Goal: Transaction & Acquisition: Purchase product/service

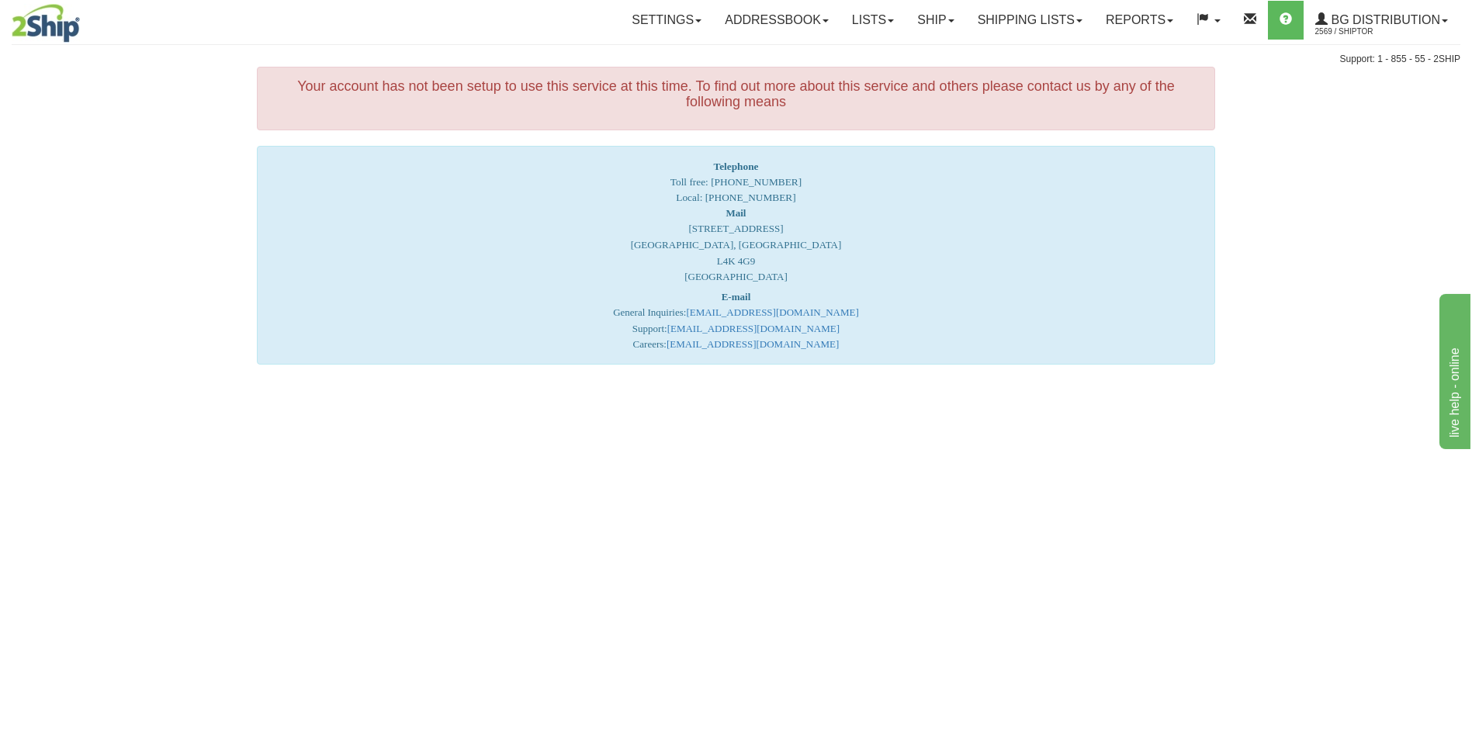
click at [1097, 523] on div "Toggle navigation Settings Shipping Preferences Fields Preferences New" at bounding box center [736, 370] width 1472 height 740
click at [913, 24] on link "Ship" at bounding box center [936, 20] width 60 height 39
click at [884, 50] on span "Ship Screen" at bounding box center [887, 54] width 59 height 12
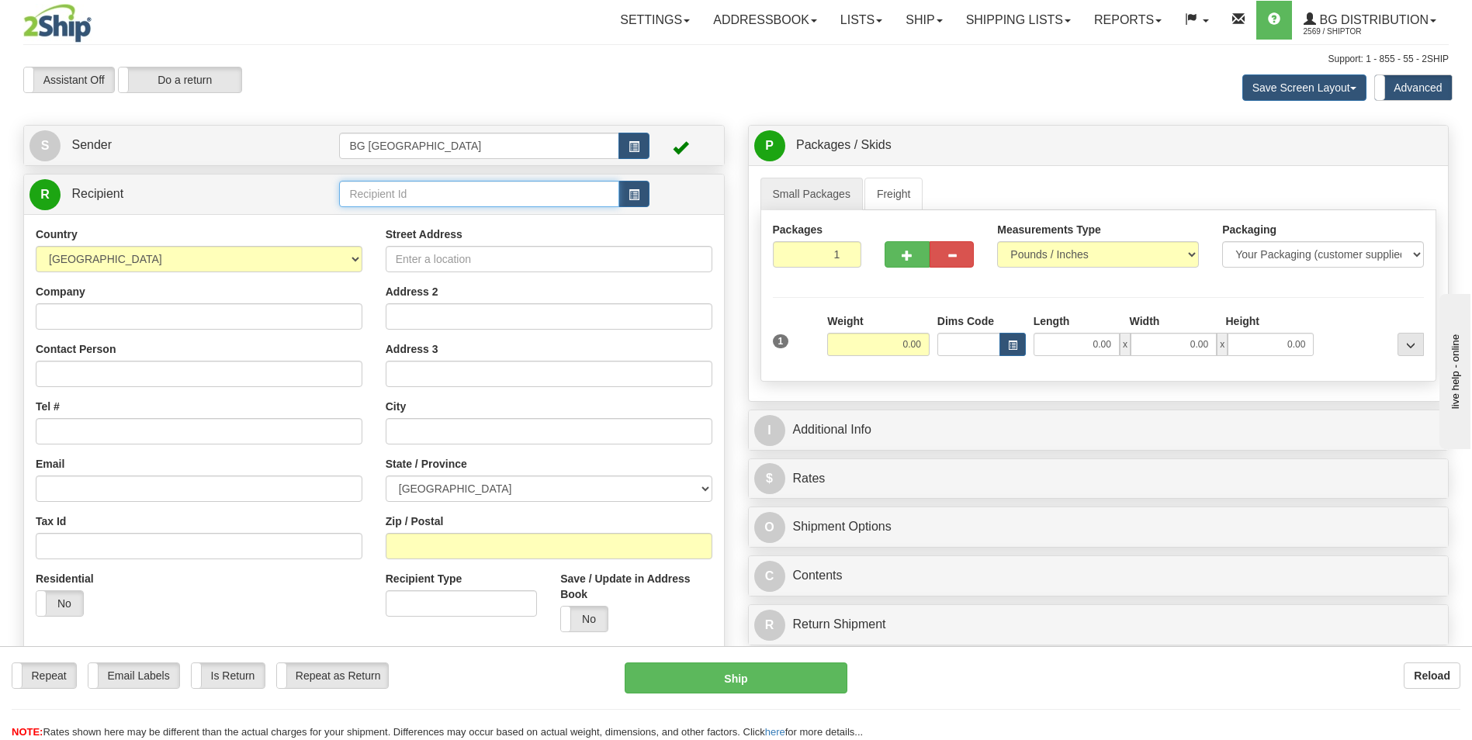
click at [401, 196] on input "text" at bounding box center [478, 194] width 279 height 26
click at [390, 221] on div "60151" at bounding box center [476, 218] width 265 height 17
type input "60151"
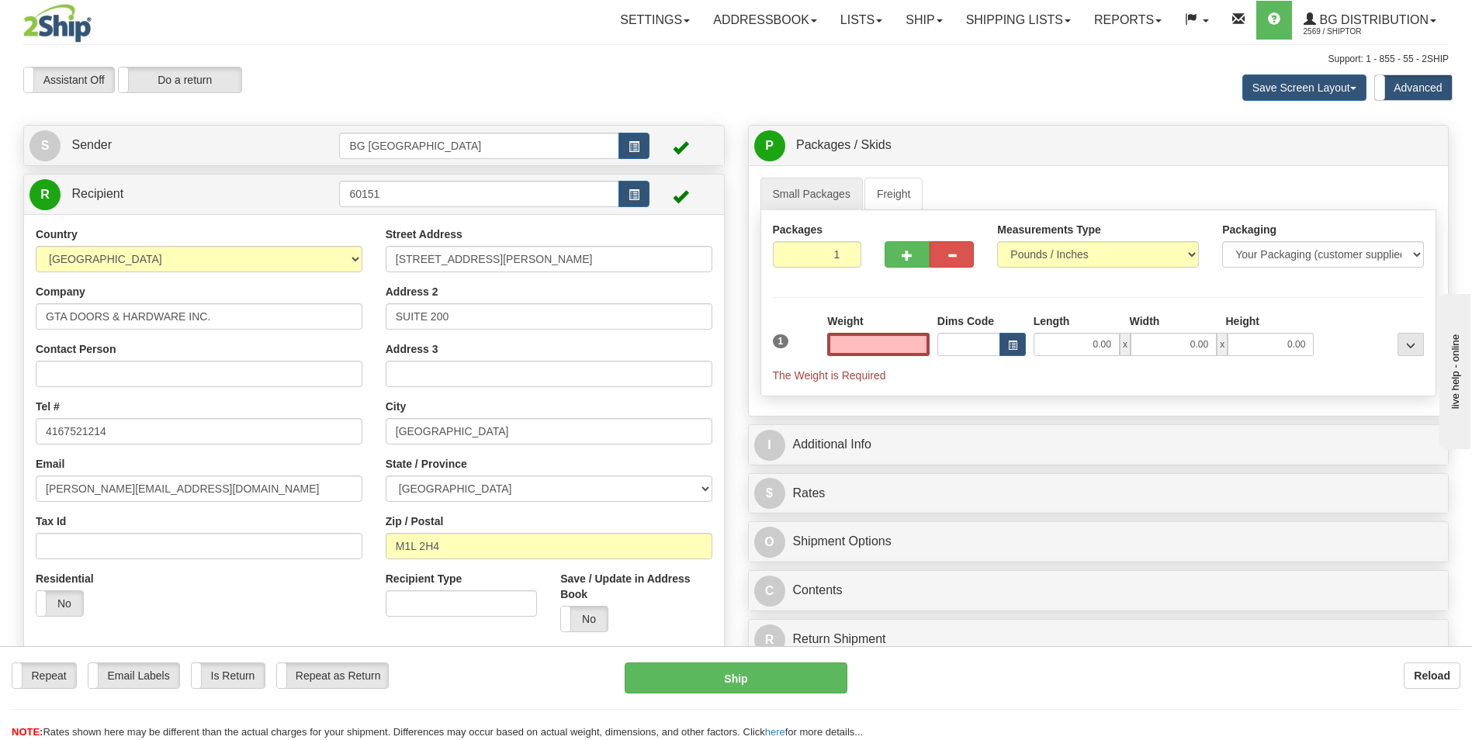
type input "0.00"
click at [875, 344] on input "0.00" at bounding box center [878, 344] width 102 height 23
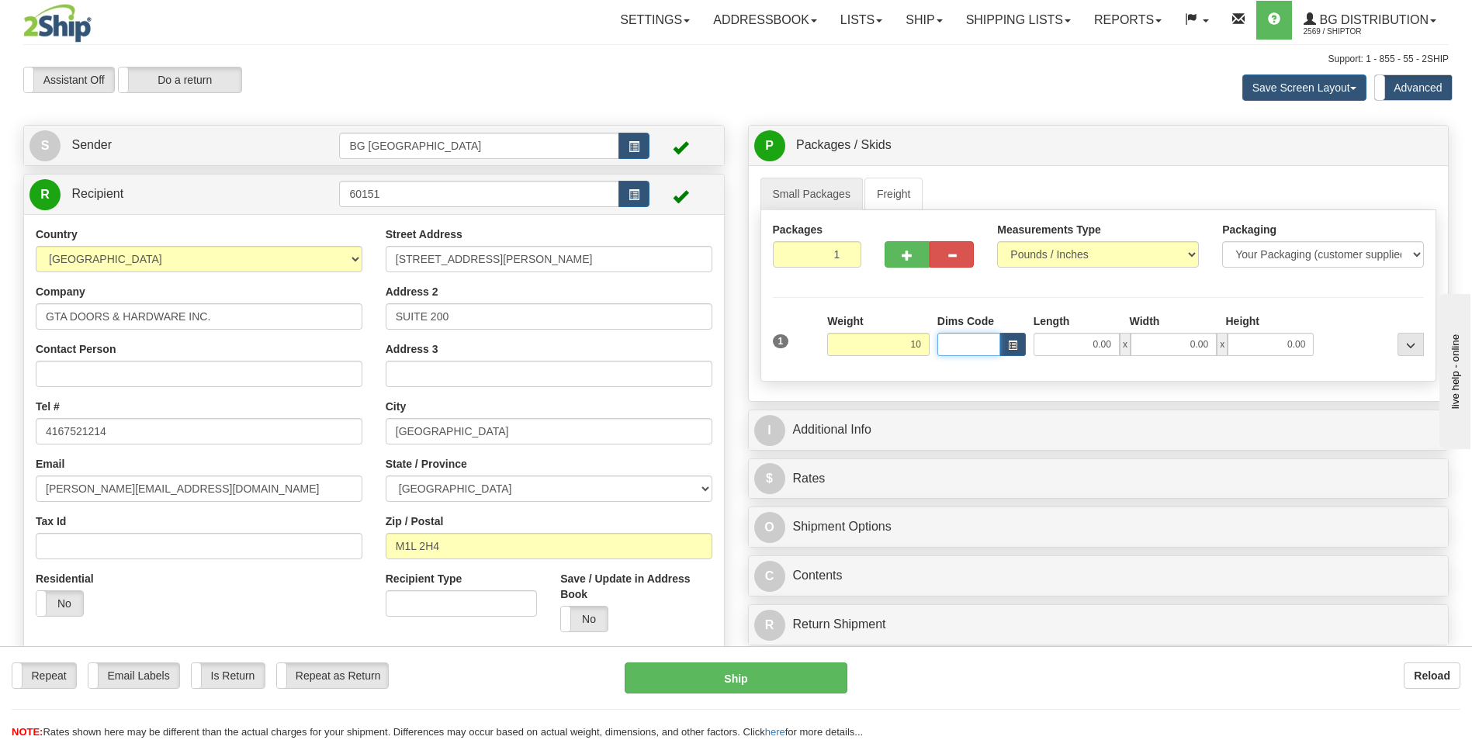
type input "10.00"
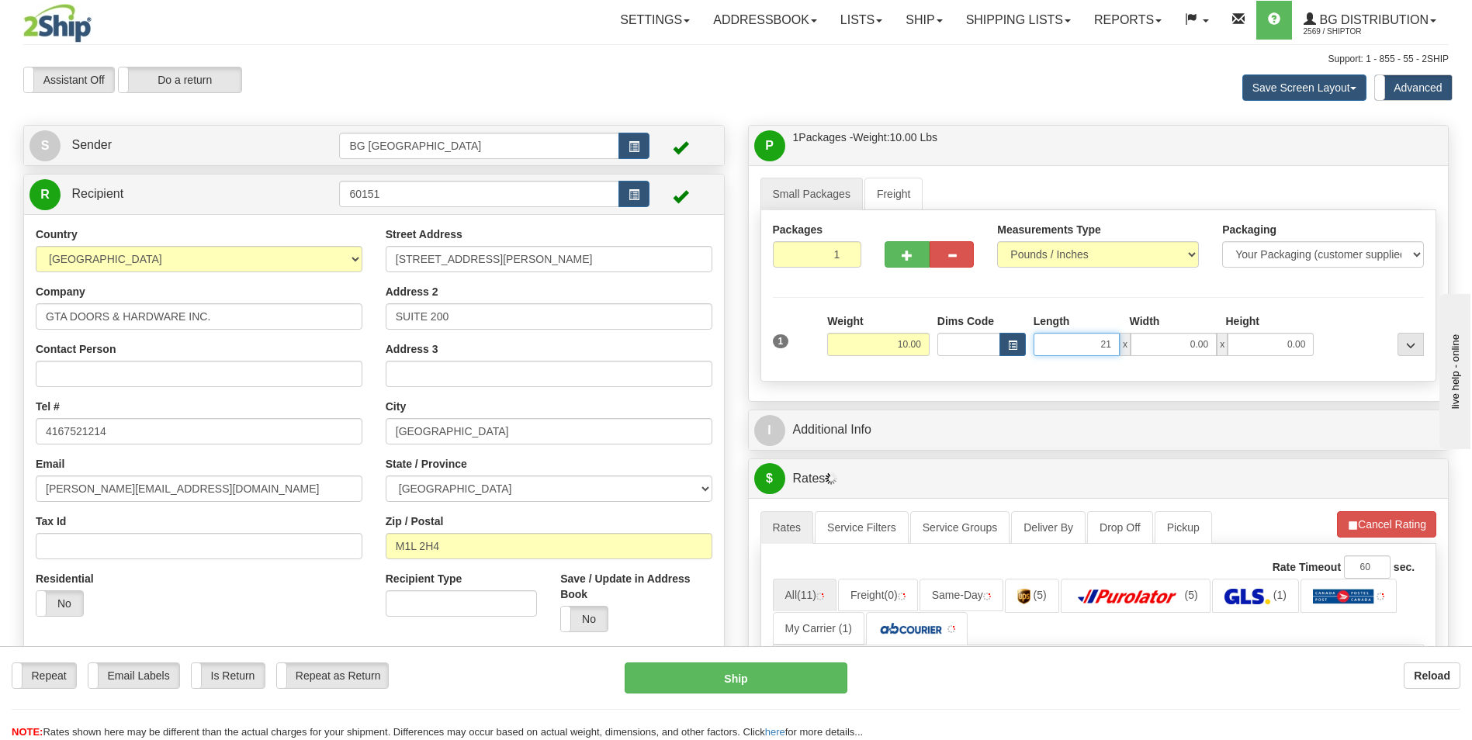
type input "21.00"
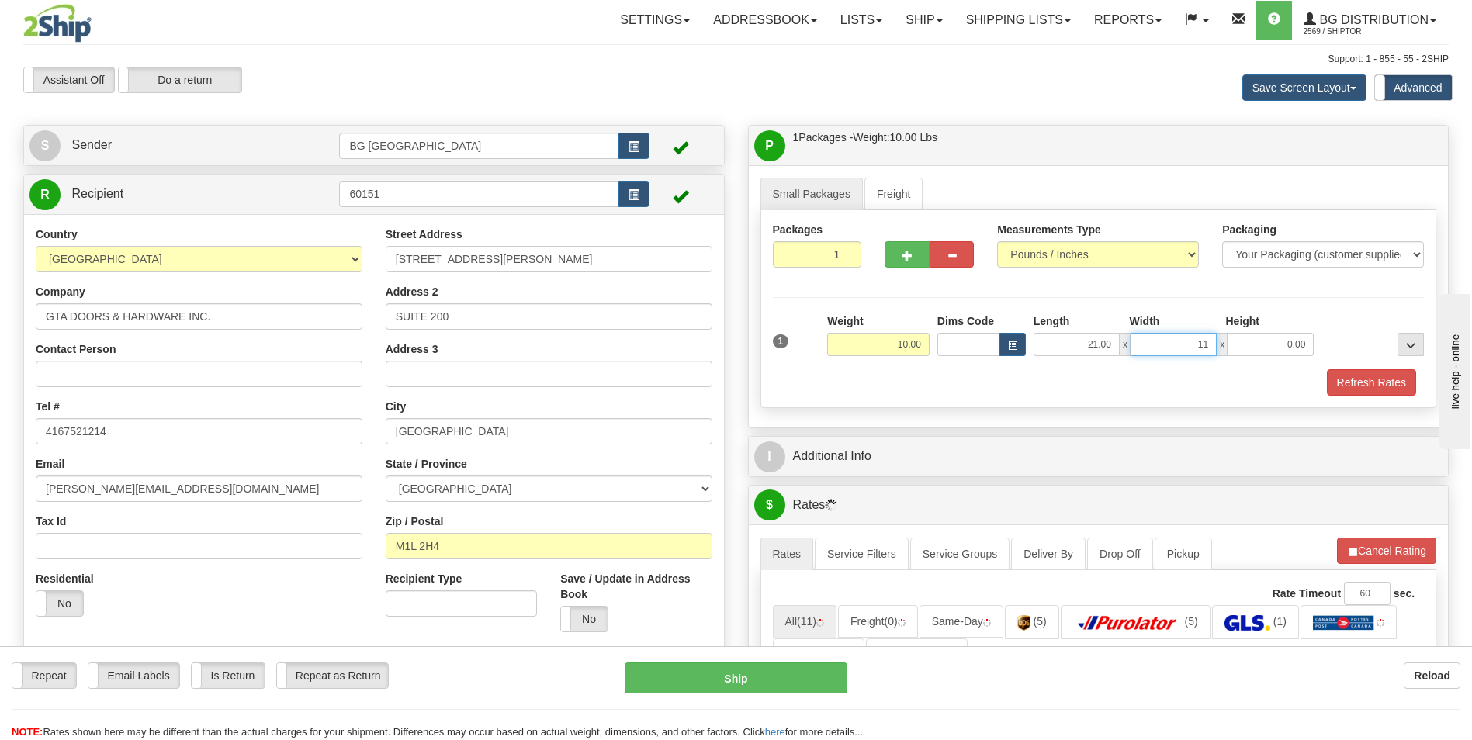
type input "11.00"
type input "6.00"
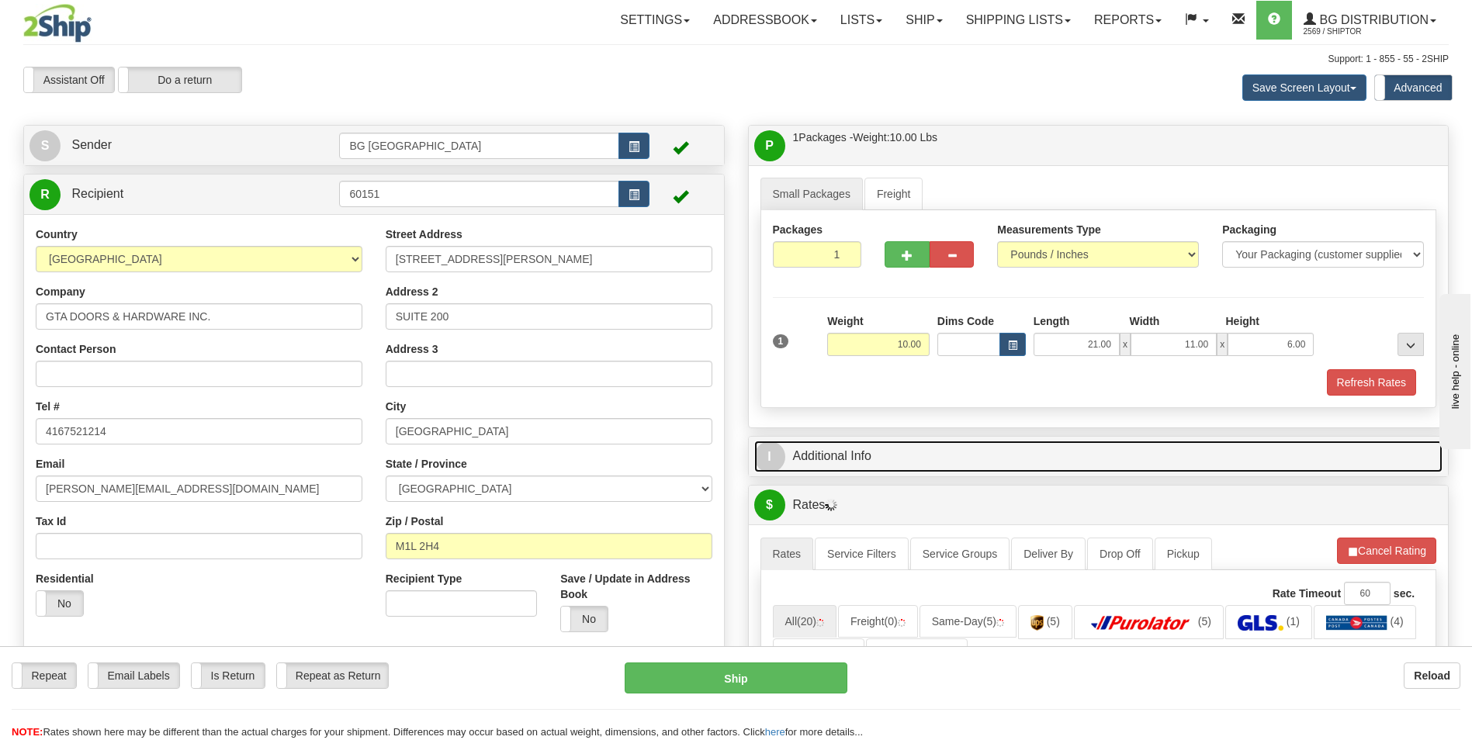
click at [889, 459] on link "I Additional Info" at bounding box center [1098, 457] width 689 height 32
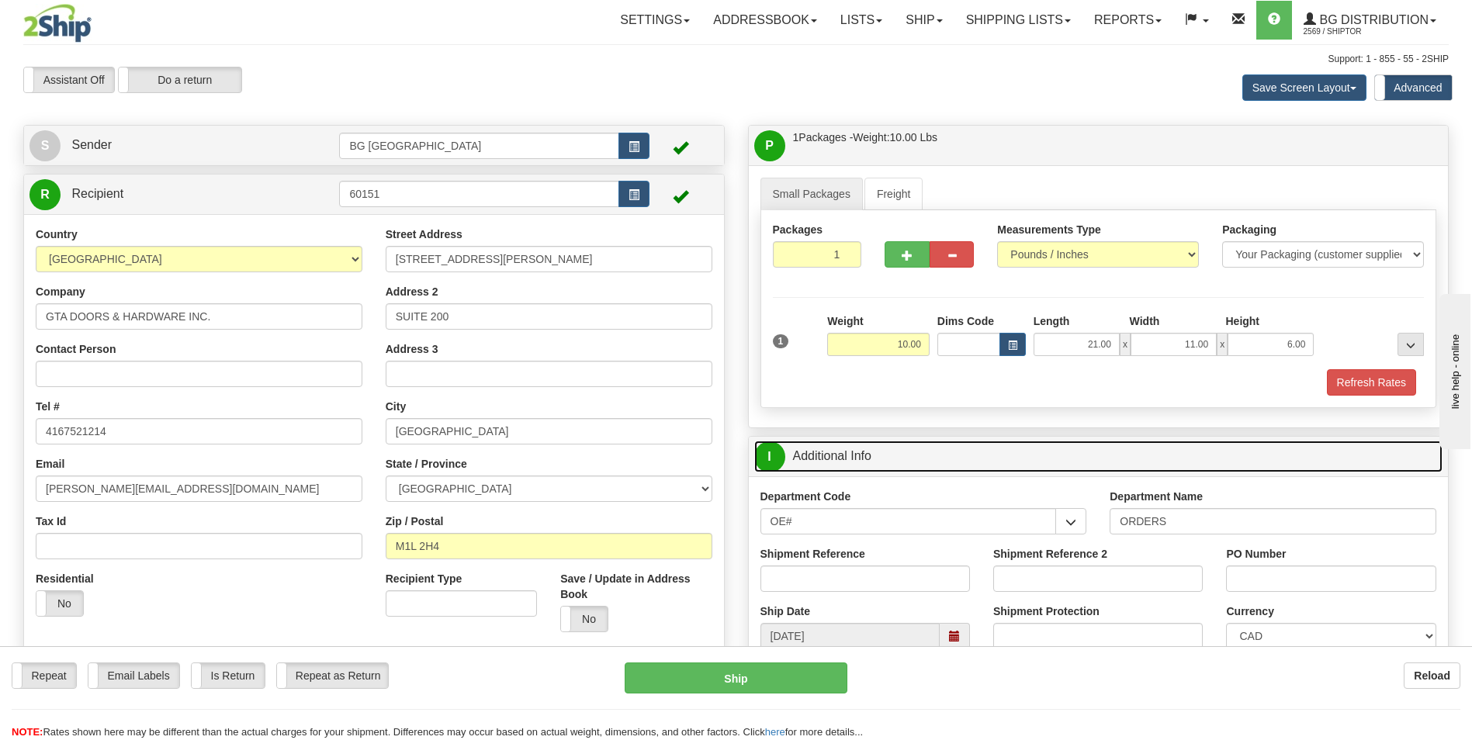
scroll to position [155, 0]
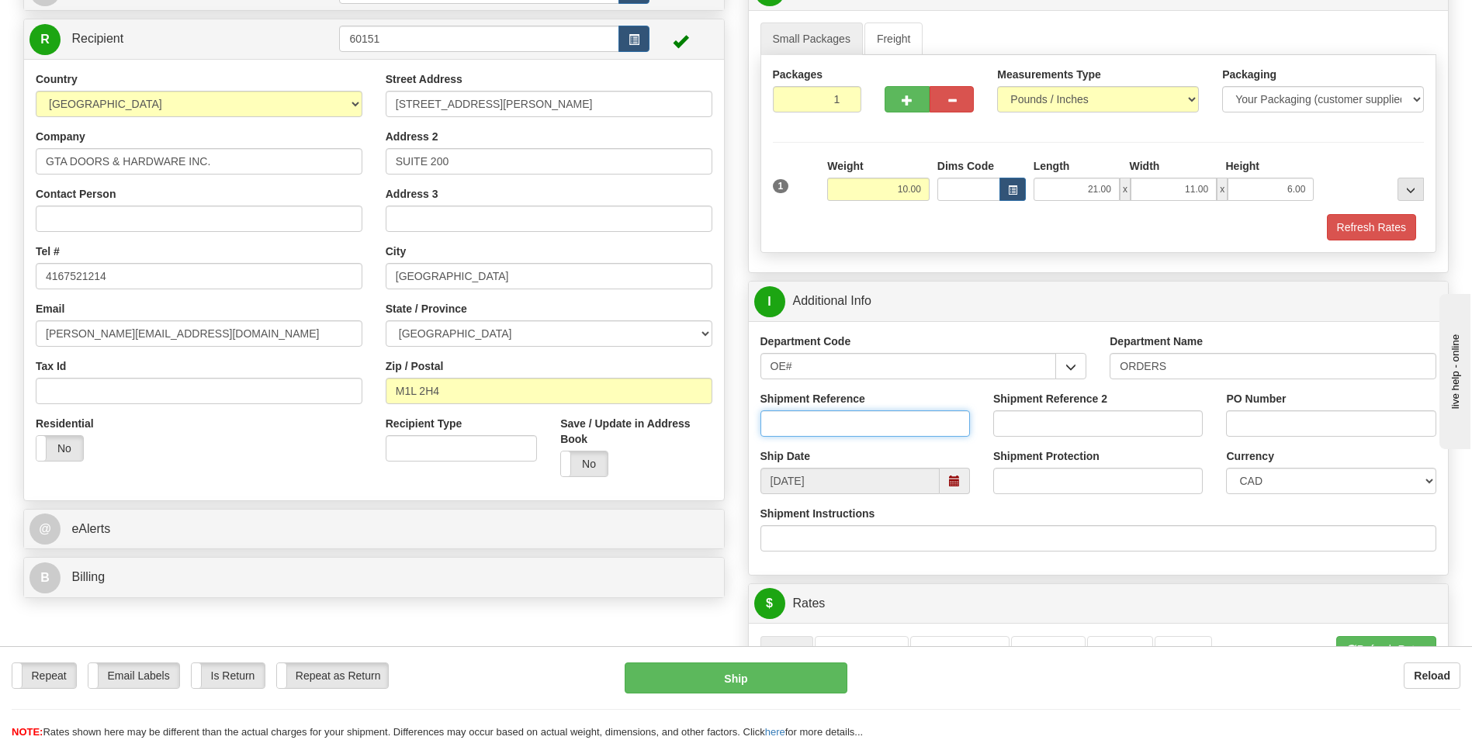
click at [823, 435] on input "Shipment Reference" at bounding box center [865, 424] width 210 height 26
type input "70184311-02"
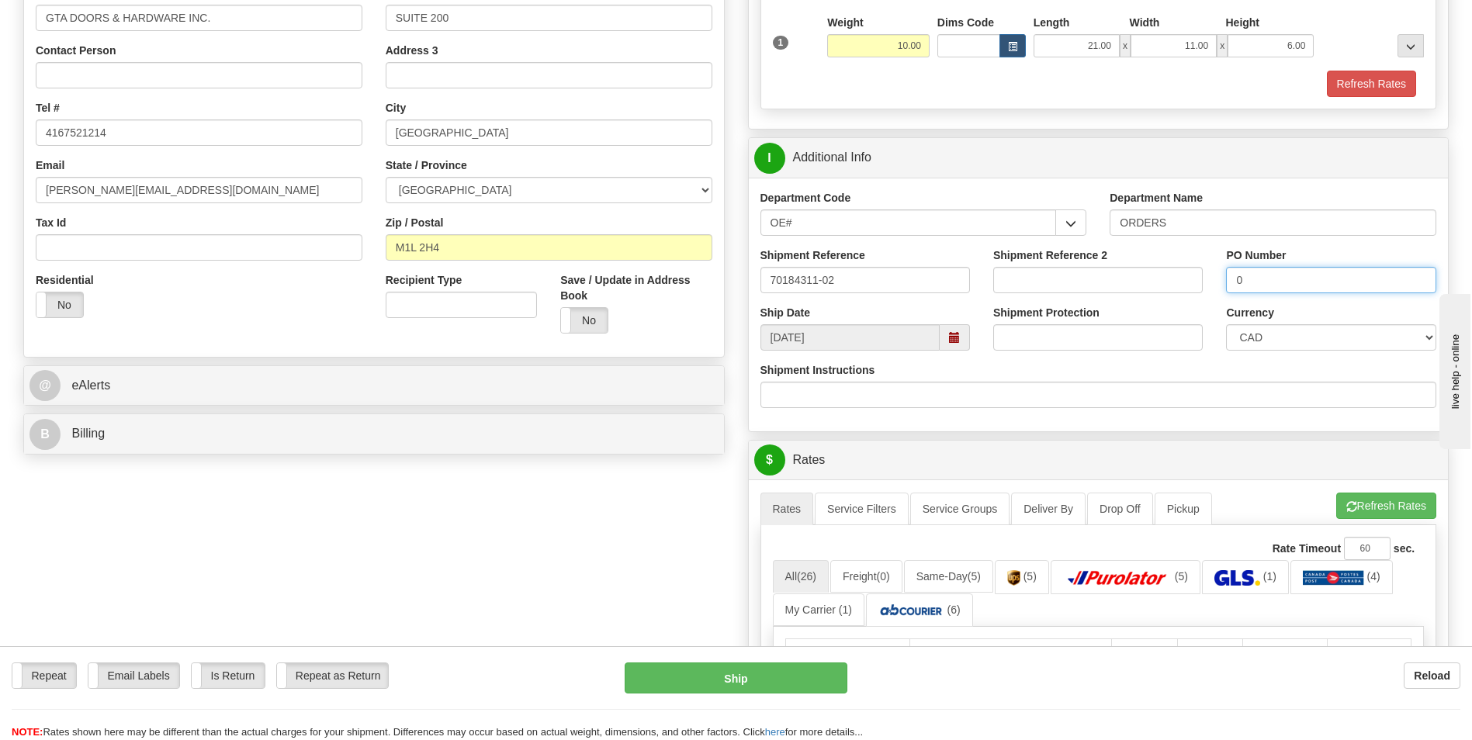
scroll to position [543, 0]
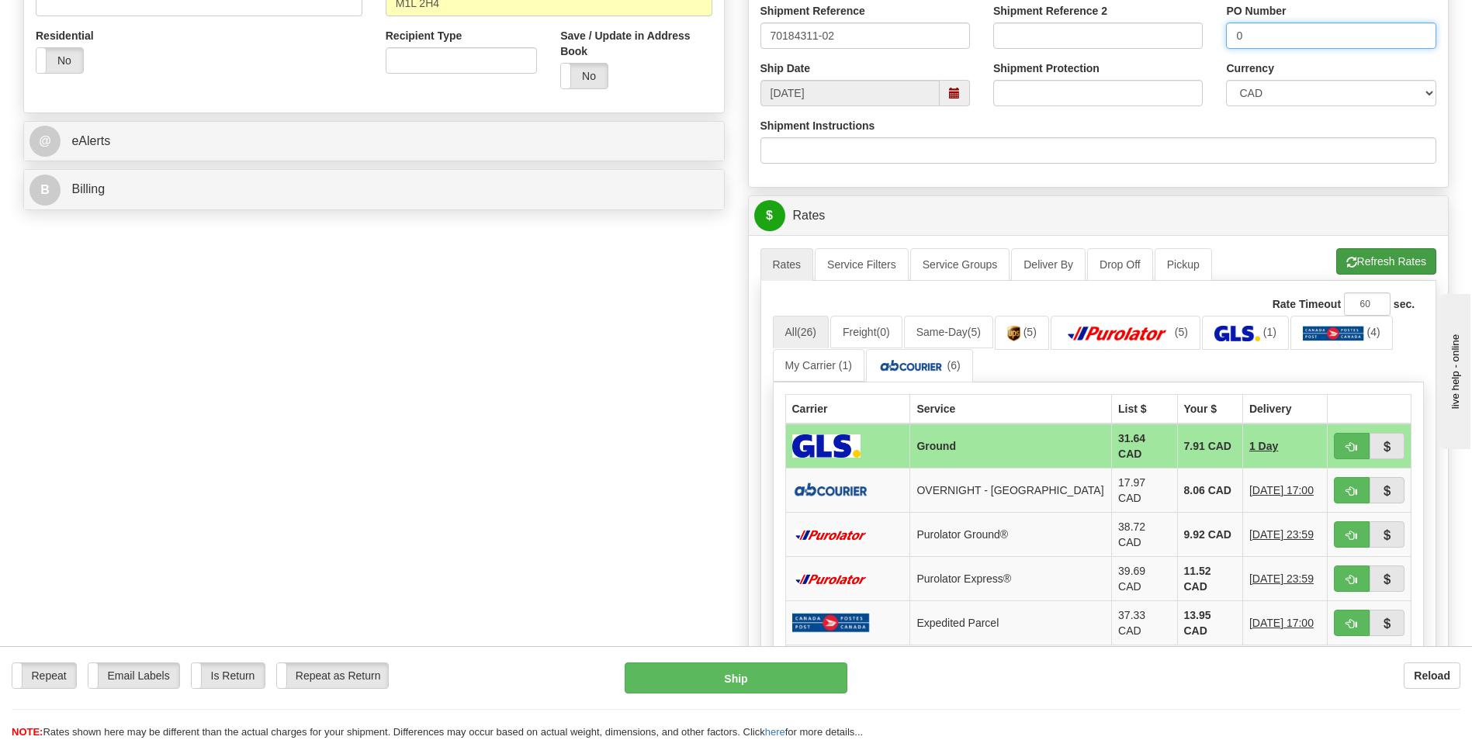
type input "0"
click at [1353, 267] on span "button" at bounding box center [1351, 263] width 11 height 10
click at [1188, 480] on td "8.06 CAD" at bounding box center [1209, 491] width 65 height 44
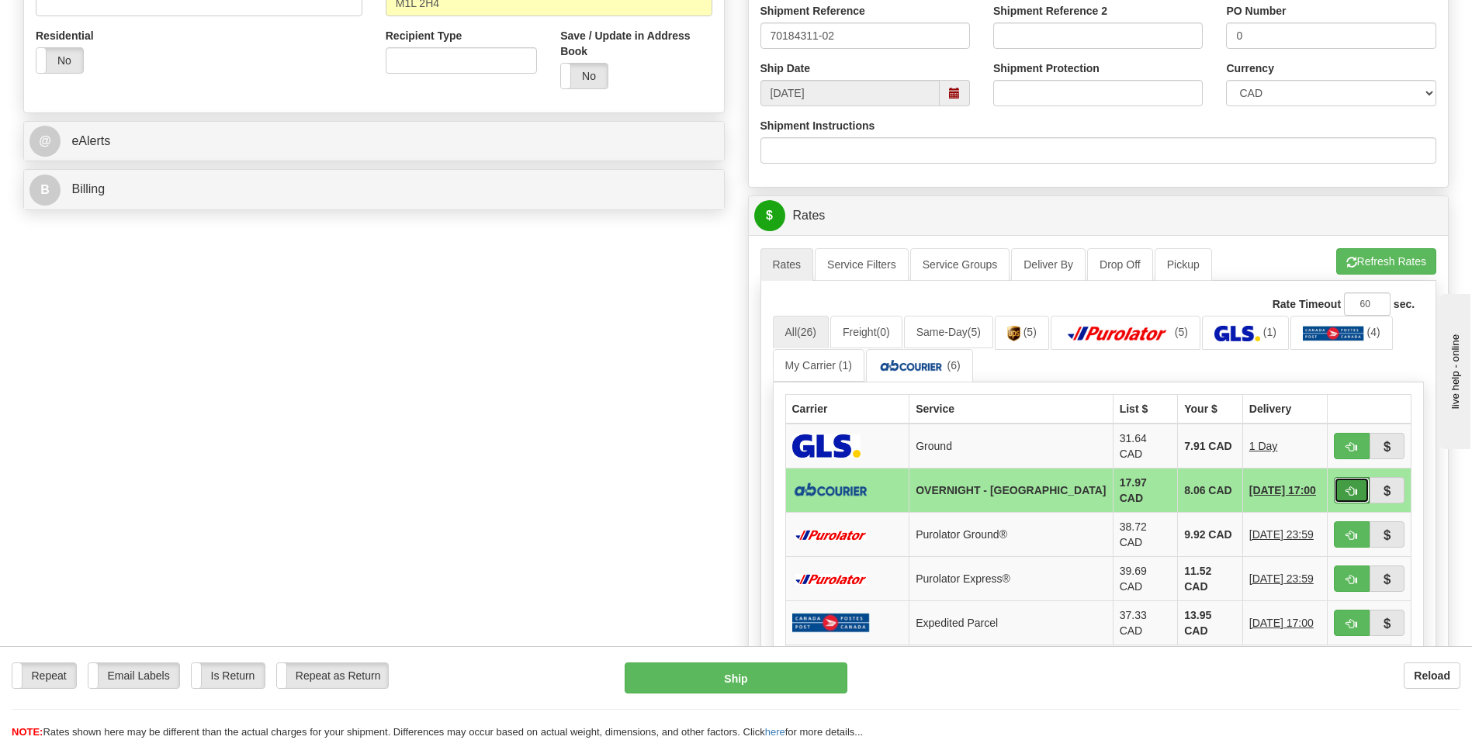
click at [1340, 480] on button "button" at bounding box center [1352, 490] width 36 height 26
type input "4"
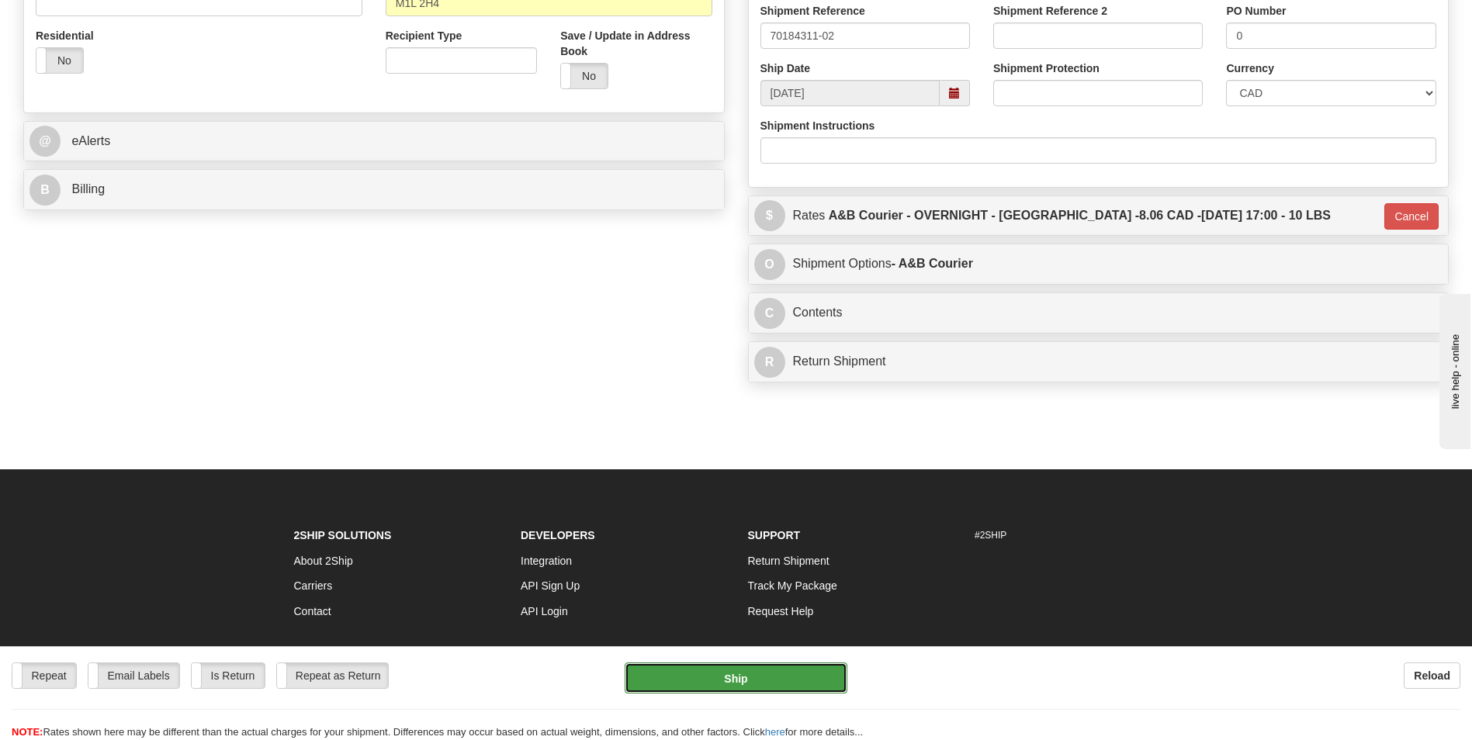
click at [741, 678] on button "Ship" at bounding box center [736, 678] width 222 height 31
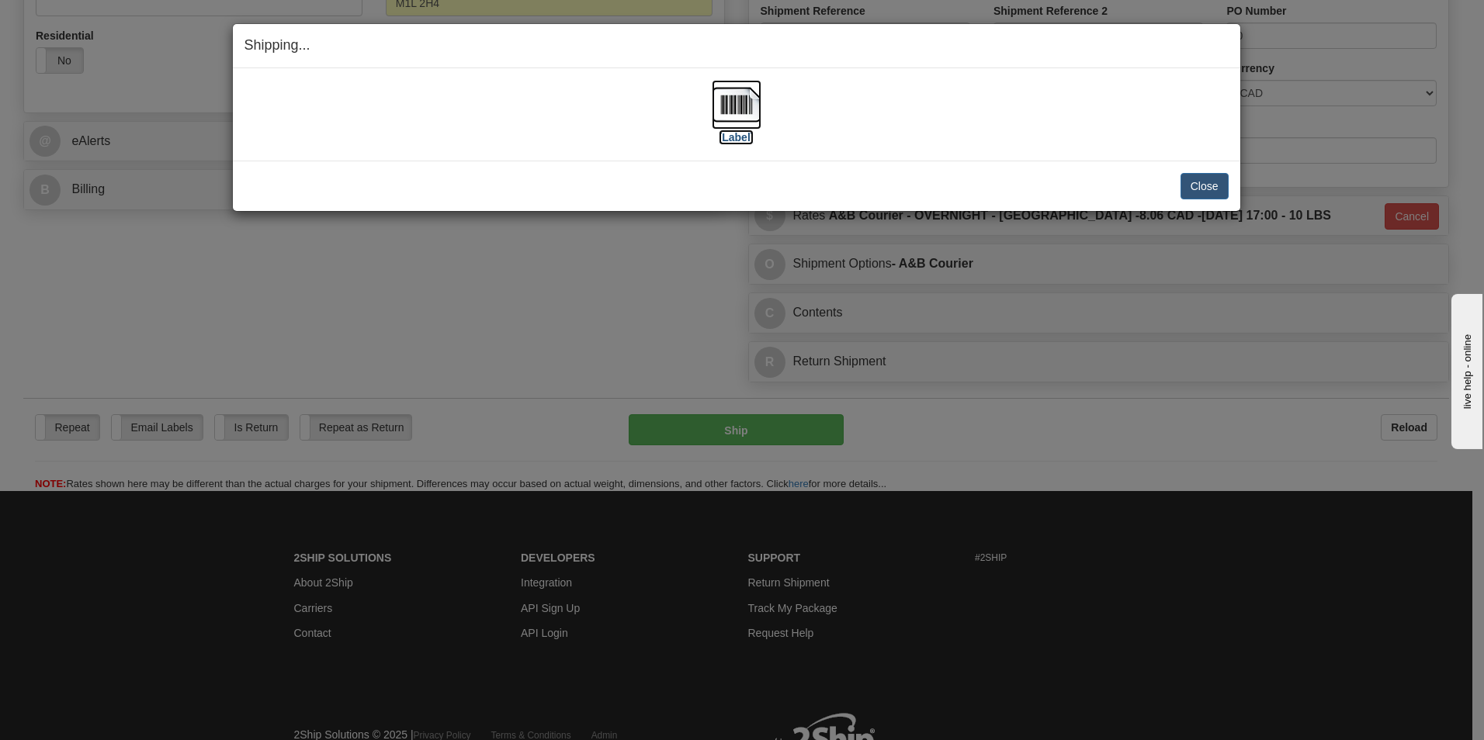
click at [744, 116] on img at bounding box center [737, 105] width 50 height 50
click at [1197, 180] on button "Close" at bounding box center [1204, 186] width 48 height 26
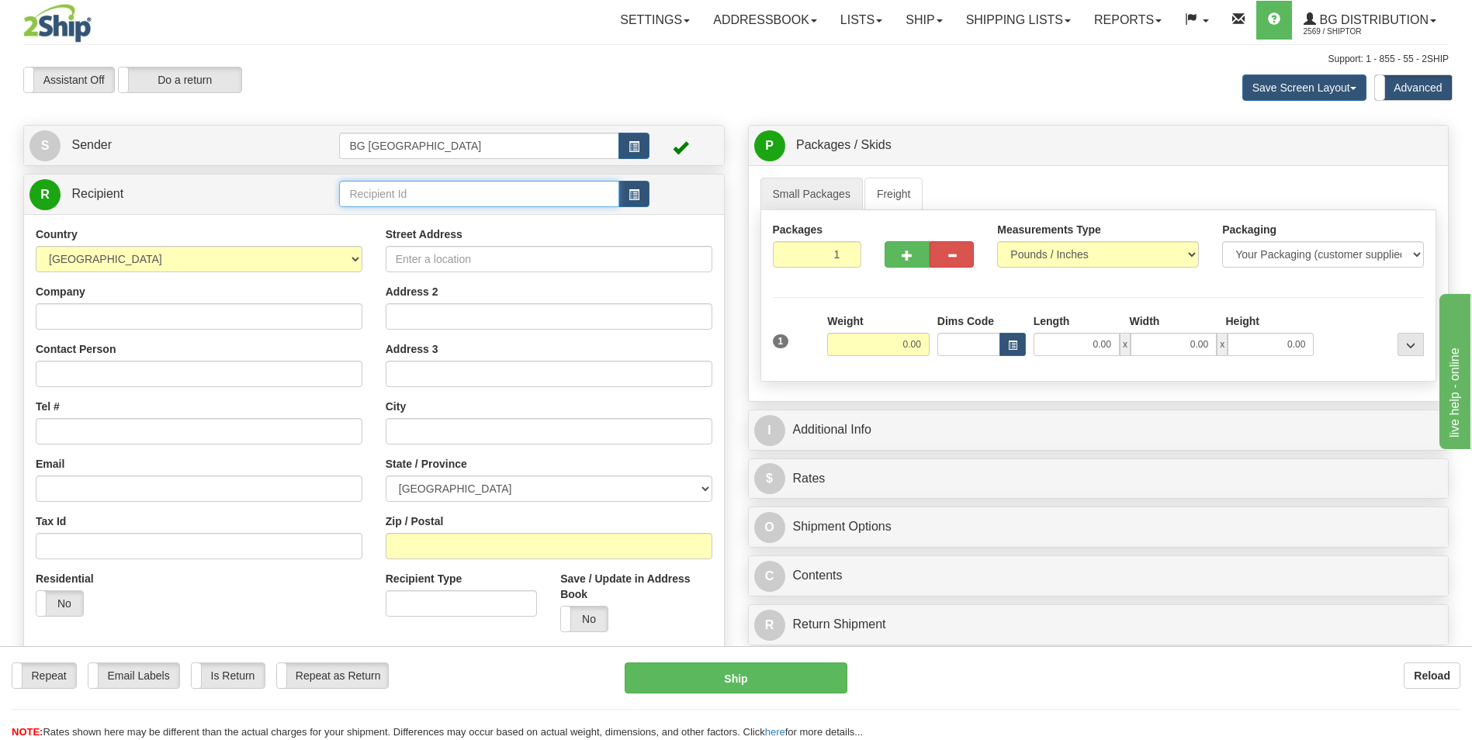
click at [403, 193] on input "text" at bounding box center [478, 194] width 279 height 26
click at [380, 221] on div "60827" at bounding box center [476, 218] width 265 height 17
type input "60827"
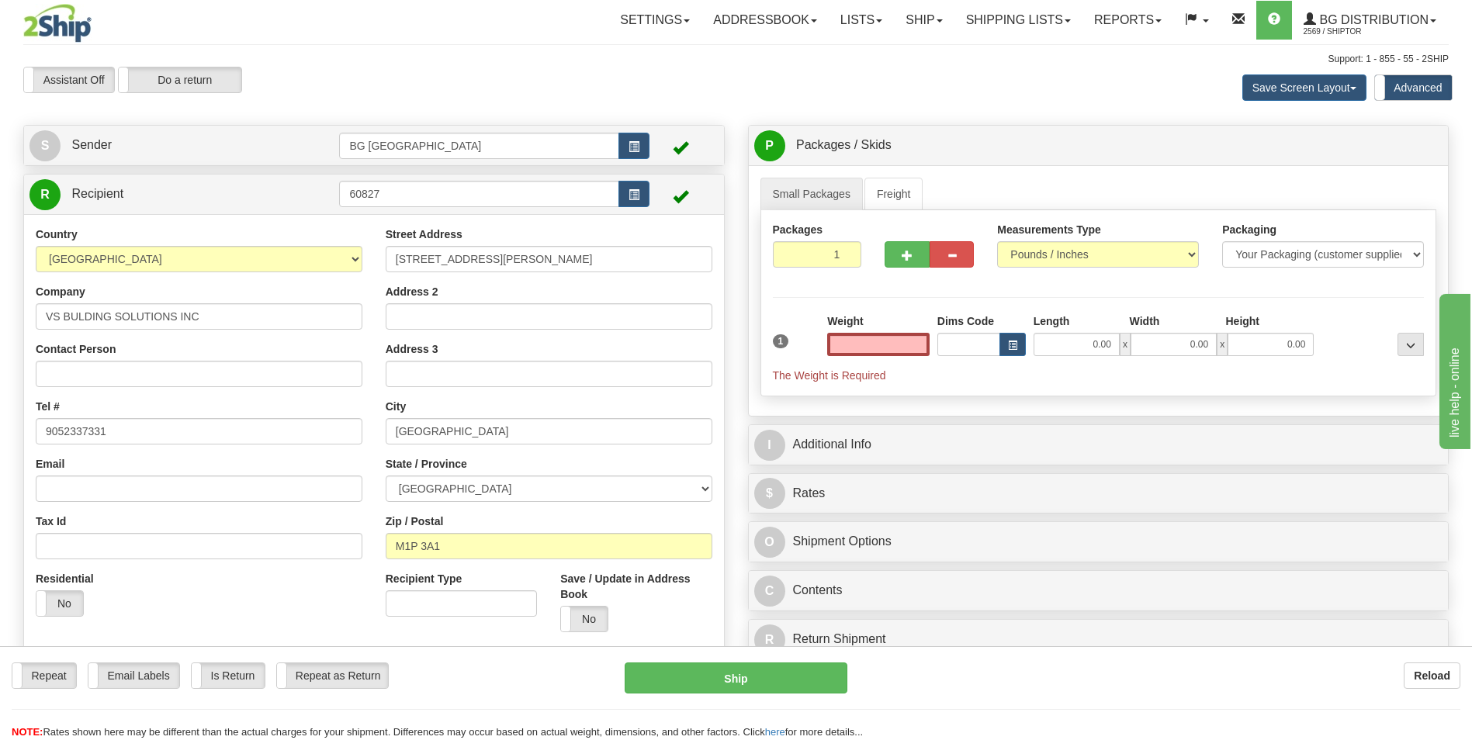
type input "0.00"
click at [533, 262] on input "42 DOERR RD" at bounding box center [549, 259] width 327 height 26
paste input "602 GORDON T"
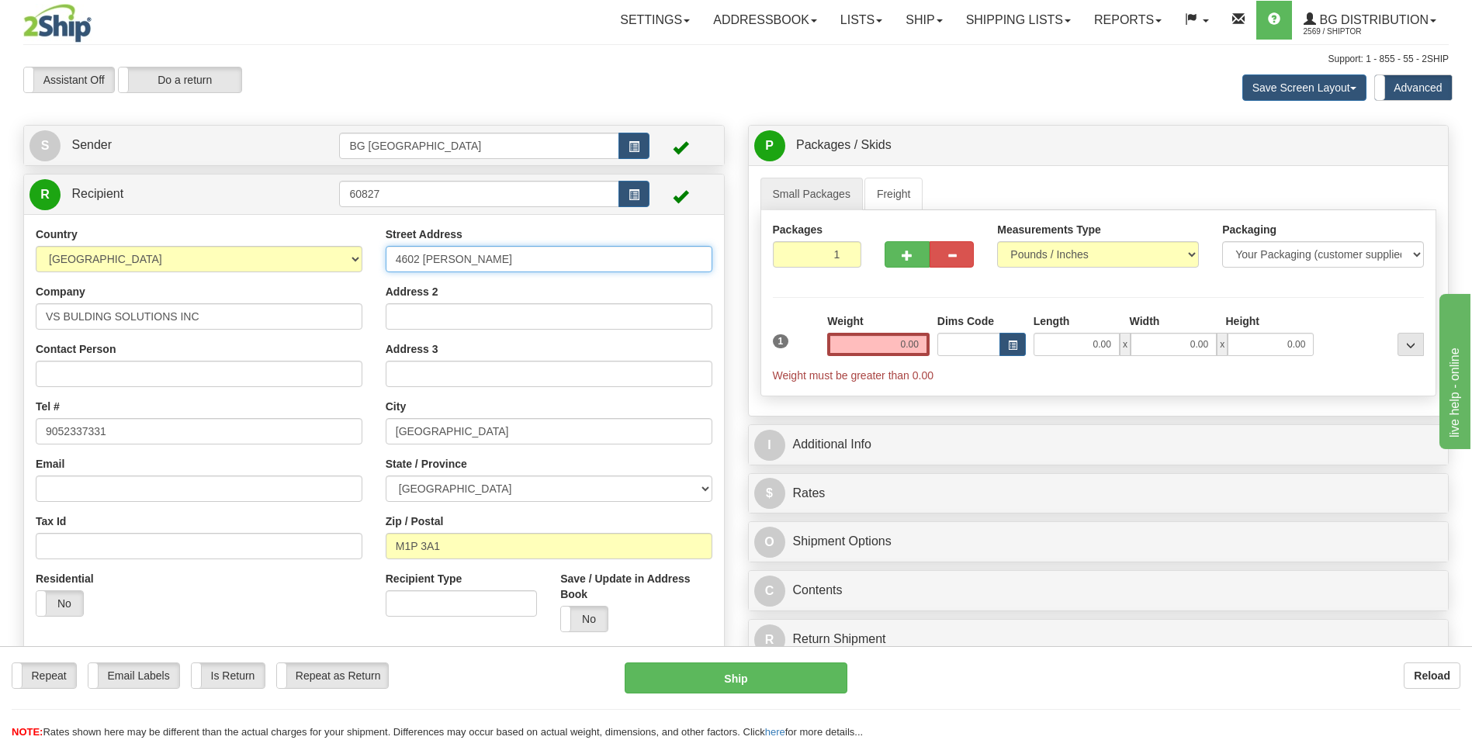
type input "4602 GORDON TD"
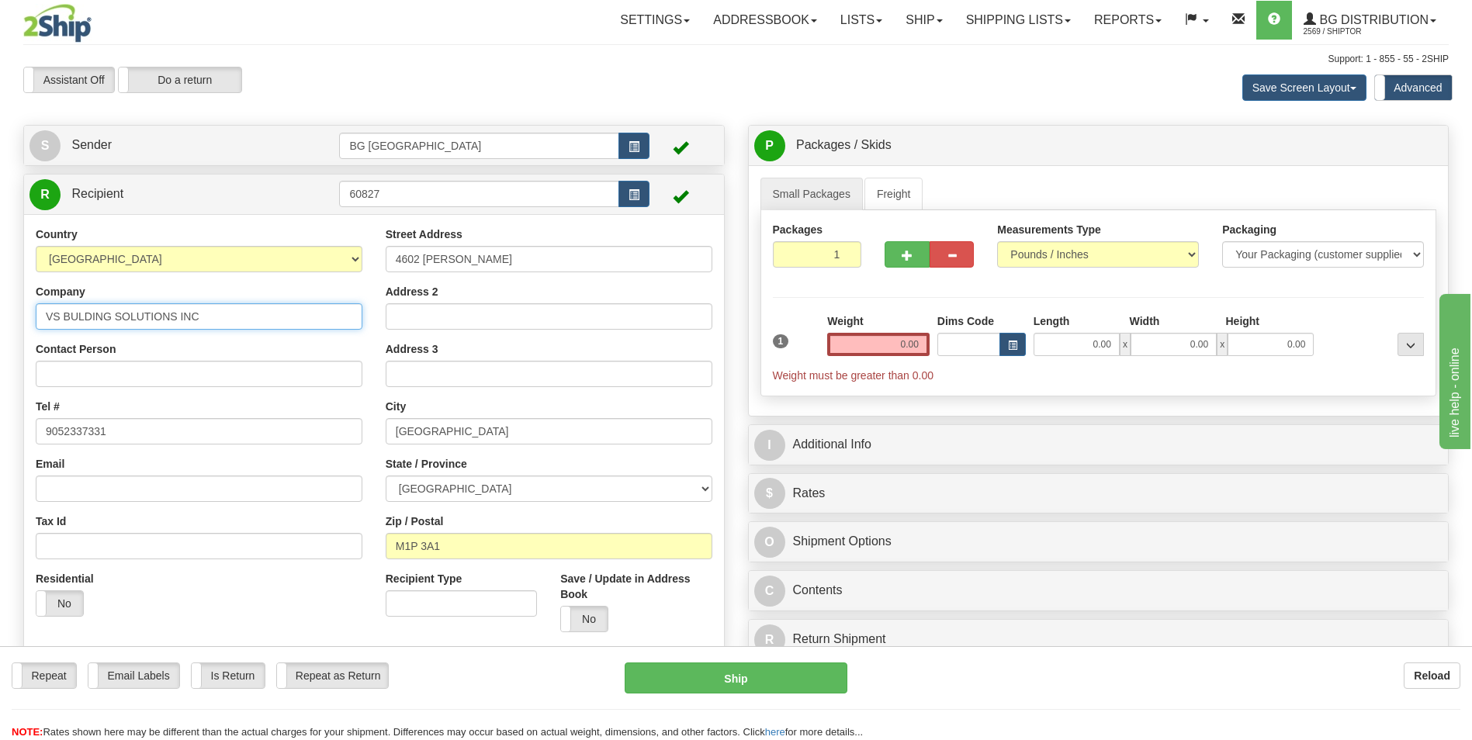
click at [238, 310] on input "VS BULDING SOLUTIONS INC" at bounding box center [199, 316] width 327 height 26
paste input "BRU CONSTRUCTION"
type input "BRU CONSTRUCTION"
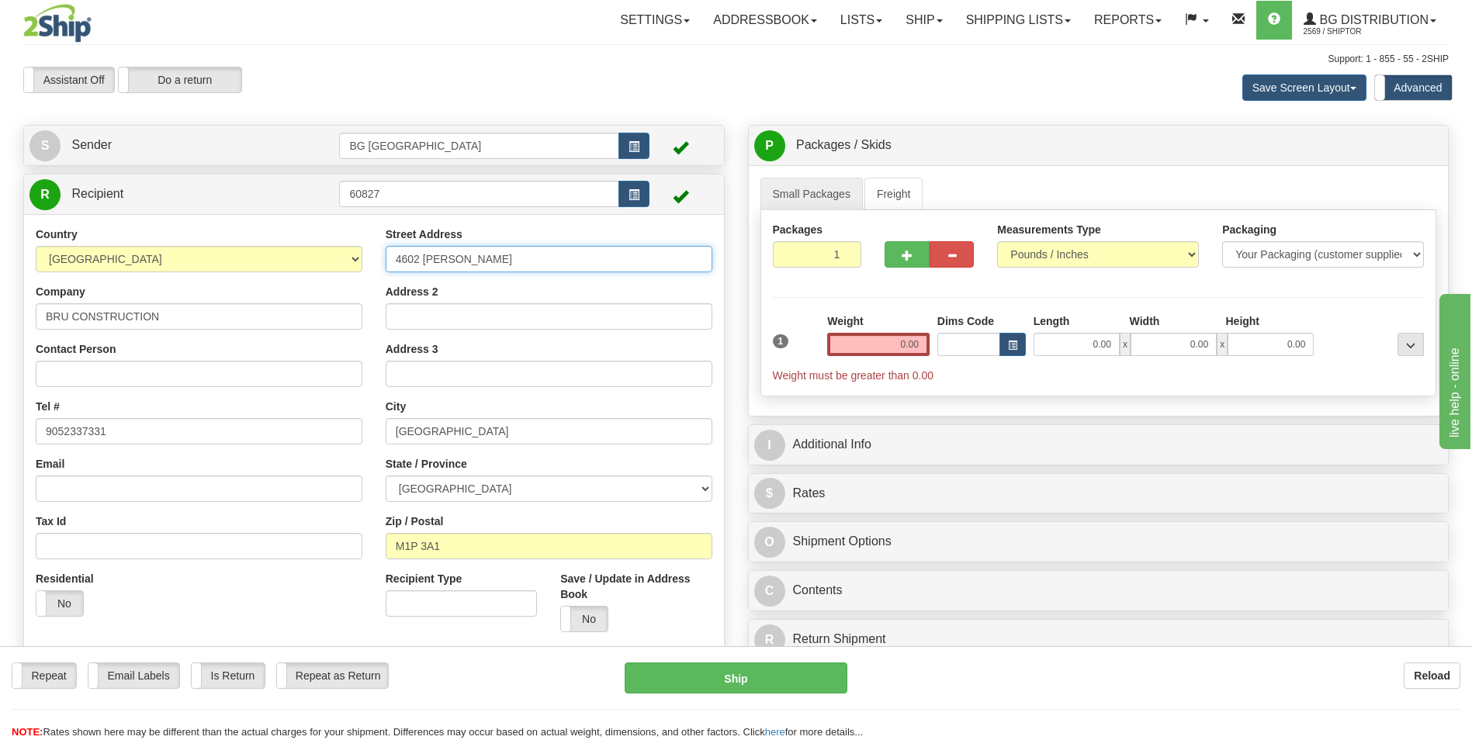
click at [488, 265] on input "4602 GORDON TD" at bounding box center [549, 259] width 327 height 26
click at [460, 419] on input "SCARBOROUGH" at bounding box center [549, 431] width 327 height 26
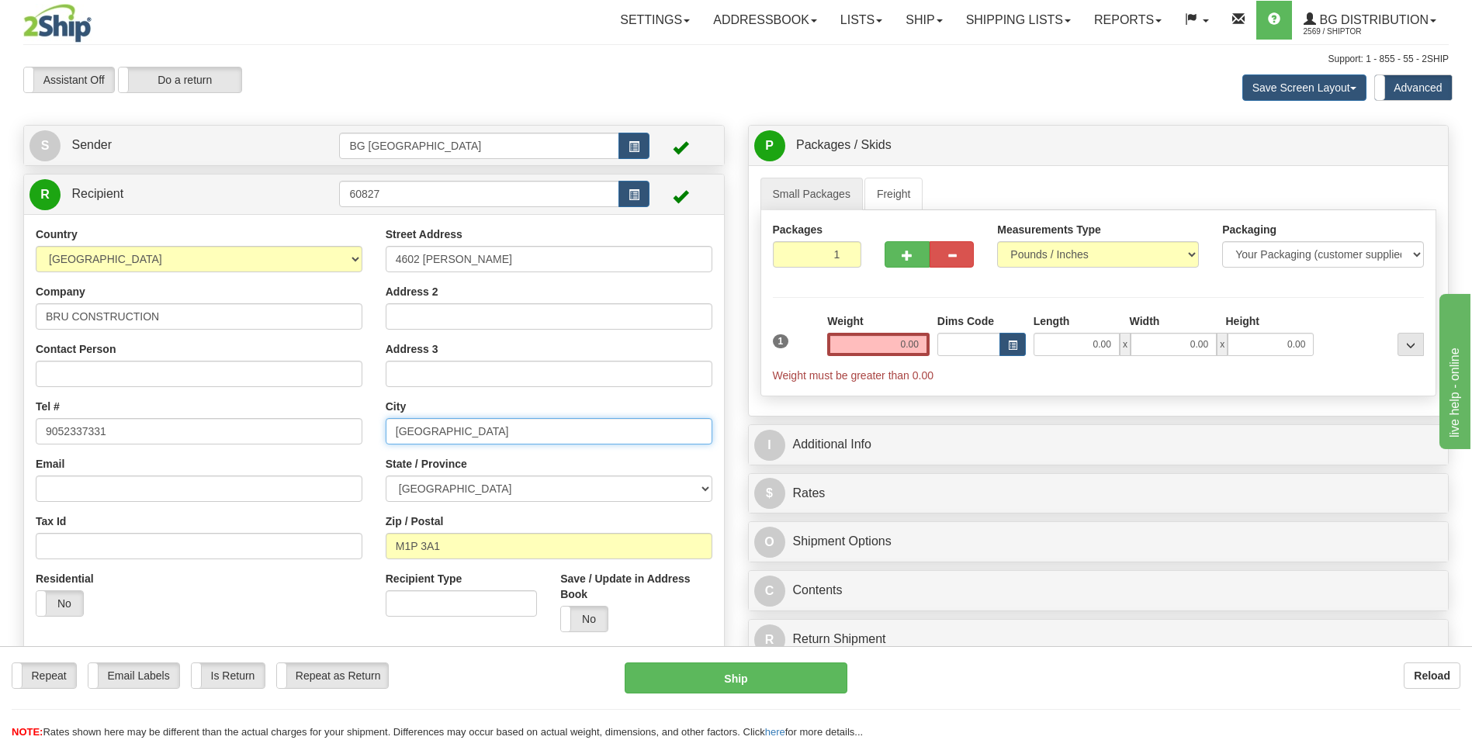
paste input "PALWINDER"
type input "PALWINDER"
click at [449, 490] on select "ALBERTA BRITISH COLUMBIA MANITOBA NEW BRUNSWICK NEWFOUNDLAND NOVA SCOTIA NUNAVU…" at bounding box center [549, 489] width 327 height 26
select select "SK"
click at [386, 476] on select "ALBERTA BRITISH COLUMBIA MANITOBA NEW BRUNSWICK NEWFOUNDLAND NOVA SCOTIA NUNAVU…" at bounding box center [549, 489] width 327 height 26
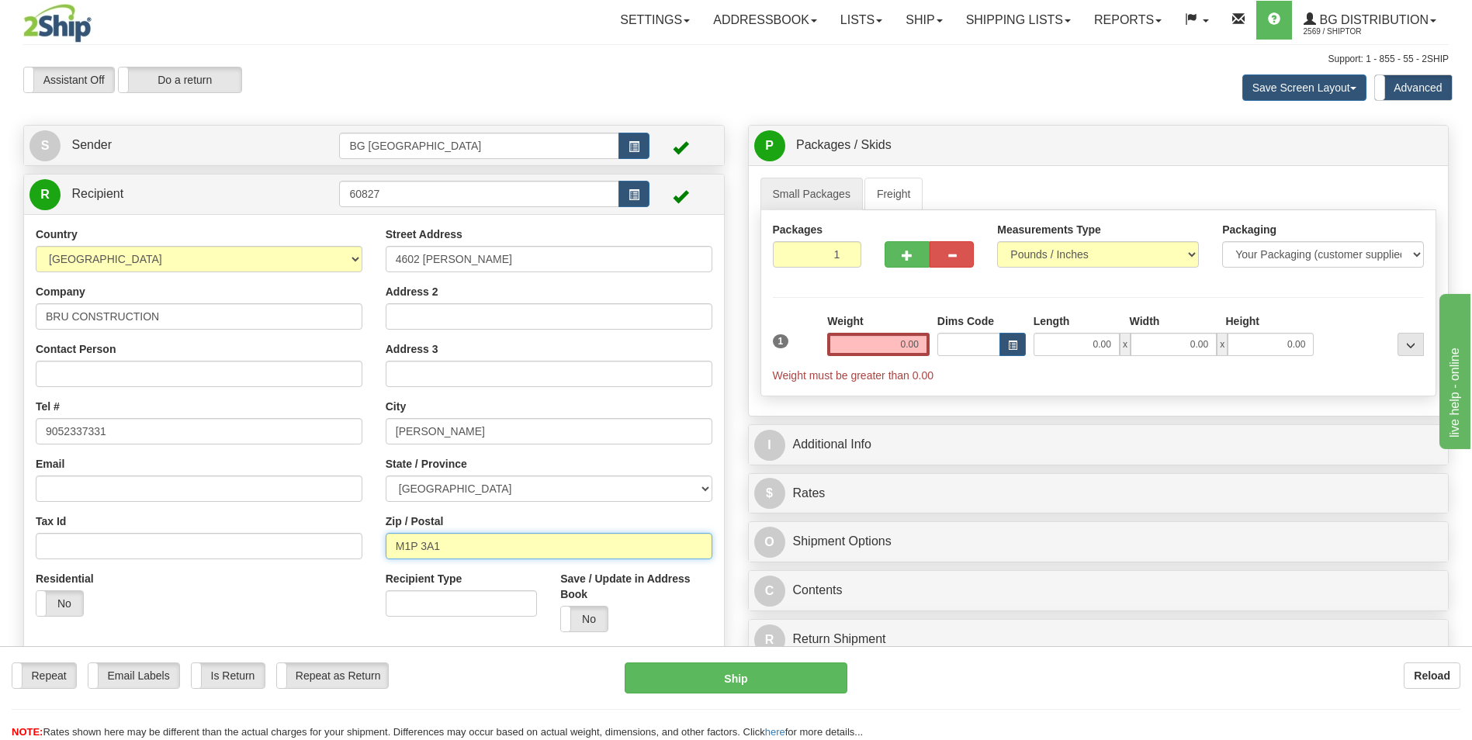
click at [460, 550] on input "M1P 3A1" at bounding box center [549, 546] width 327 height 26
paste input "S4W0B7"
type input "S4W0B7"
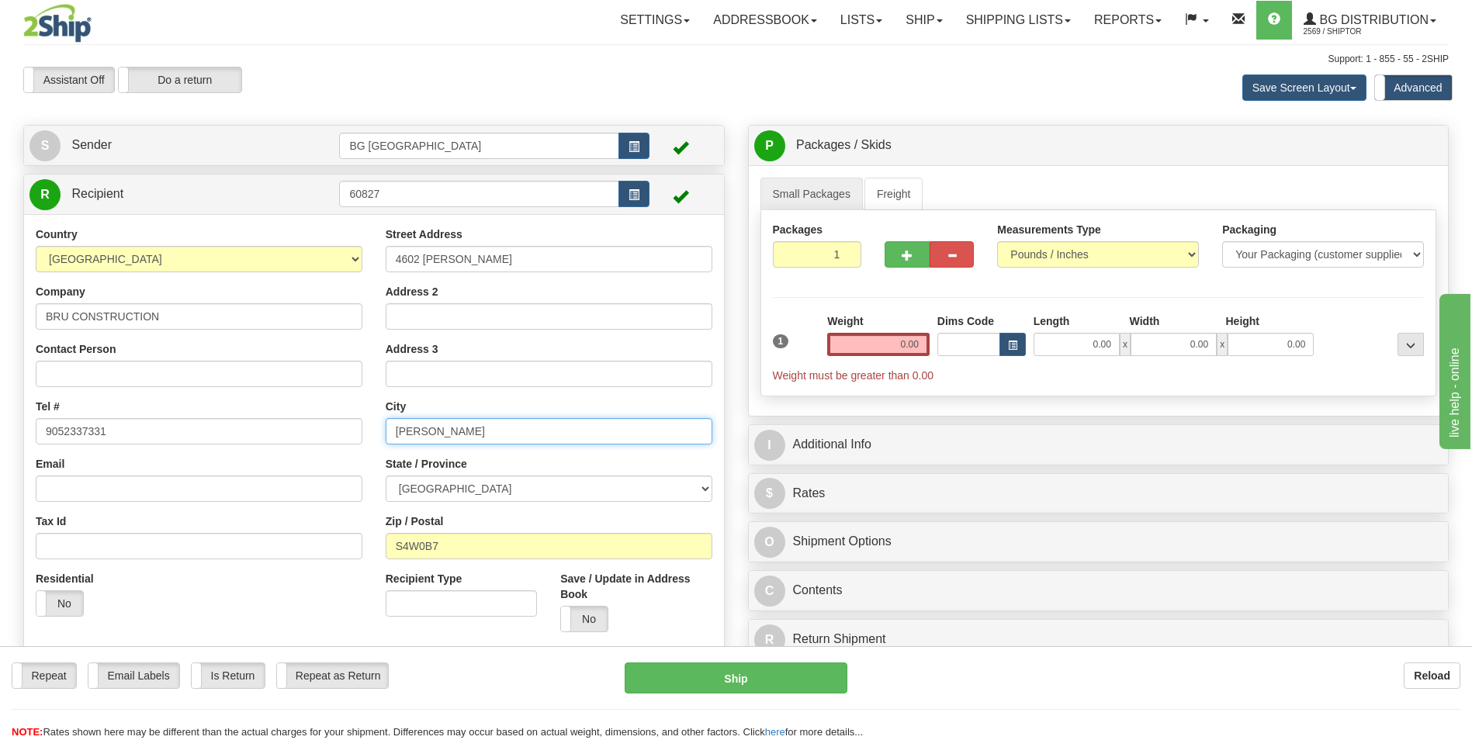
click at [438, 429] on input "PALWINDER" at bounding box center [549, 431] width 327 height 26
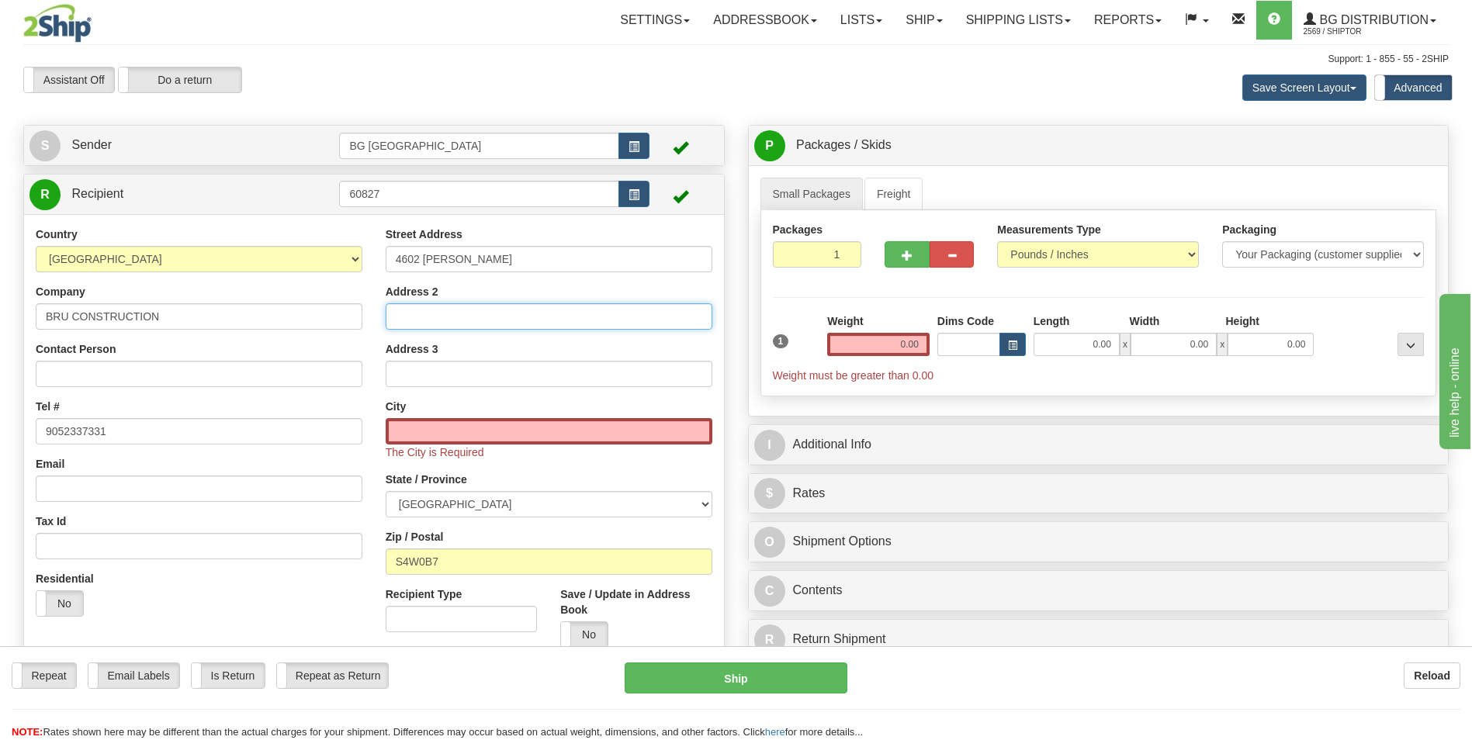
click at [430, 312] on input "Address 2" at bounding box center [549, 316] width 327 height 26
paste input "PALWINDER"
paste input "REGINA"
type input "PALWINDER"
click at [491, 428] on input "text" at bounding box center [549, 431] width 327 height 26
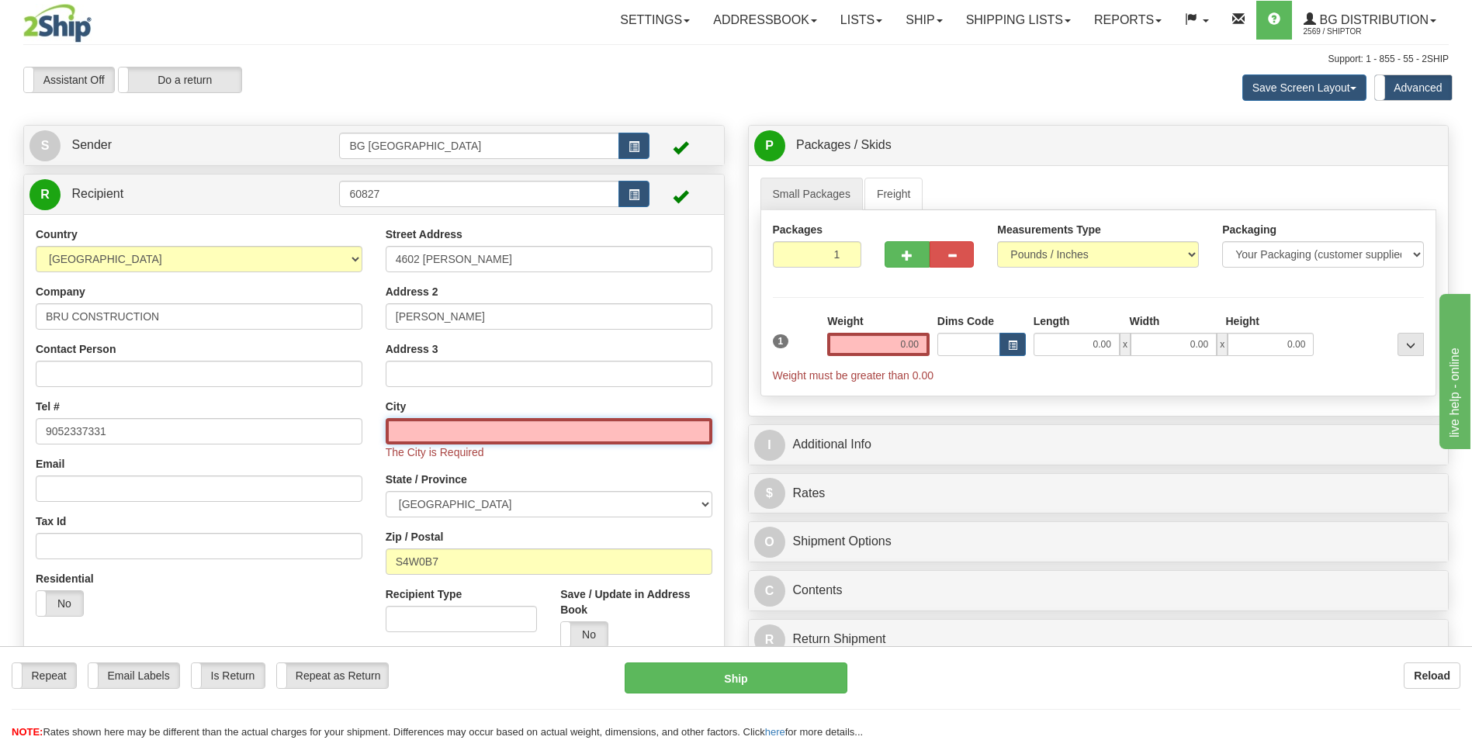
paste input "REGINA"
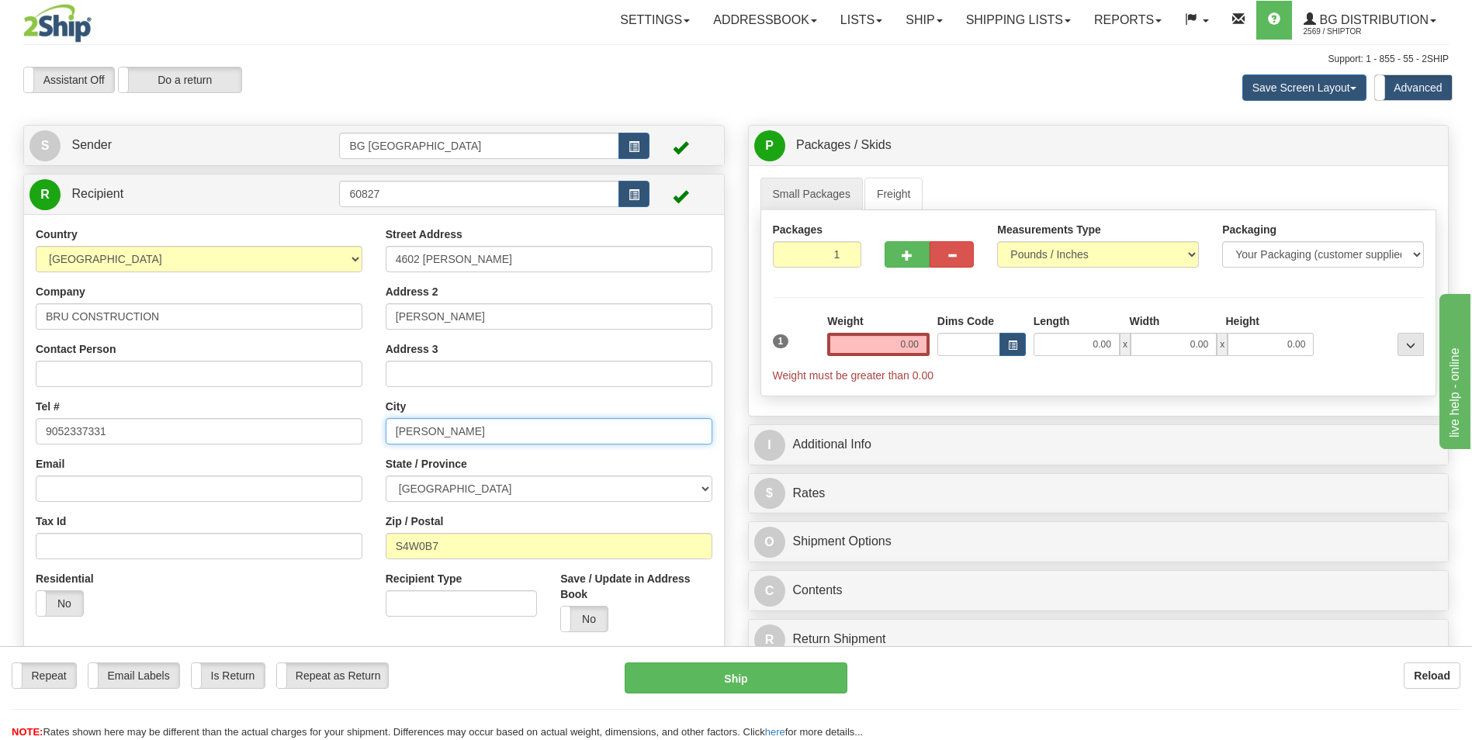
type input "REGINA"
click at [893, 354] on input "0.00" at bounding box center [878, 344] width 102 height 23
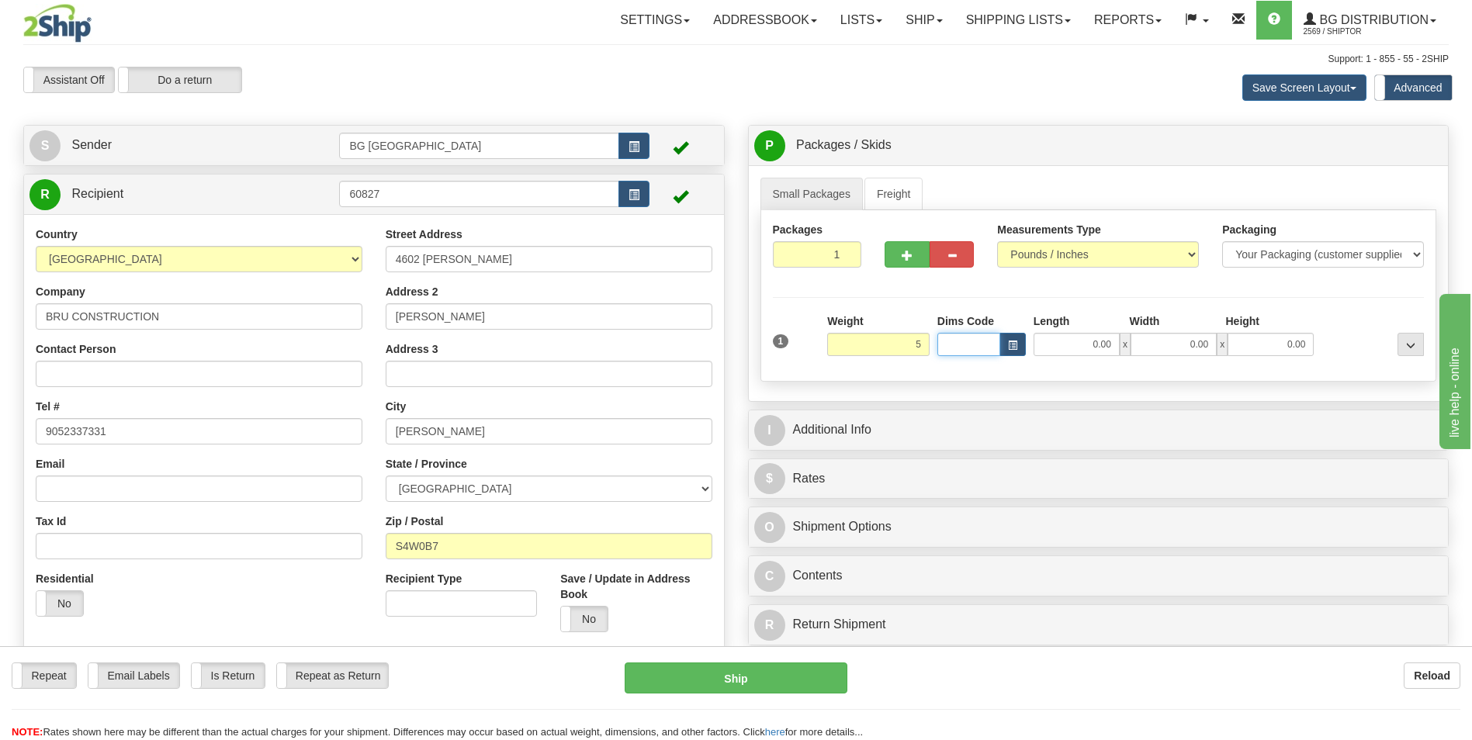
type input "5.00"
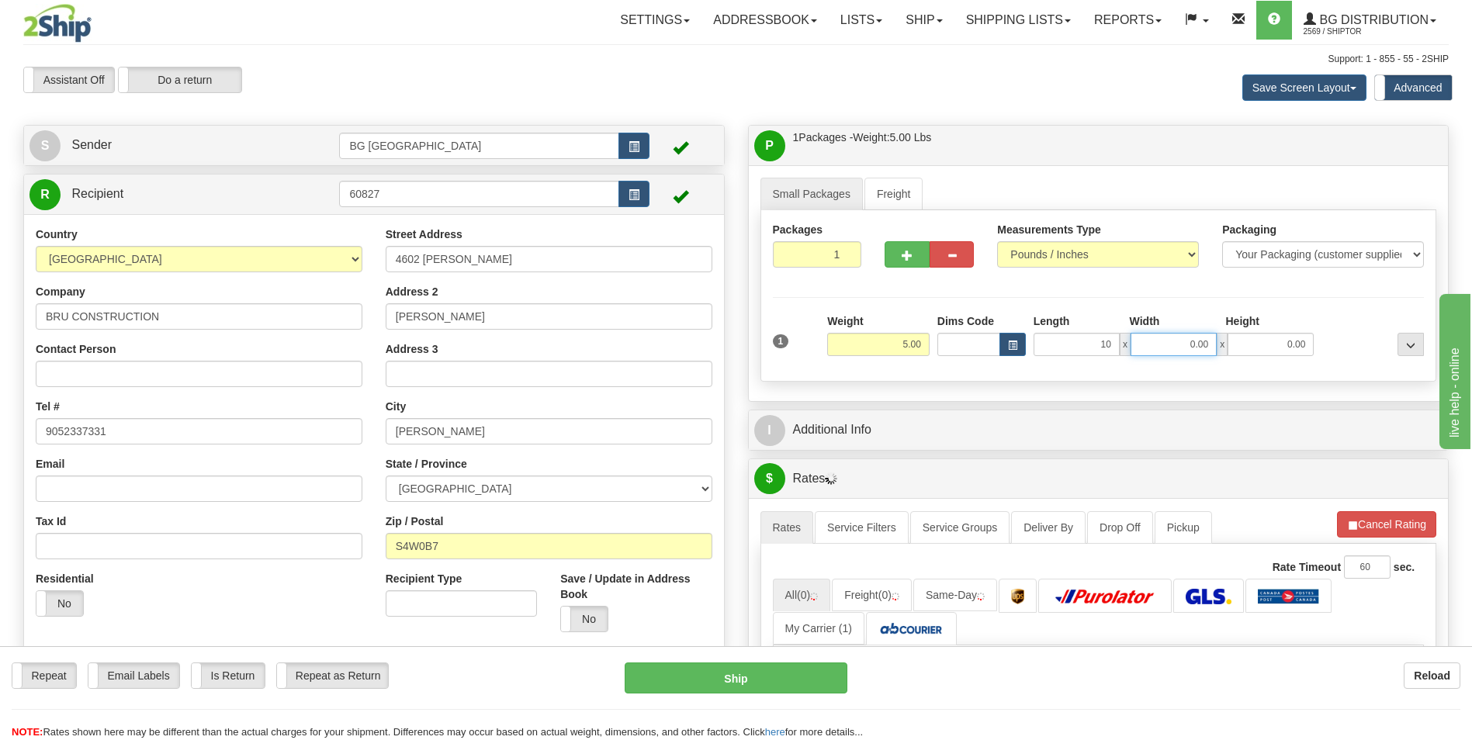
type input "10.00"
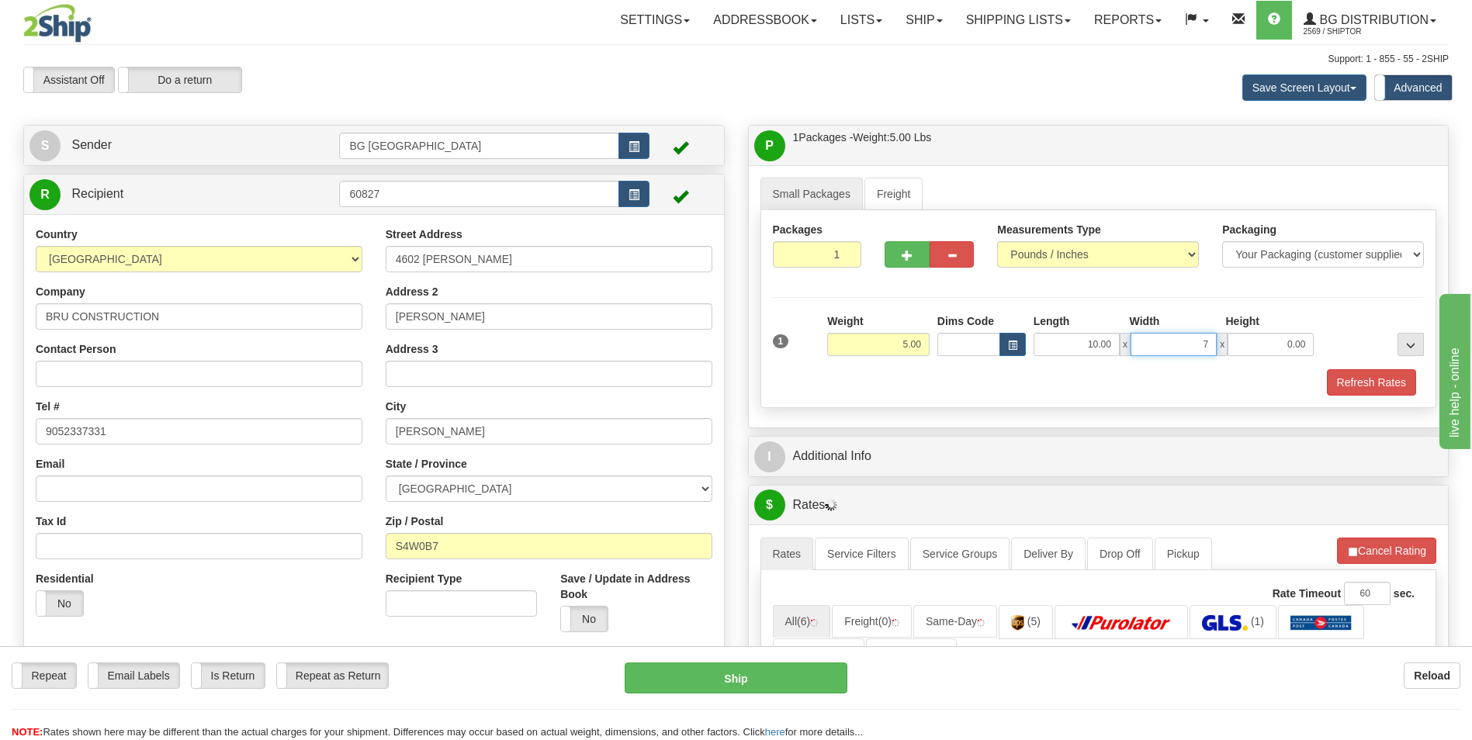
type input "7.00"
type input "5.00"
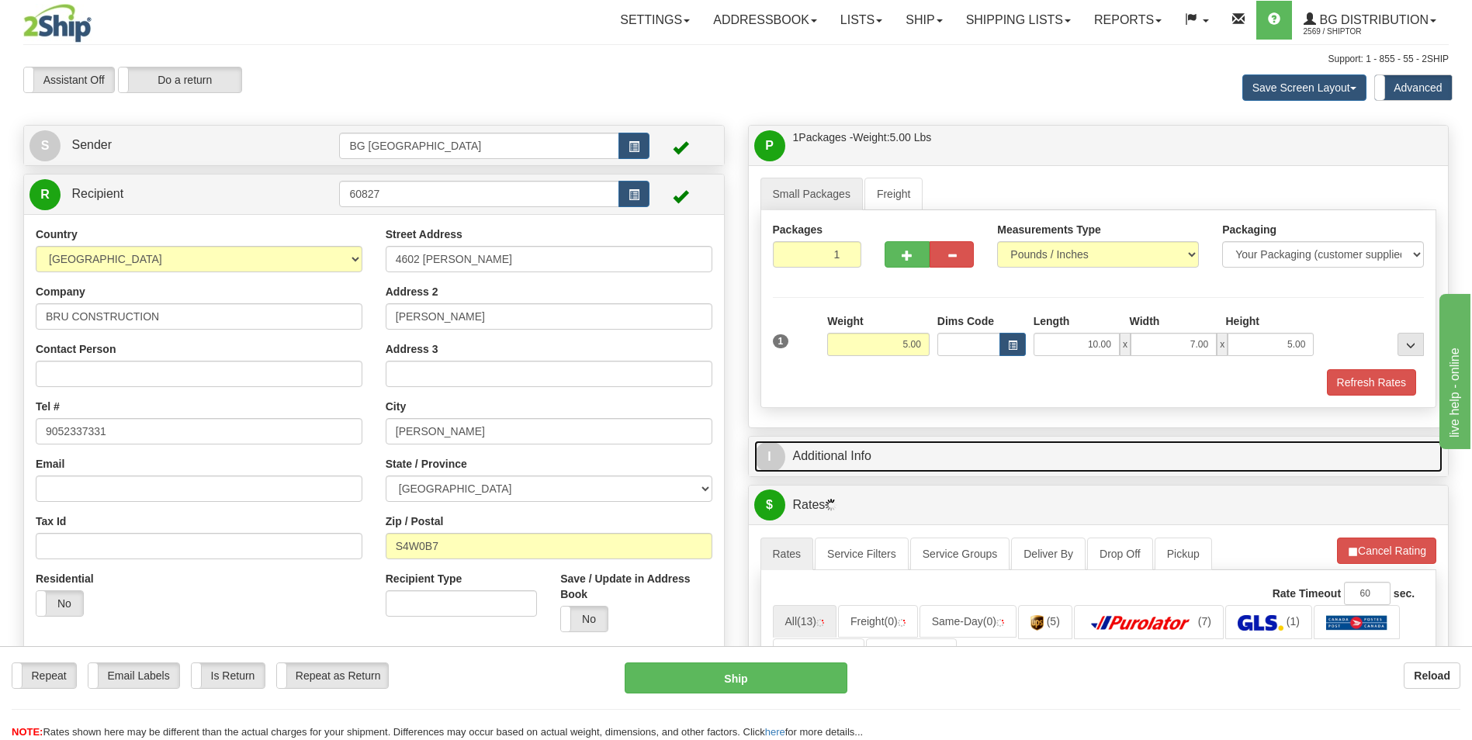
click at [882, 445] on link "I Additional Info" at bounding box center [1098, 457] width 689 height 32
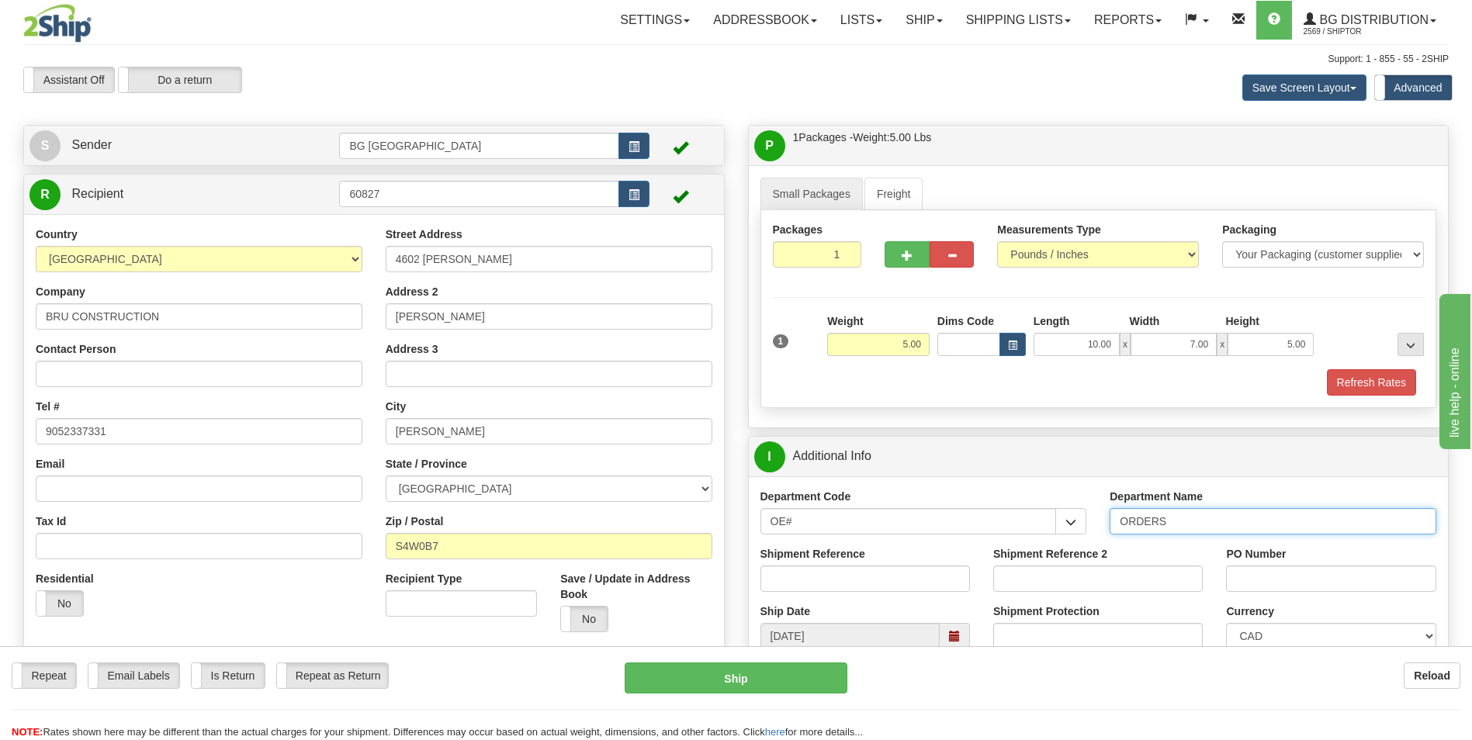
click at [1198, 516] on input "ORDERS" at bounding box center [1273, 521] width 327 height 26
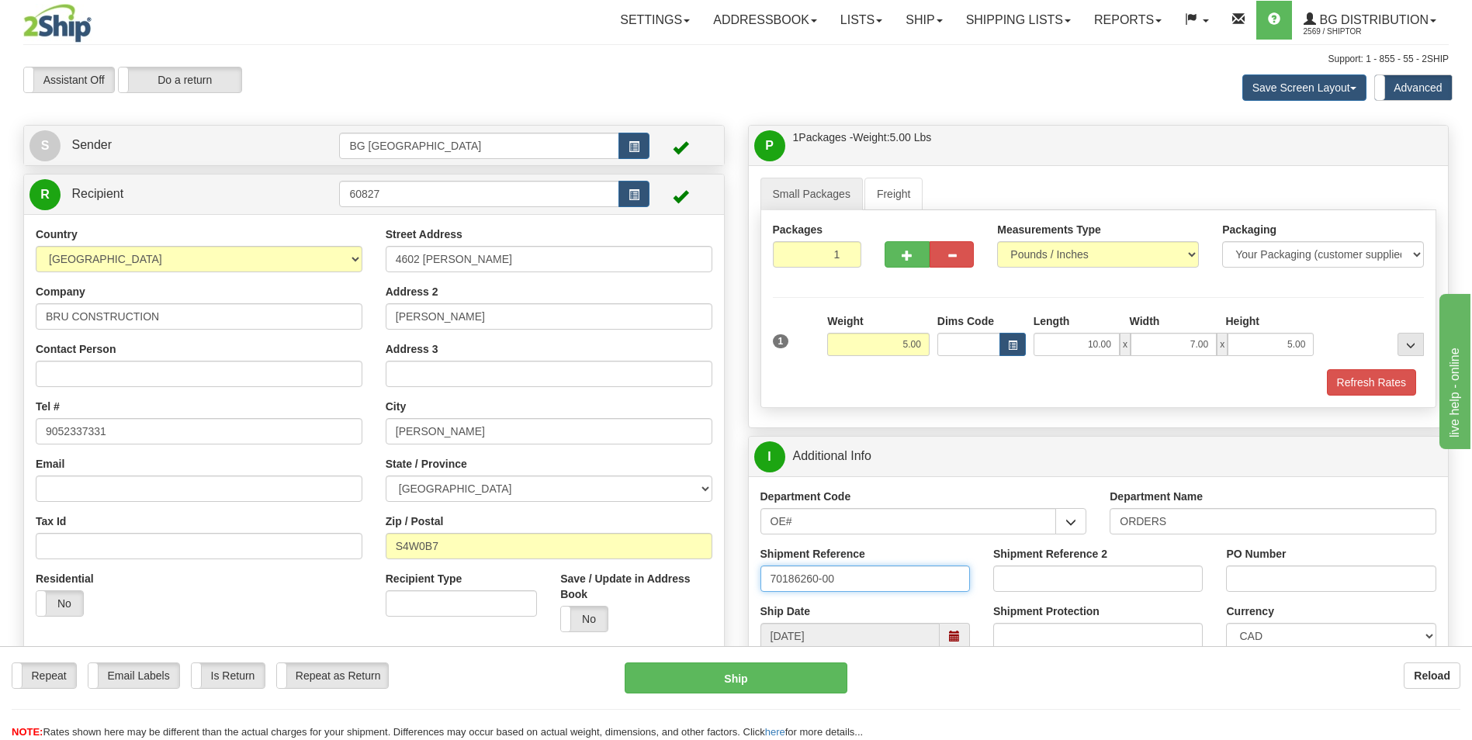
type input "70186260-00"
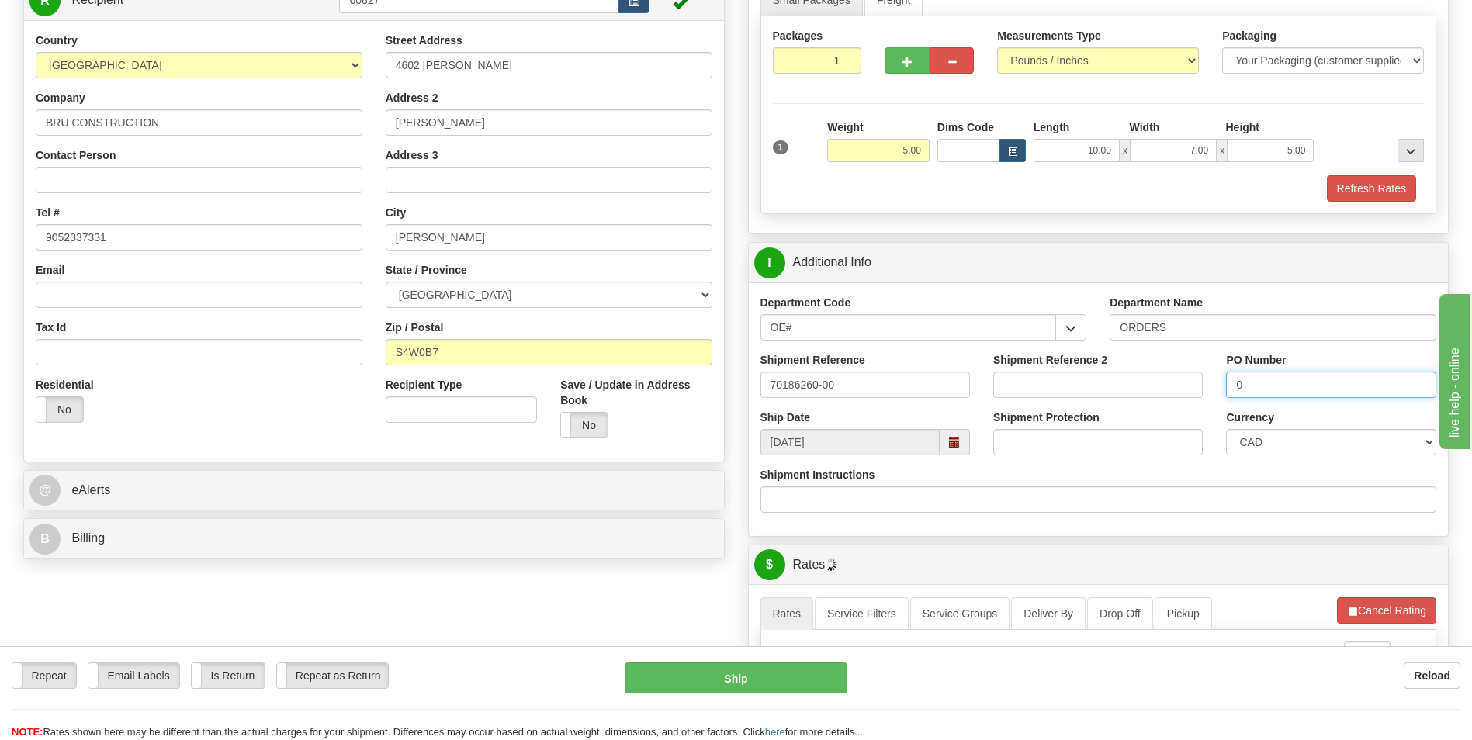
scroll to position [388, 0]
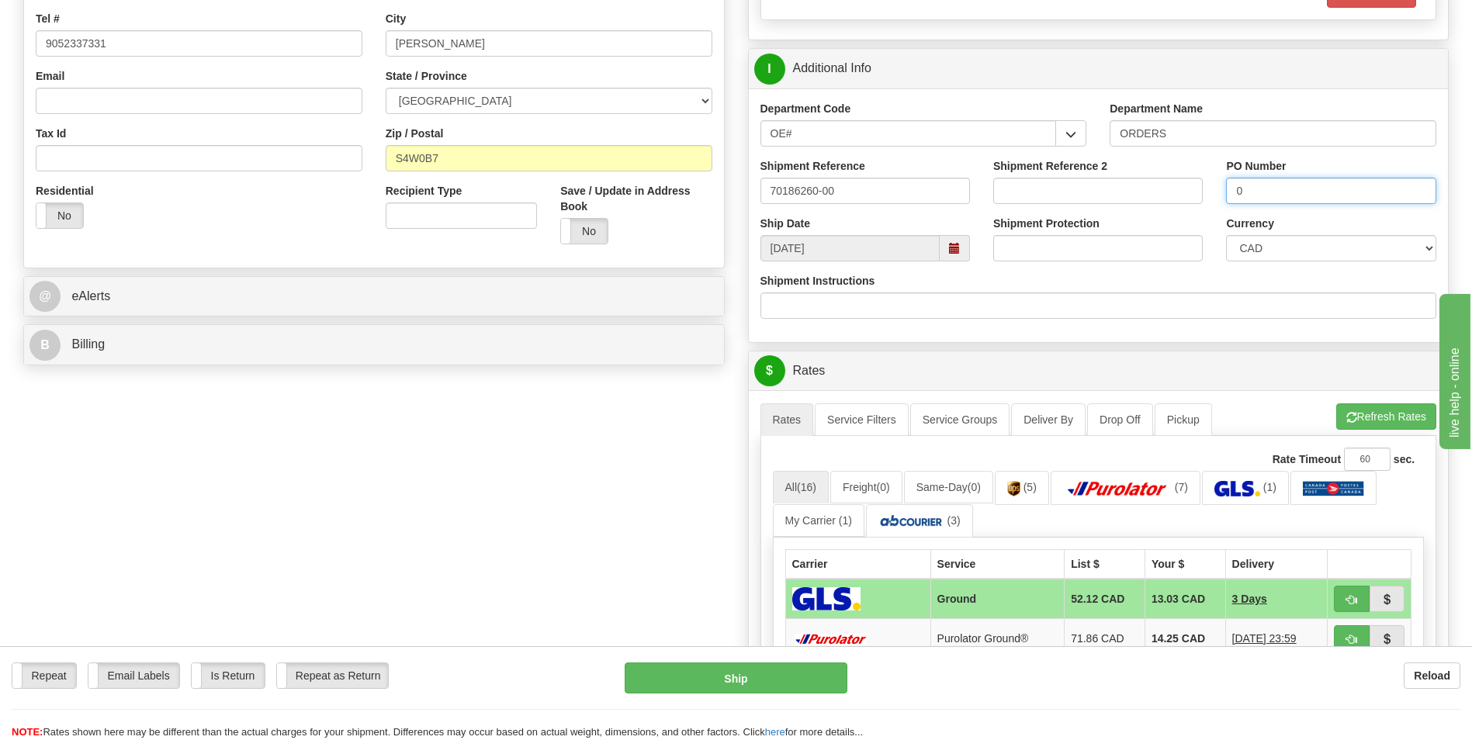
type input "0"
click at [1355, 422] on button "Refresh Rates" at bounding box center [1386, 417] width 100 height 26
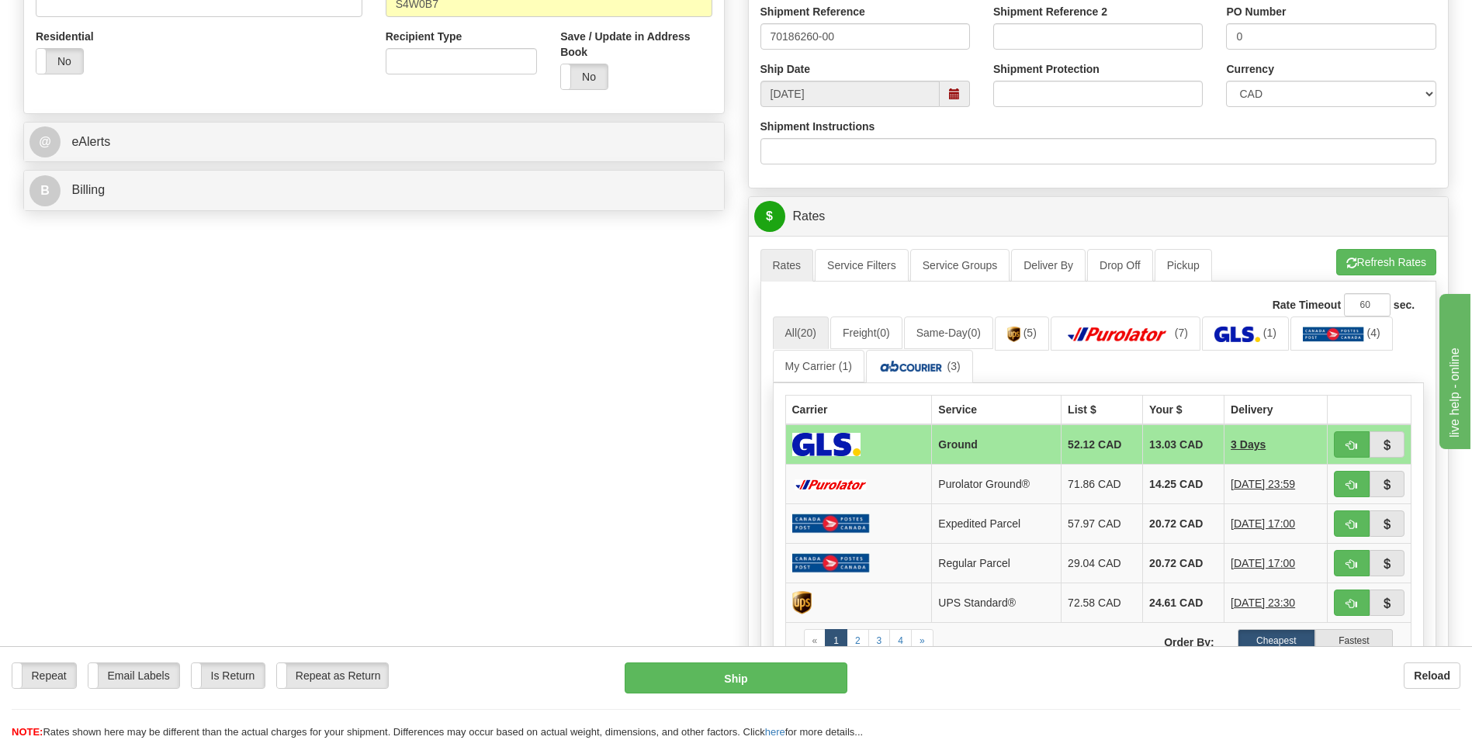
scroll to position [543, 0]
click at [1172, 480] on td "14.25 CAD" at bounding box center [1183, 484] width 81 height 40
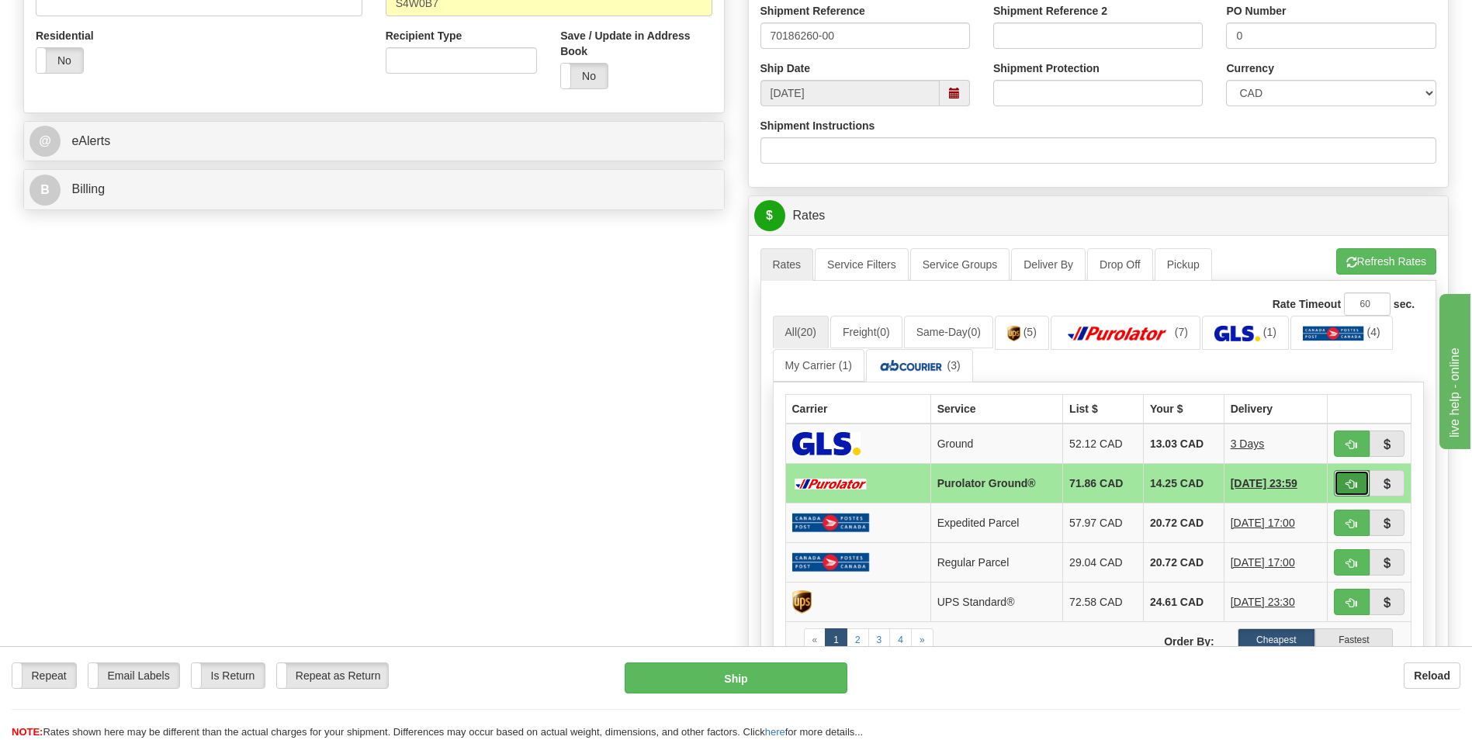
click at [1361, 480] on button "button" at bounding box center [1352, 483] width 36 height 26
type input "260"
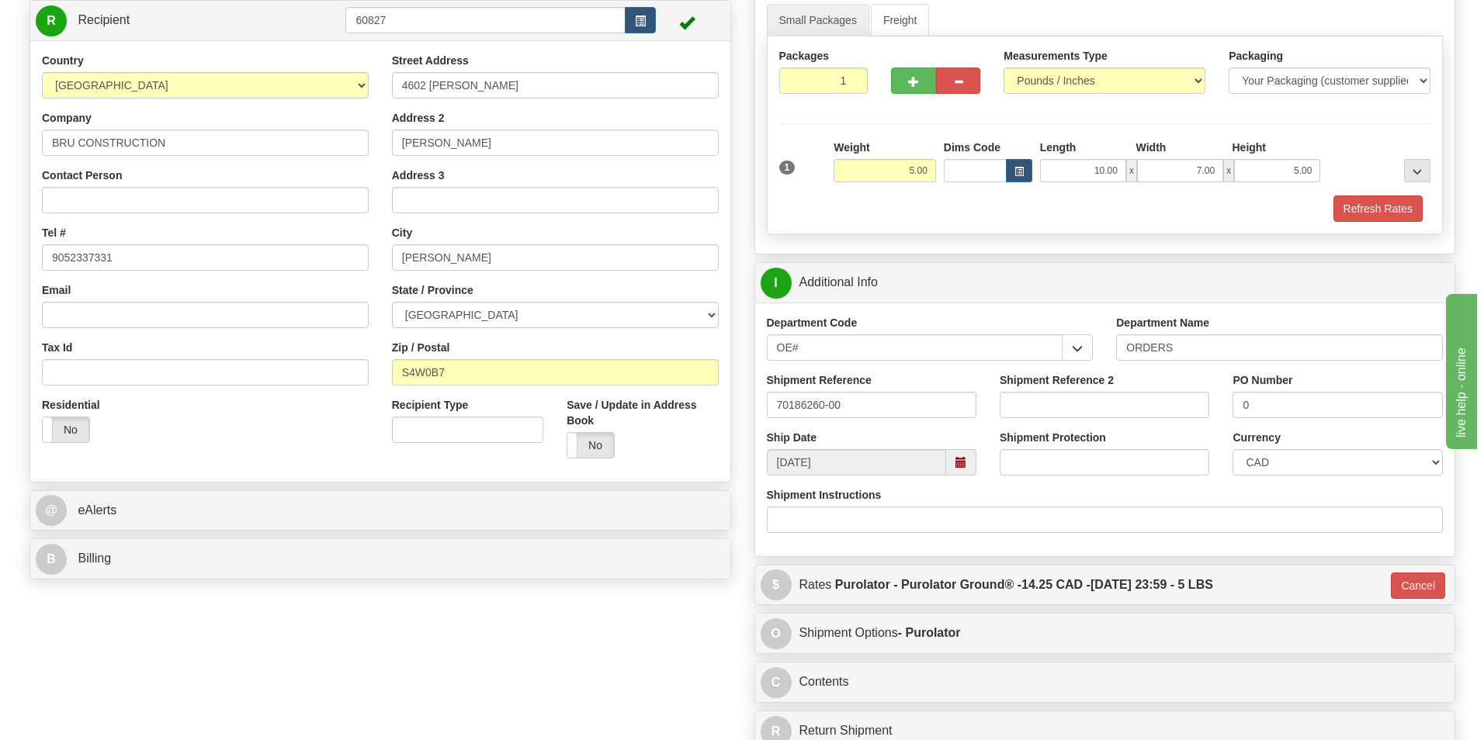
scroll to position [466, 0]
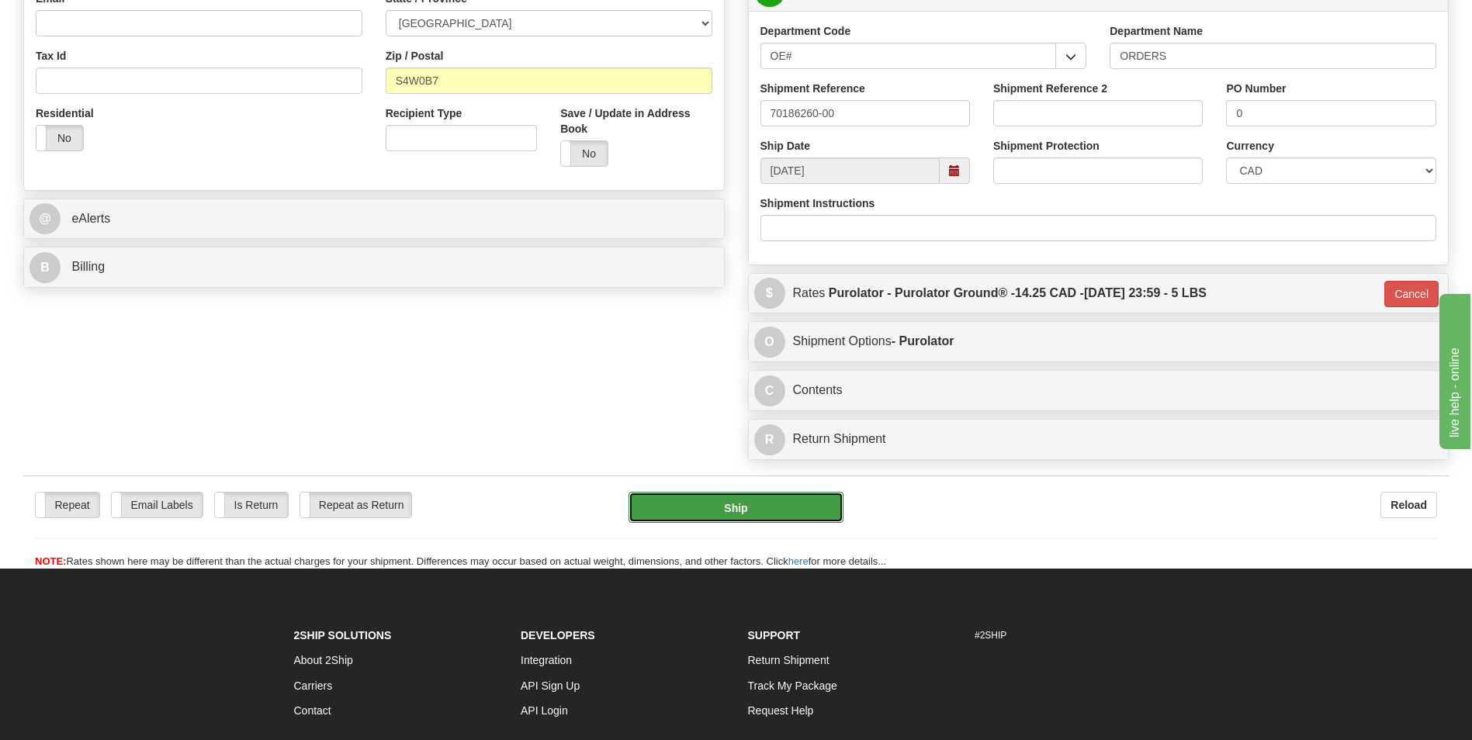
click at [717, 510] on button "Ship" at bounding box center [736, 507] width 214 height 31
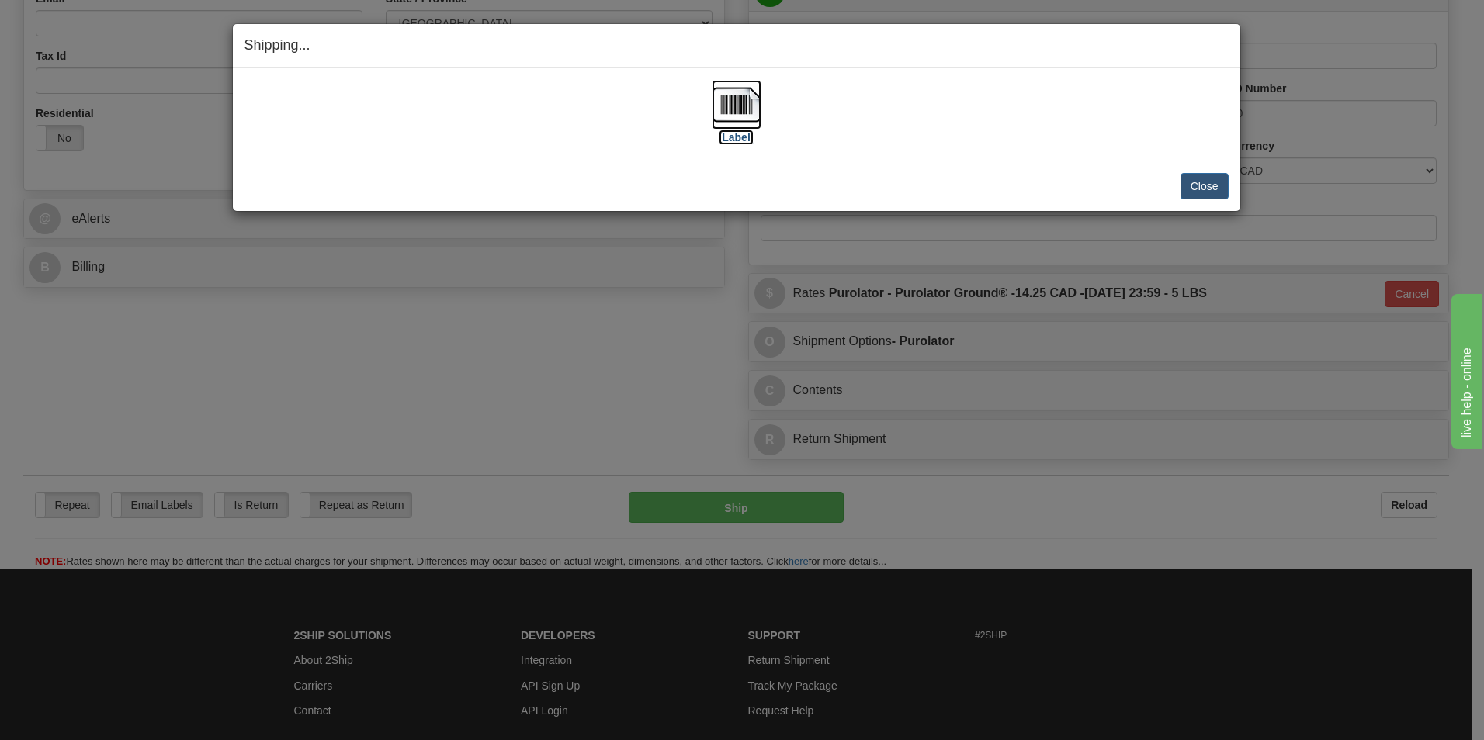
click at [733, 103] on img at bounding box center [737, 105] width 50 height 50
click at [1210, 188] on button "Close" at bounding box center [1204, 186] width 48 height 26
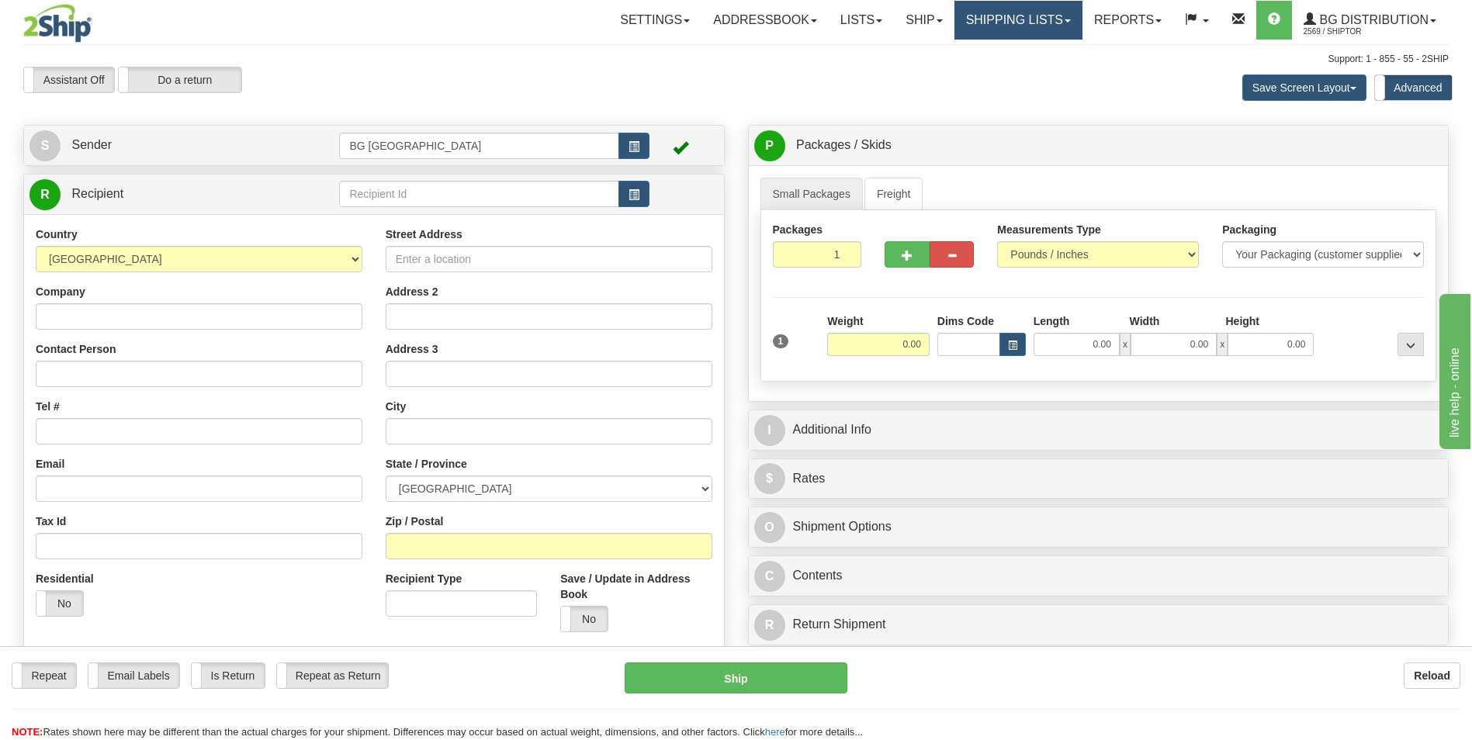
click at [986, 19] on link "Shipping lists" at bounding box center [1018, 20] width 128 height 39
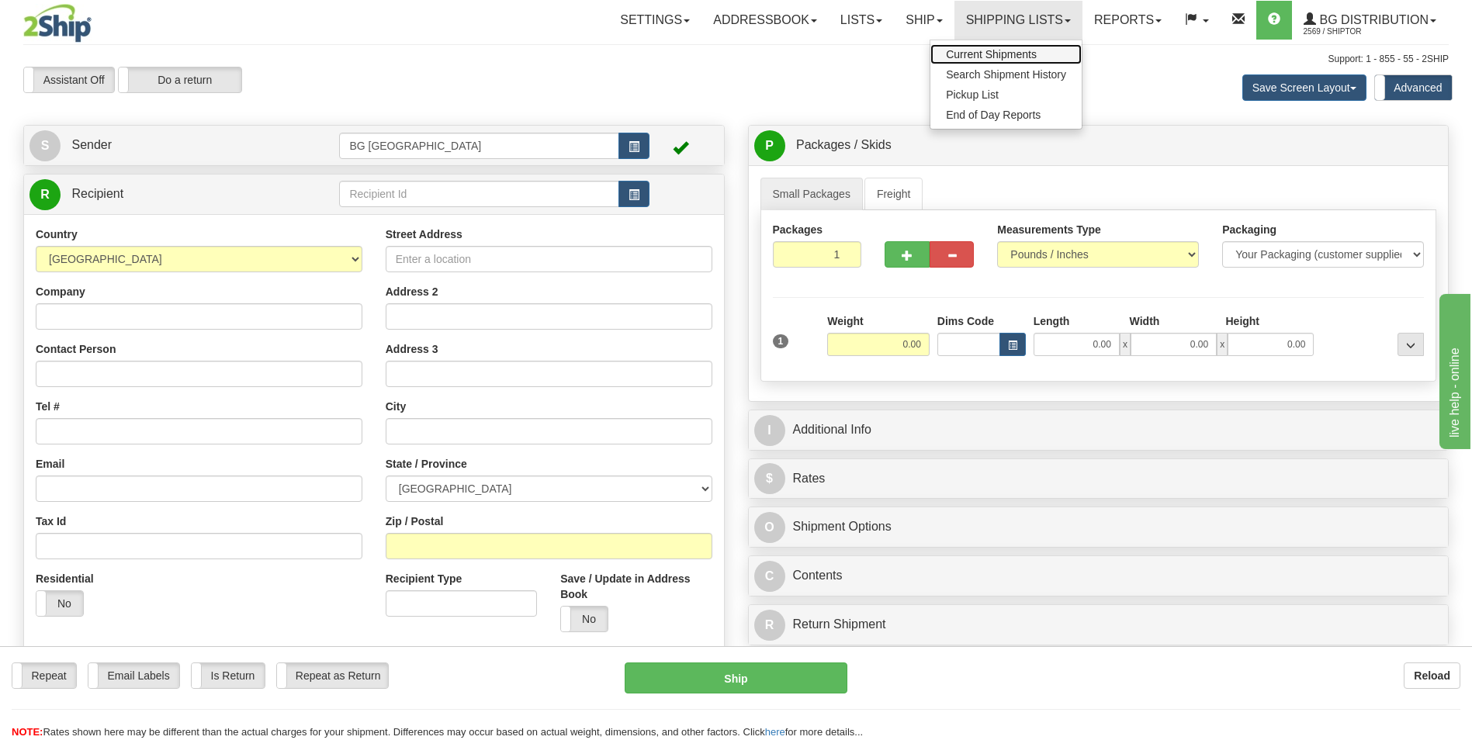
click at [980, 47] on link "Current Shipments" at bounding box center [1005, 54] width 151 height 20
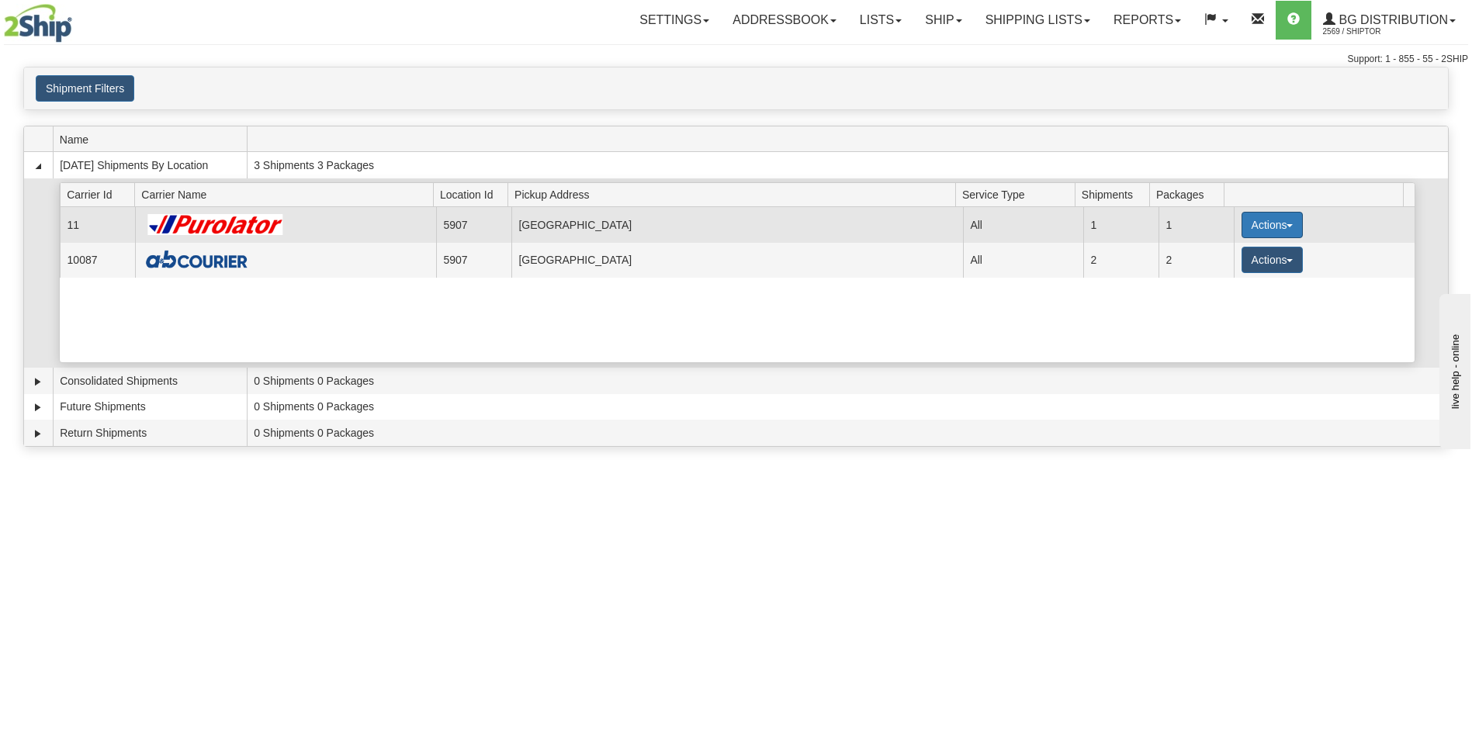
click at [1267, 234] on button "Actions" at bounding box center [1273, 225] width 62 height 26
click at [1218, 249] on span "Details" at bounding box center [1214, 253] width 42 height 11
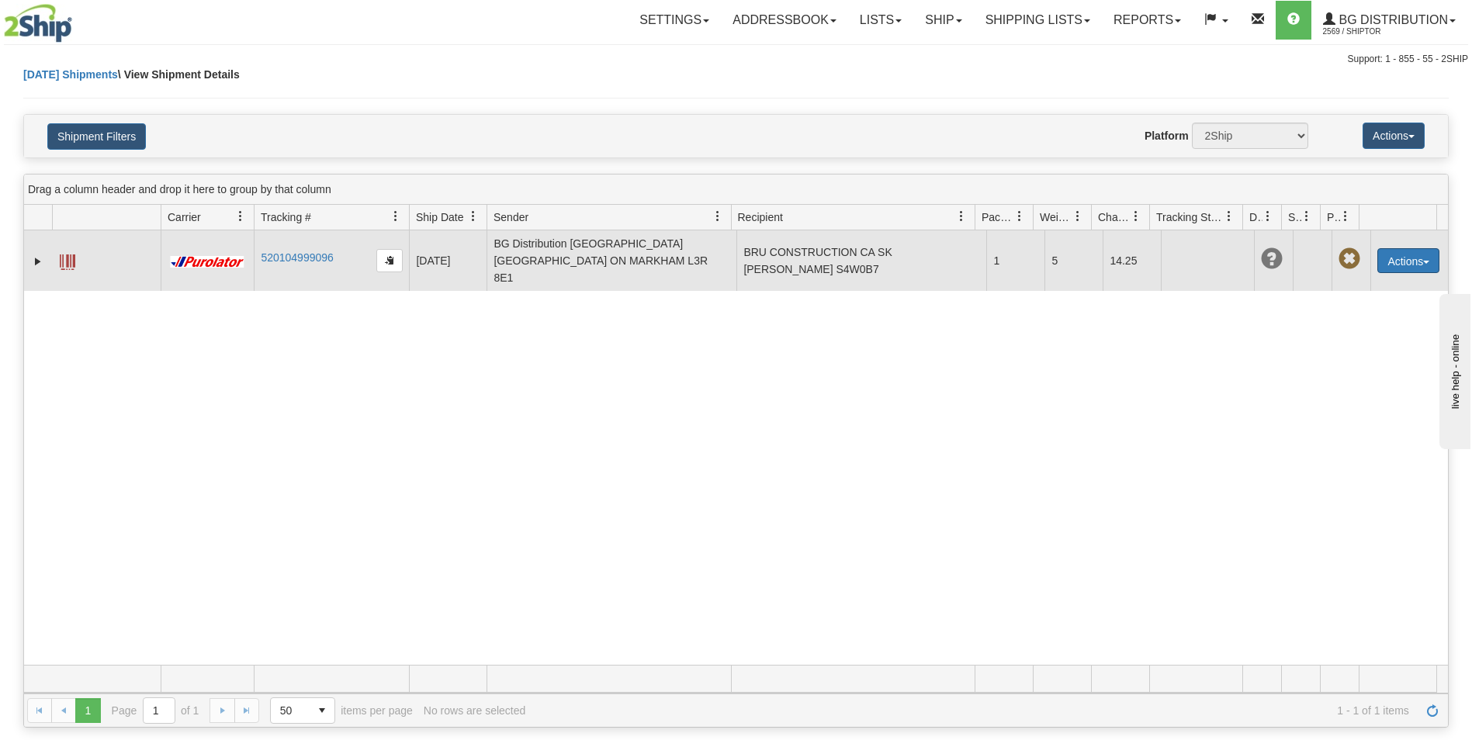
click at [1392, 250] on button "Actions" at bounding box center [1408, 260] width 62 height 25
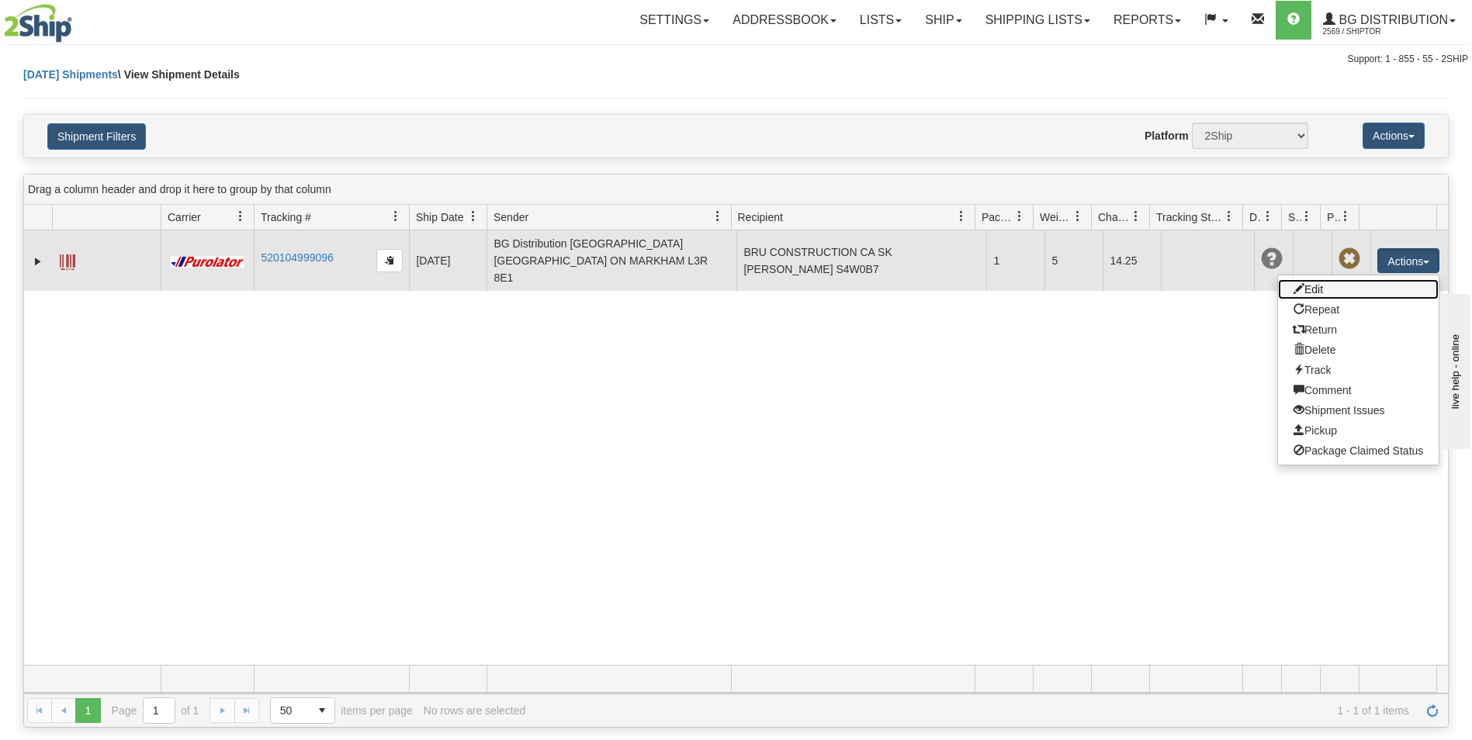
click at [1335, 279] on link "Edit" at bounding box center [1358, 289] width 161 height 20
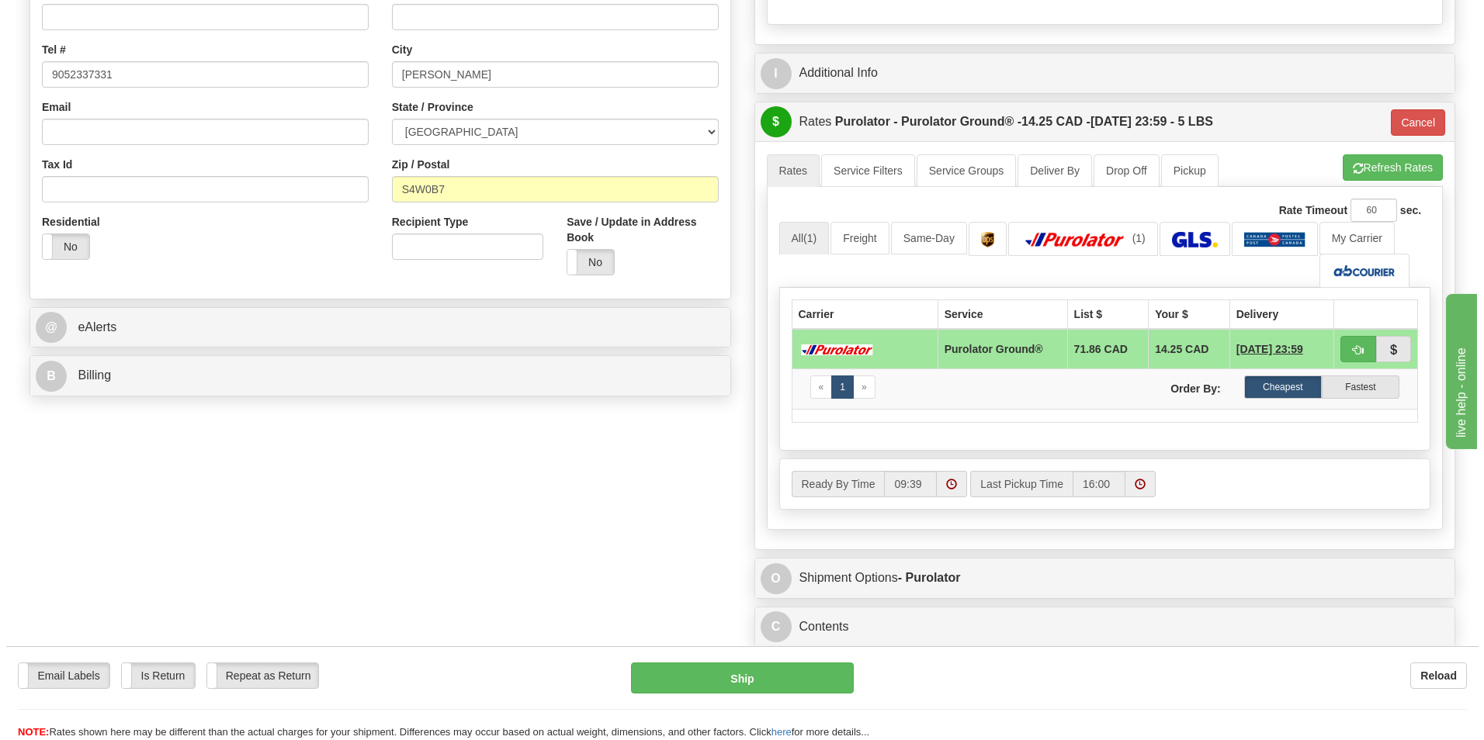
scroll to position [388, 0]
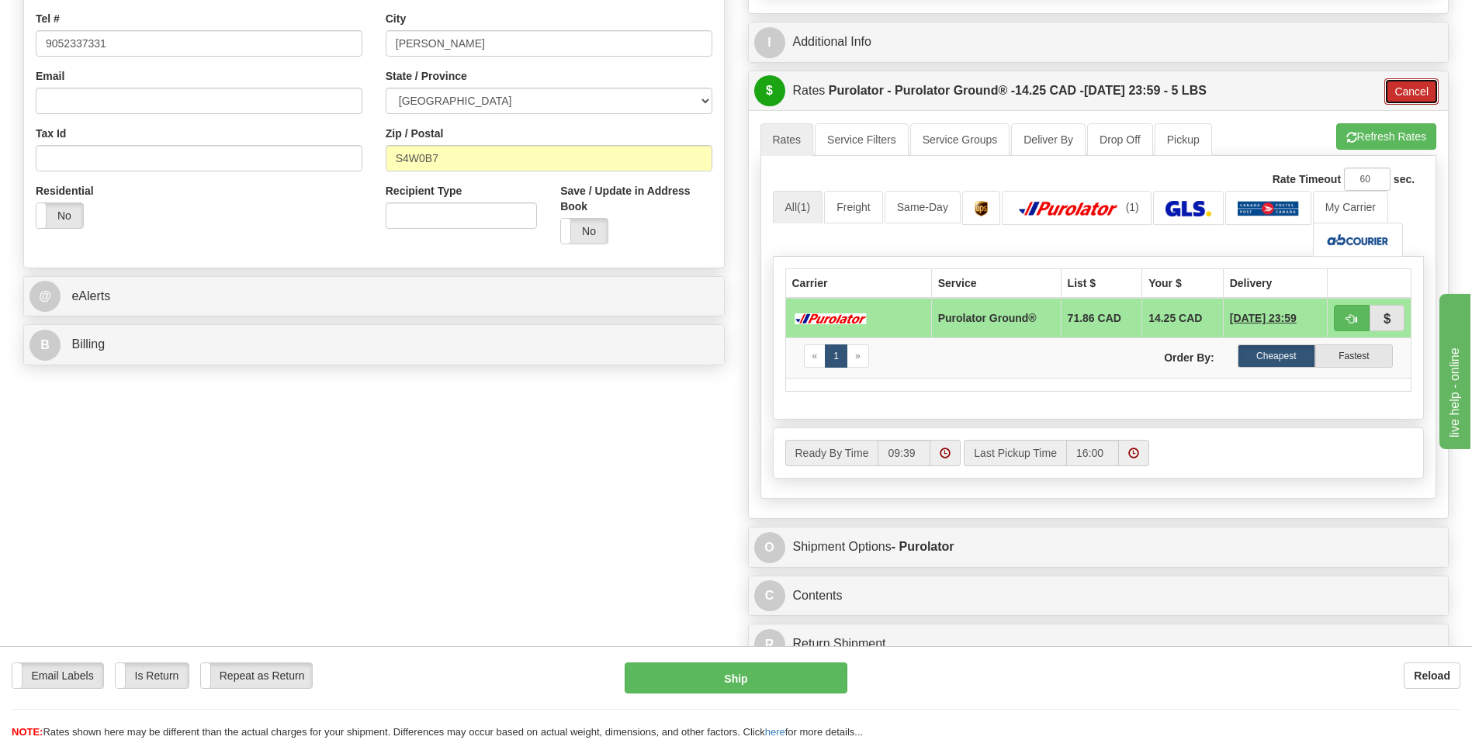
click at [1408, 90] on button "Cancel" at bounding box center [1411, 91] width 54 height 26
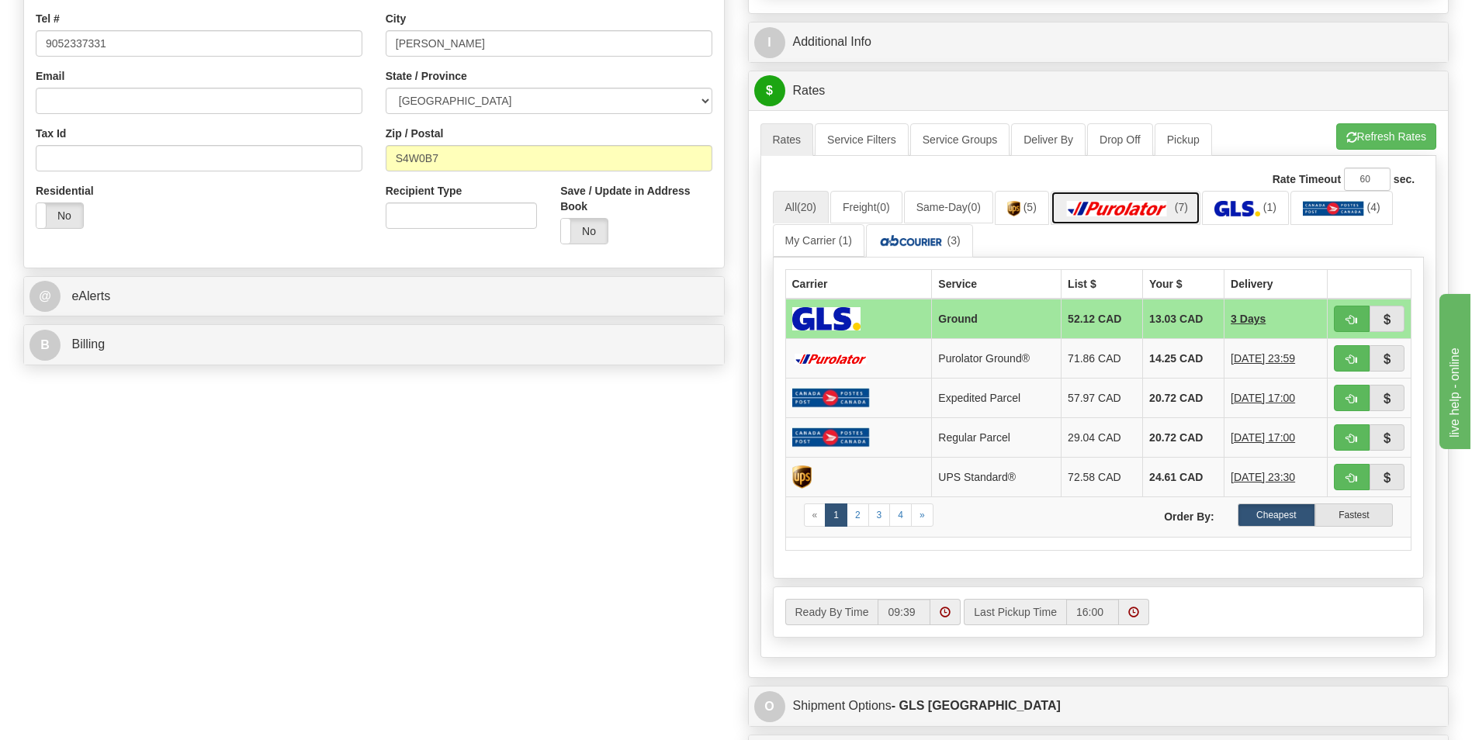
click at [1149, 223] on link "(7)" at bounding box center [1126, 207] width 150 height 33
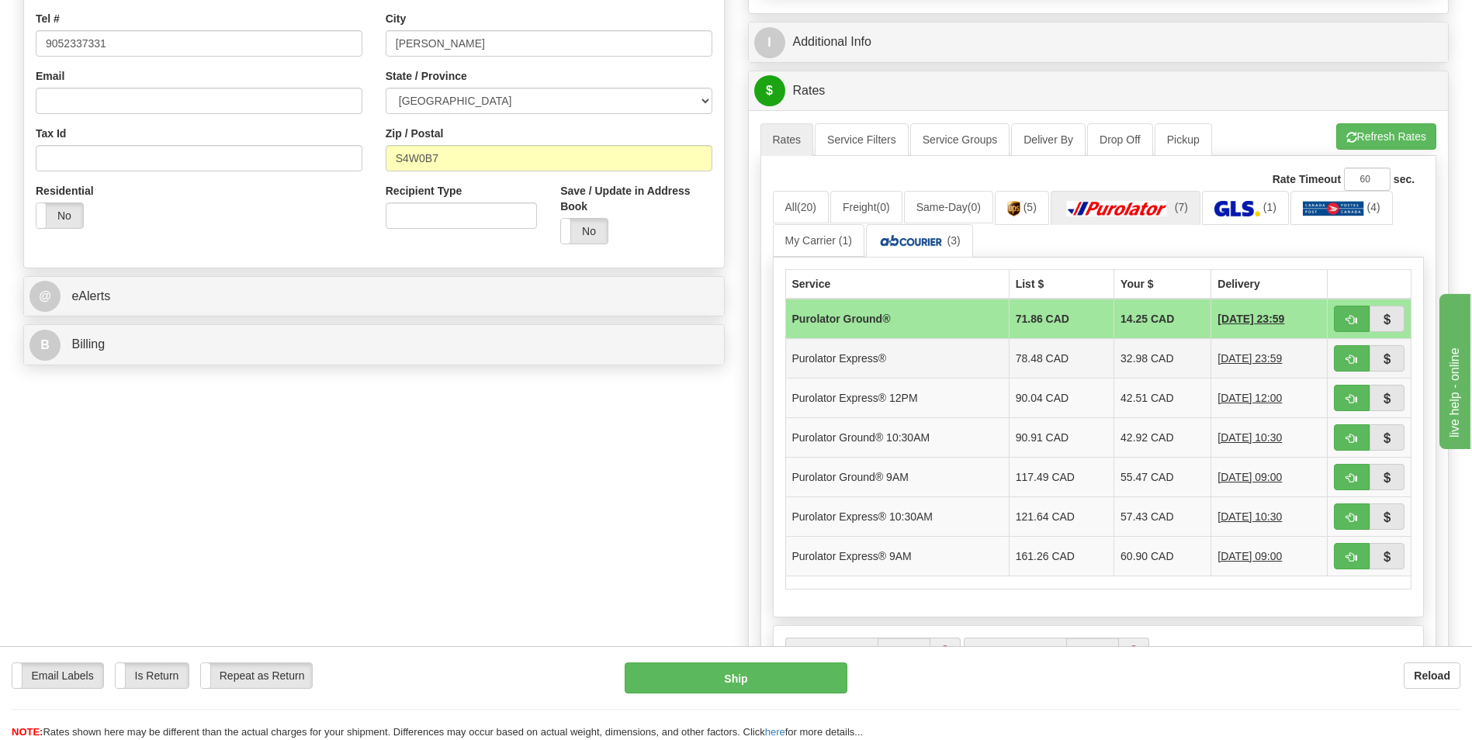
click at [1138, 355] on td "32.98 CAD" at bounding box center [1162, 359] width 97 height 40
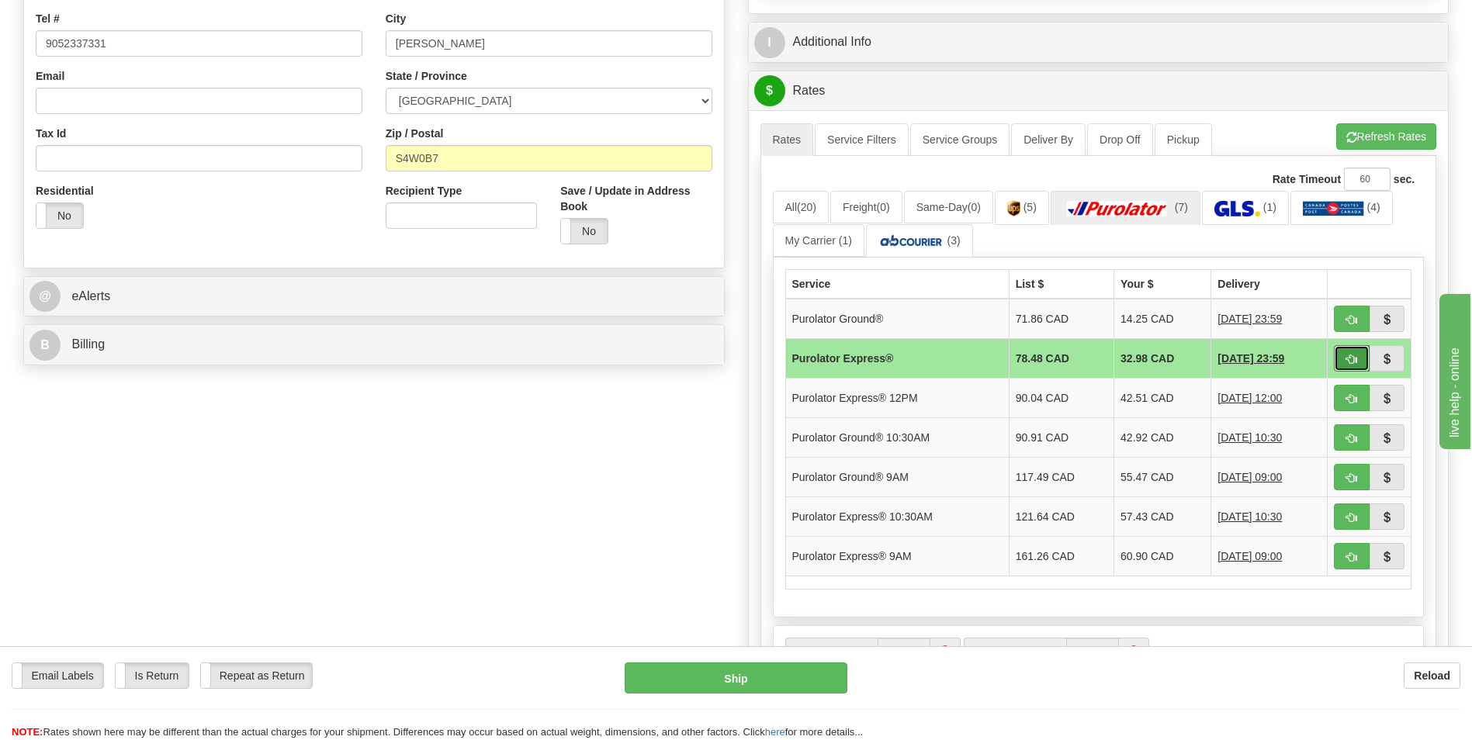
click at [1350, 359] on span "button" at bounding box center [1351, 360] width 11 height 10
type input "202"
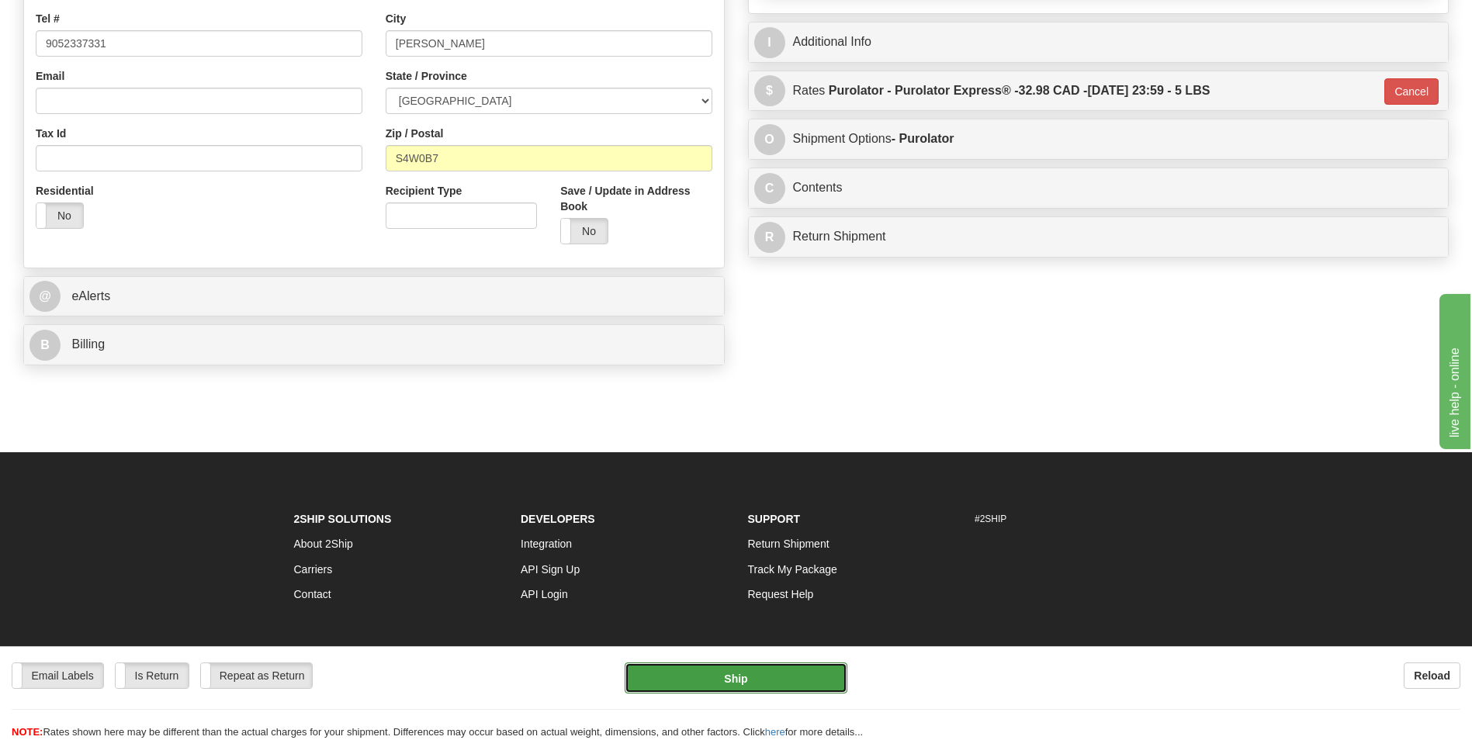
click at [740, 672] on button "Ship" at bounding box center [736, 678] width 222 height 31
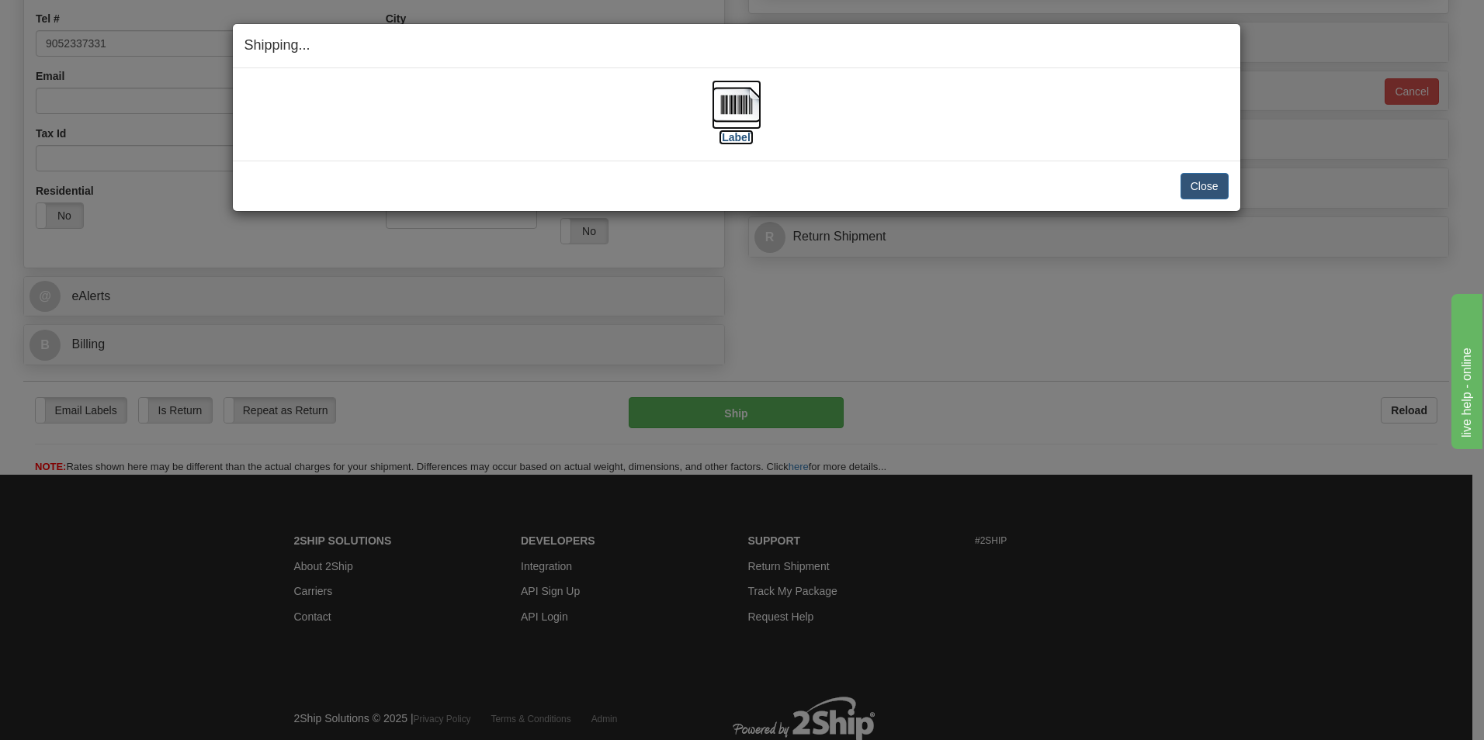
click at [732, 111] on img at bounding box center [737, 105] width 50 height 50
click at [1195, 182] on button "Close" at bounding box center [1204, 186] width 48 height 26
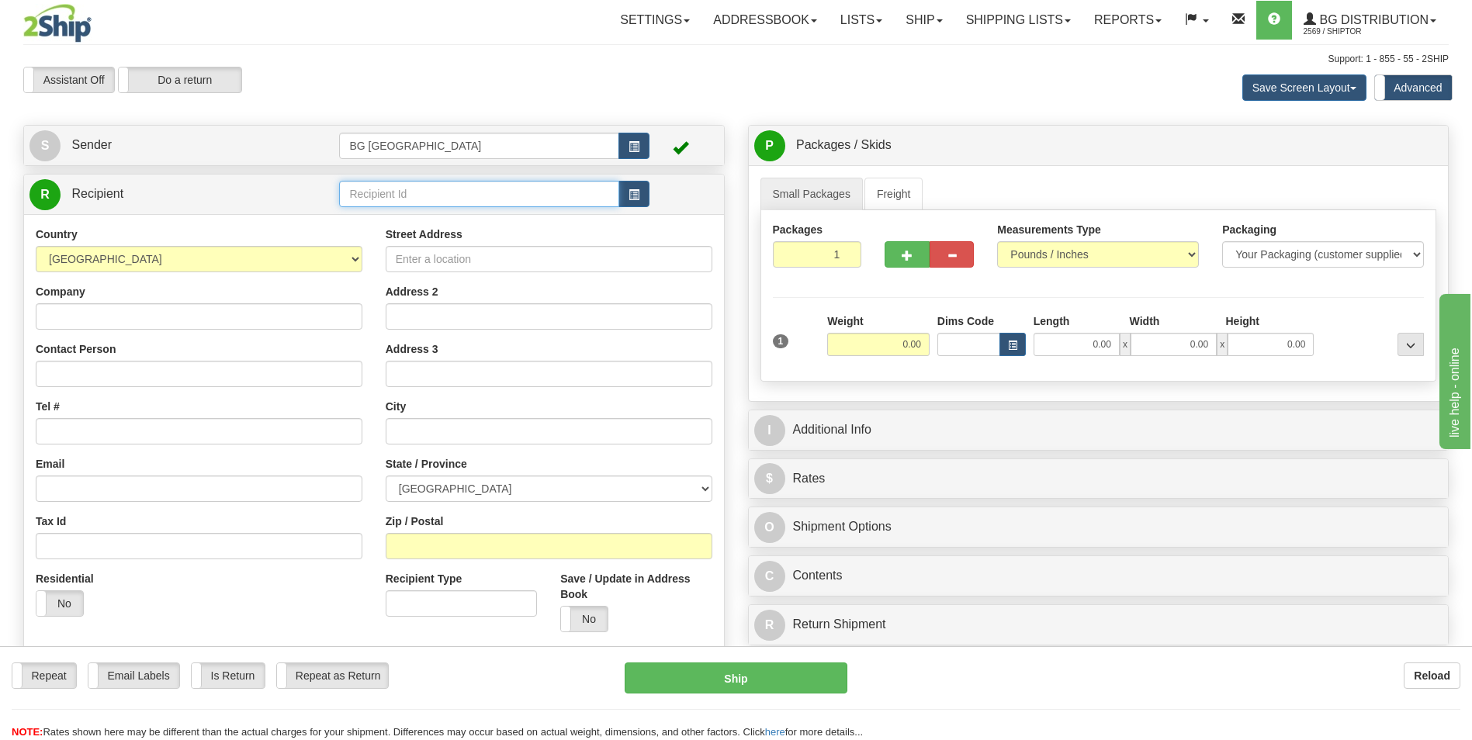
click at [416, 200] on input "text" at bounding box center [478, 194] width 279 height 26
click at [411, 226] on div "60209" at bounding box center [476, 218] width 265 height 17
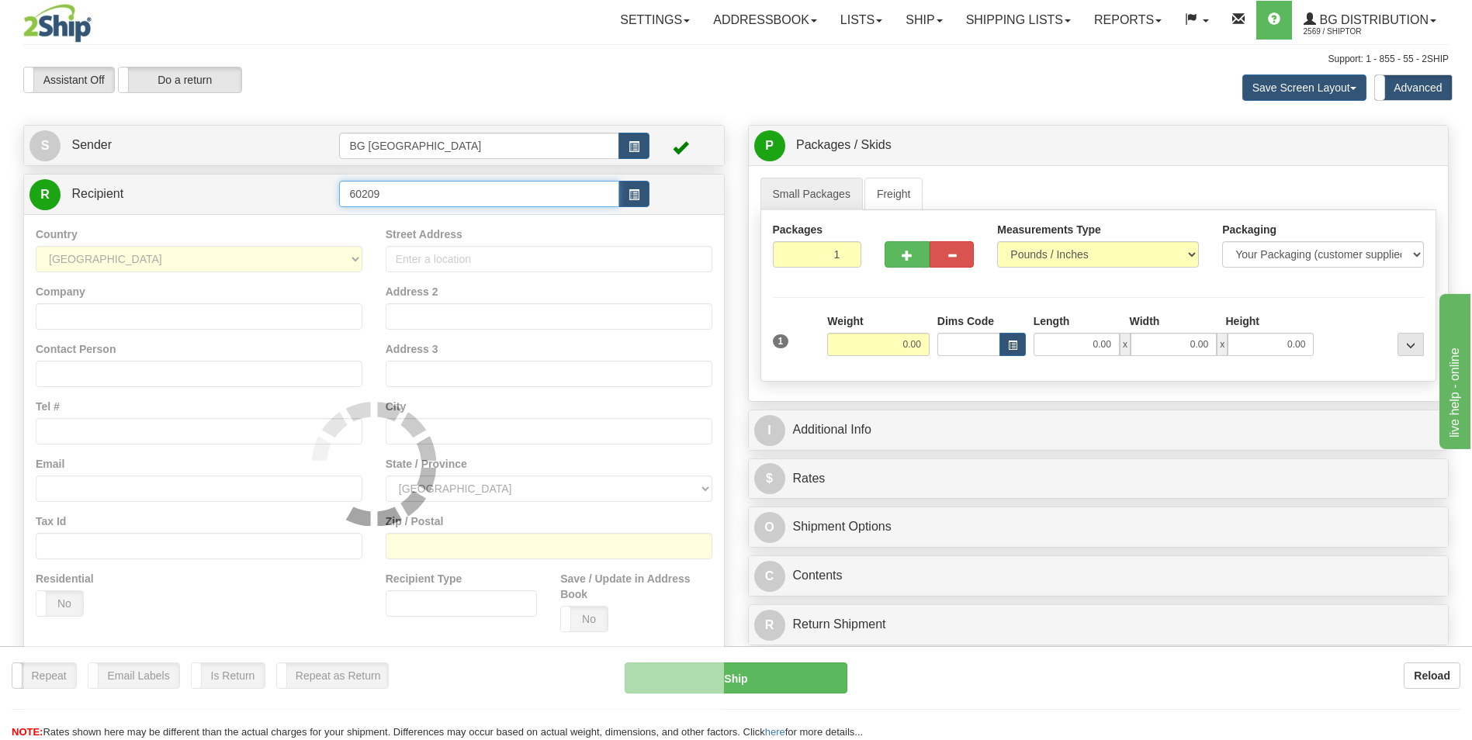
type input "60209"
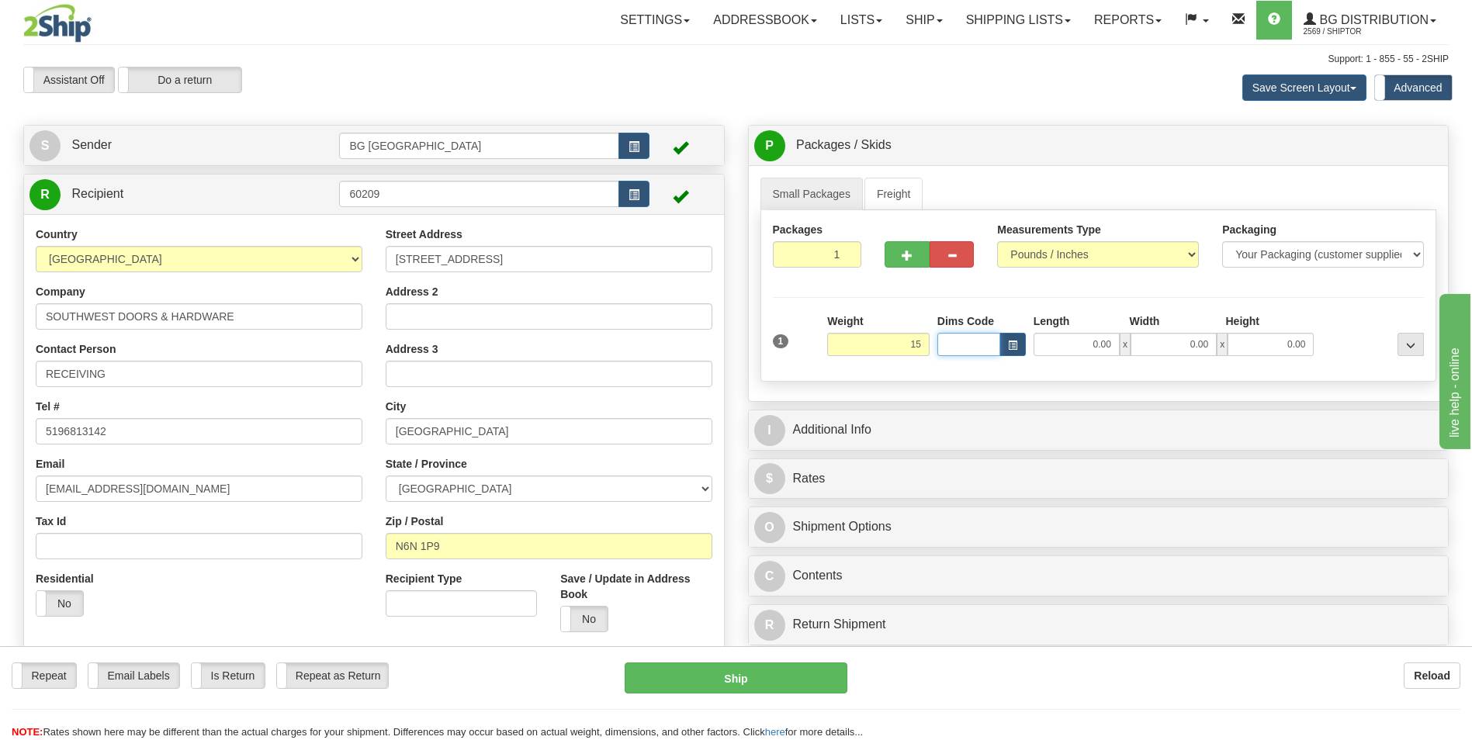
type input "15.00"
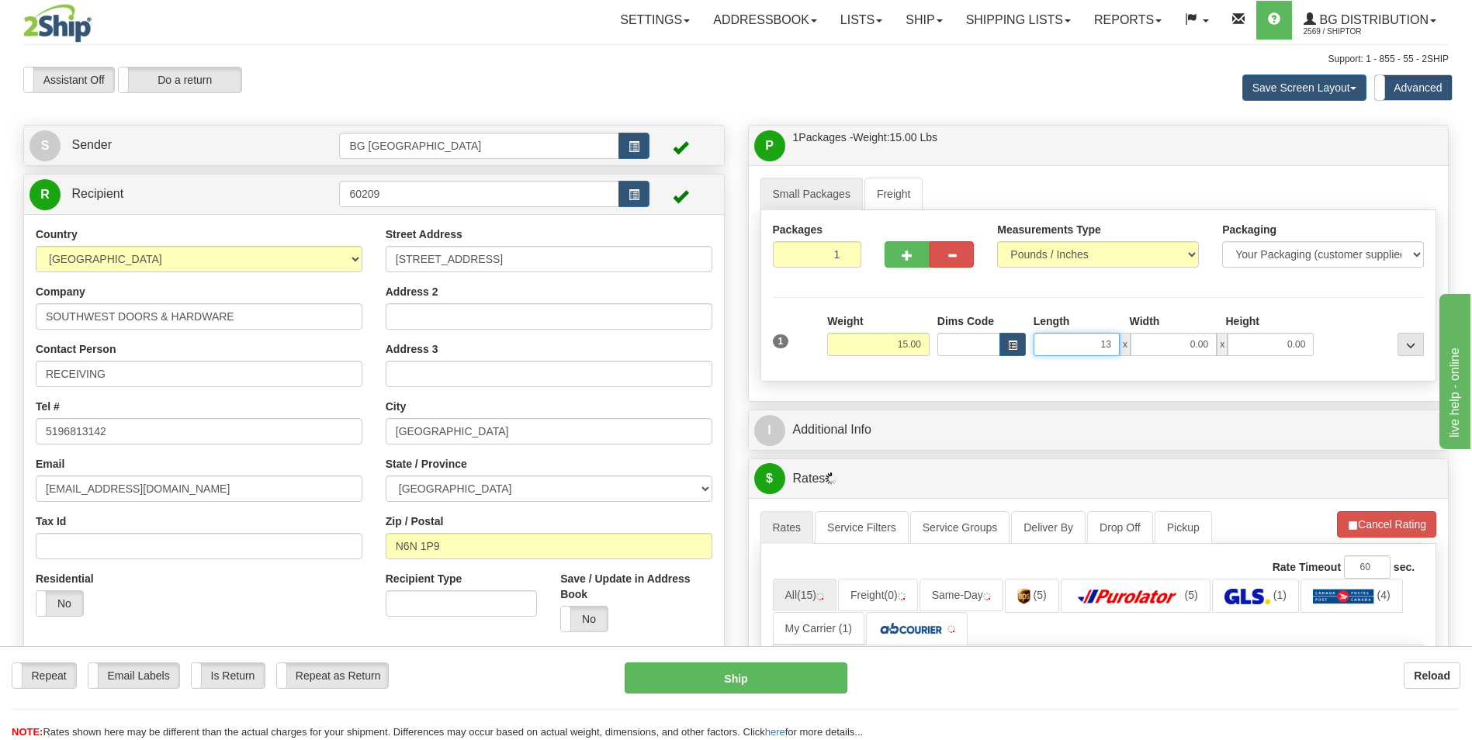
type input "13.00"
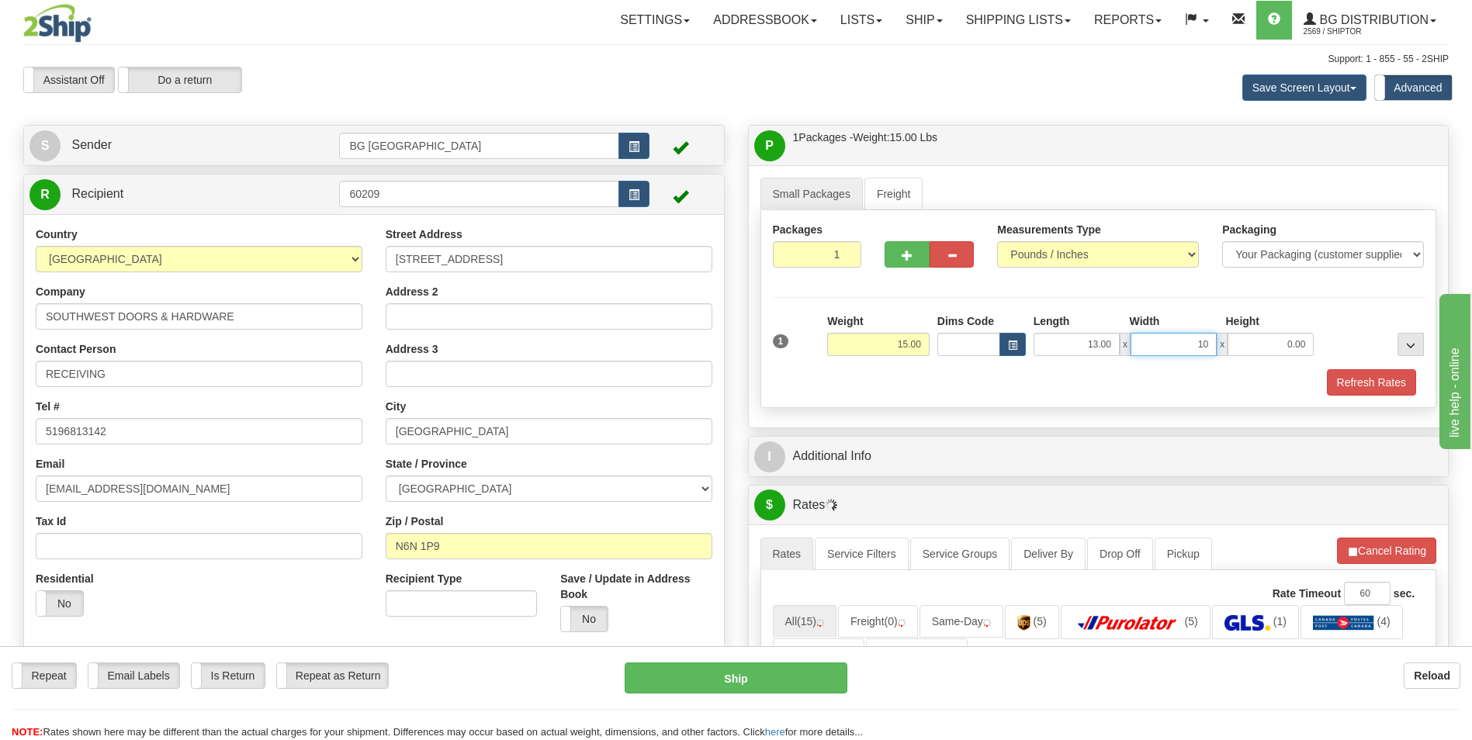
type input "10.00"
type input "7.00"
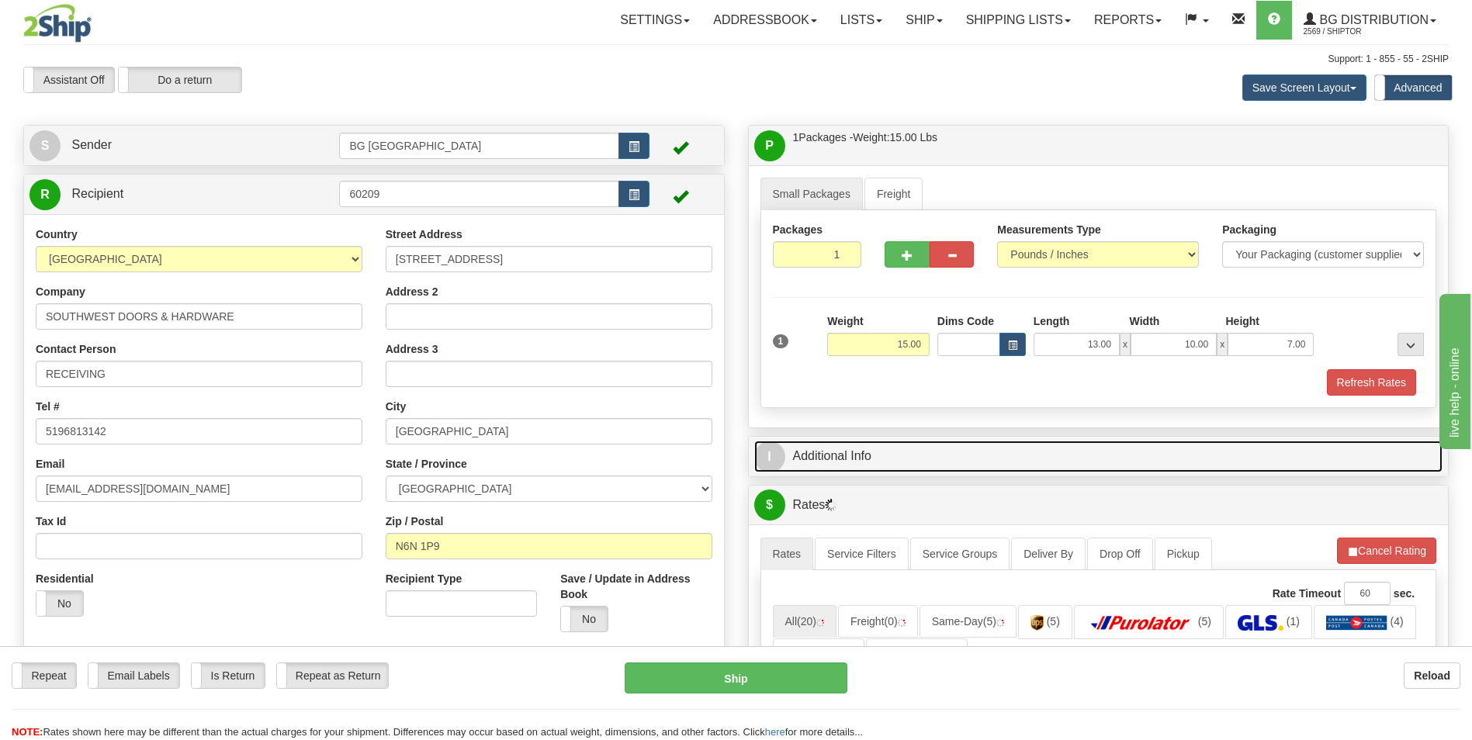
click at [847, 457] on link "I Additional Info" at bounding box center [1098, 457] width 689 height 32
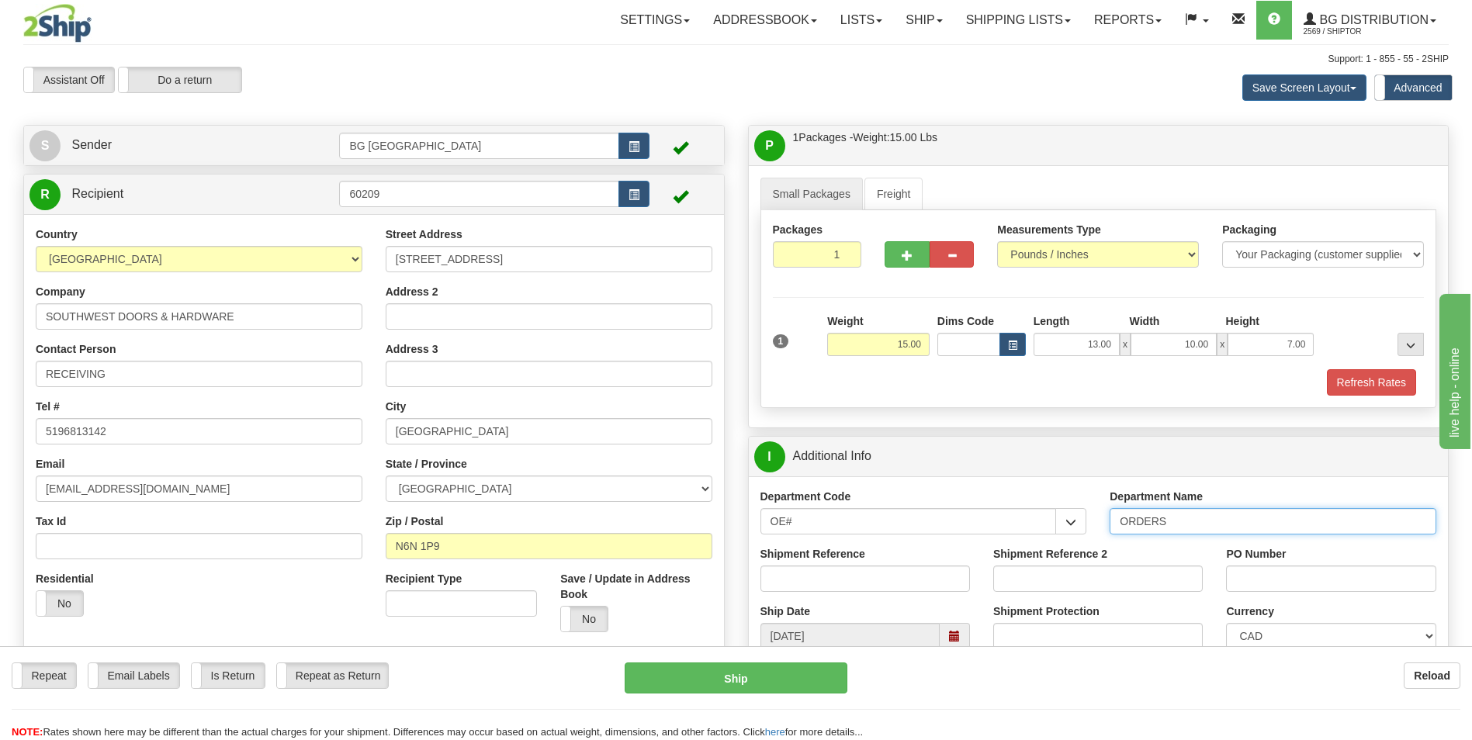
click at [1193, 517] on input "ORDERS" at bounding box center [1273, 521] width 327 height 26
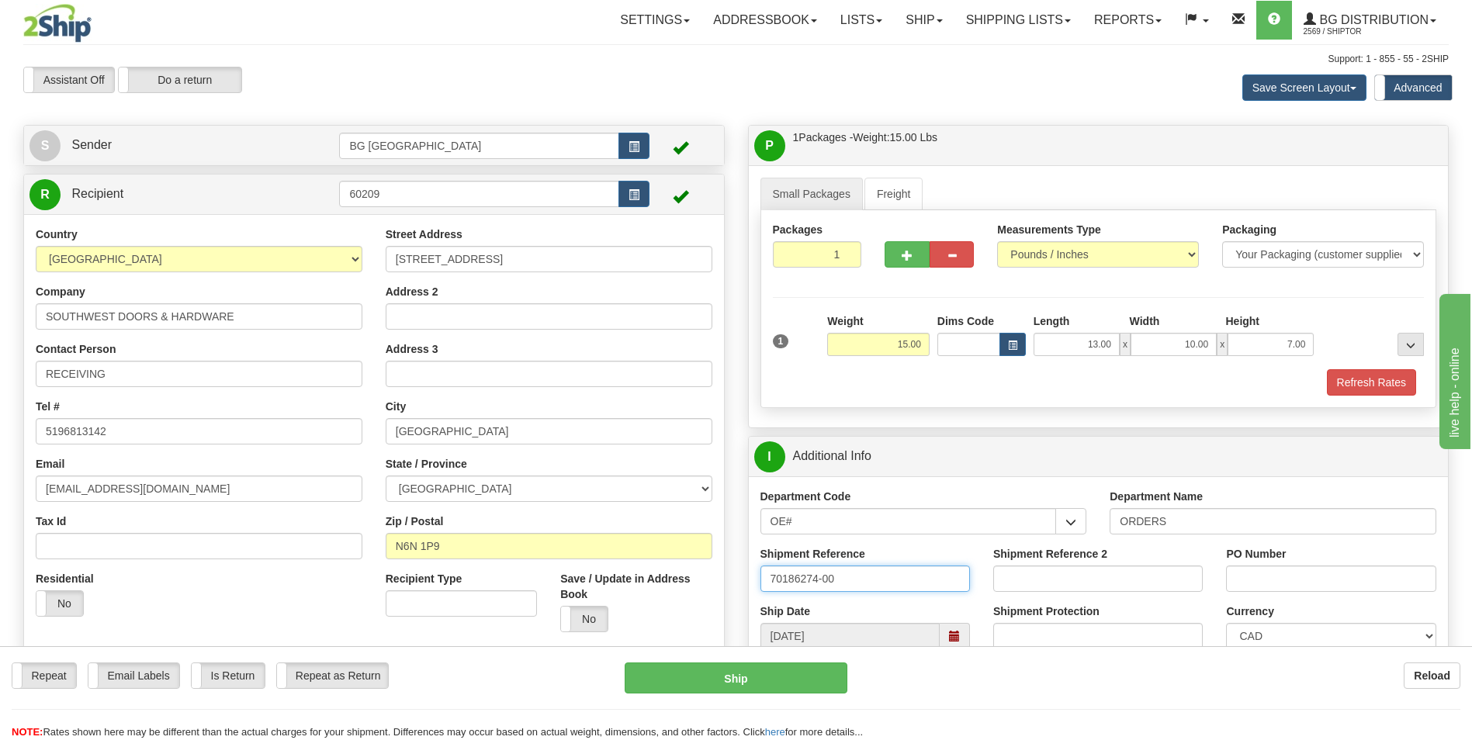
type input "70186274-00"
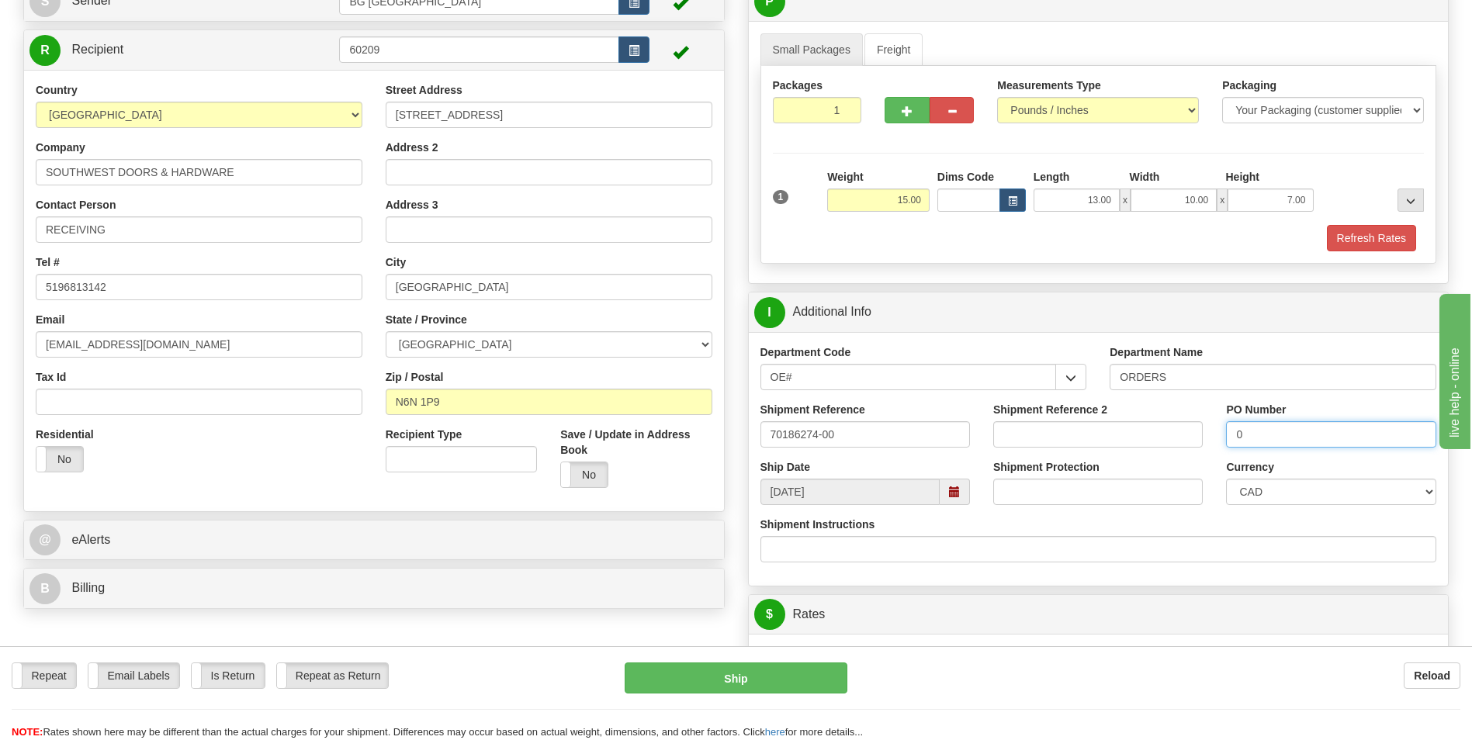
scroll to position [310, 0]
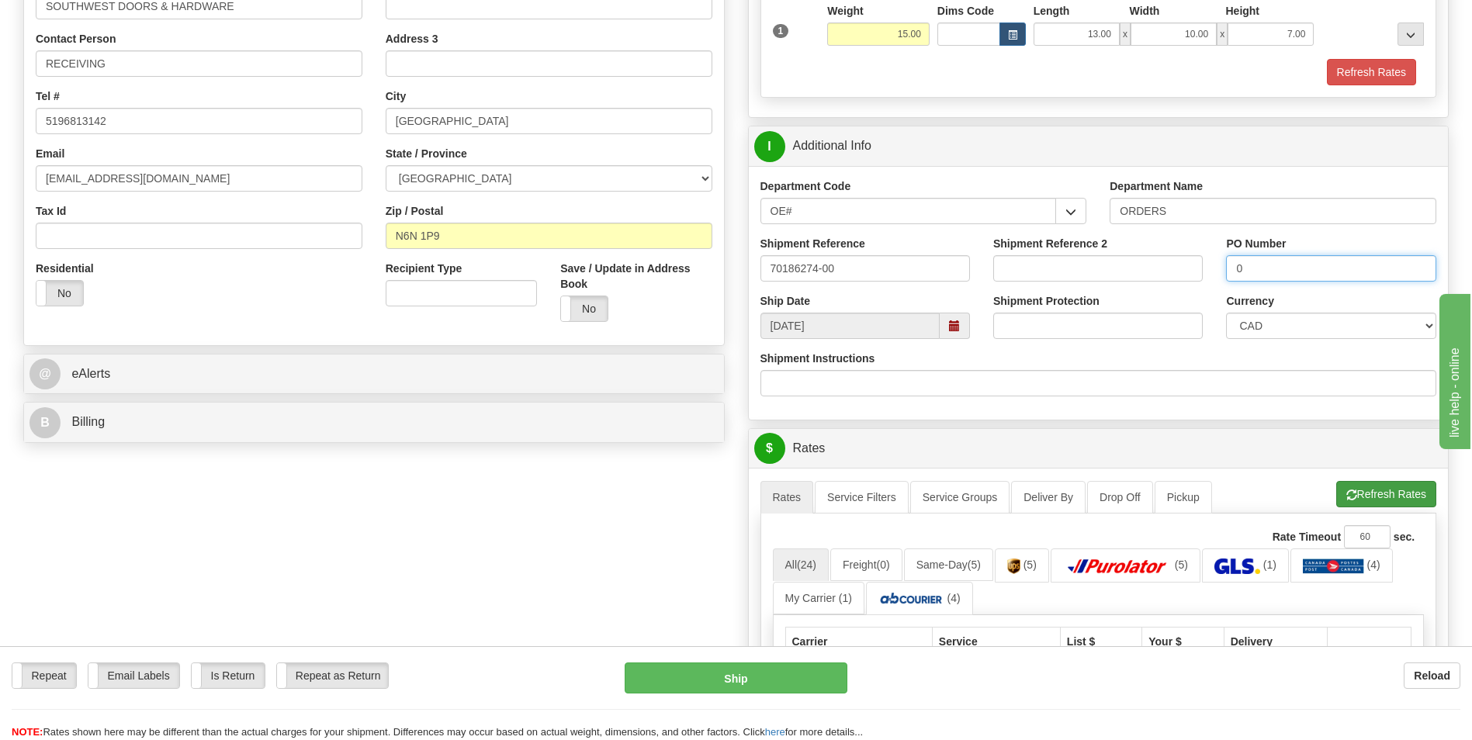
type input "0"
click at [1336, 497] on button "Refresh Rates" at bounding box center [1386, 494] width 100 height 26
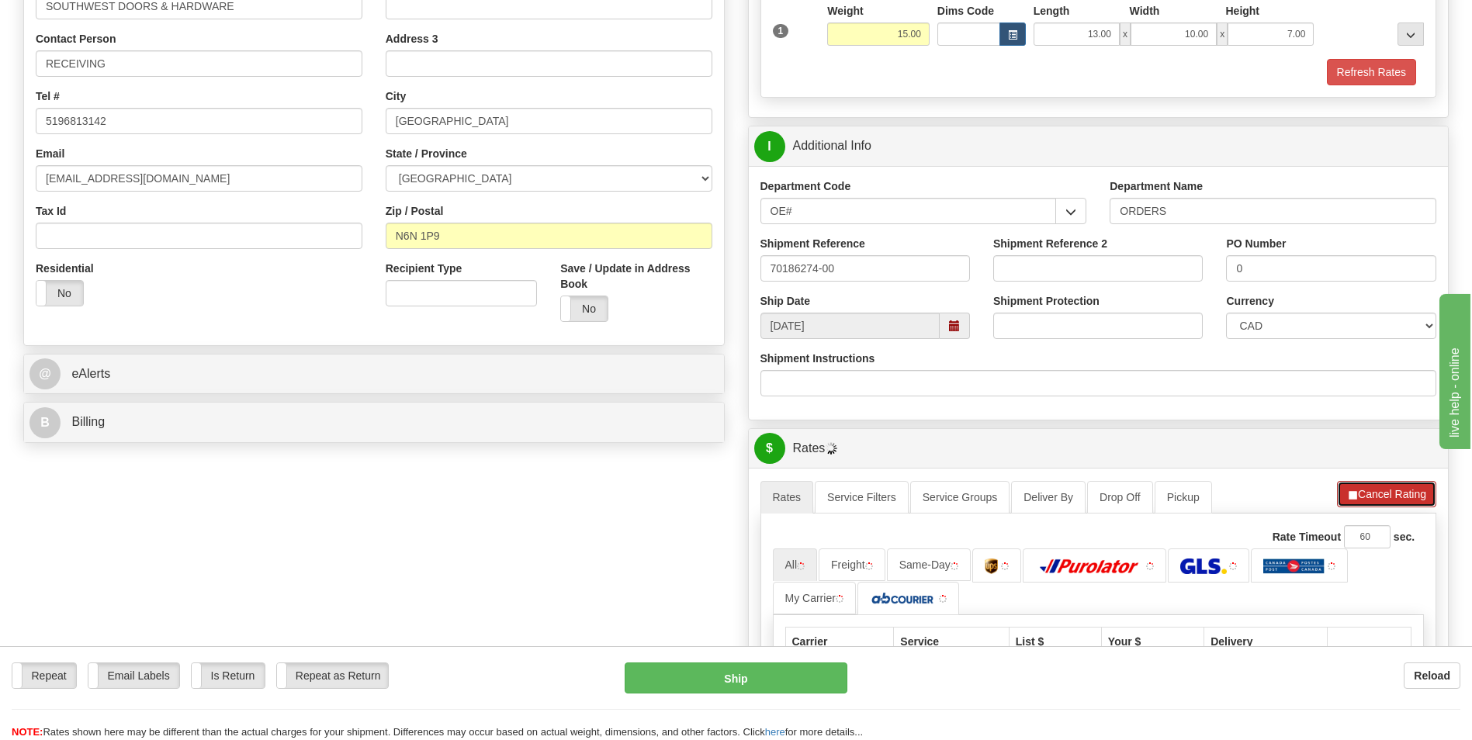
click at [1342, 497] on button "Cancel Rating" at bounding box center [1386, 494] width 99 height 26
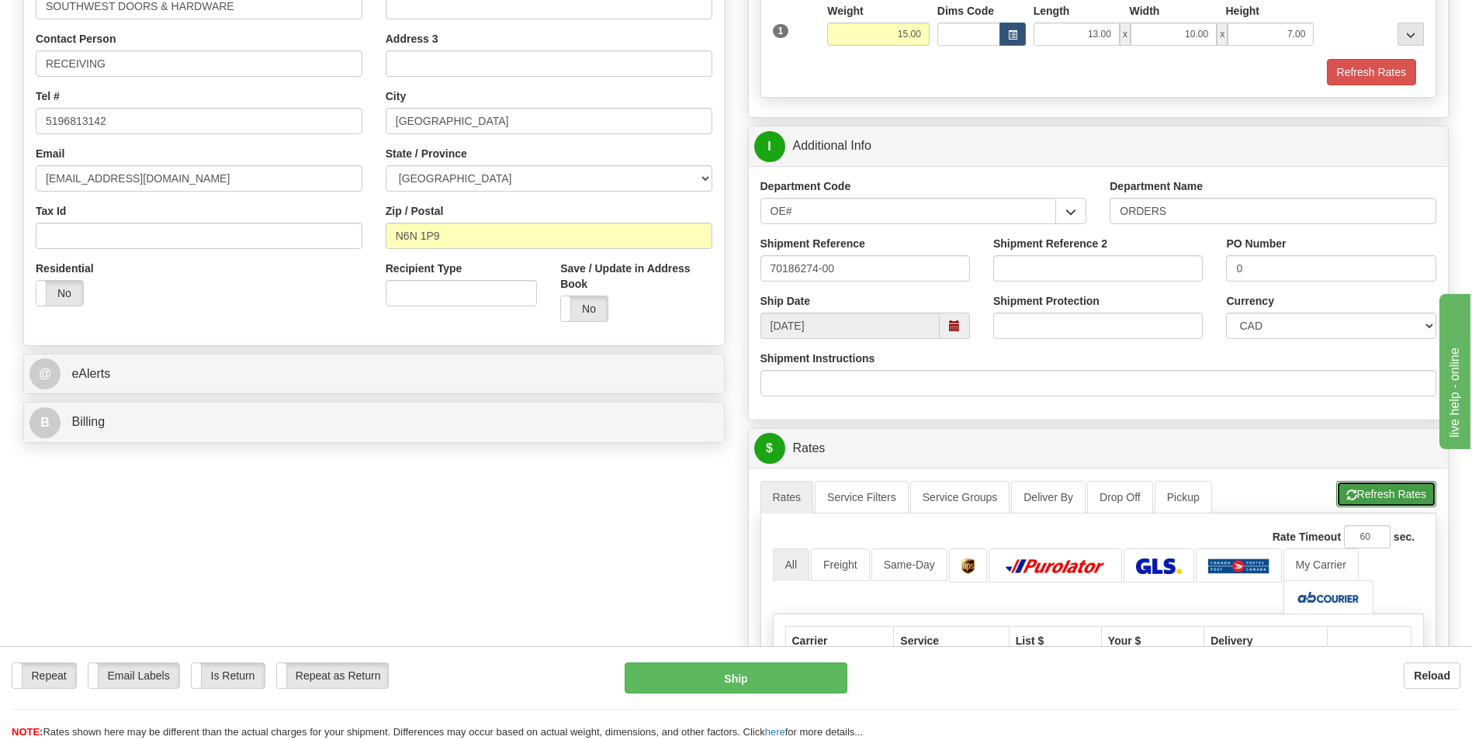
click at [1381, 506] on button "Refresh Rates" at bounding box center [1386, 494] width 100 height 26
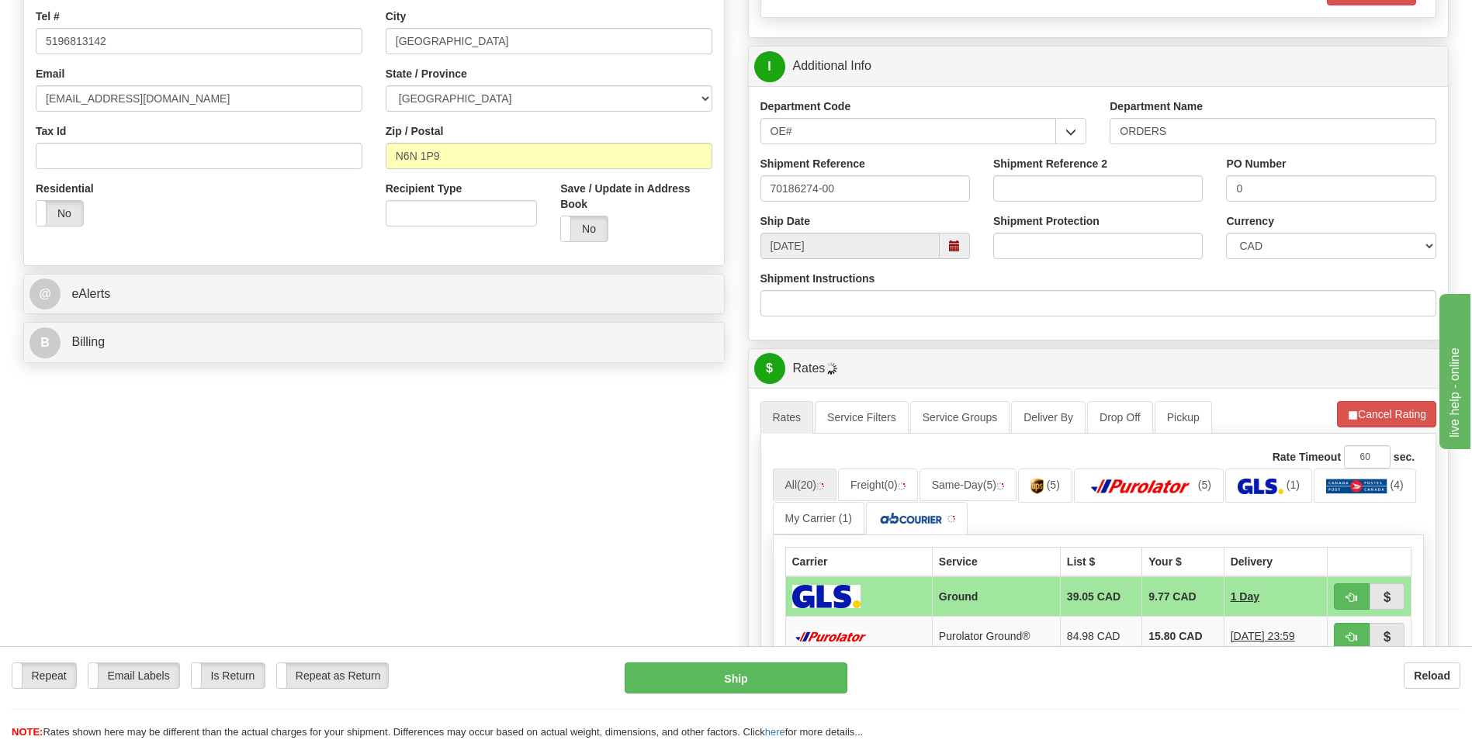
scroll to position [466, 0]
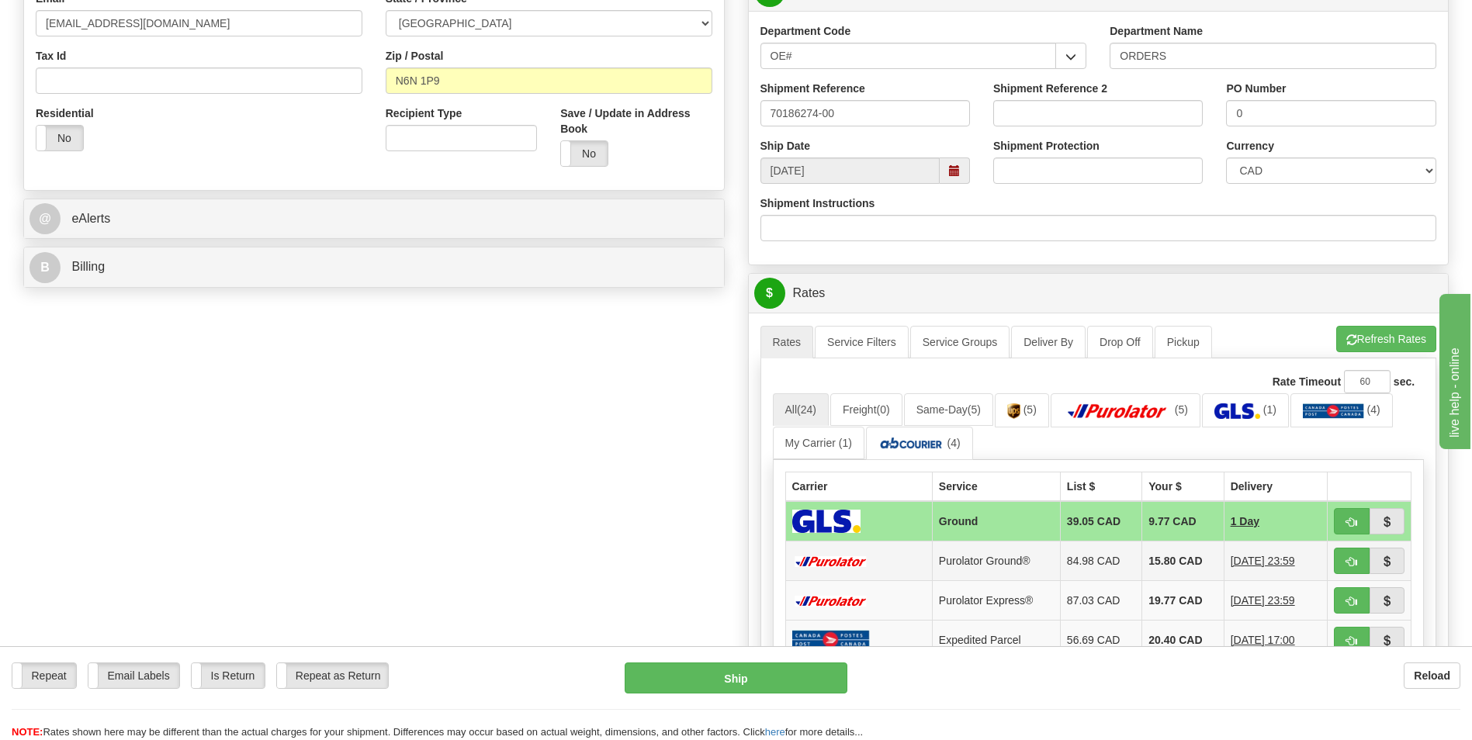
click at [1162, 550] on td "15.80 CAD" at bounding box center [1182, 562] width 81 height 40
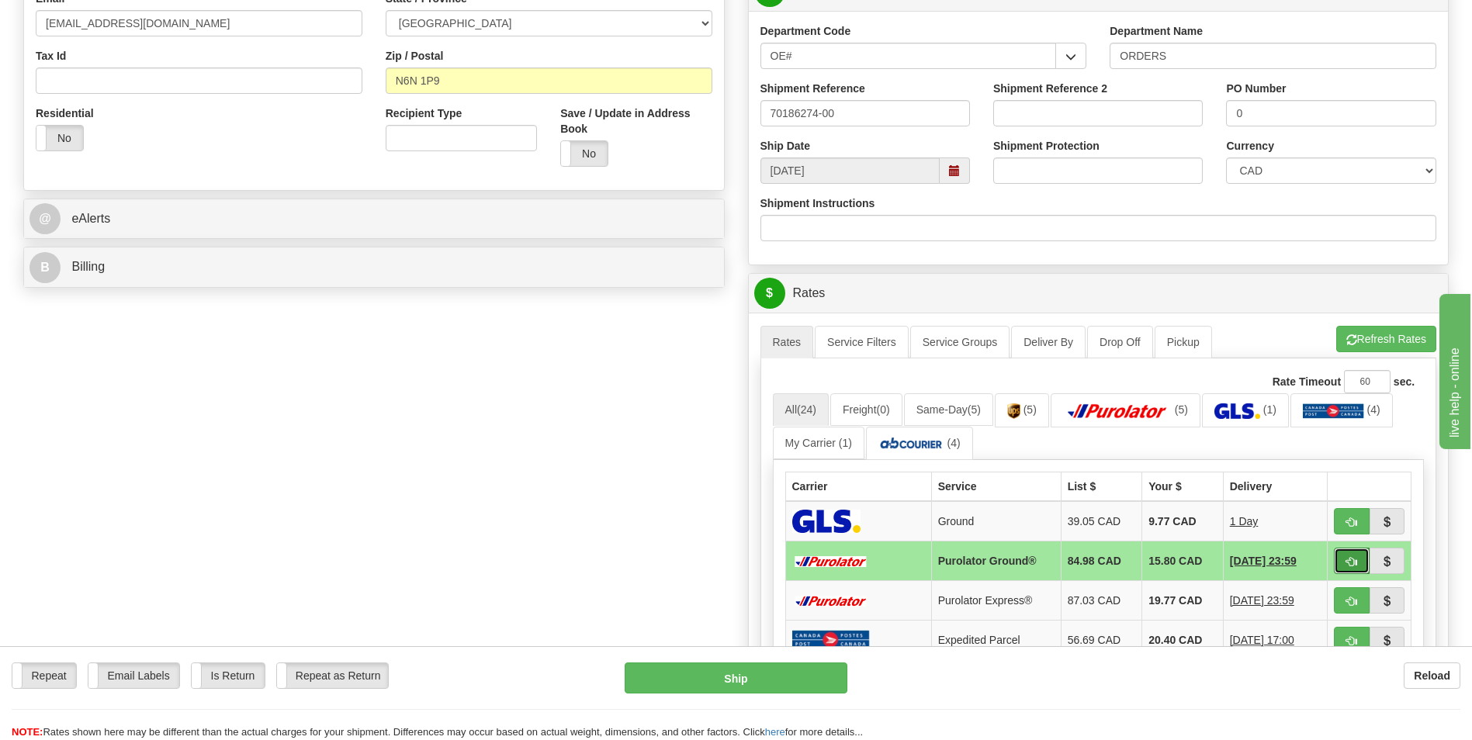
click at [1355, 555] on button "button" at bounding box center [1352, 561] width 36 height 26
type input "260"
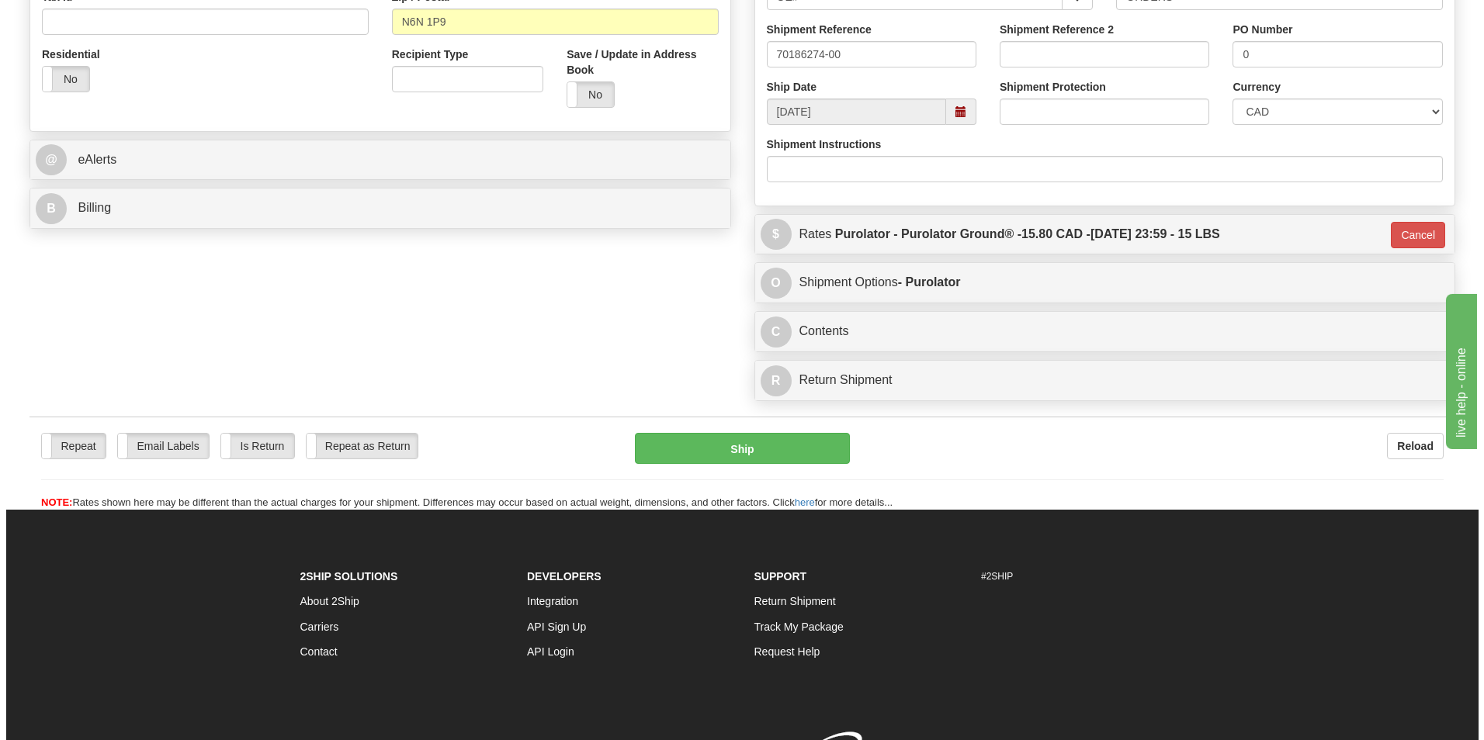
scroll to position [543, 0]
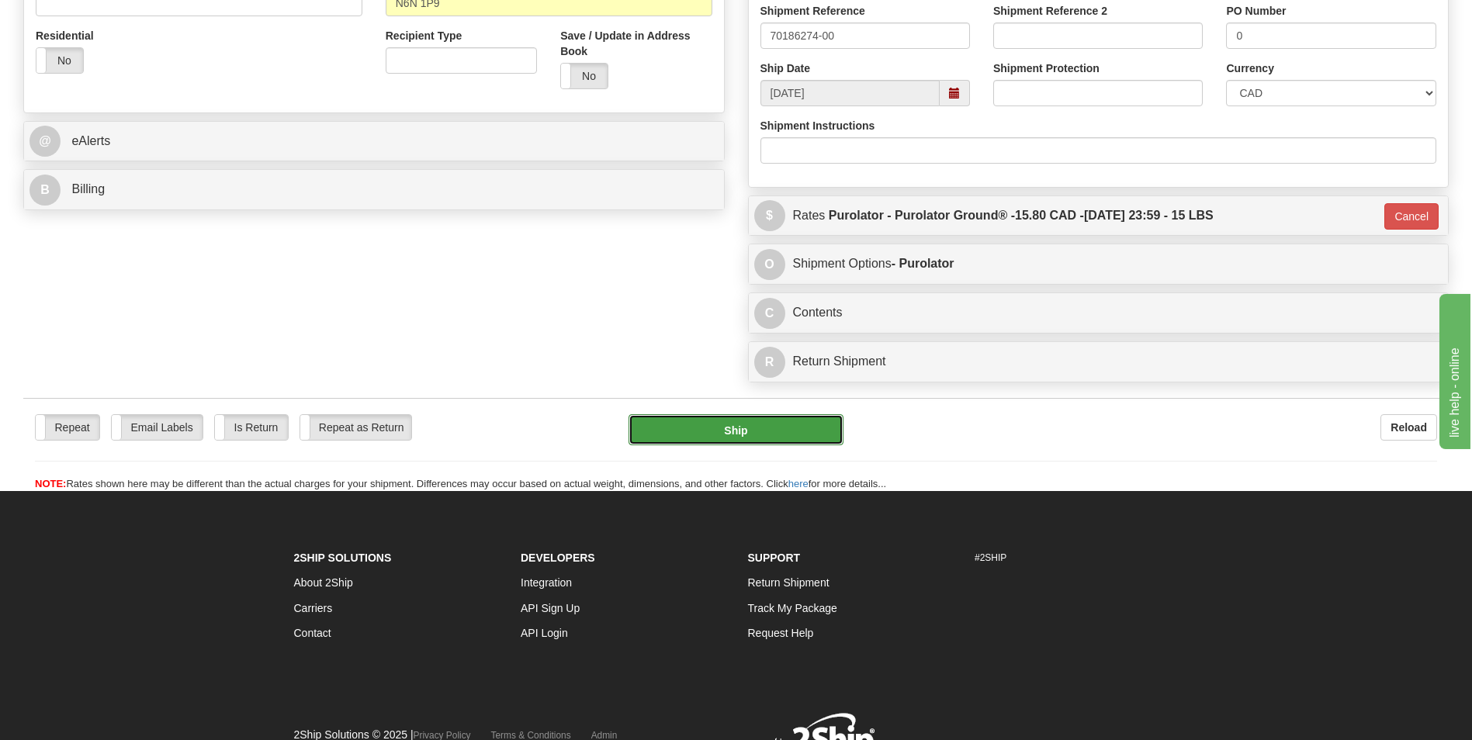
click at [758, 442] on button "Ship" at bounding box center [736, 429] width 214 height 31
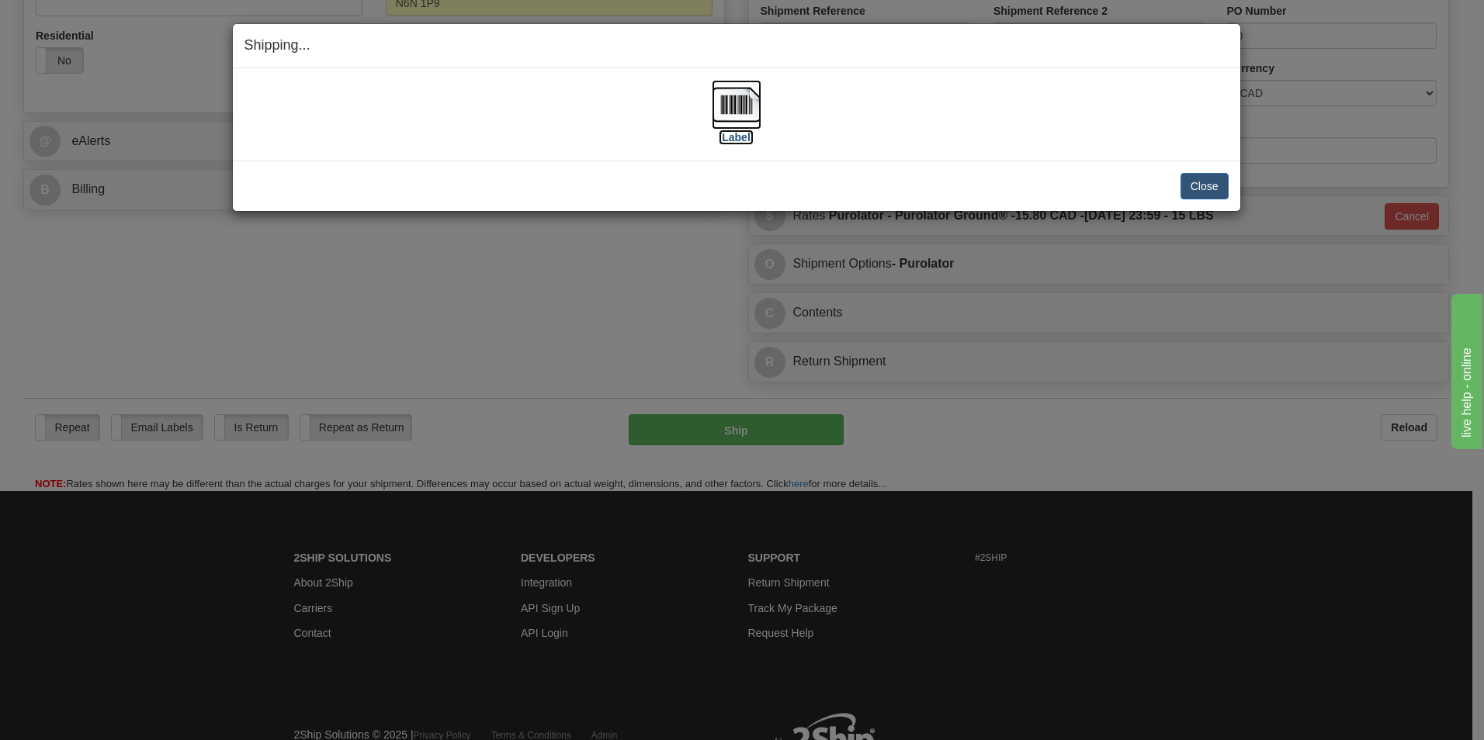
click at [726, 106] on img at bounding box center [737, 105] width 50 height 50
click at [1197, 179] on button "Close" at bounding box center [1204, 186] width 48 height 26
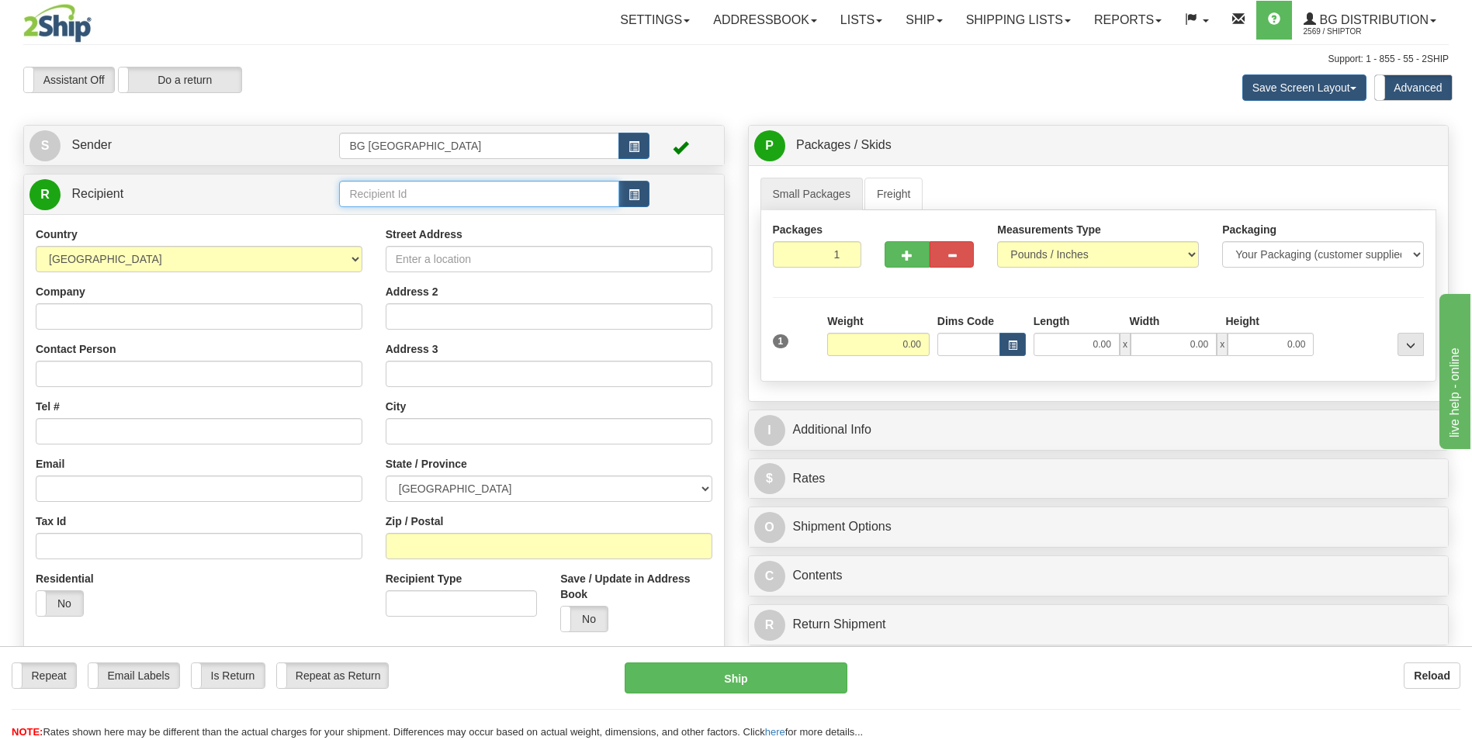
click at [378, 182] on input "text" at bounding box center [478, 194] width 279 height 26
click at [385, 214] on div "910618" at bounding box center [476, 218] width 263 height 16
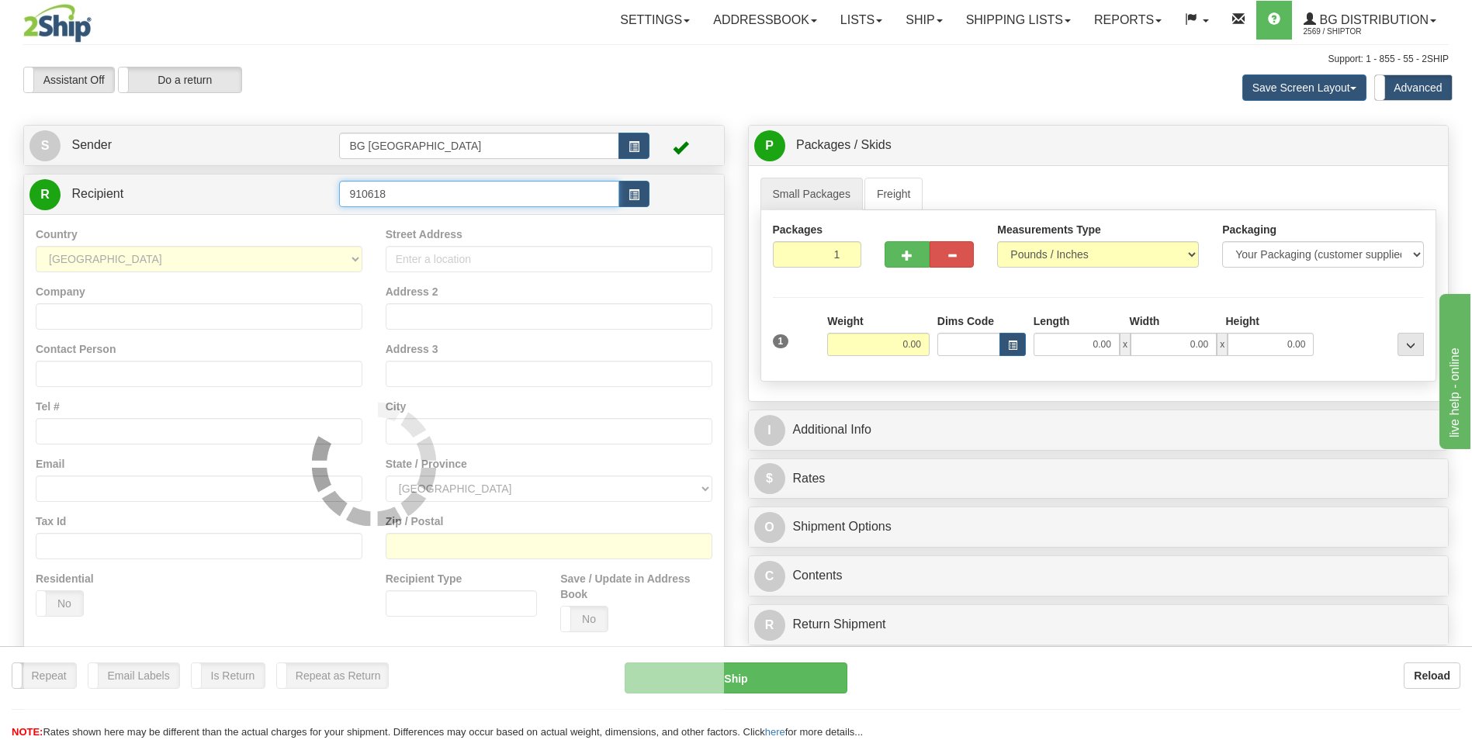
type input "910618"
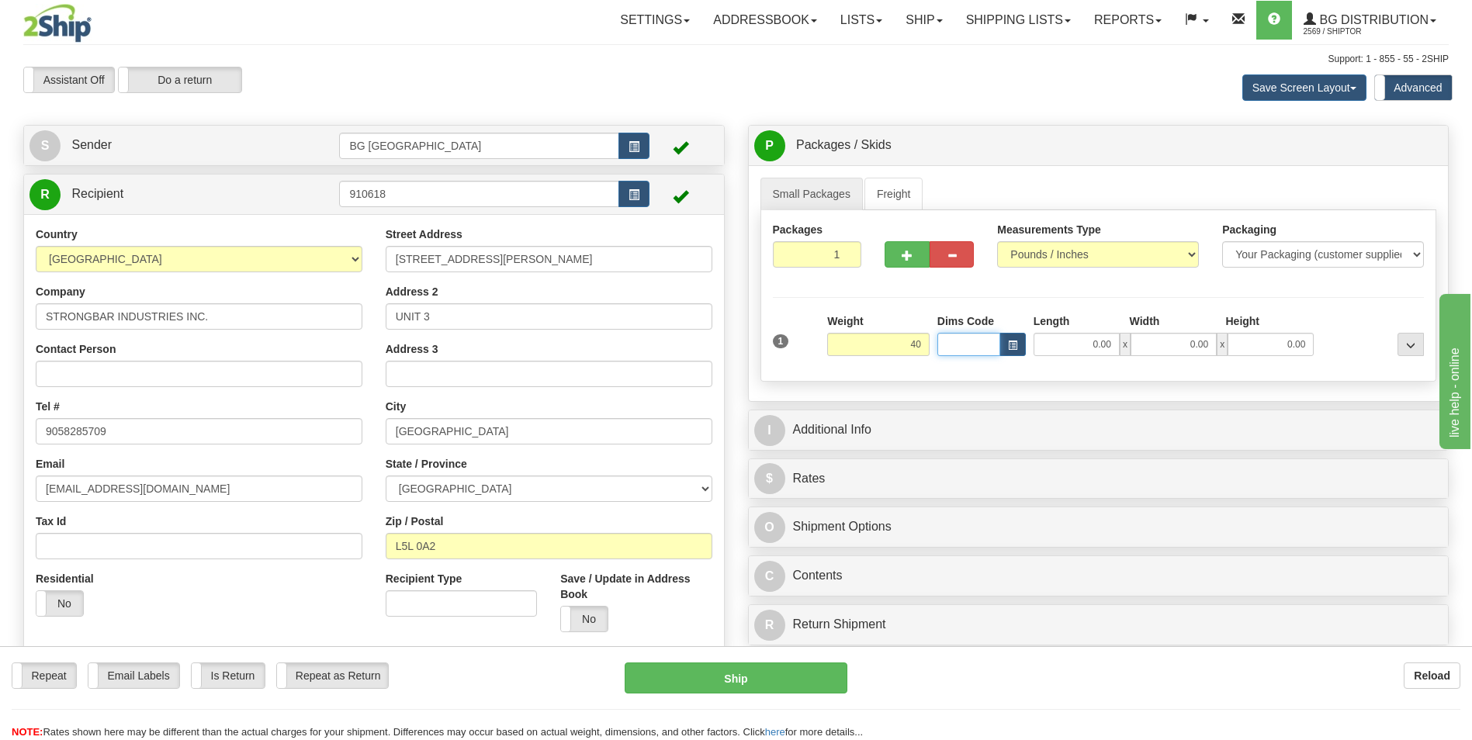
type input "40.00"
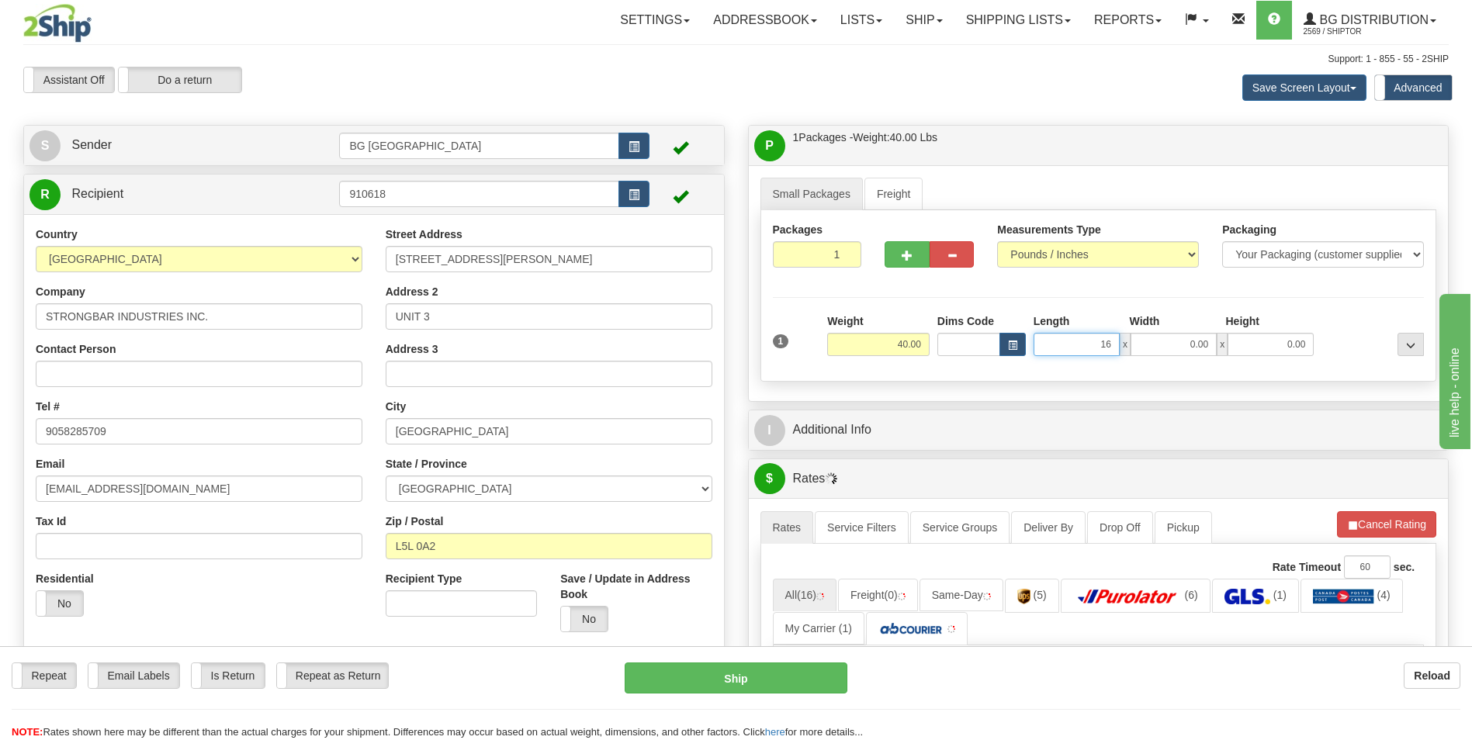
type input "16.00"
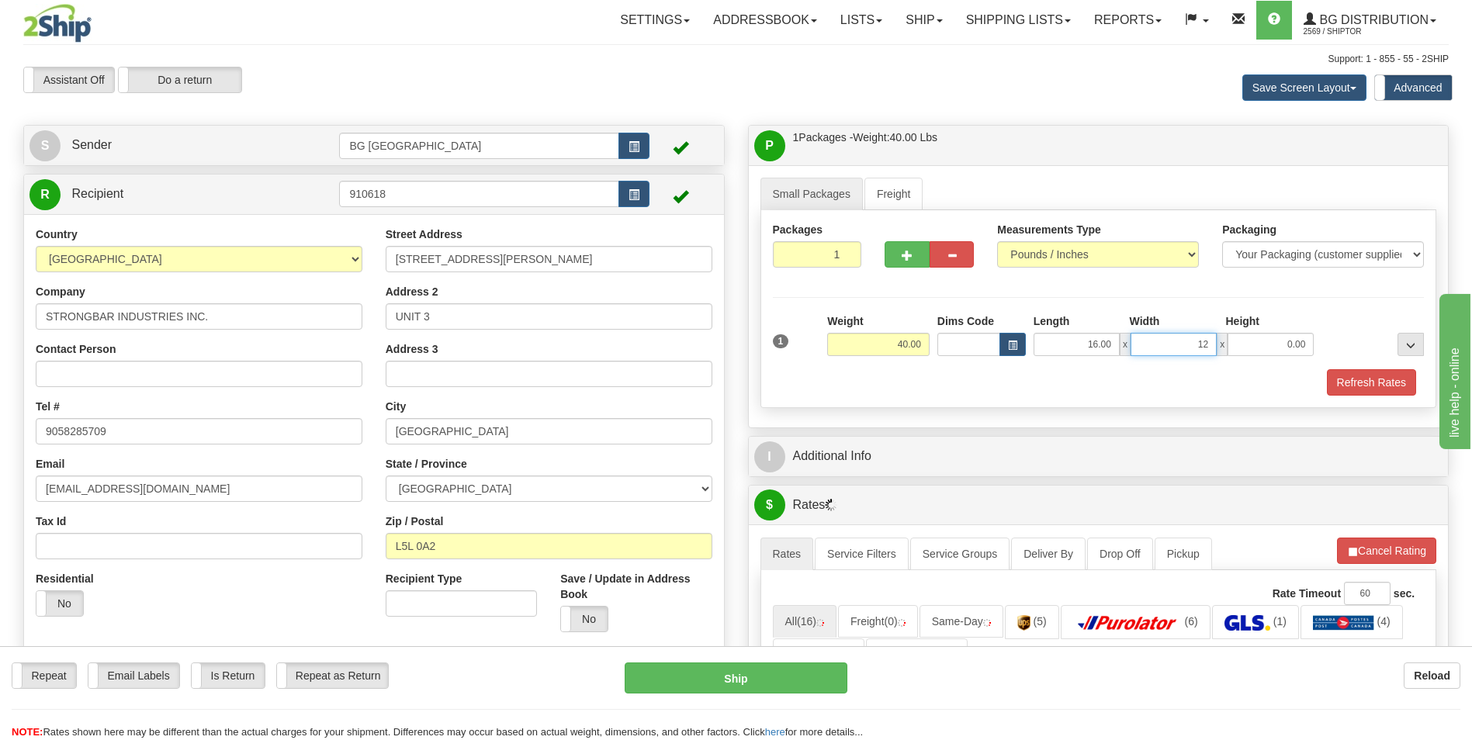
type input "12.00"
type input "9.00"
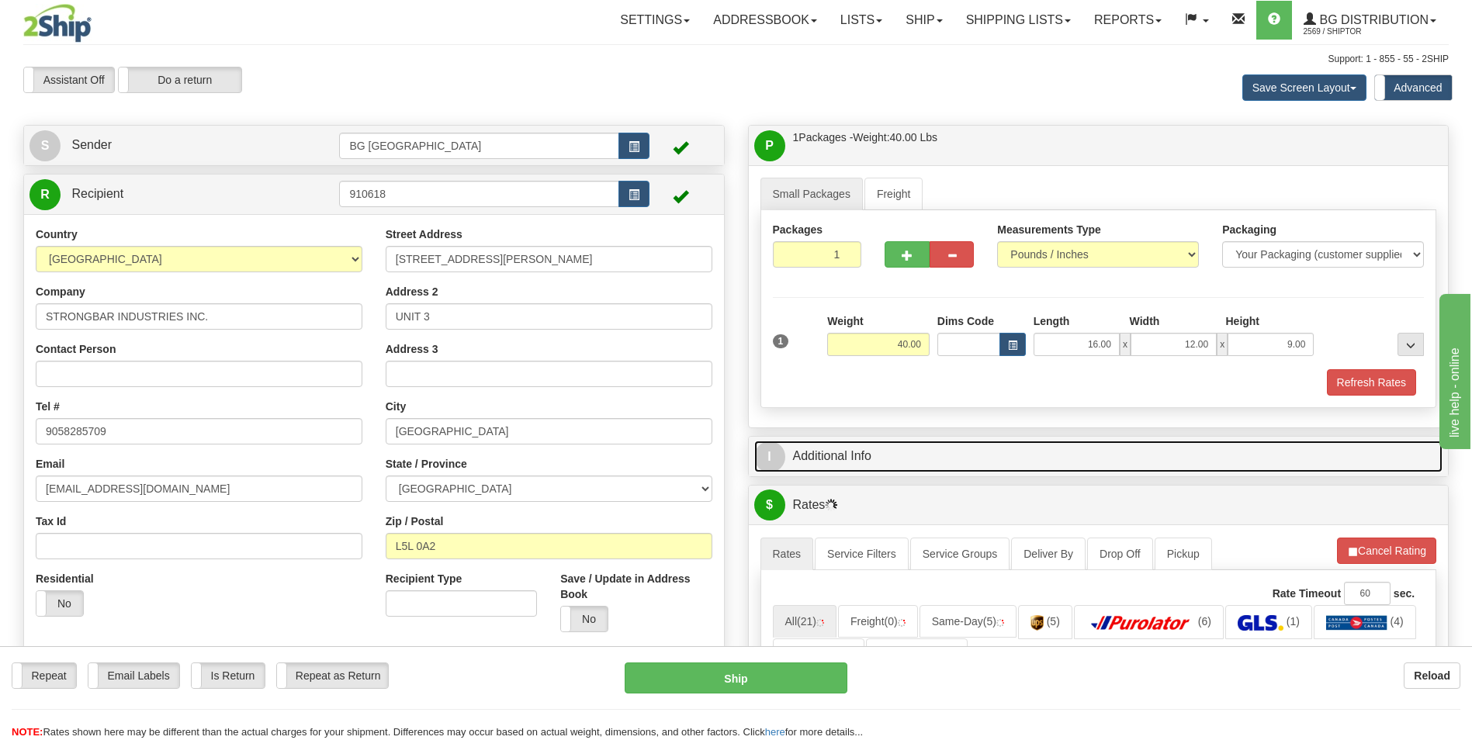
click at [849, 442] on link "I Additional Info" at bounding box center [1098, 457] width 689 height 32
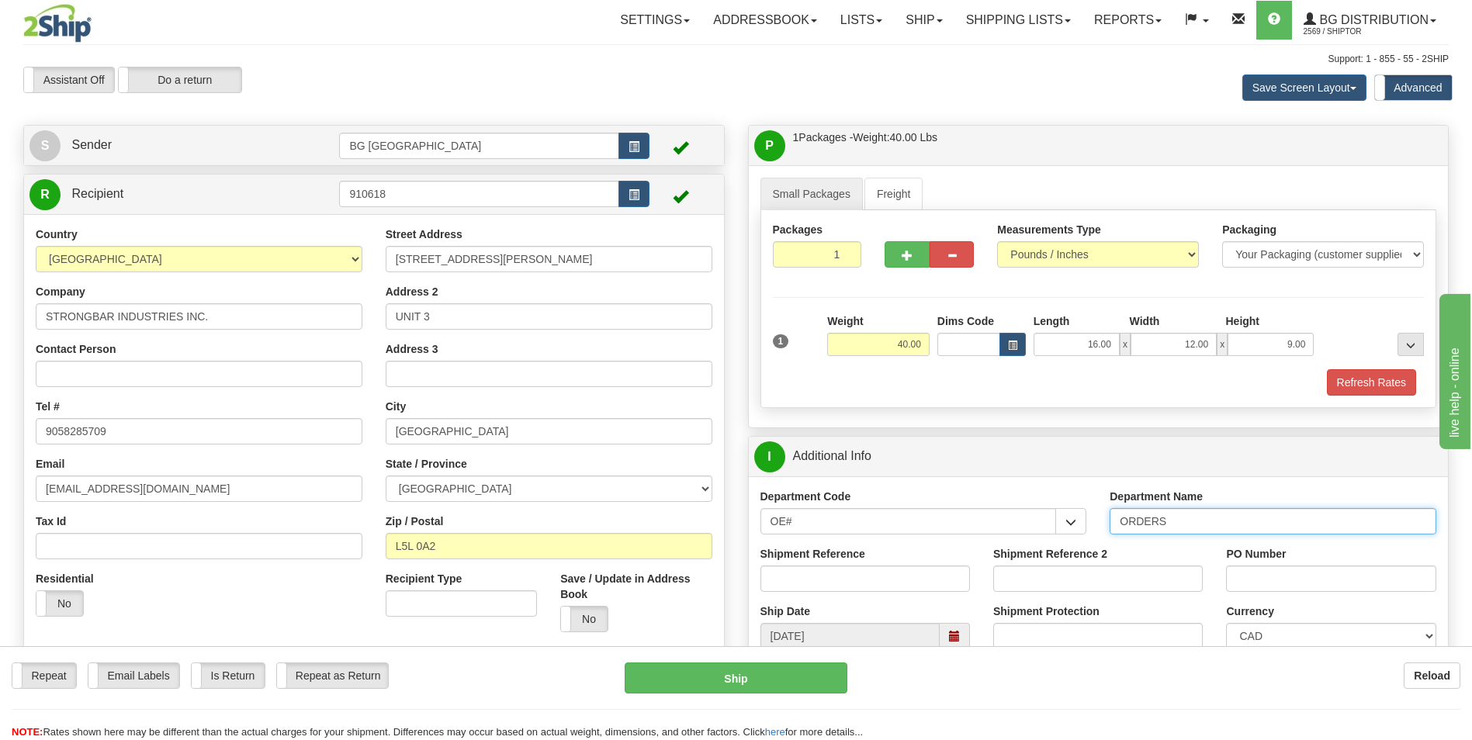
click at [1190, 524] on input "ORDERS" at bounding box center [1273, 521] width 327 height 26
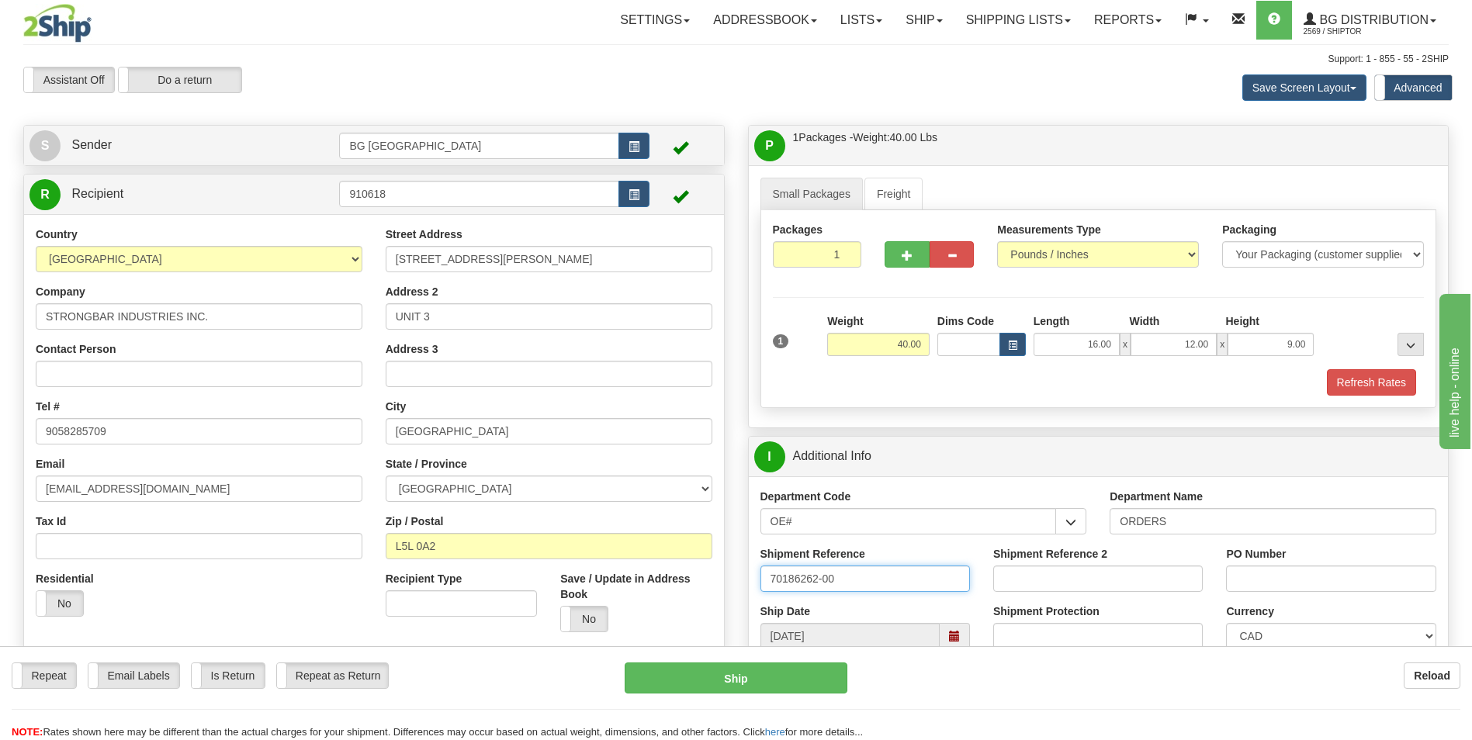
type input "70186262-00"
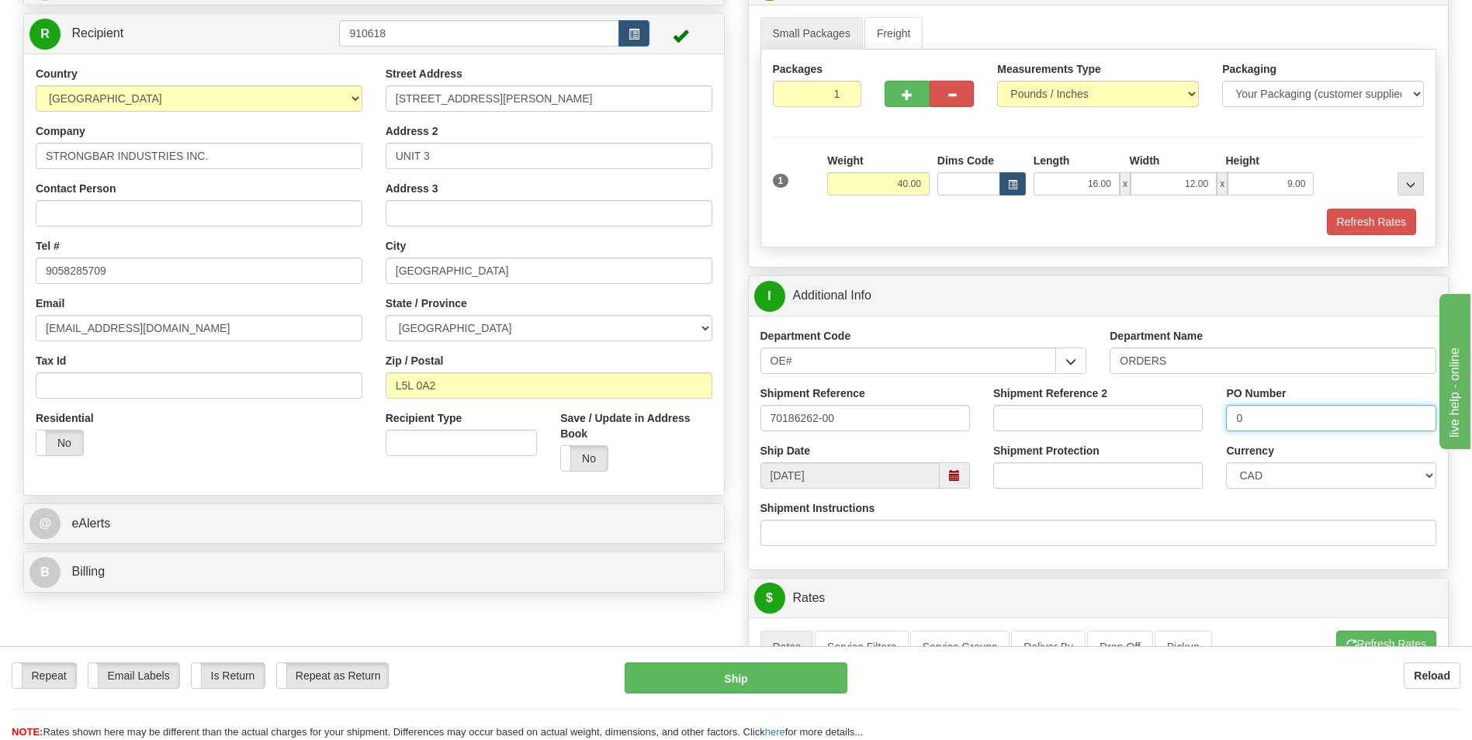
scroll to position [466, 0]
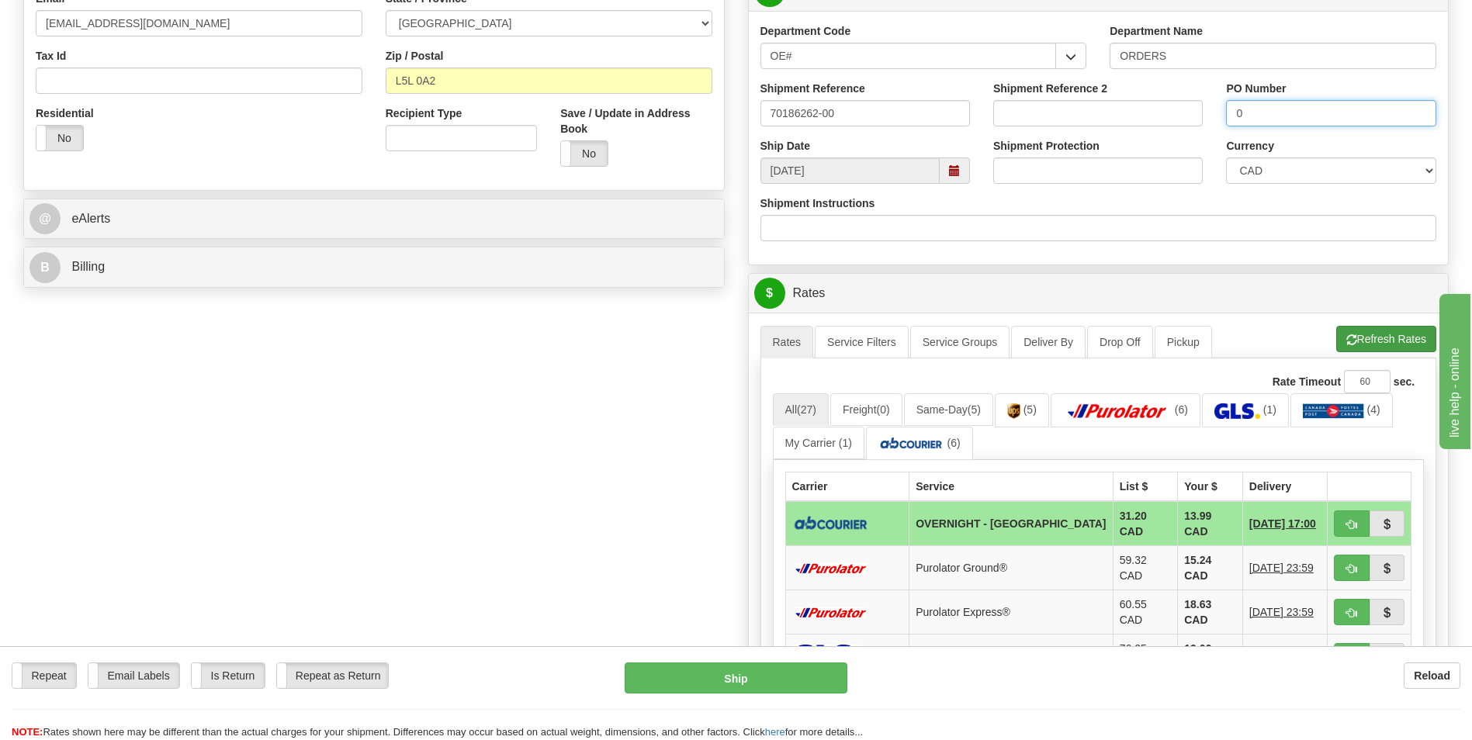
type input "0"
click at [1408, 345] on button "Refresh Rates" at bounding box center [1386, 339] width 100 height 26
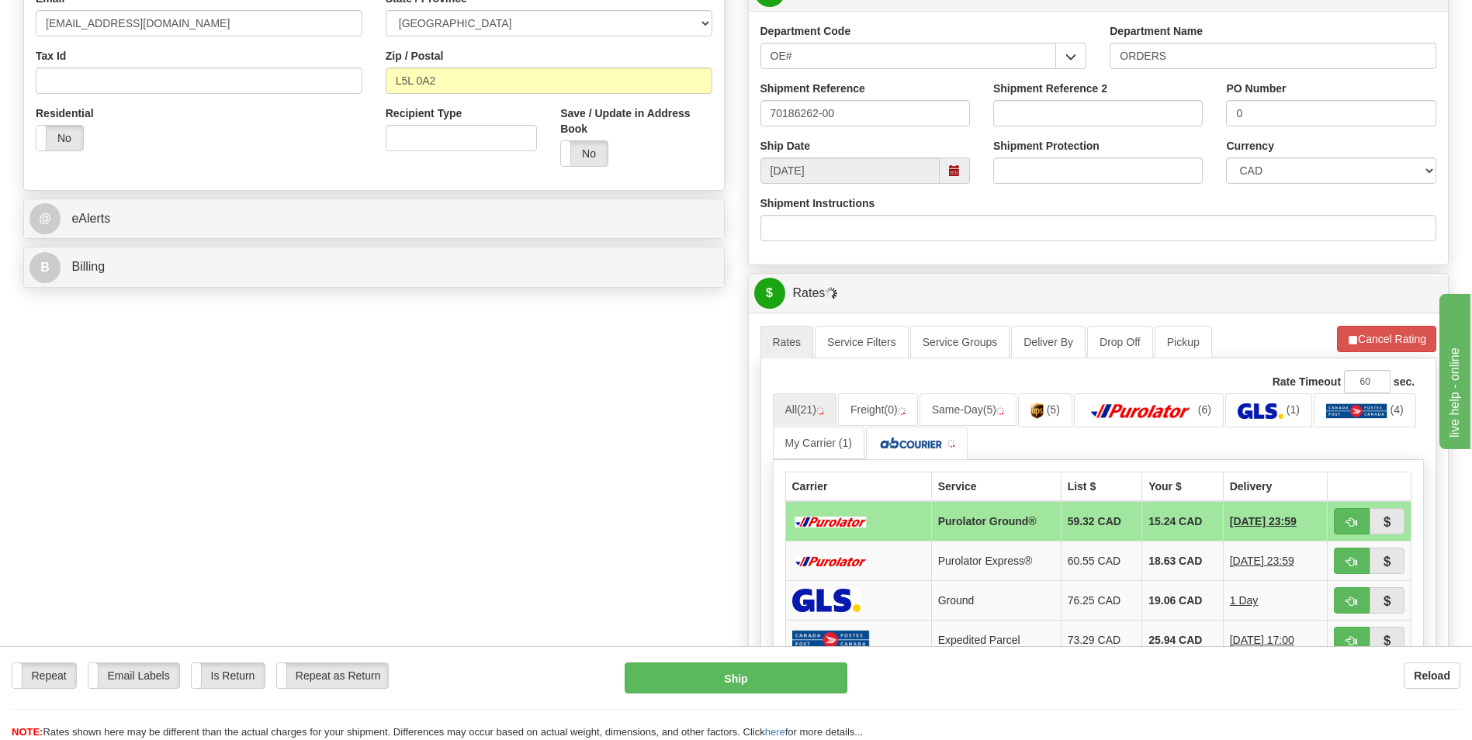
scroll to position [621, 0]
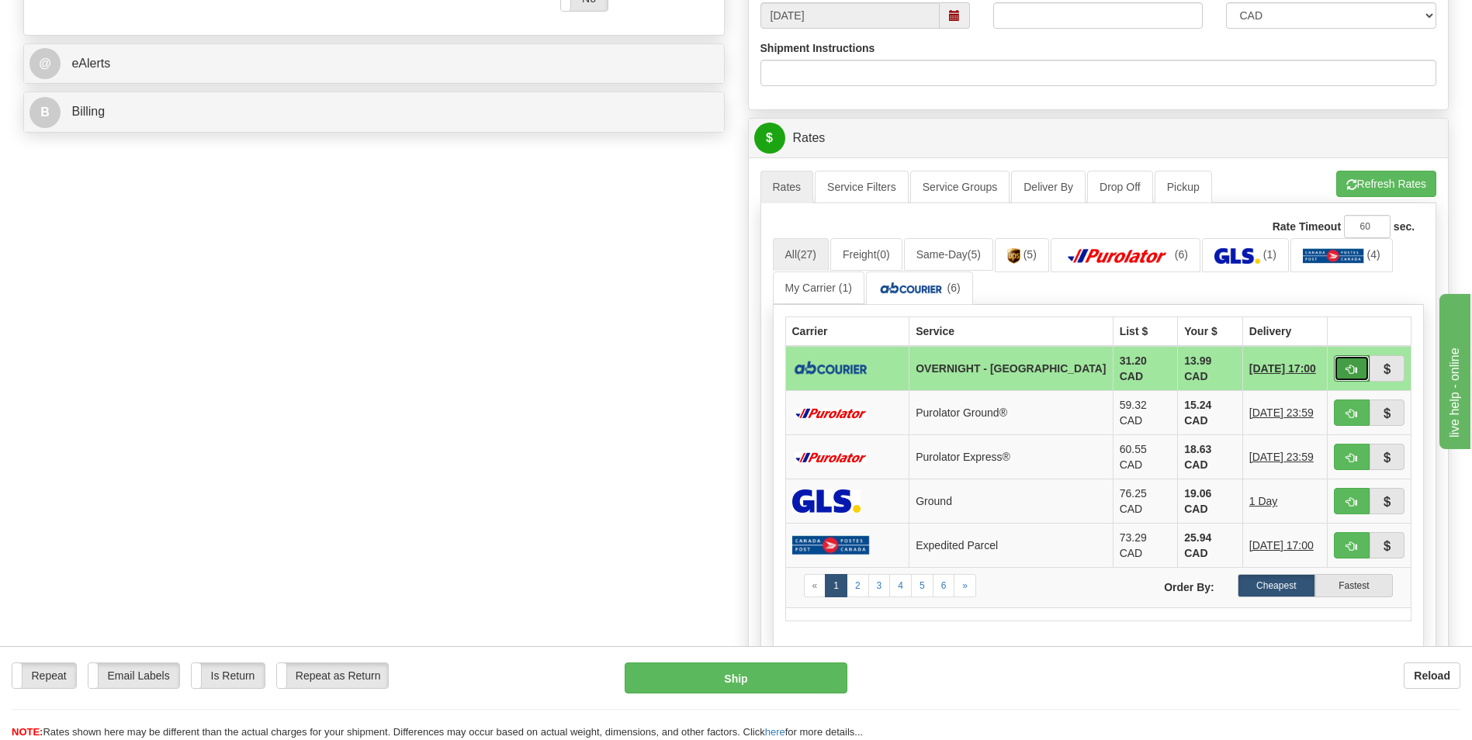
click at [1344, 359] on button "button" at bounding box center [1352, 368] width 36 height 26
type input "4"
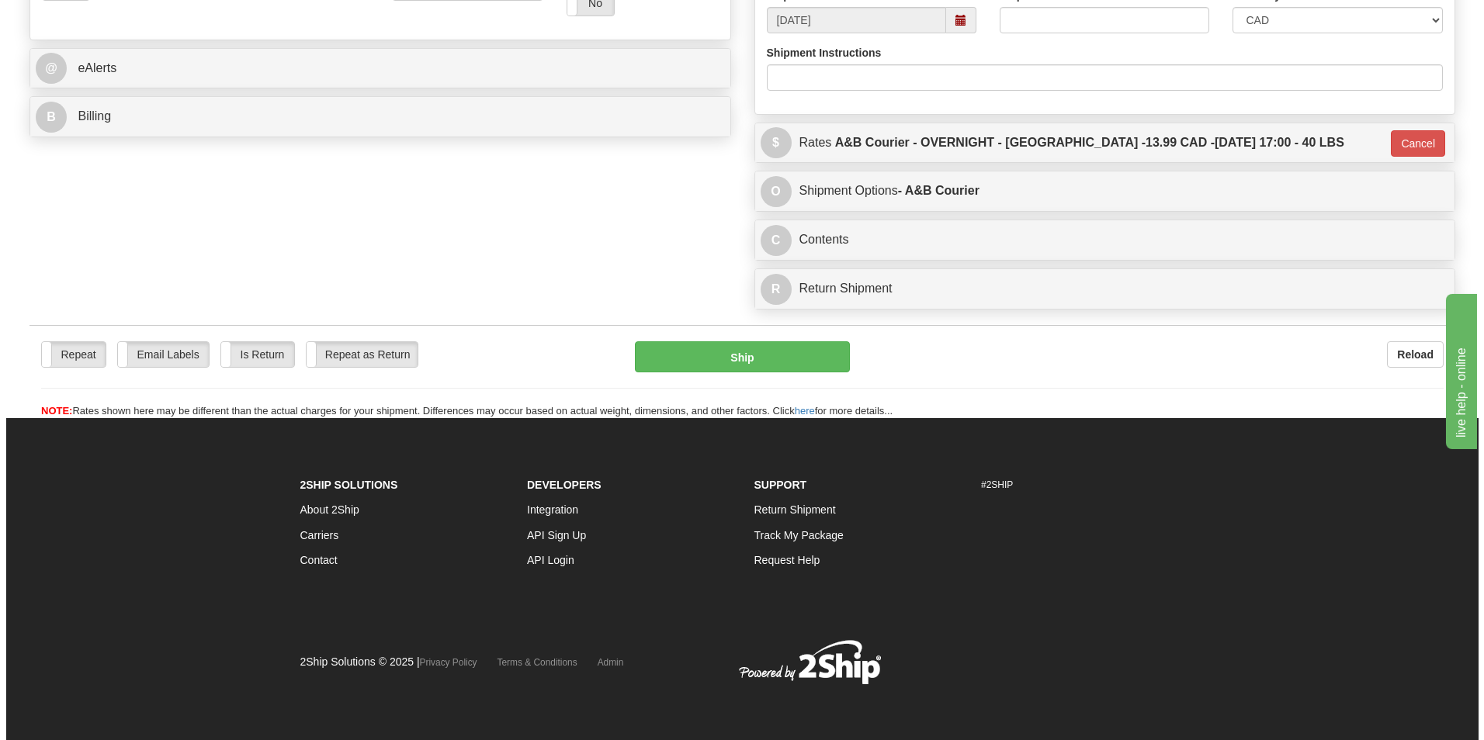
scroll to position [615, 0]
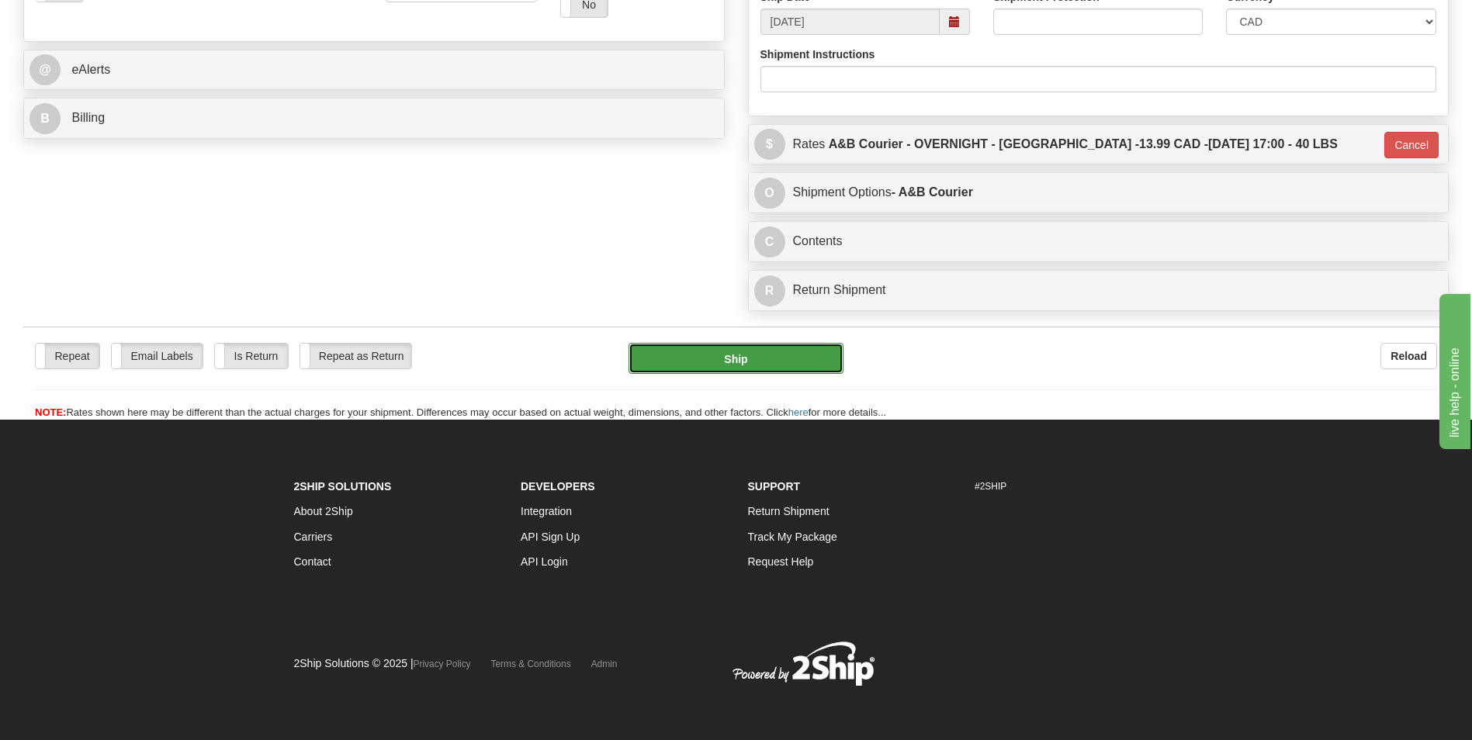
click at [739, 364] on button "Ship" at bounding box center [736, 358] width 214 height 31
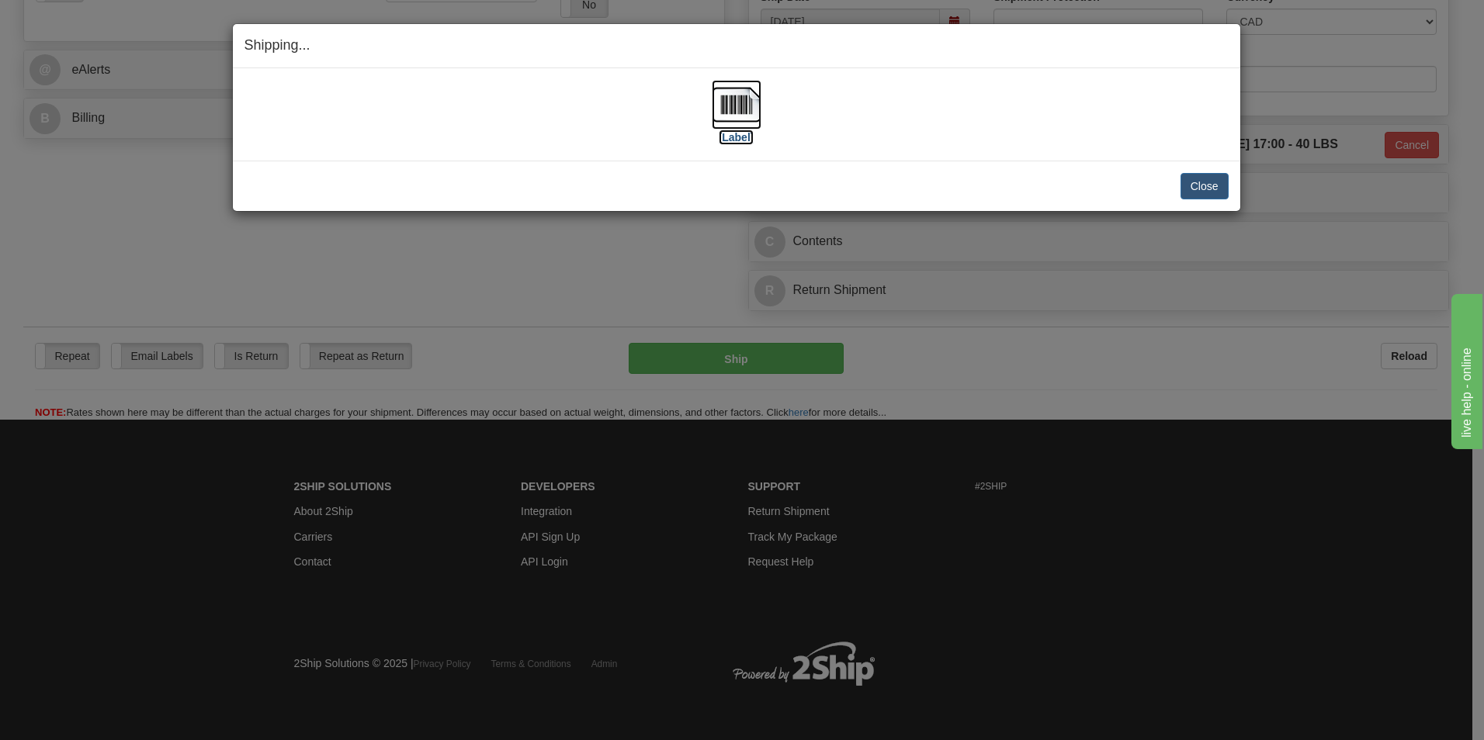
click at [733, 106] on img at bounding box center [737, 105] width 50 height 50
click at [1200, 181] on button "Close" at bounding box center [1204, 186] width 48 height 26
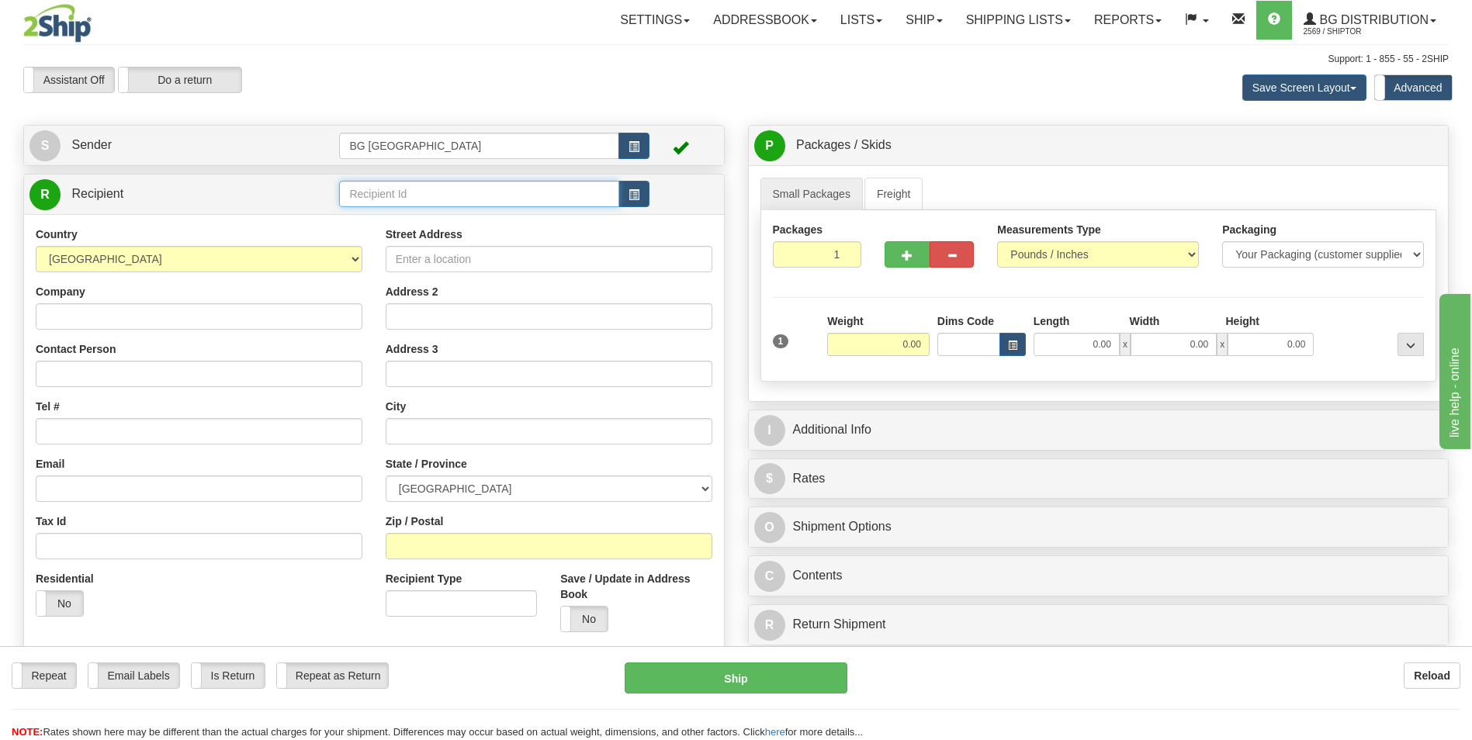
click at [436, 196] on input "text" at bounding box center [478, 194] width 279 height 26
click at [411, 213] on div "60160" at bounding box center [476, 218] width 265 height 17
type input "60160"
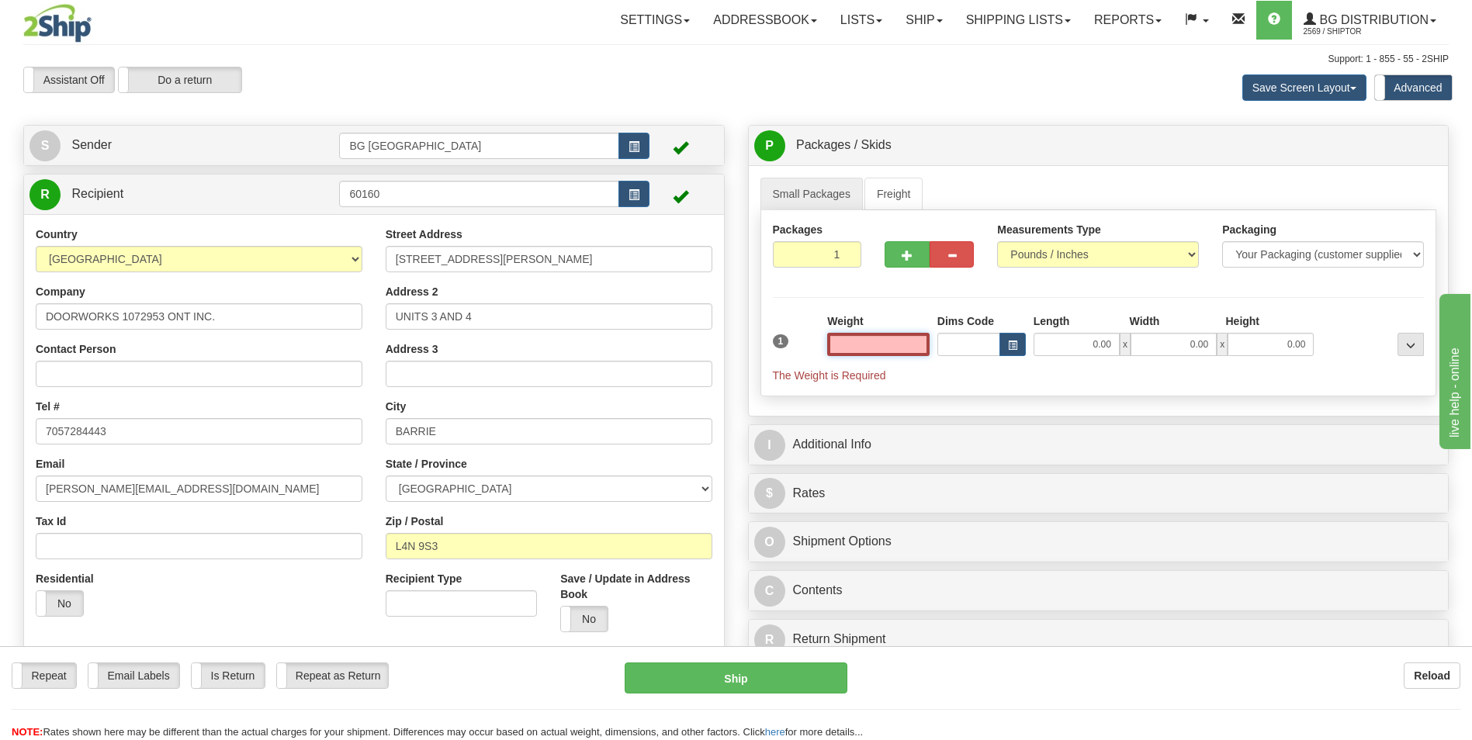
click at [890, 346] on input "text" at bounding box center [878, 344] width 102 height 23
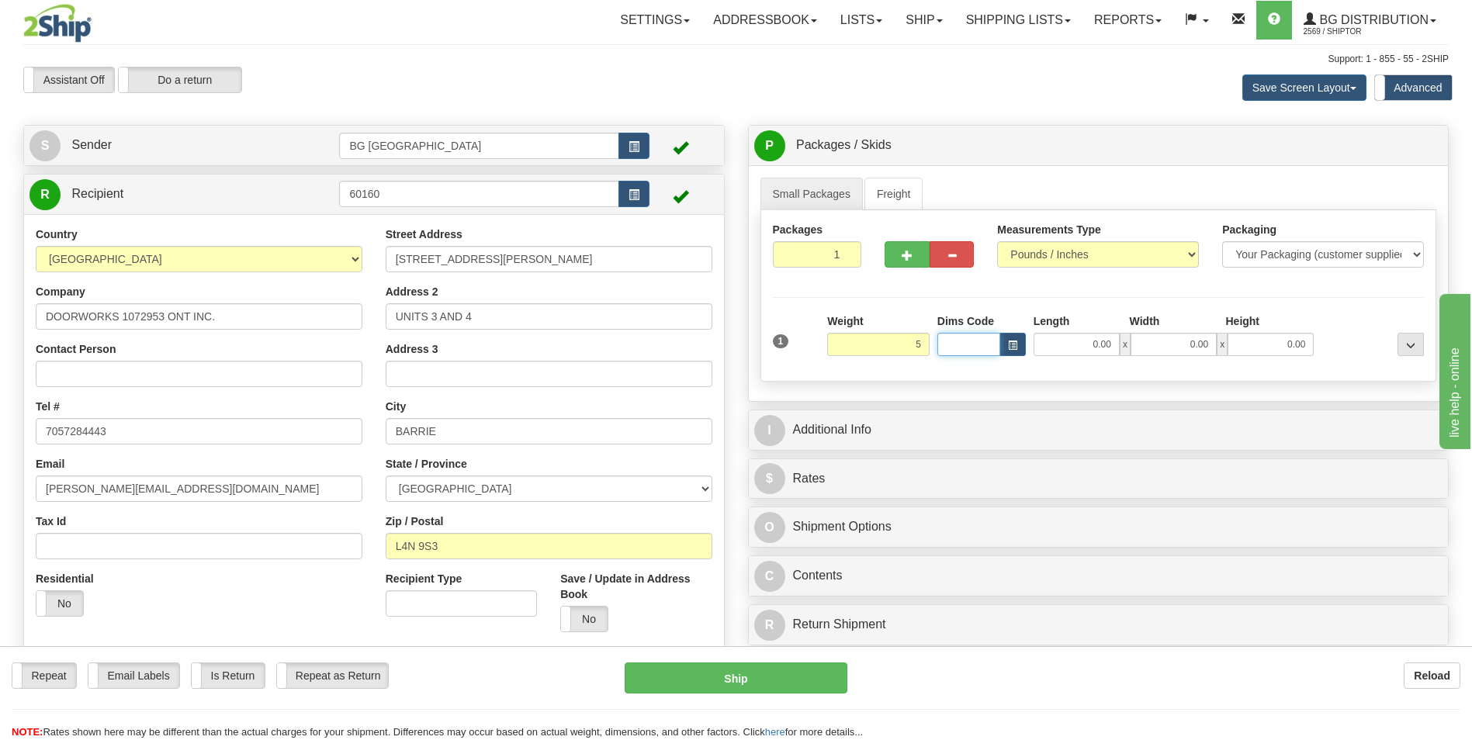
type input "5.00"
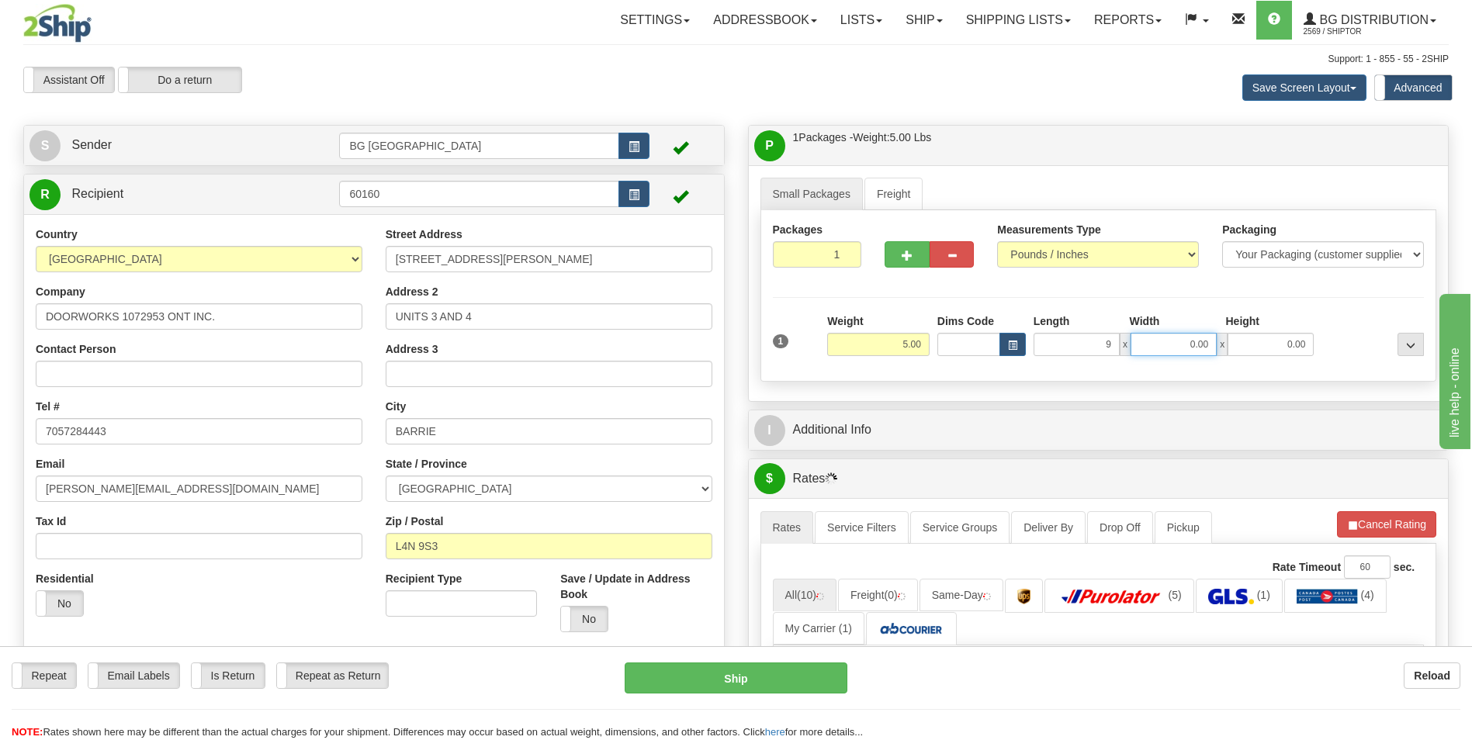
type input "9.00"
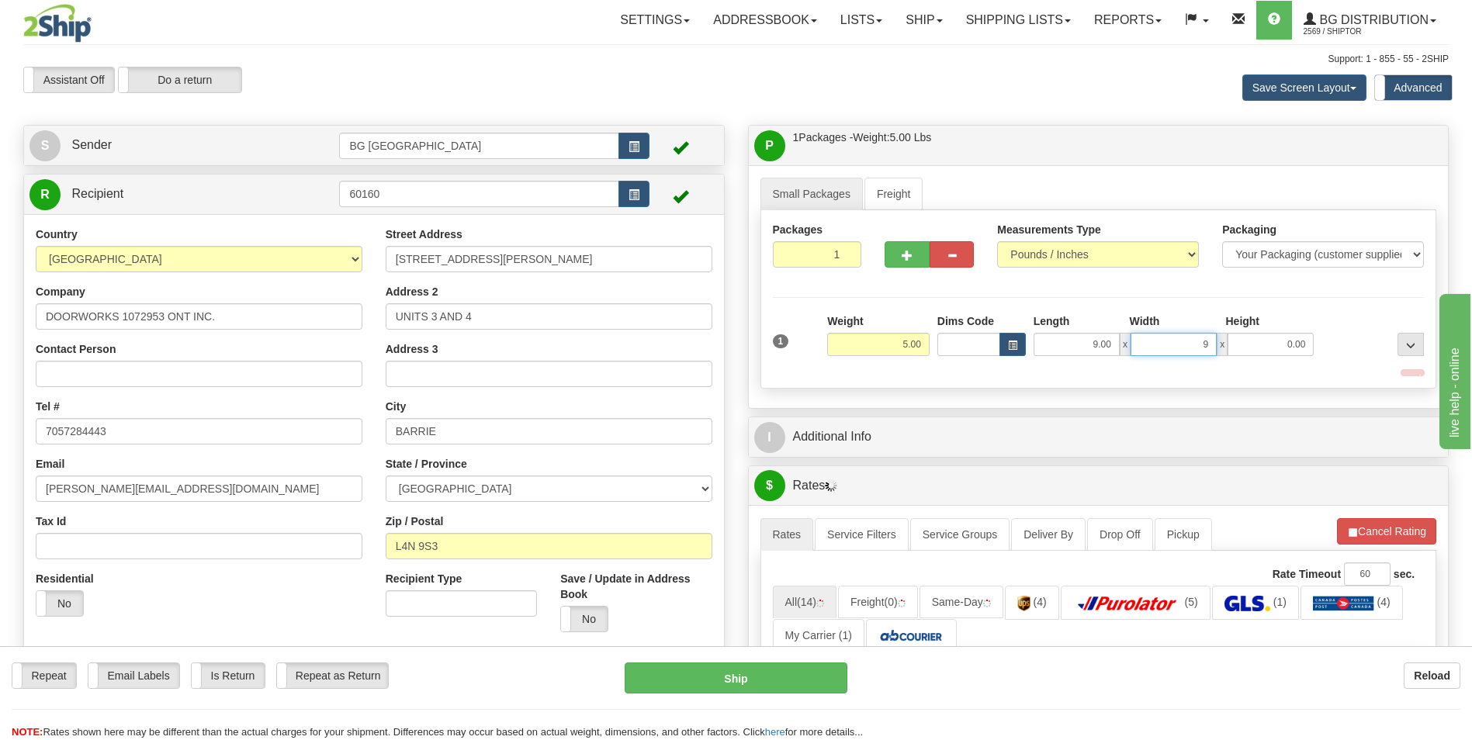
type input "9.00"
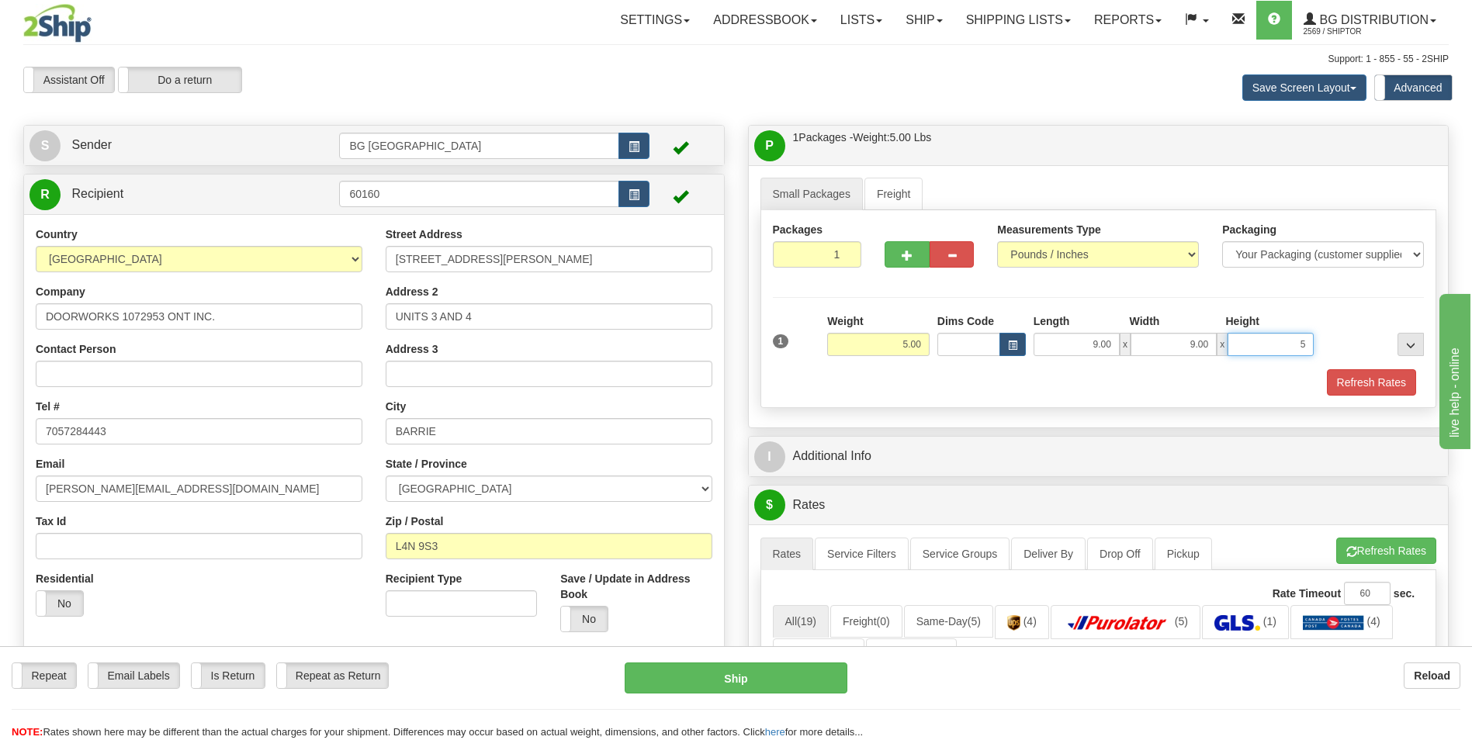
type input "5.00"
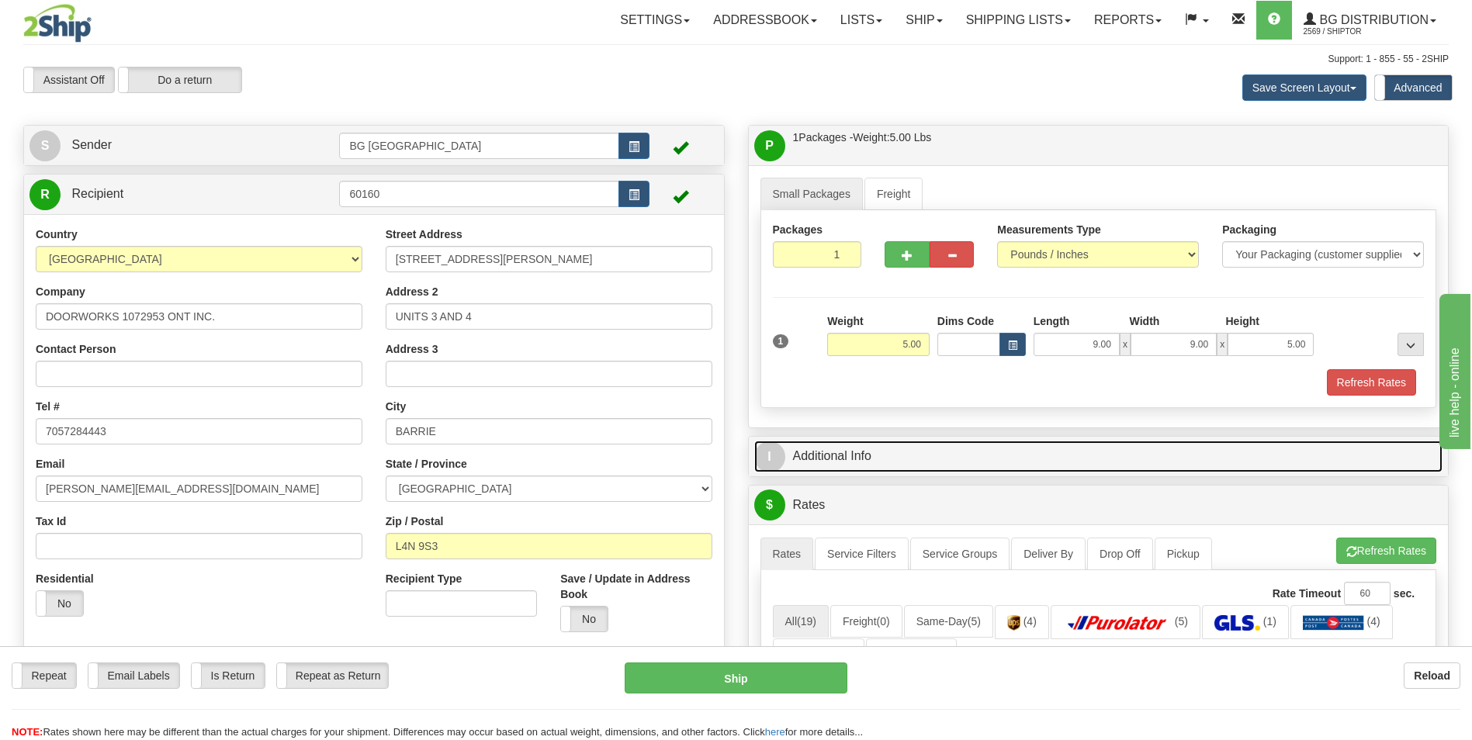
click at [816, 441] on link "I Additional Info" at bounding box center [1098, 457] width 689 height 32
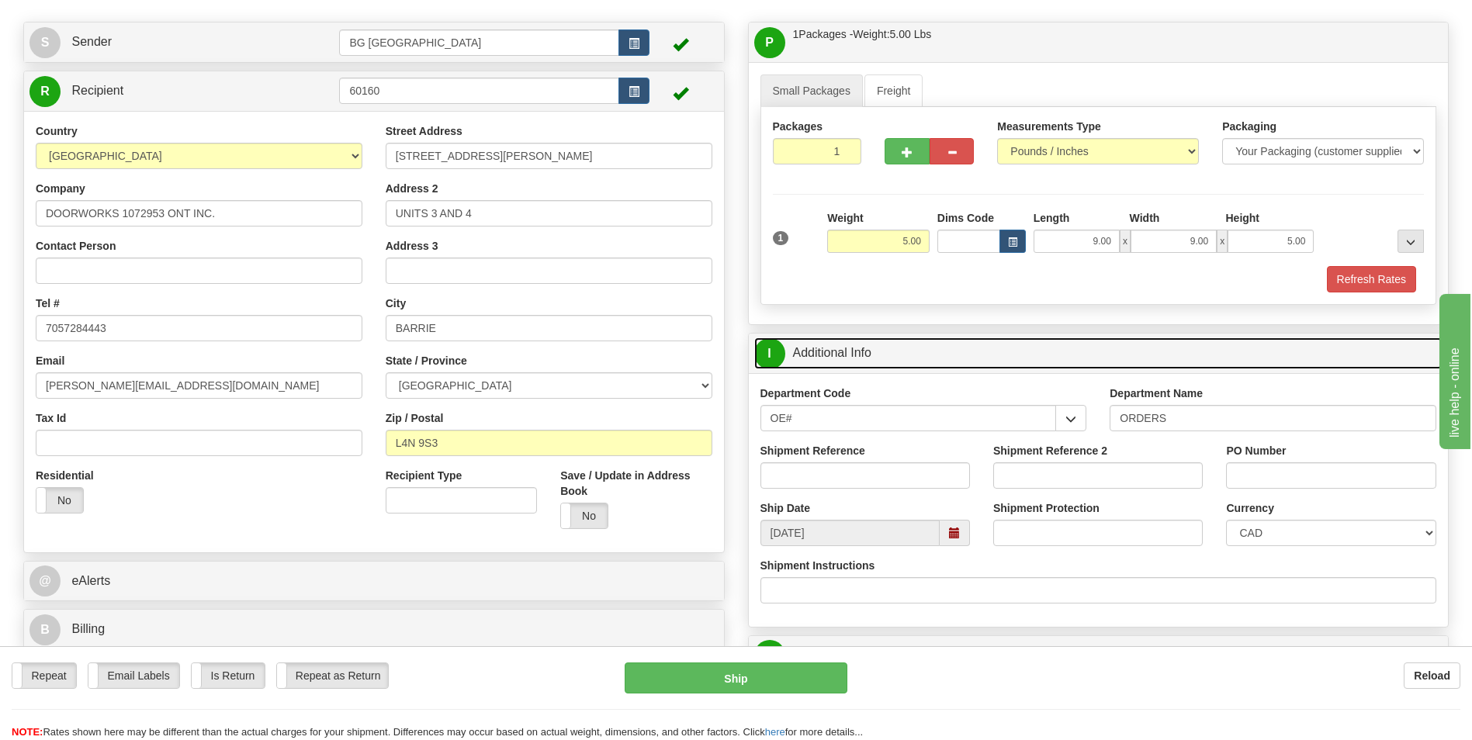
scroll to position [233, 0]
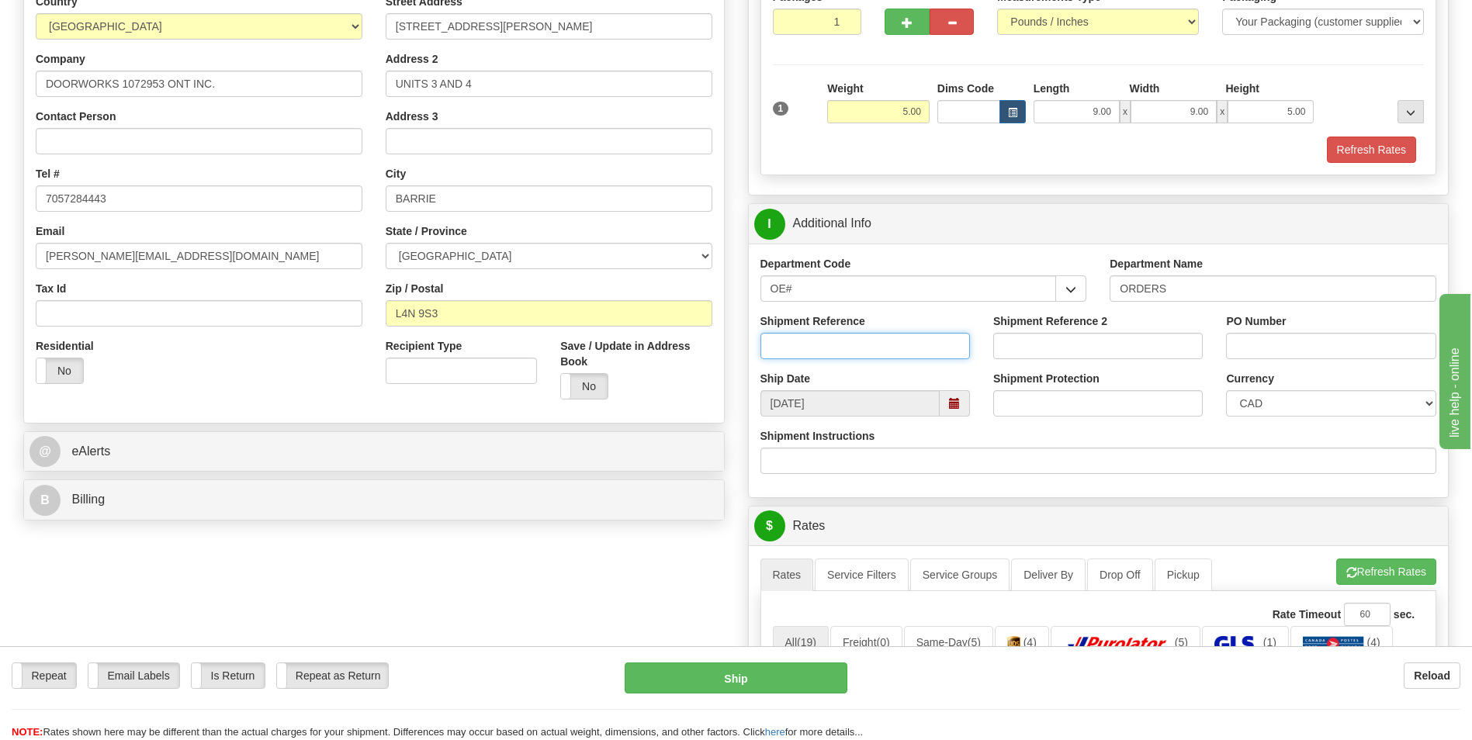
click at [870, 350] on input "Shipment Reference" at bounding box center [865, 346] width 210 height 26
type input "70183338-03"
click at [1287, 350] on input "PO Number" at bounding box center [1331, 346] width 210 height 26
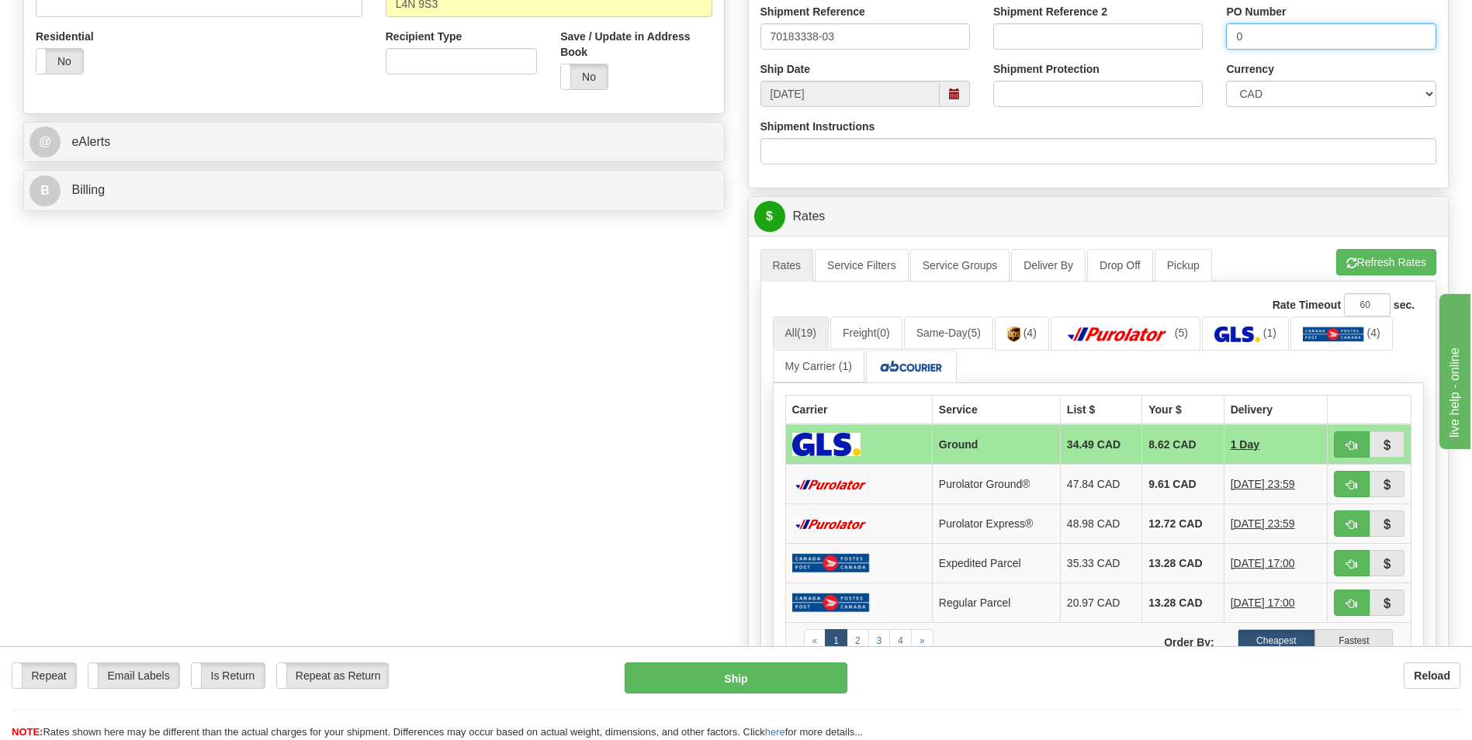
scroll to position [543, 0]
type input "0"
click at [1364, 268] on button "Refresh Rates" at bounding box center [1386, 261] width 100 height 26
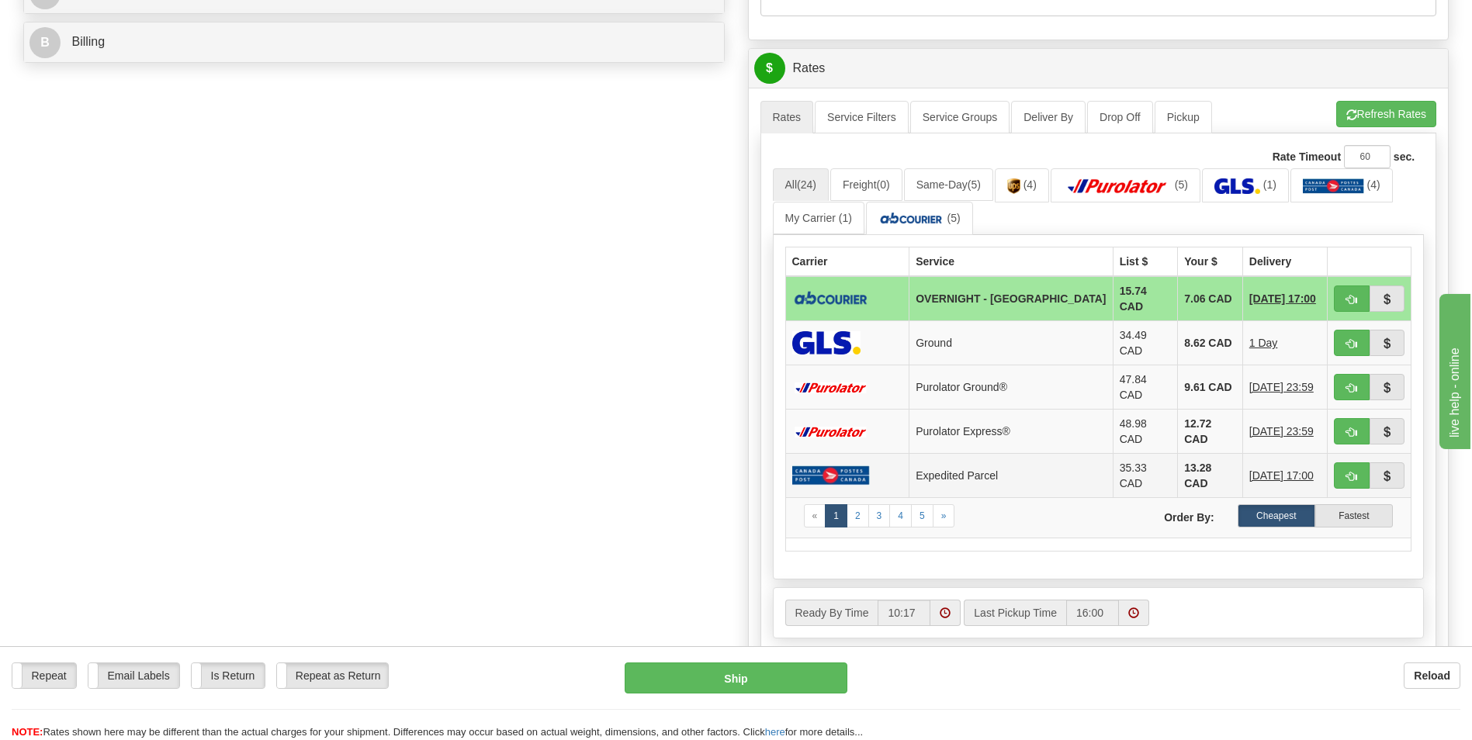
scroll to position [698, 0]
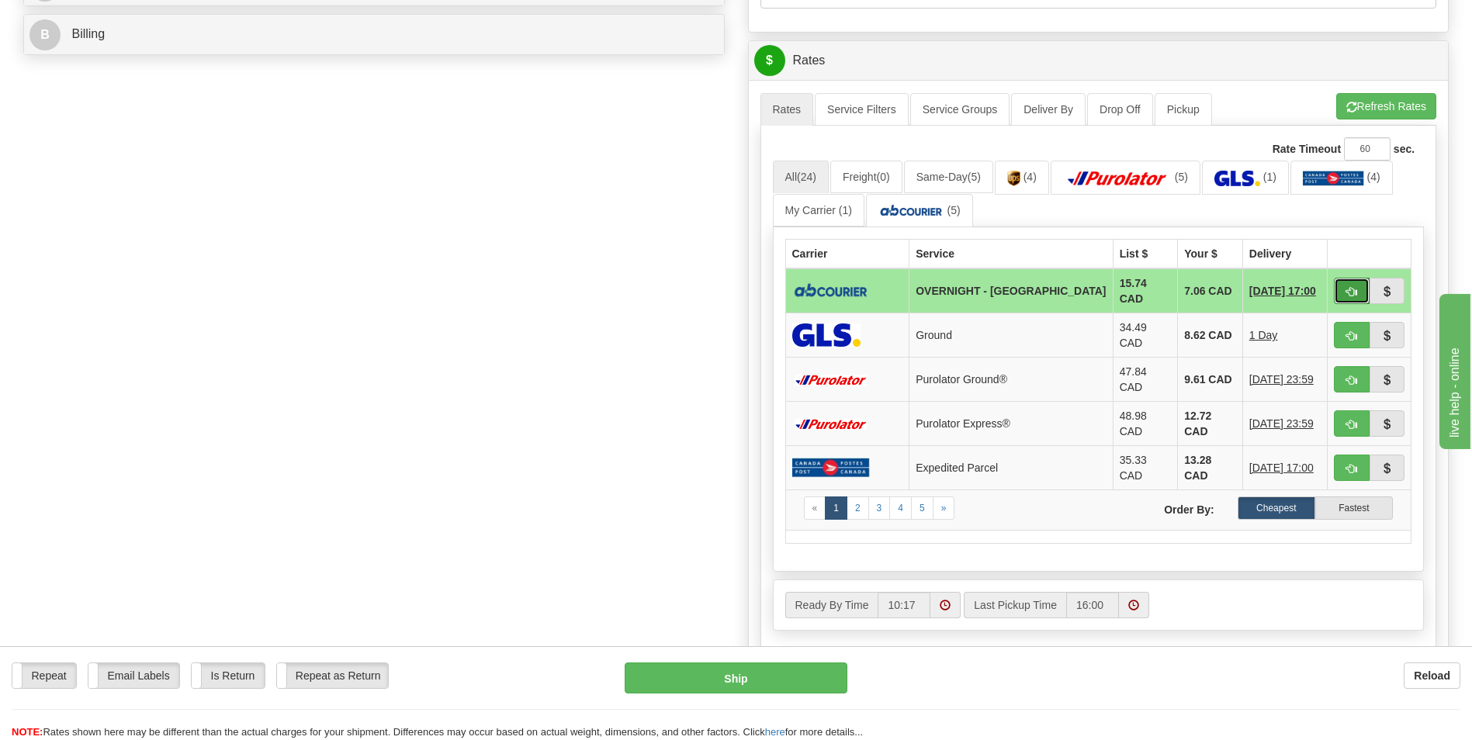
click at [1348, 287] on span "button" at bounding box center [1351, 292] width 11 height 10
type input "4"
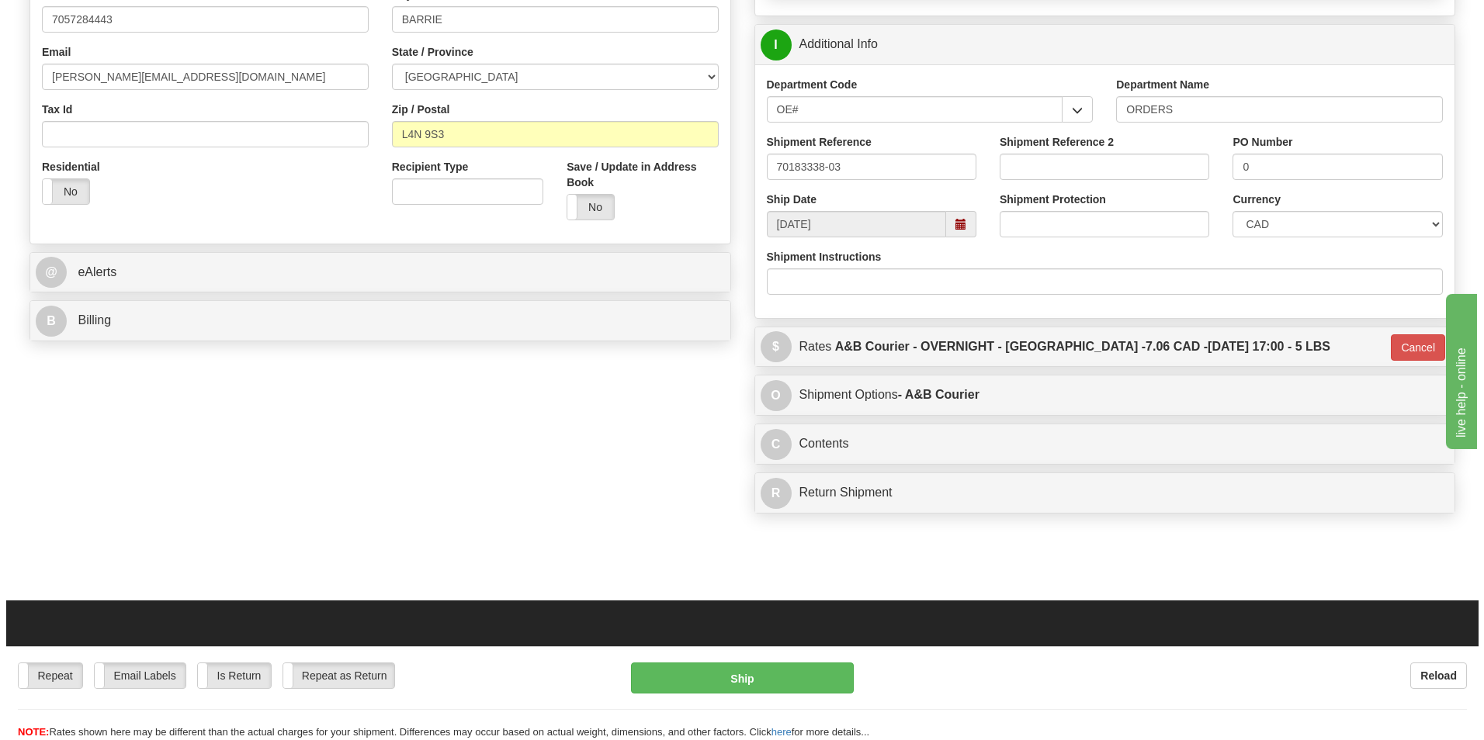
scroll to position [73, 0]
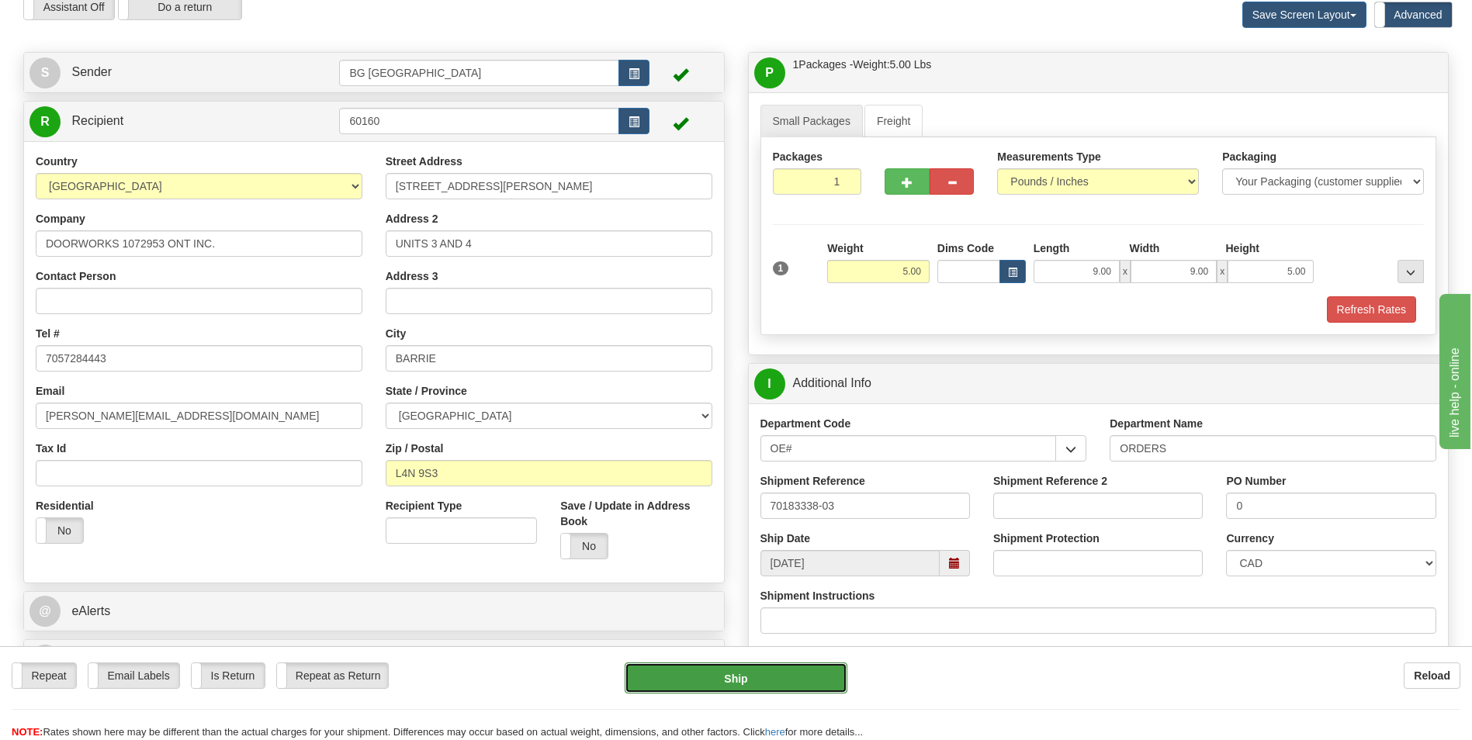
click at [719, 676] on button "Ship" at bounding box center [736, 678] width 222 height 31
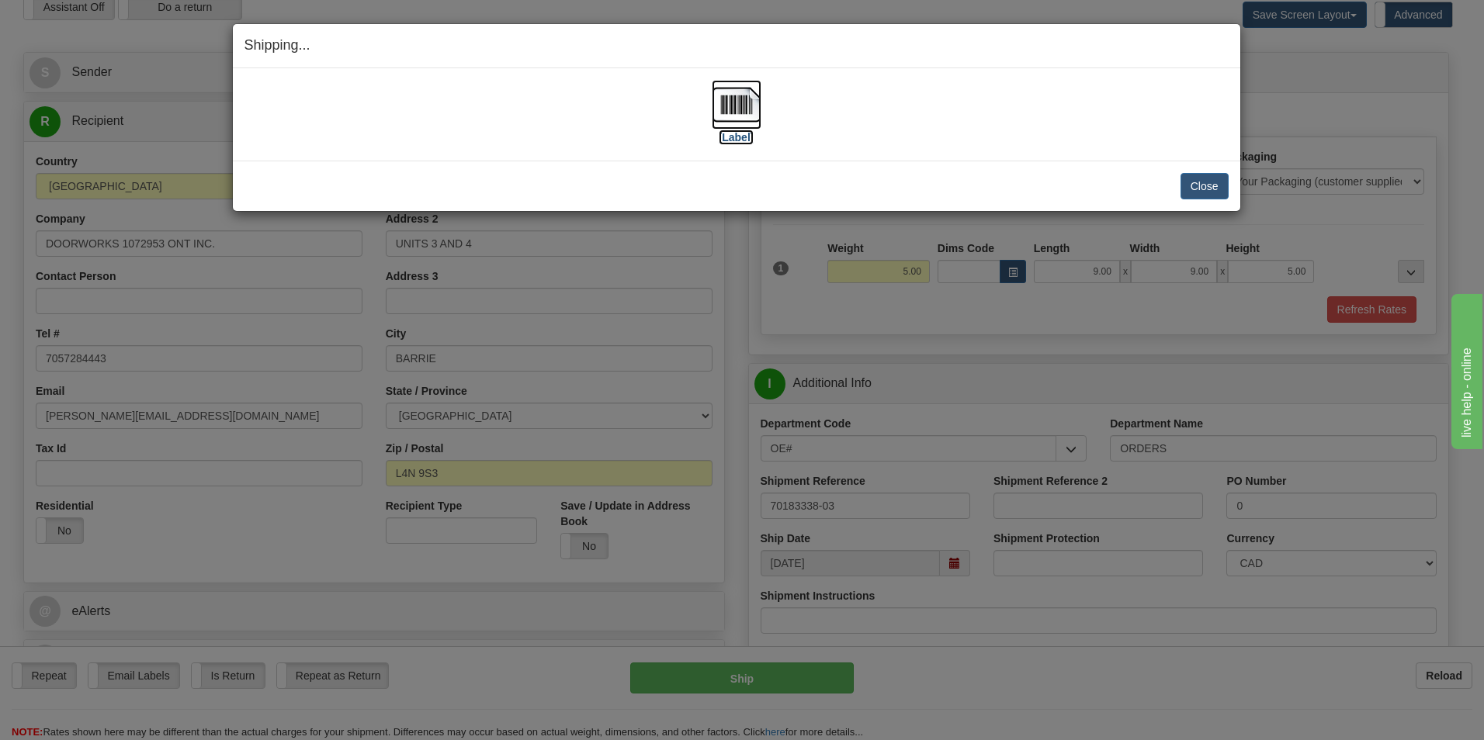
click at [750, 120] on img at bounding box center [737, 105] width 50 height 50
click at [1187, 182] on button "Close" at bounding box center [1204, 186] width 48 height 26
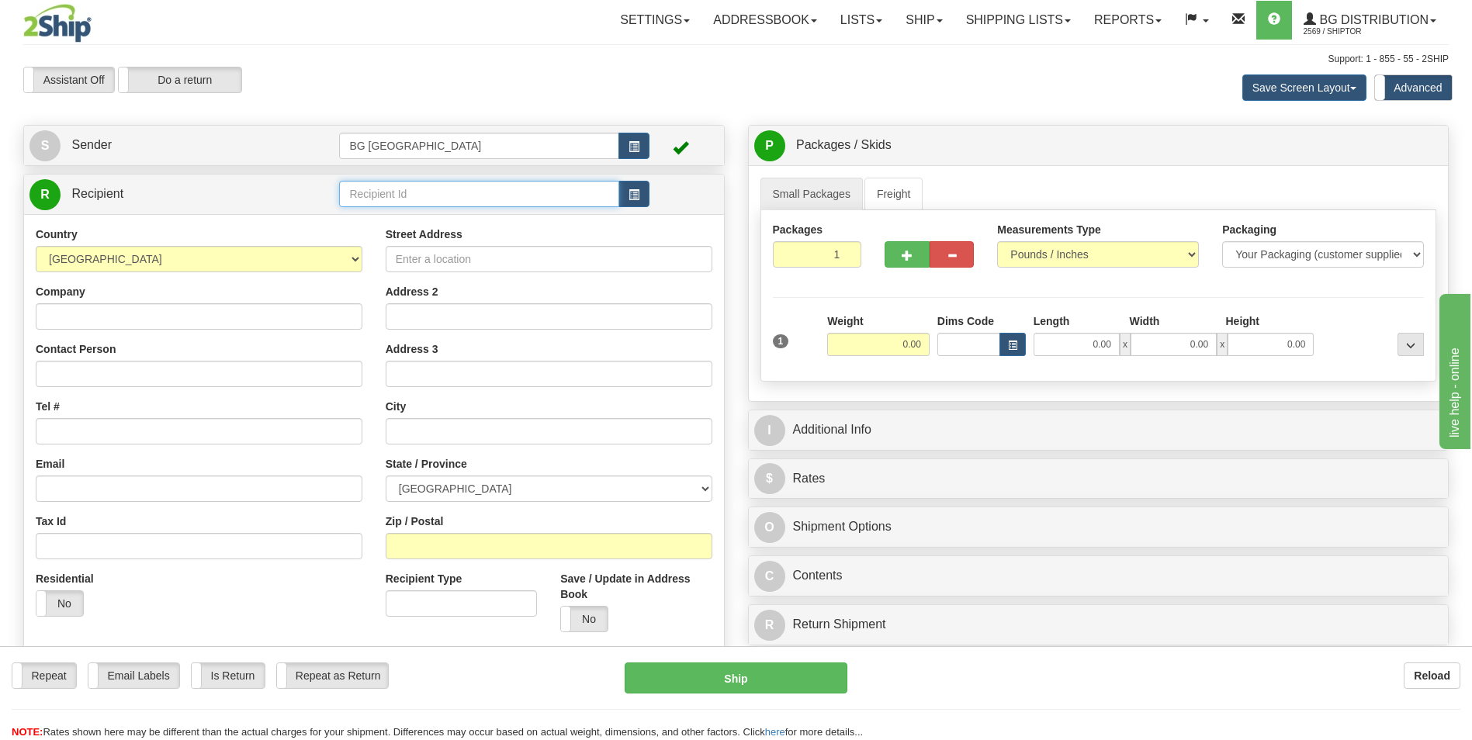
click at [408, 196] on input "text" at bounding box center [478, 194] width 279 height 26
click at [383, 210] on div "60154" at bounding box center [476, 218] width 265 height 17
type input "60154"
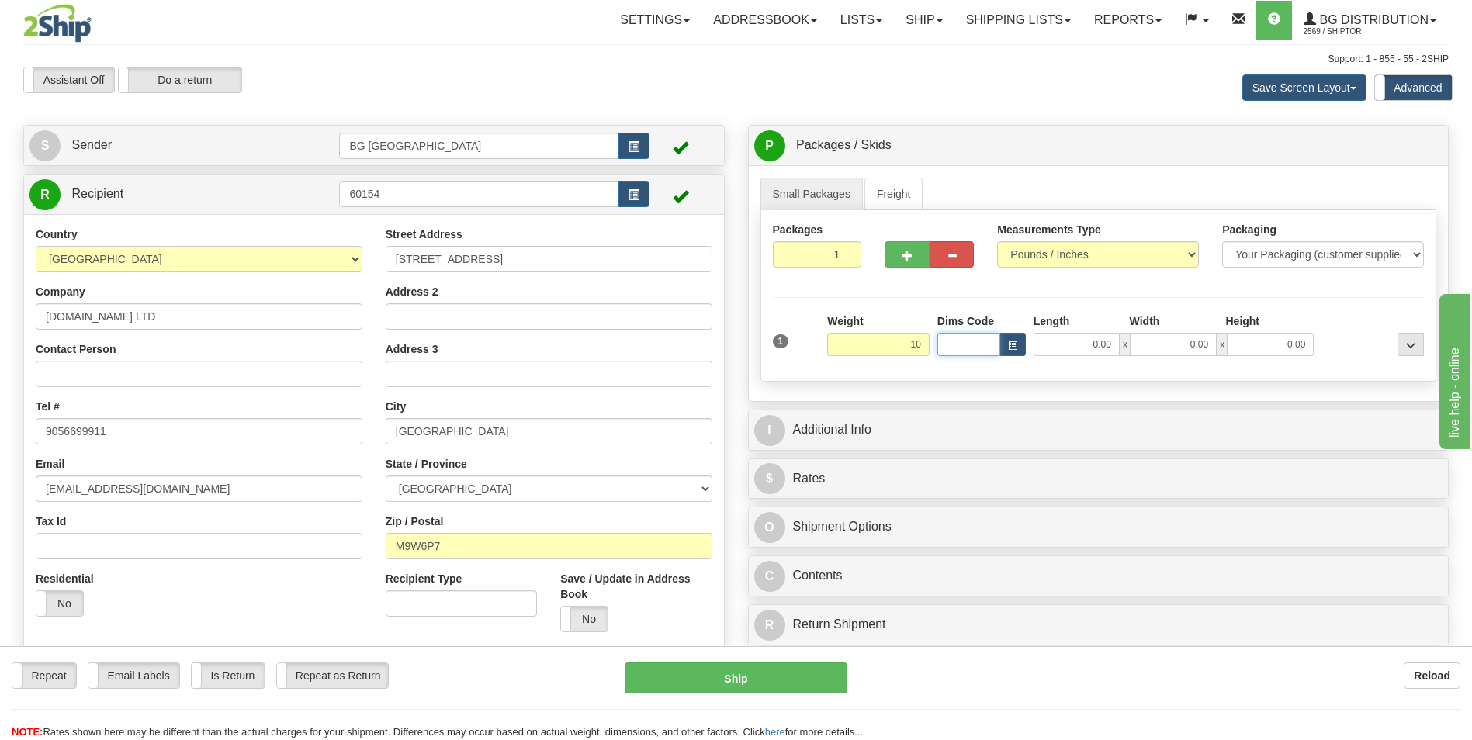
type input "10.00"
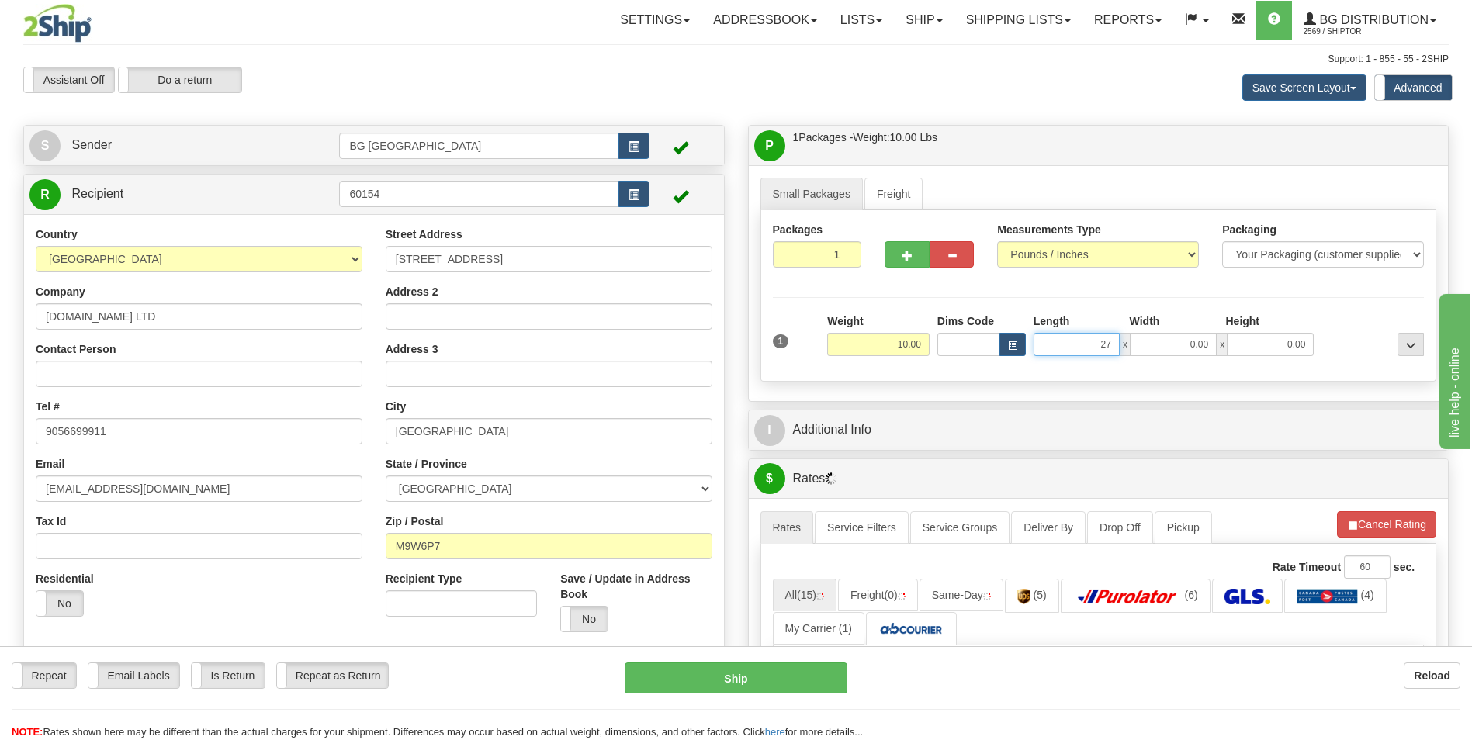
type input "27.00"
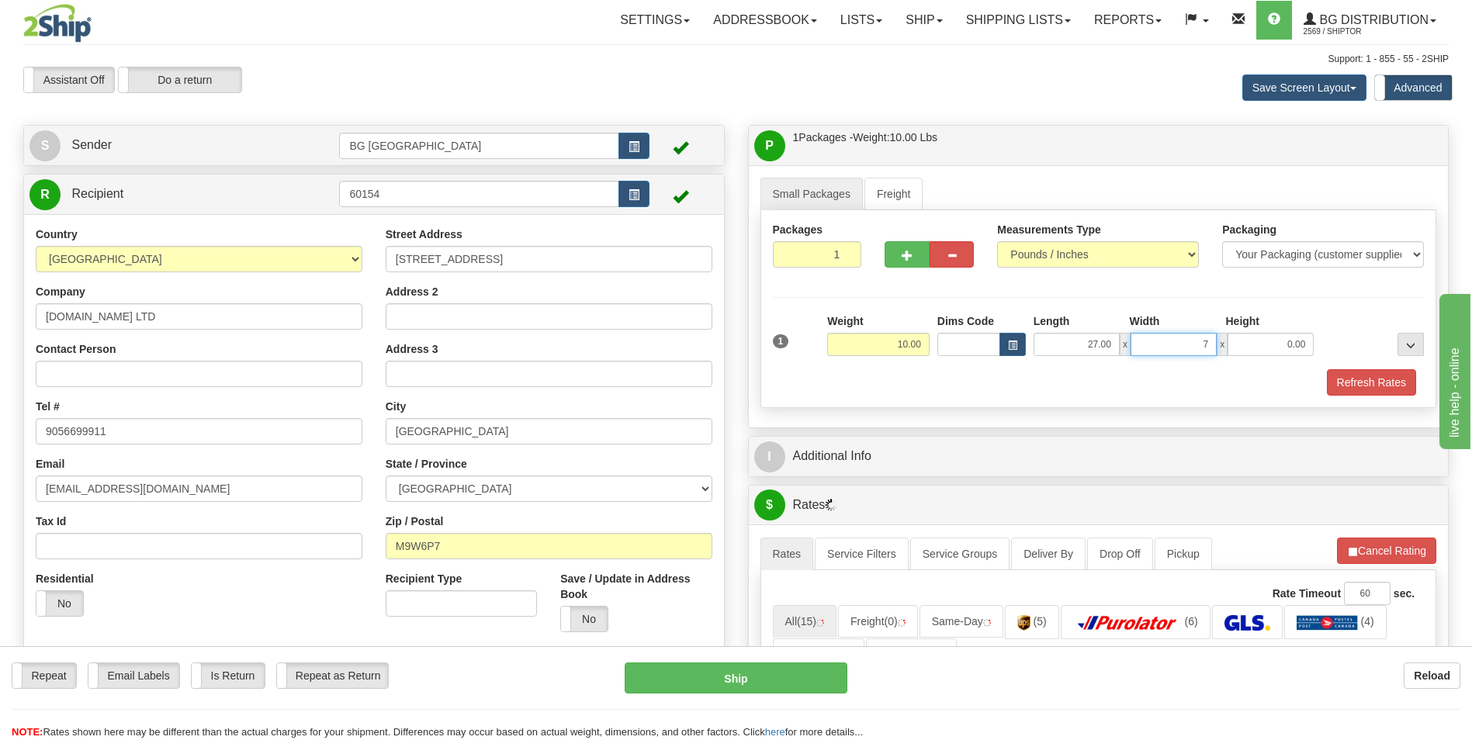
type input "7.00"
type input "4.00"
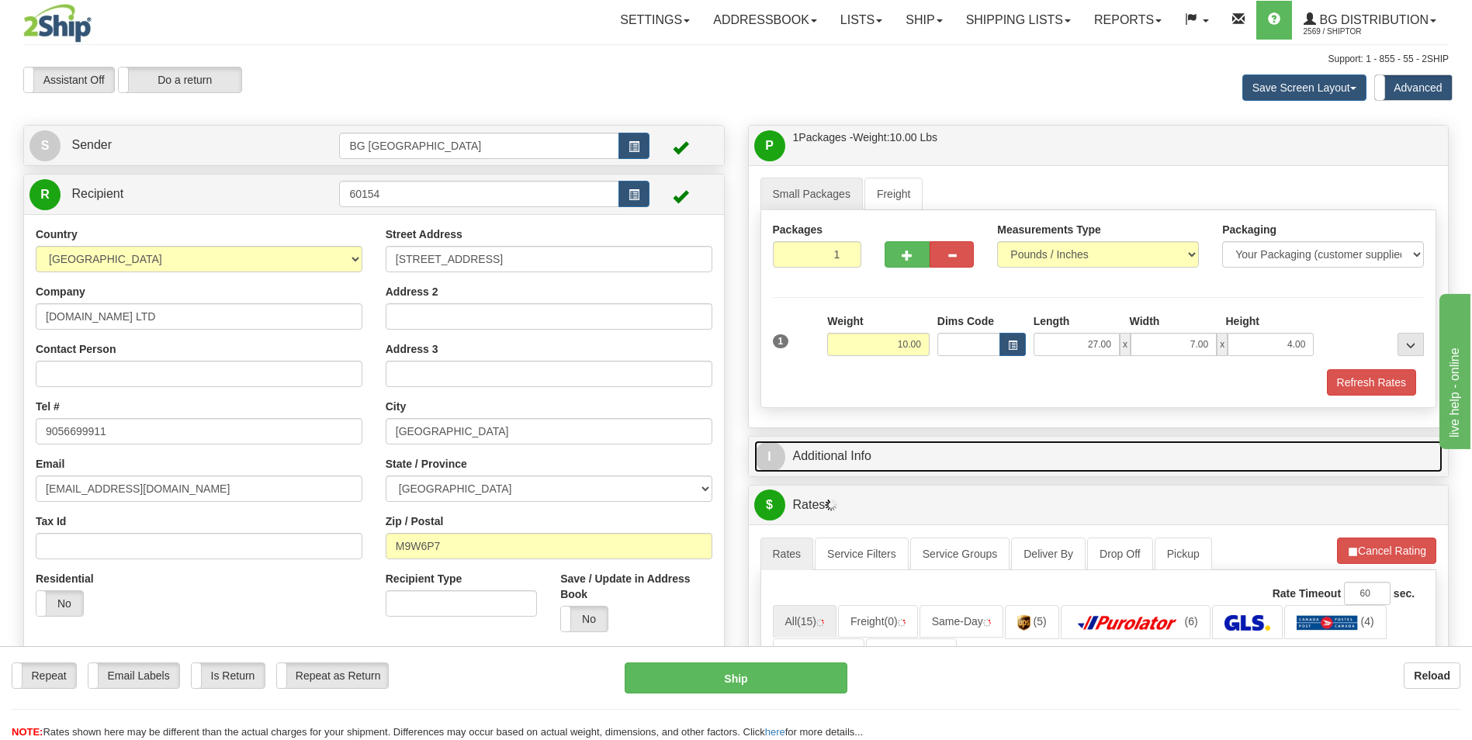
click at [841, 462] on link "I Additional Info" at bounding box center [1098, 457] width 689 height 32
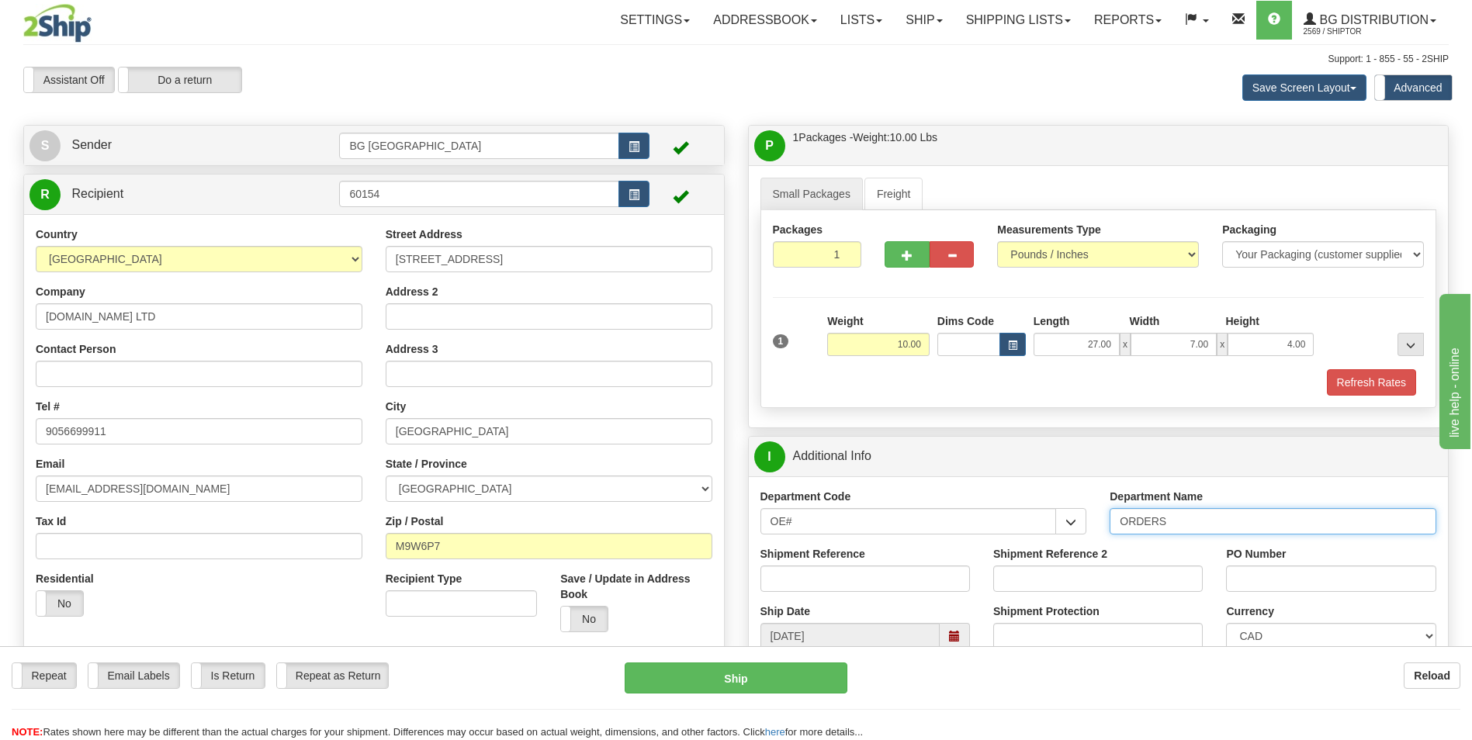
click at [1179, 520] on input "ORDERS" at bounding box center [1273, 521] width 327 height 26
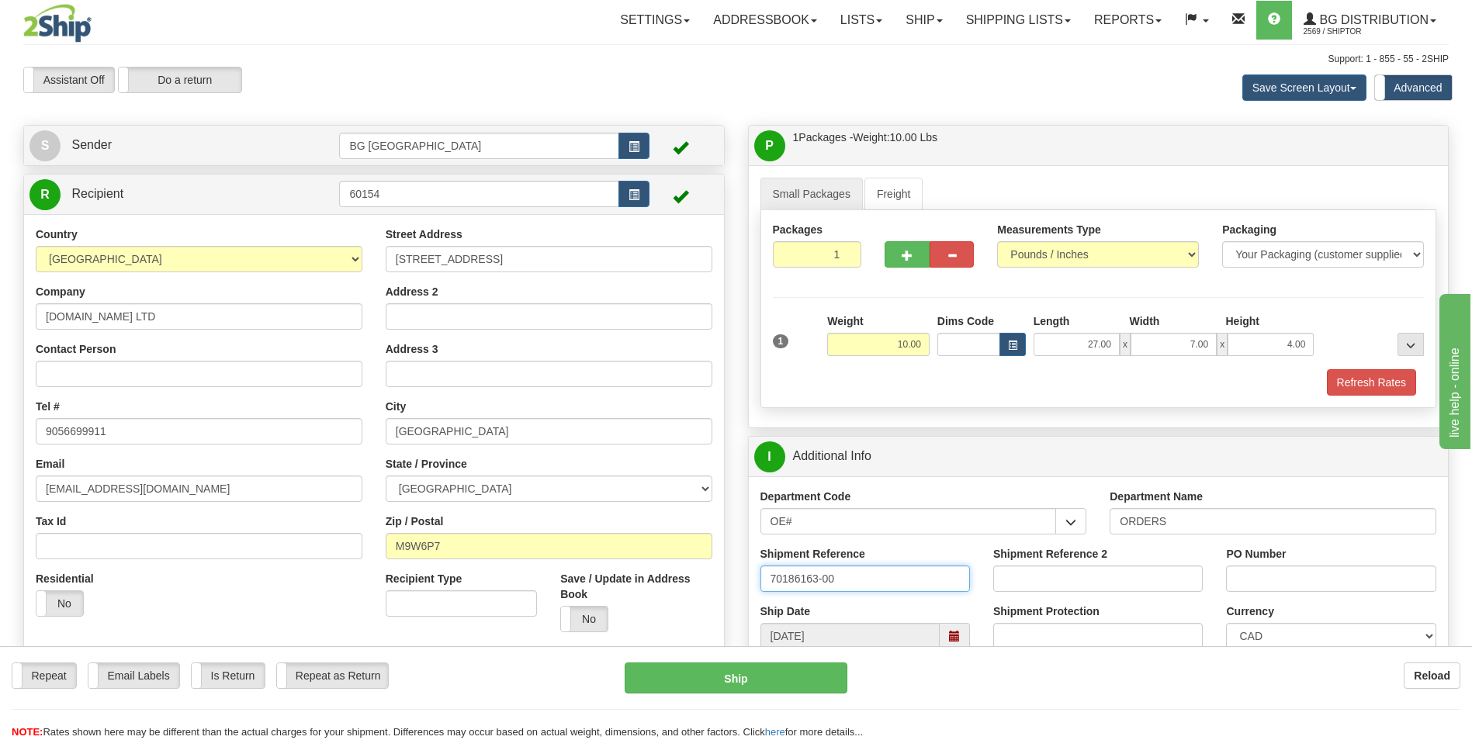
type input "70186163-00"
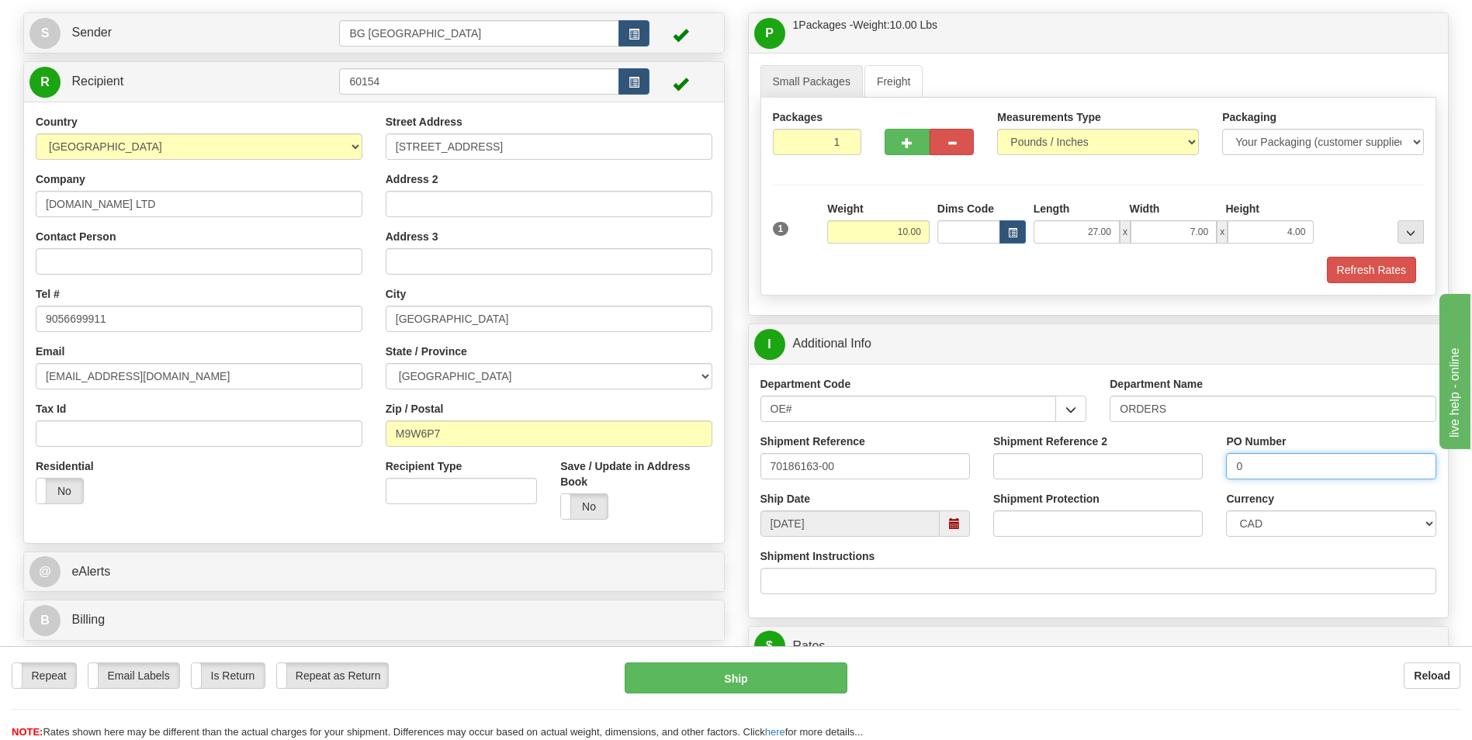
scroll to position [233, 0]
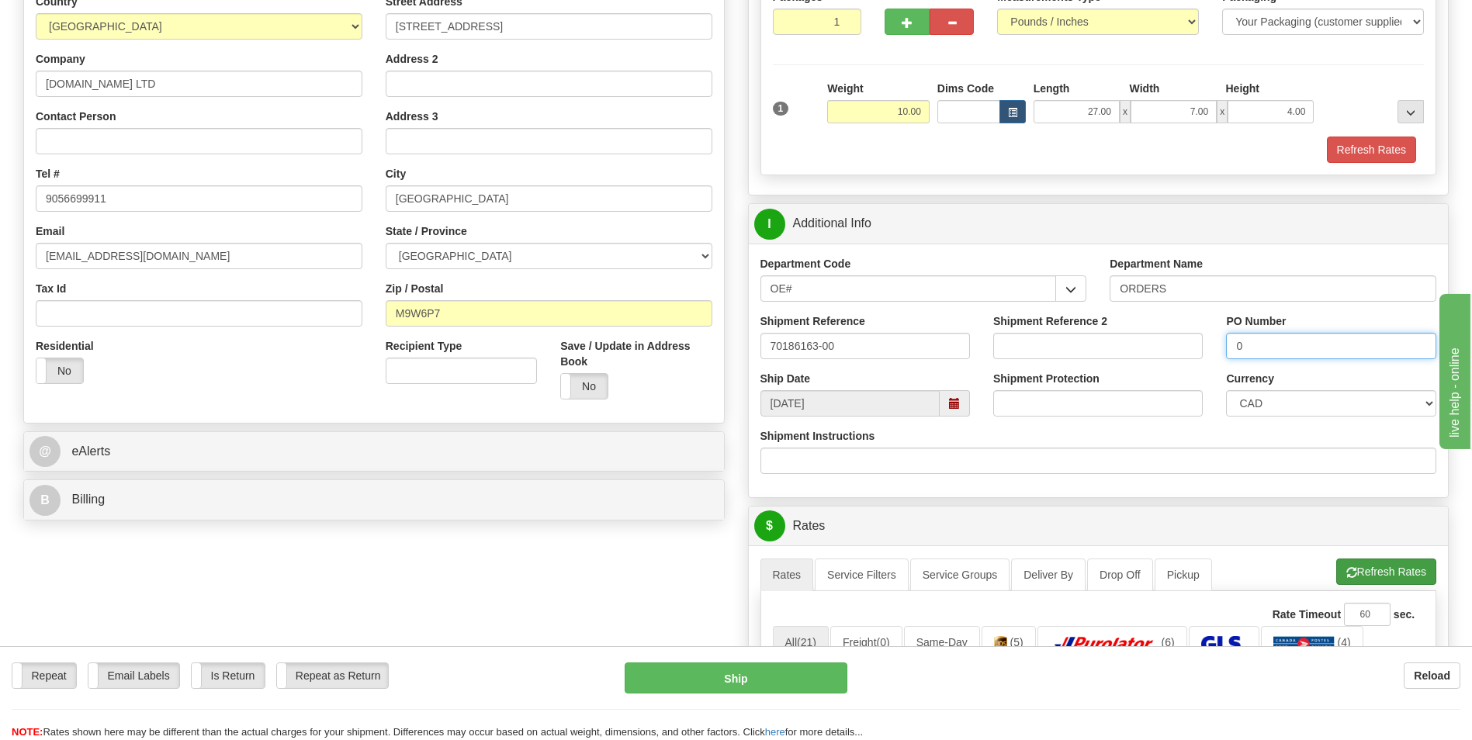
type input "0"
click at [1345, 563] on button "Refresh Rates" at bounding box center [1386, 572] width 100 height 26
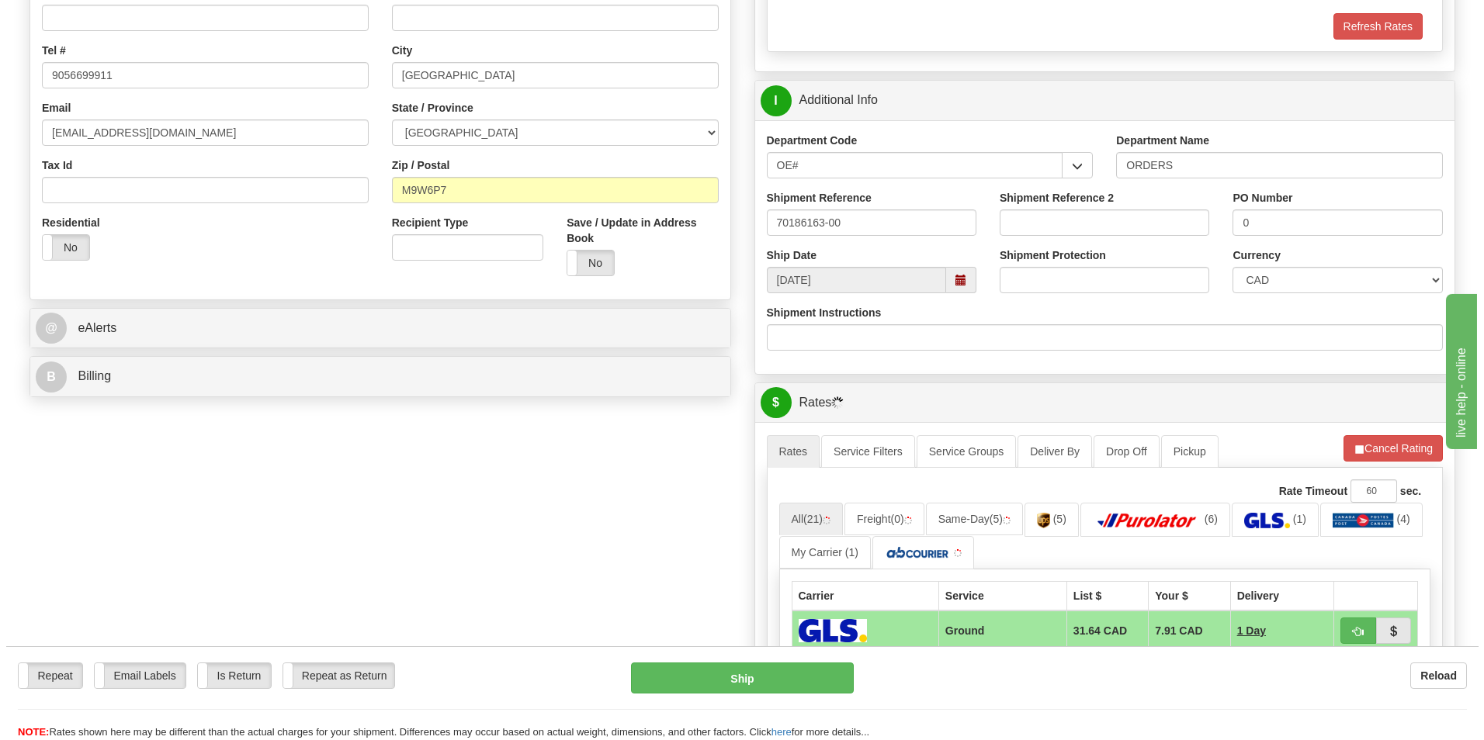
scroll to position [543, 0]
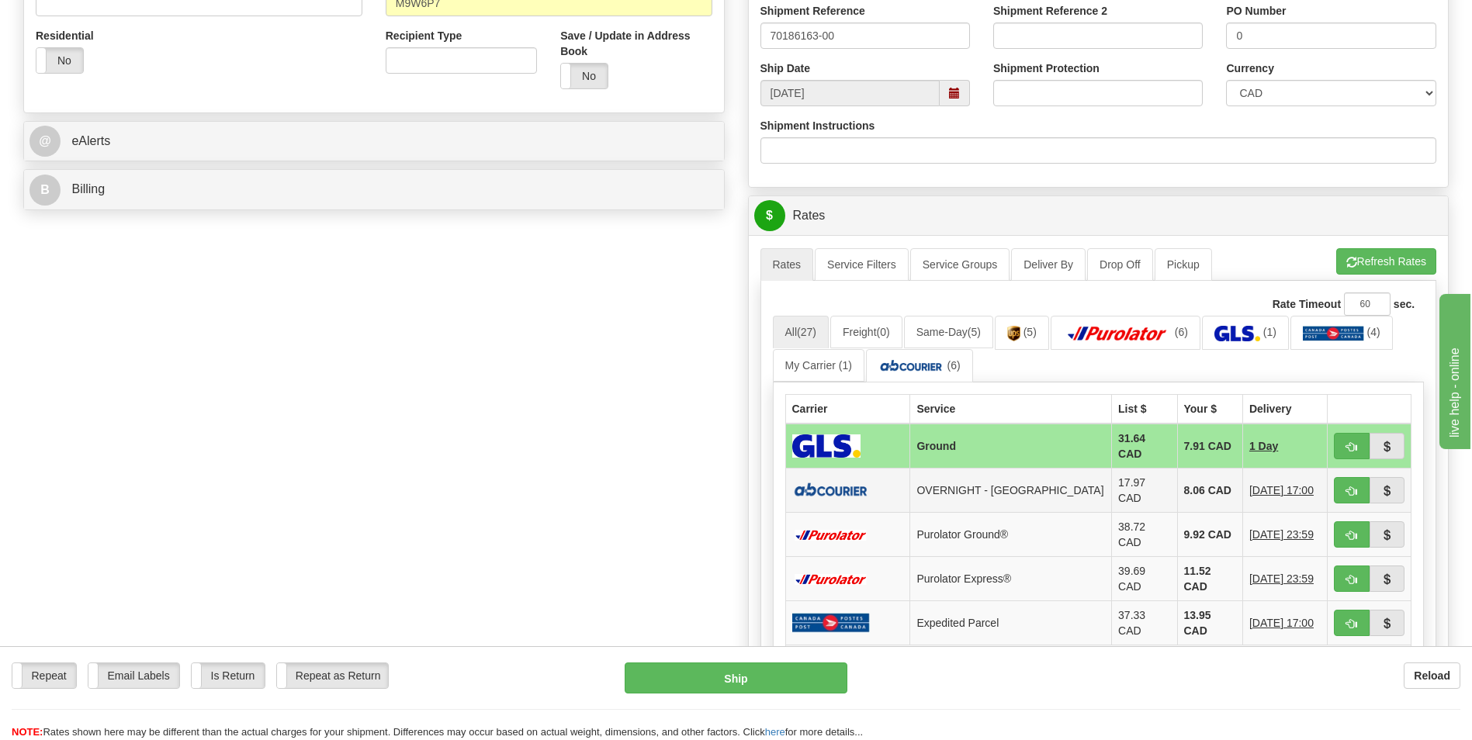
click at [1197, 469] on td "8.06 CAD" at bounding box center [1209, 491] width 65 height 44
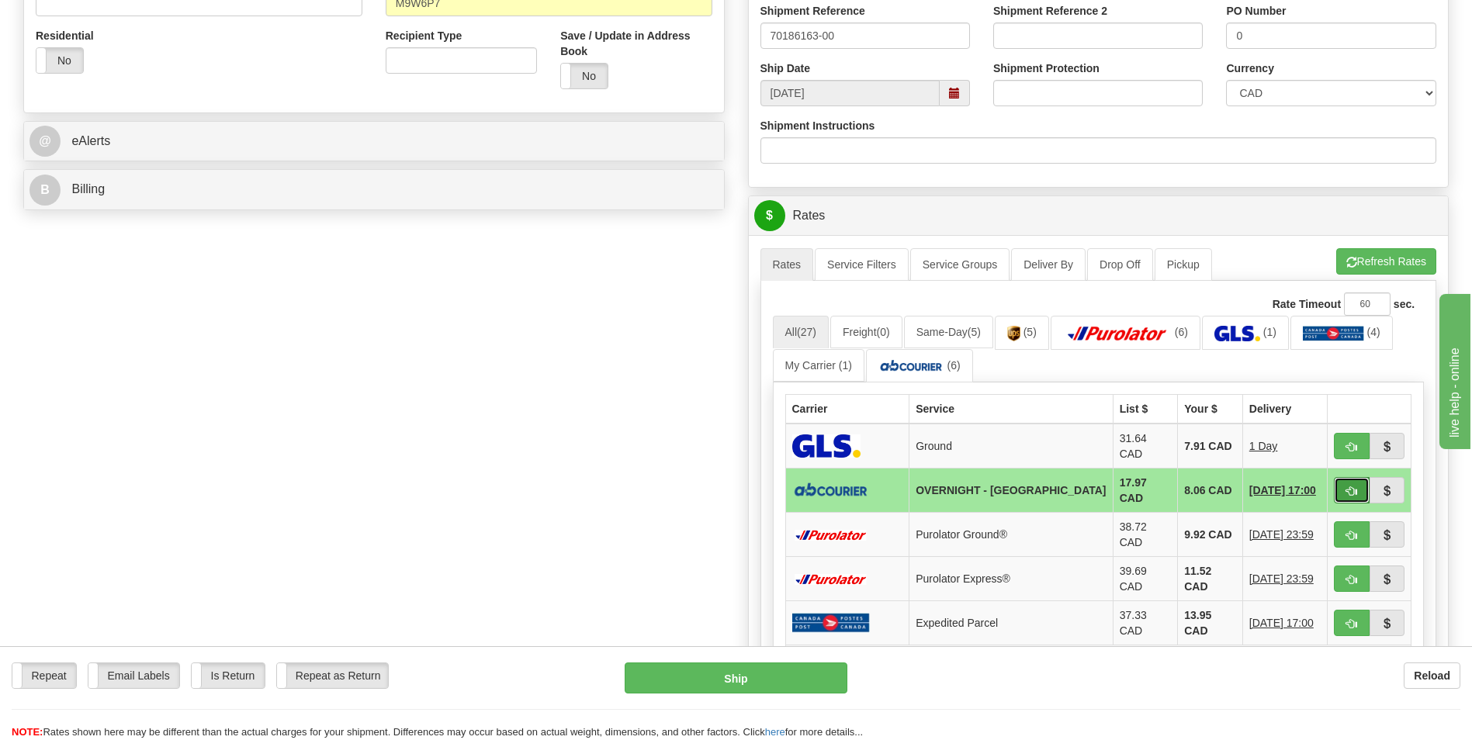
click at [1343, 477] on button "button" at bounding box center [1352, 490] width 36 height 26
type input "4"
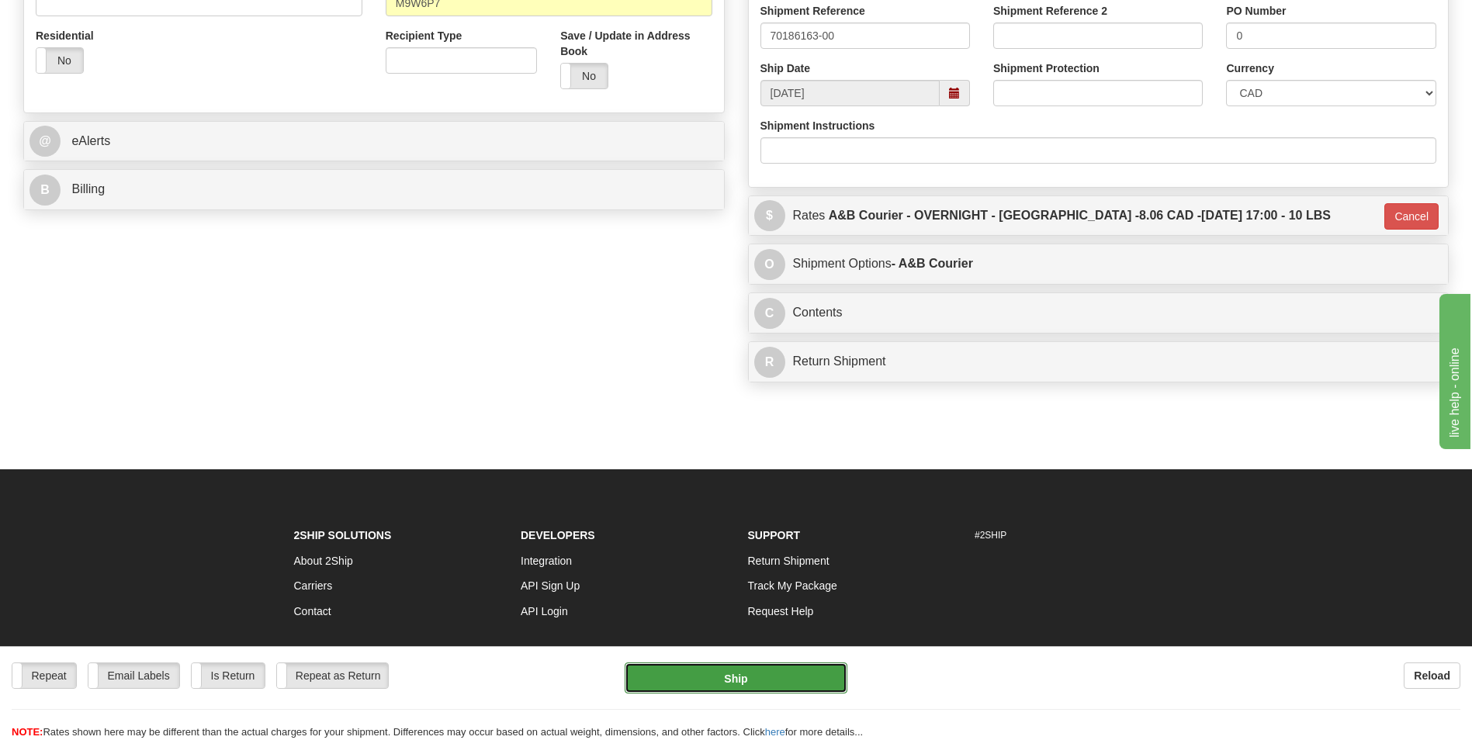
click at [788, 670] on button "Ship" at bounding box center [736, 678] width 222 height 31
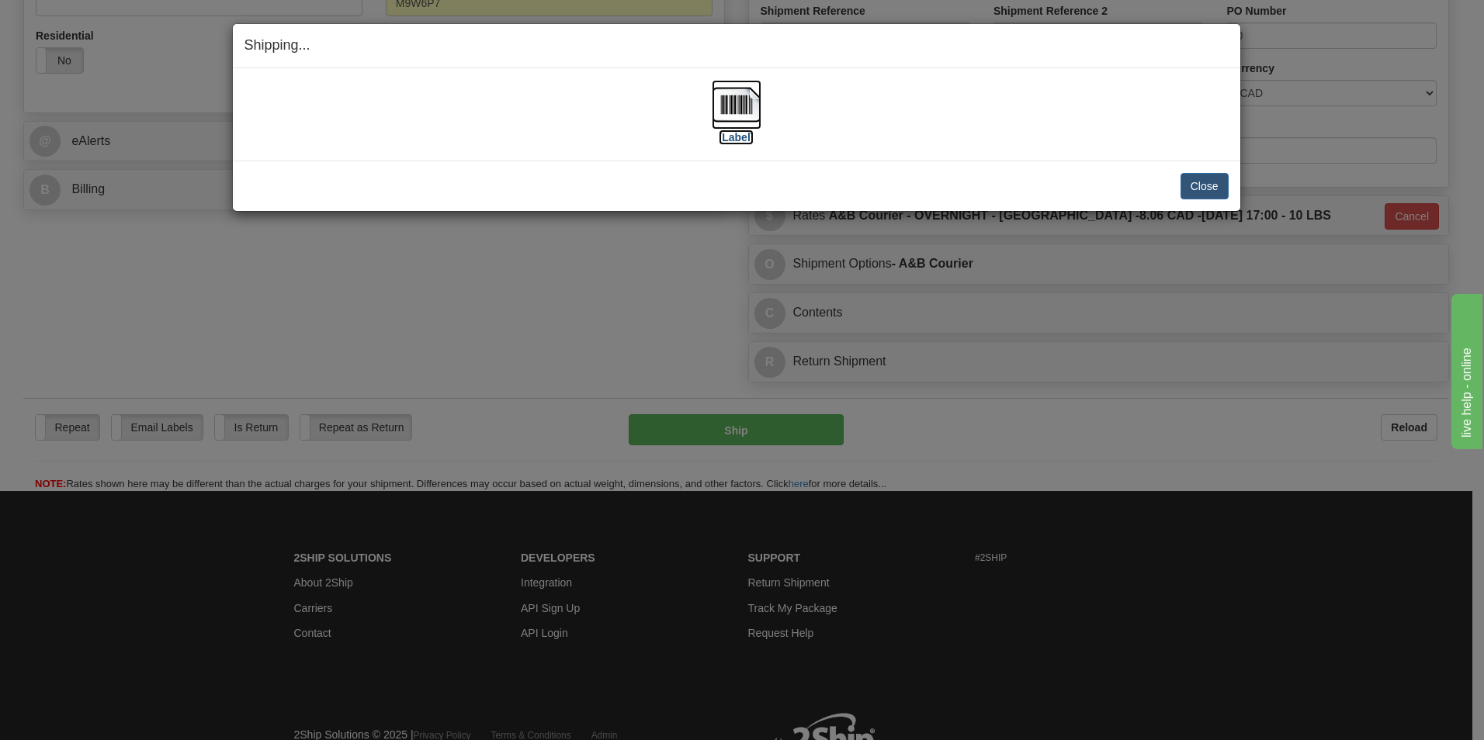
click at [743, 103] on img at bounding box center [737, 105] width 50 height 50
click at [1218, 182] on button "Close" at bounding box center [1204, 186] width 48 height 26
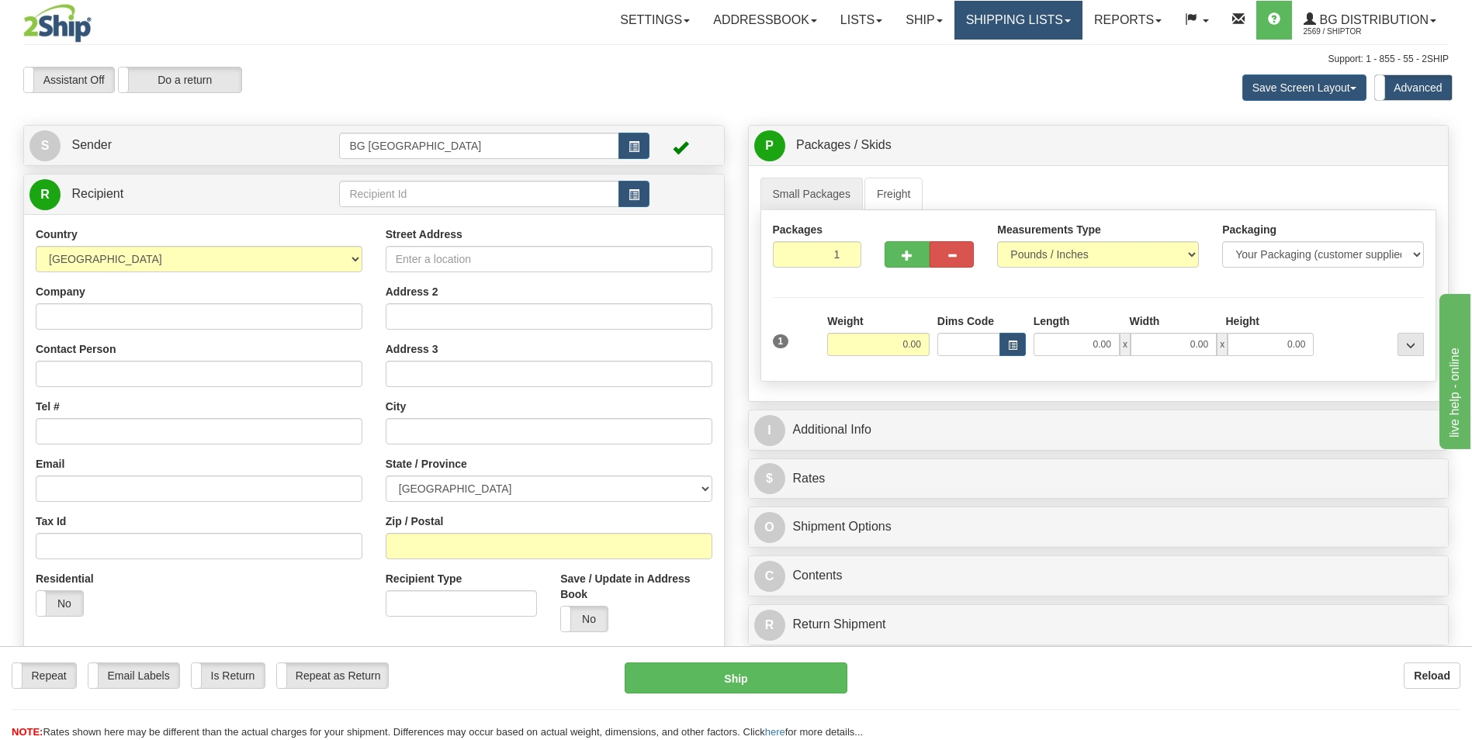
click at [984, 19] on link "Shipping lists" at bounding box center [1018, 20] width 128 height 39
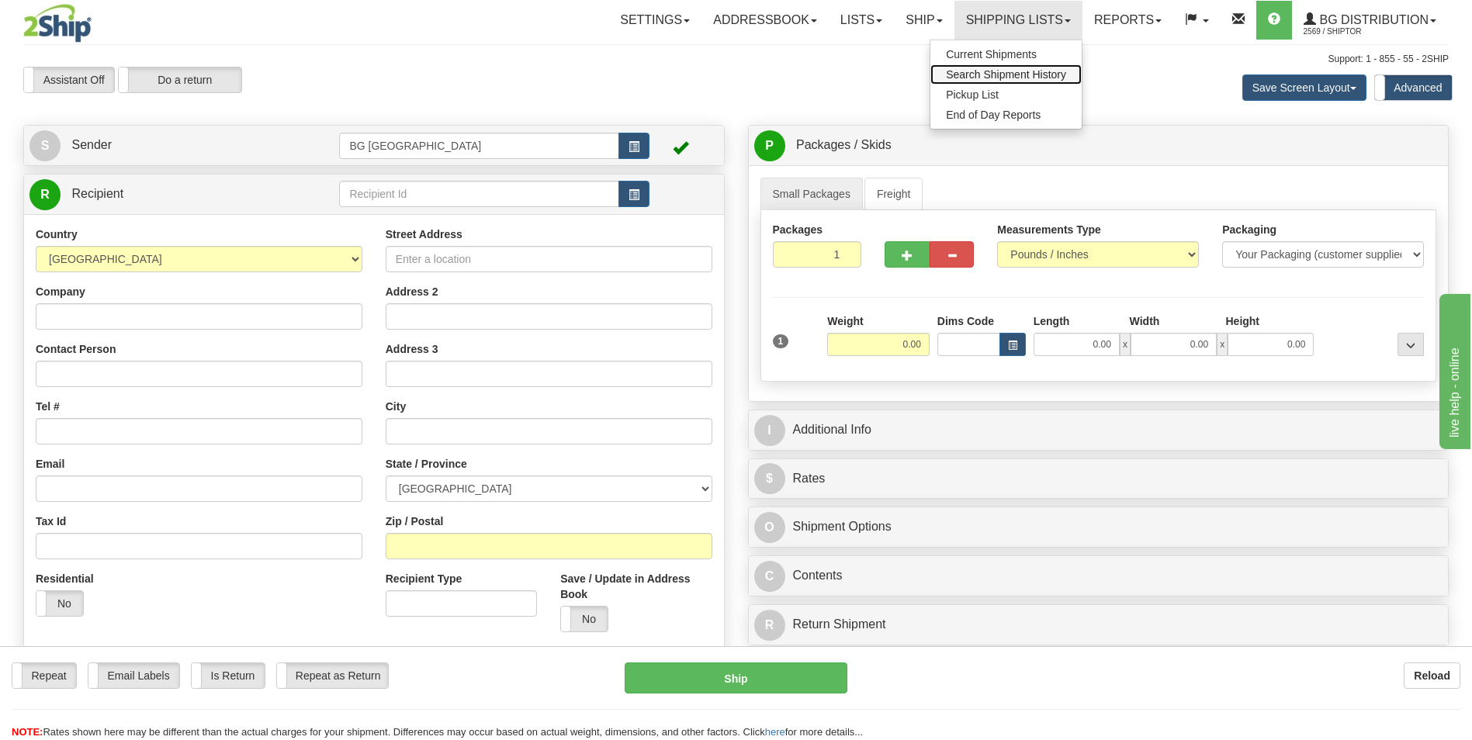
click at [986, 71] on span "Search Shipment History" at bounding box center [1006, 74] width 120 height 12
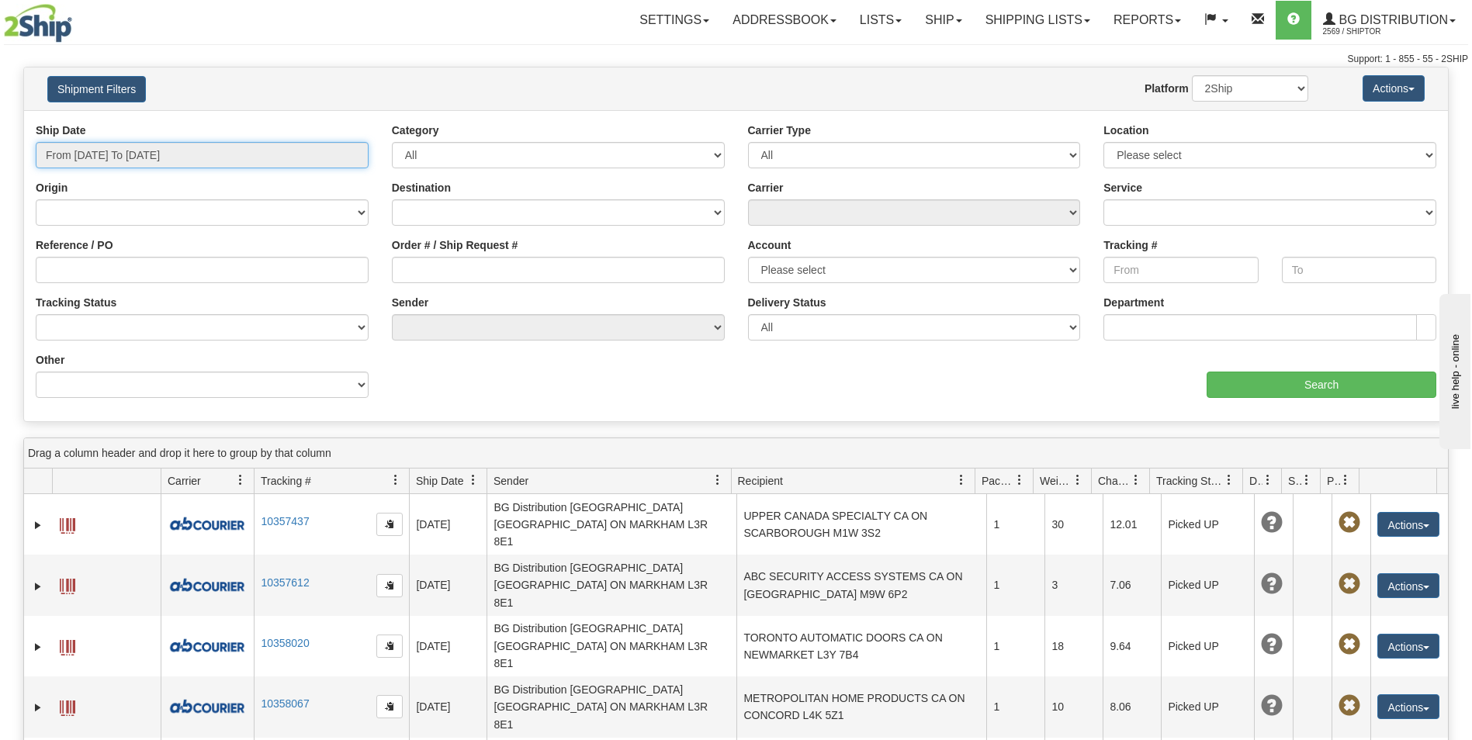
click at [174, 166] on input "From [DATE] To [DATE]" at bounding box center [202, 155] width 333 height 26
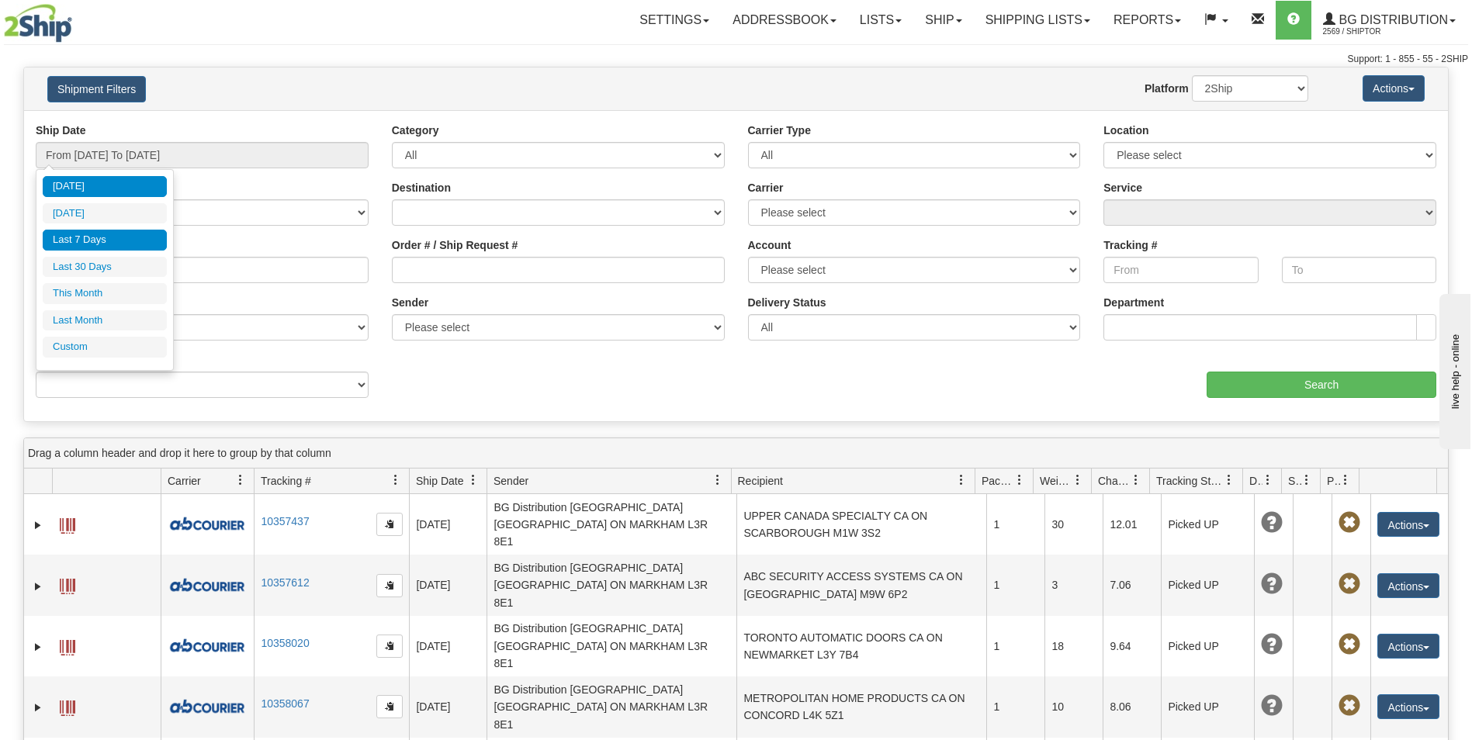
click at [126, 233] on li "Last 7 Days" at bounding box center [105, 240] width 124 height 21
type input "From 10/09/2025 To 10/15/2025"
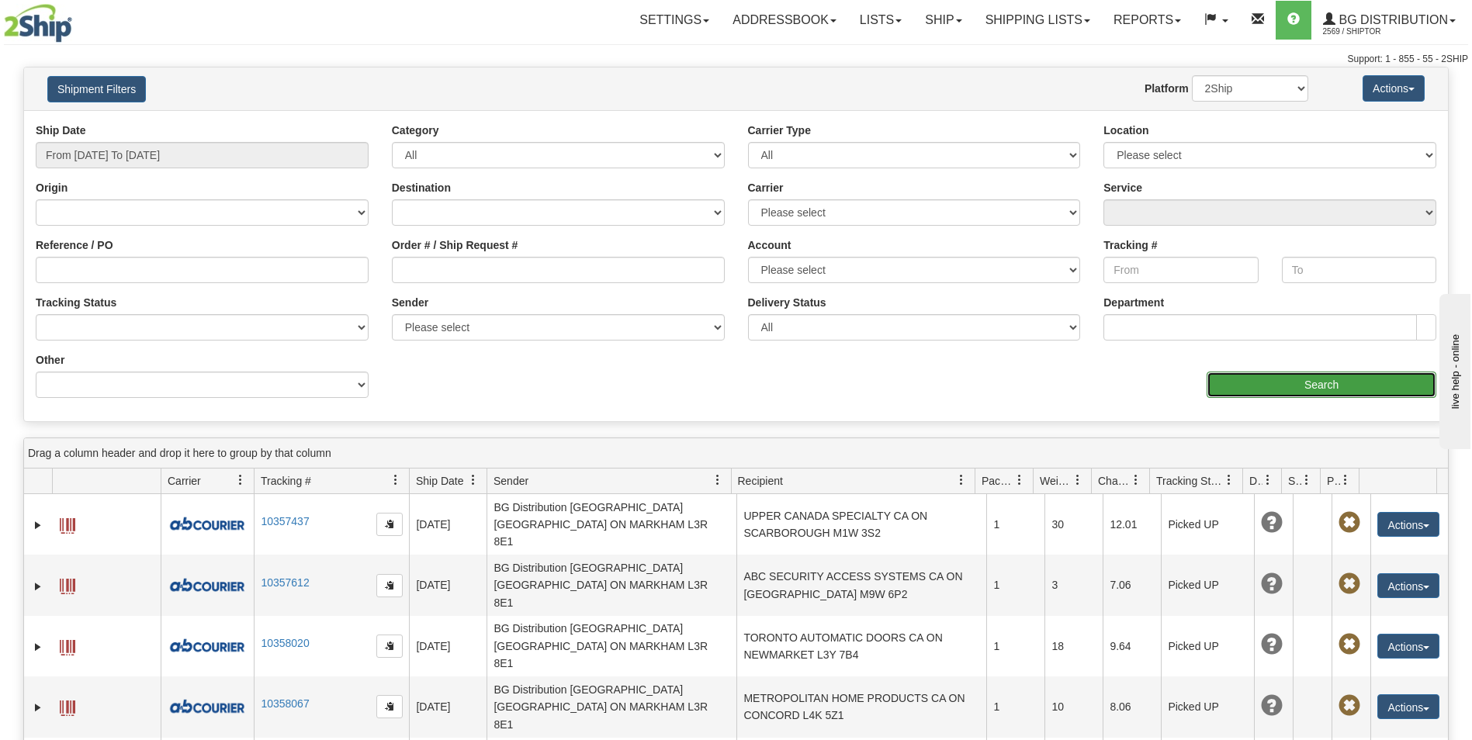
click at [1215, 383] on input "Search" at bounding box center [1322, 385] width 230 height 26
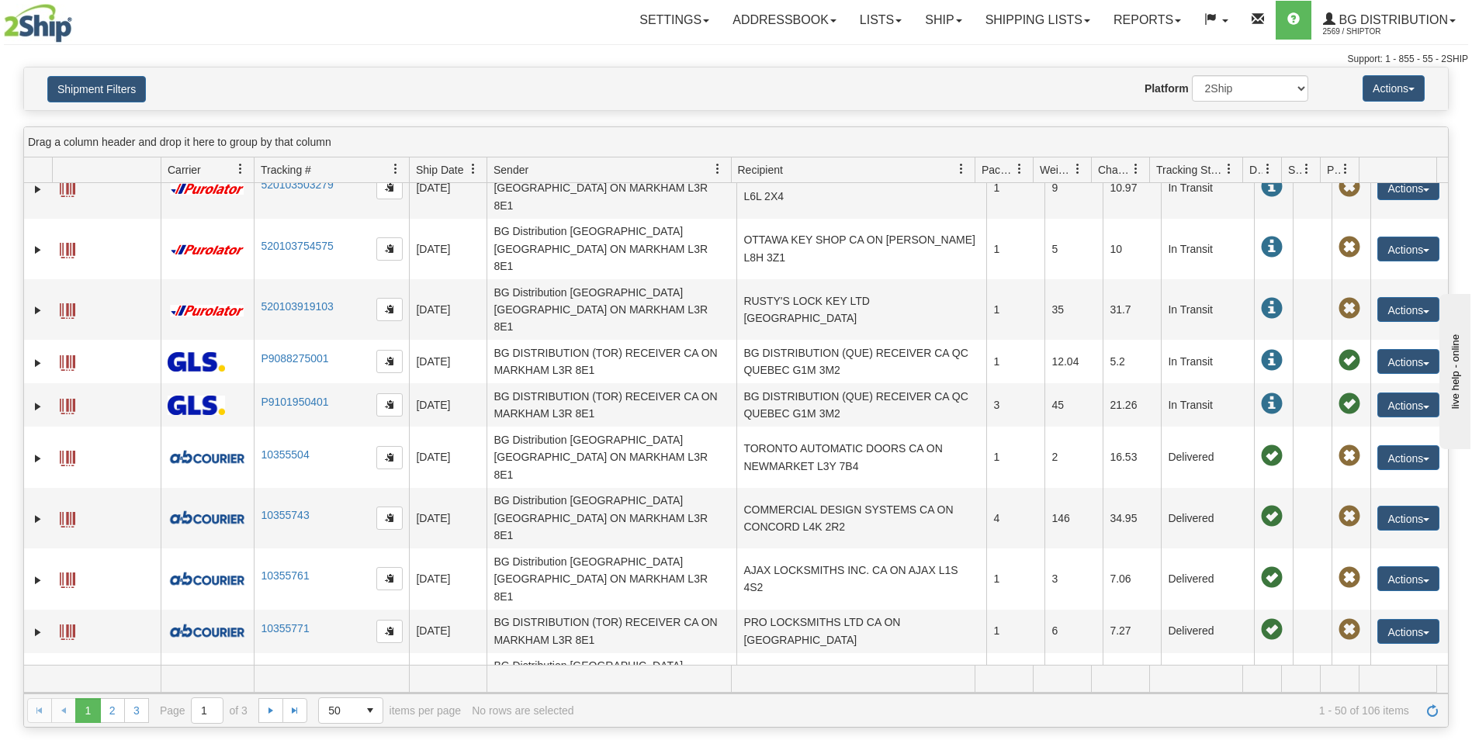
scroll to position [1708, 0]
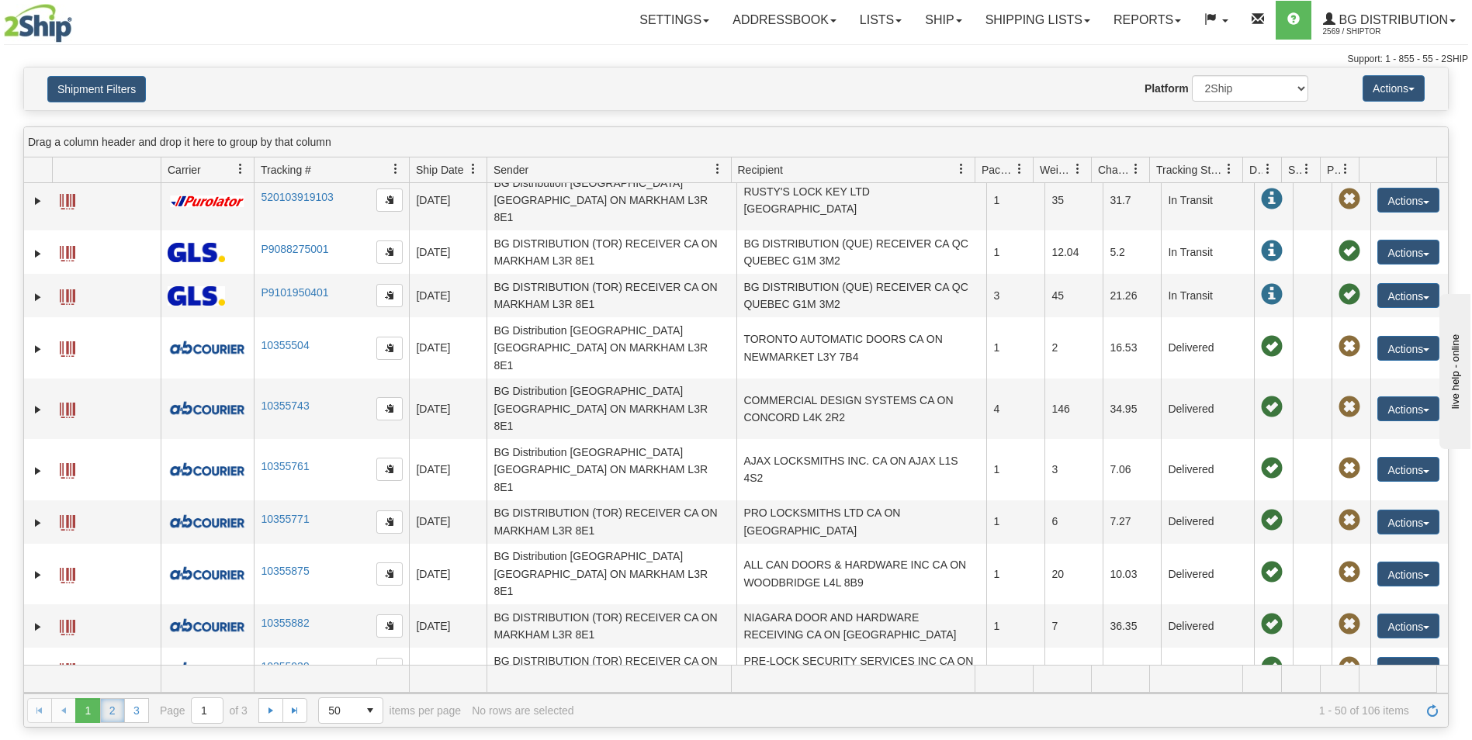
click at [114, 707] on link "2" at bounding box center [112, 710] width 25 height 25
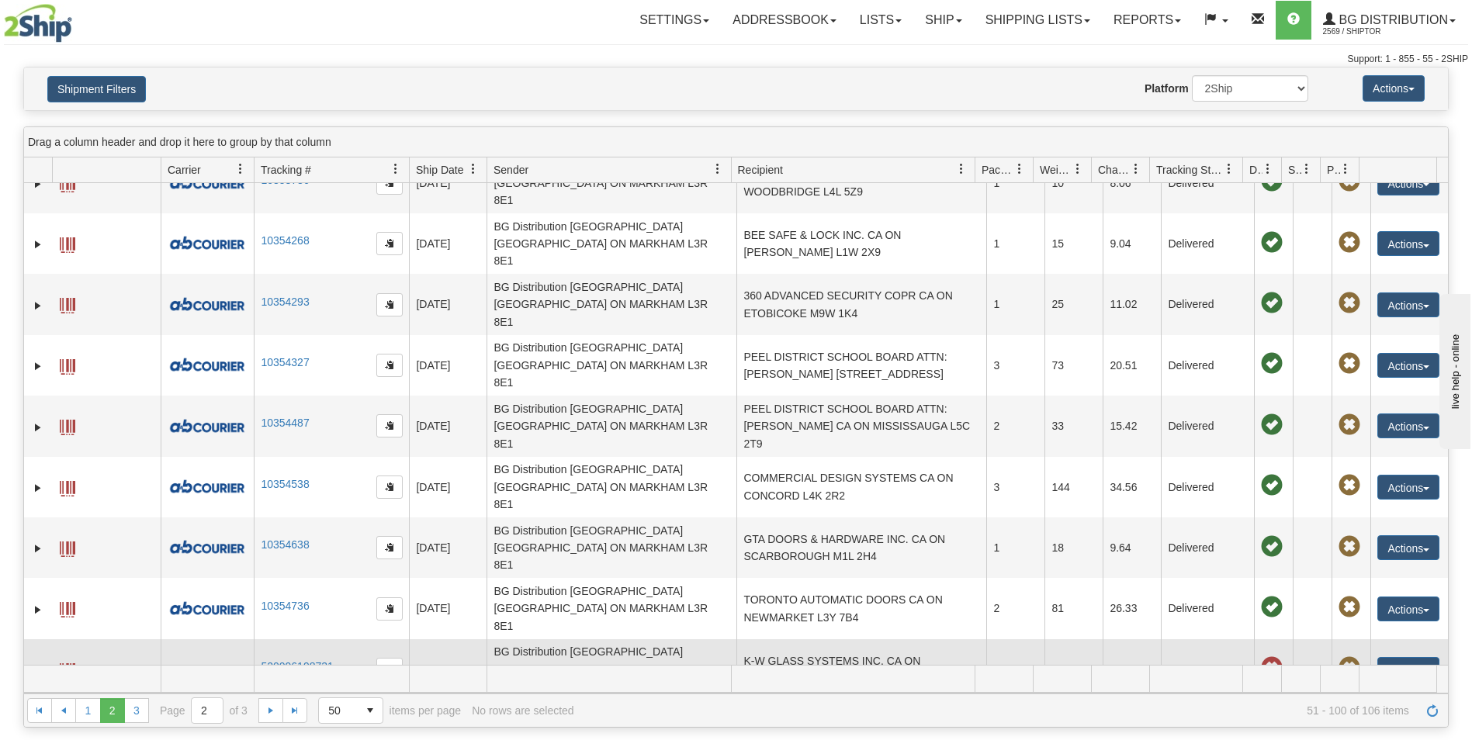
click at [899, 639] on td "K-W GLASS SYSTEMS INC. CA ON WATERLOO N2L 4C8" at bounding box center [861, 669] width 250 height 61
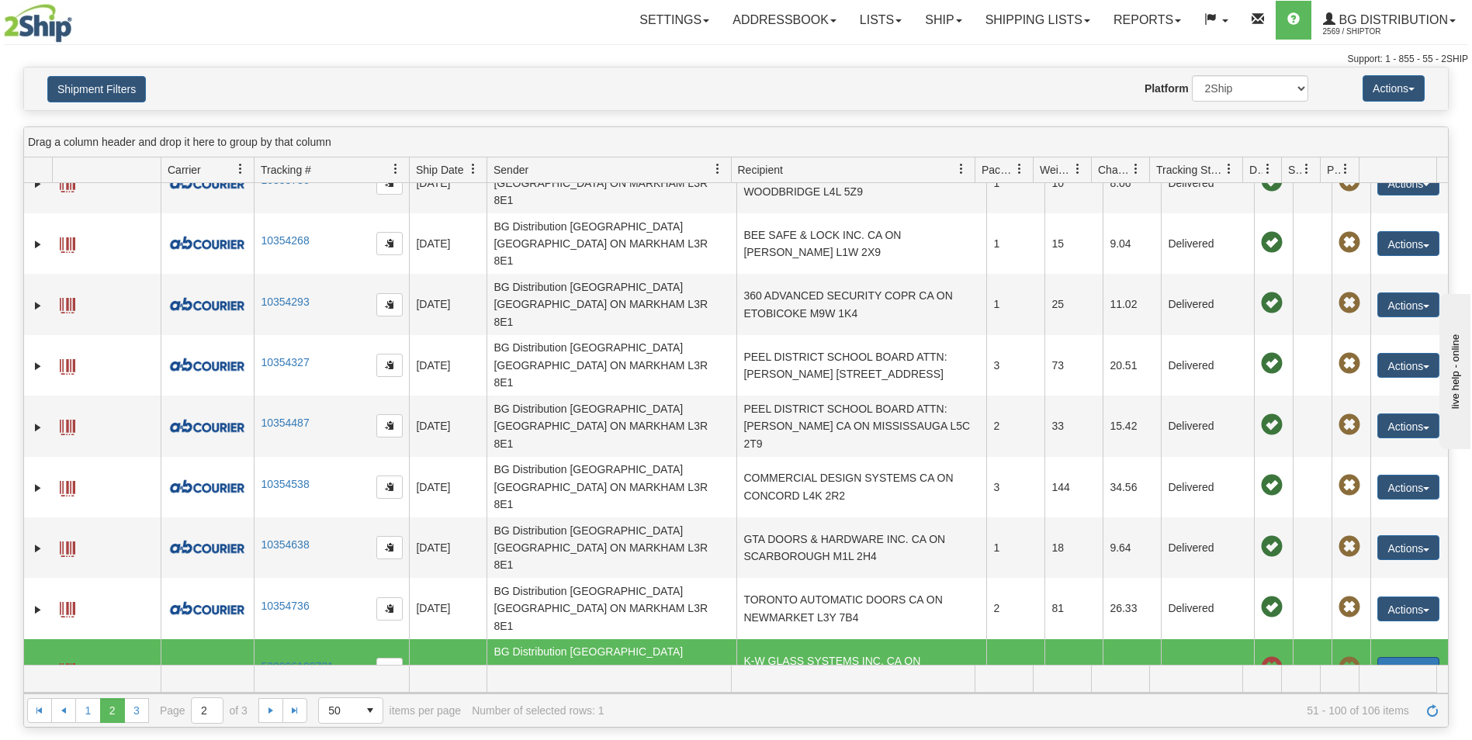
click at [1379, 657] on button "Actions" at bounding box center [1408, 669] width 62 height 25
click at [1339, 688] on link "Repeat" at bounding box center [1370, 698] width 138 height 20
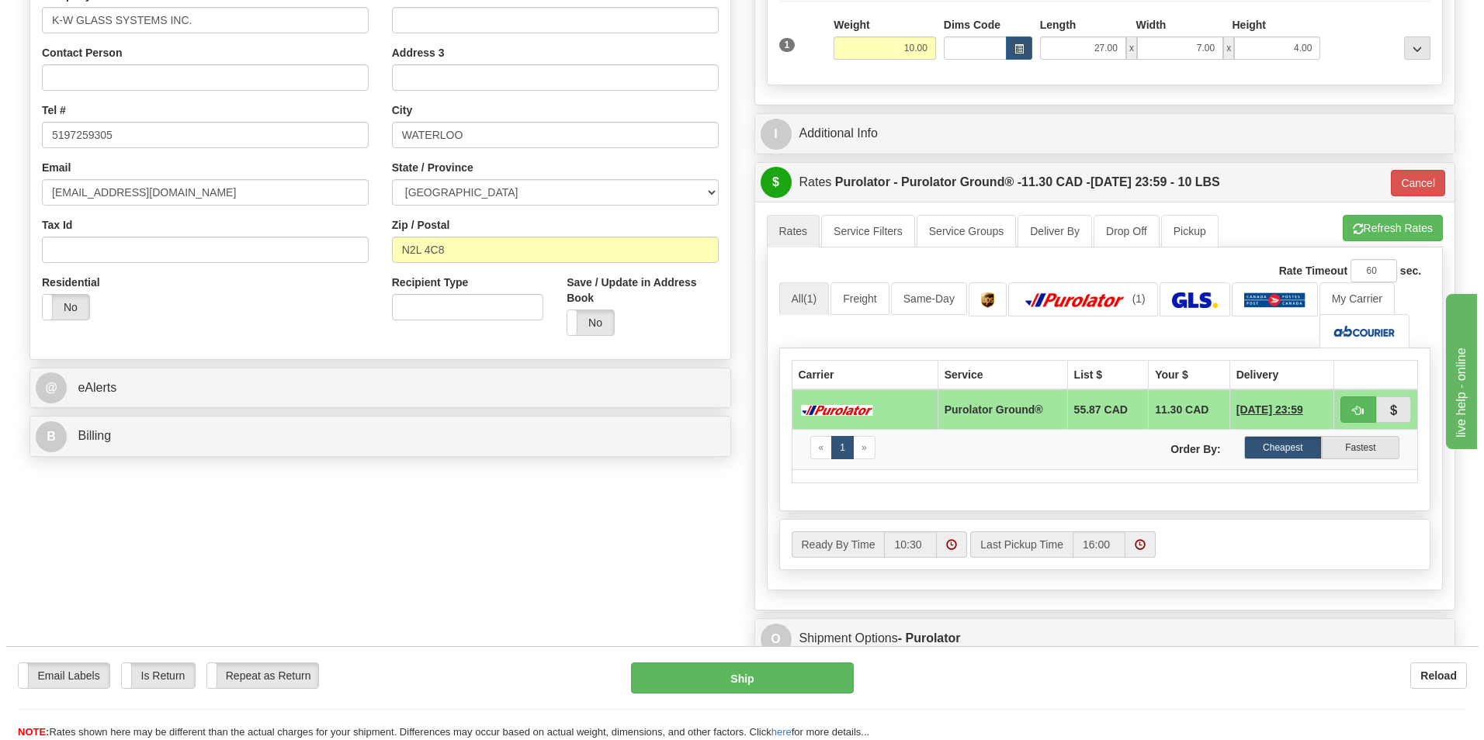
scroll to position [310, 0]
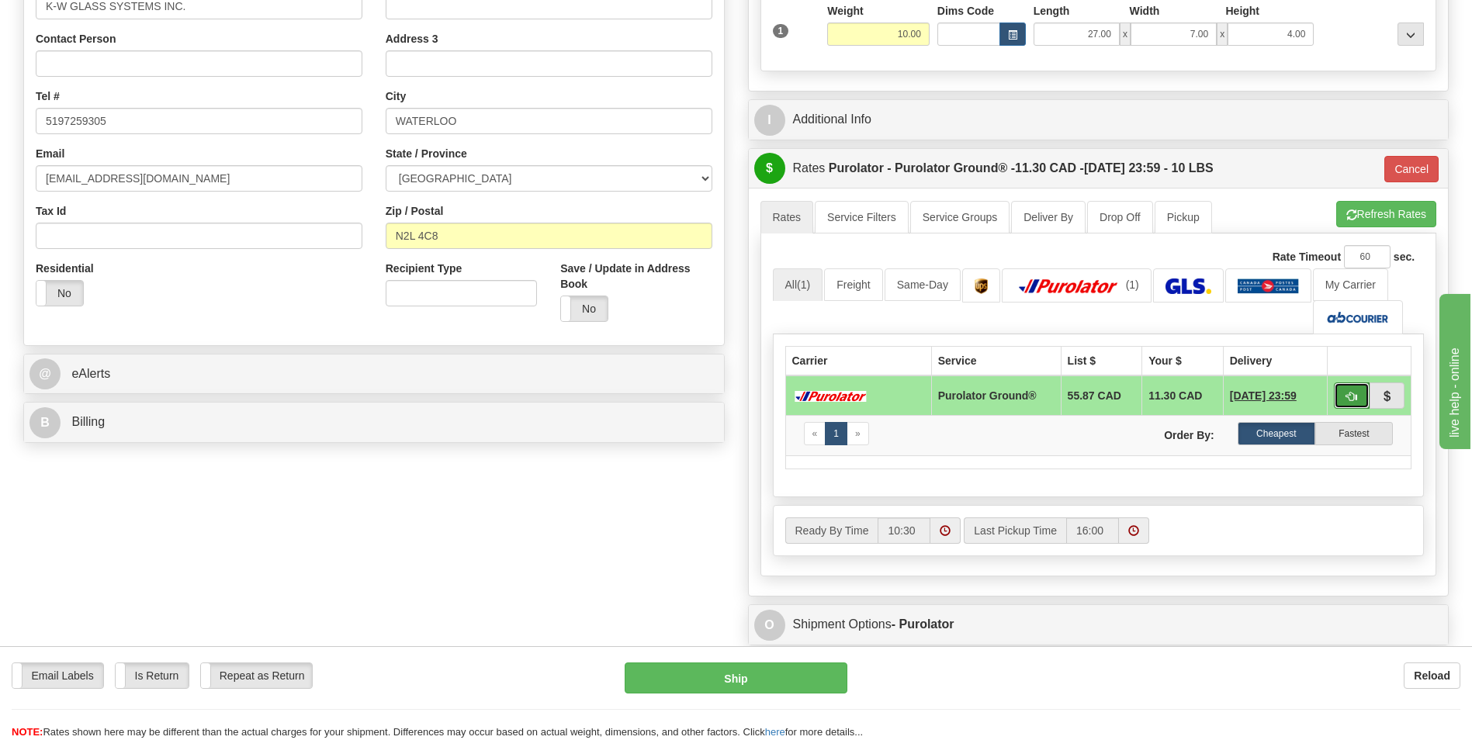
click at [1353, 401] on span "button" at bounding box center [1351, 397] width 11 height 10
click at [821, 667] on button "Ship" at bounding box center [736, 678] width 222 height 31
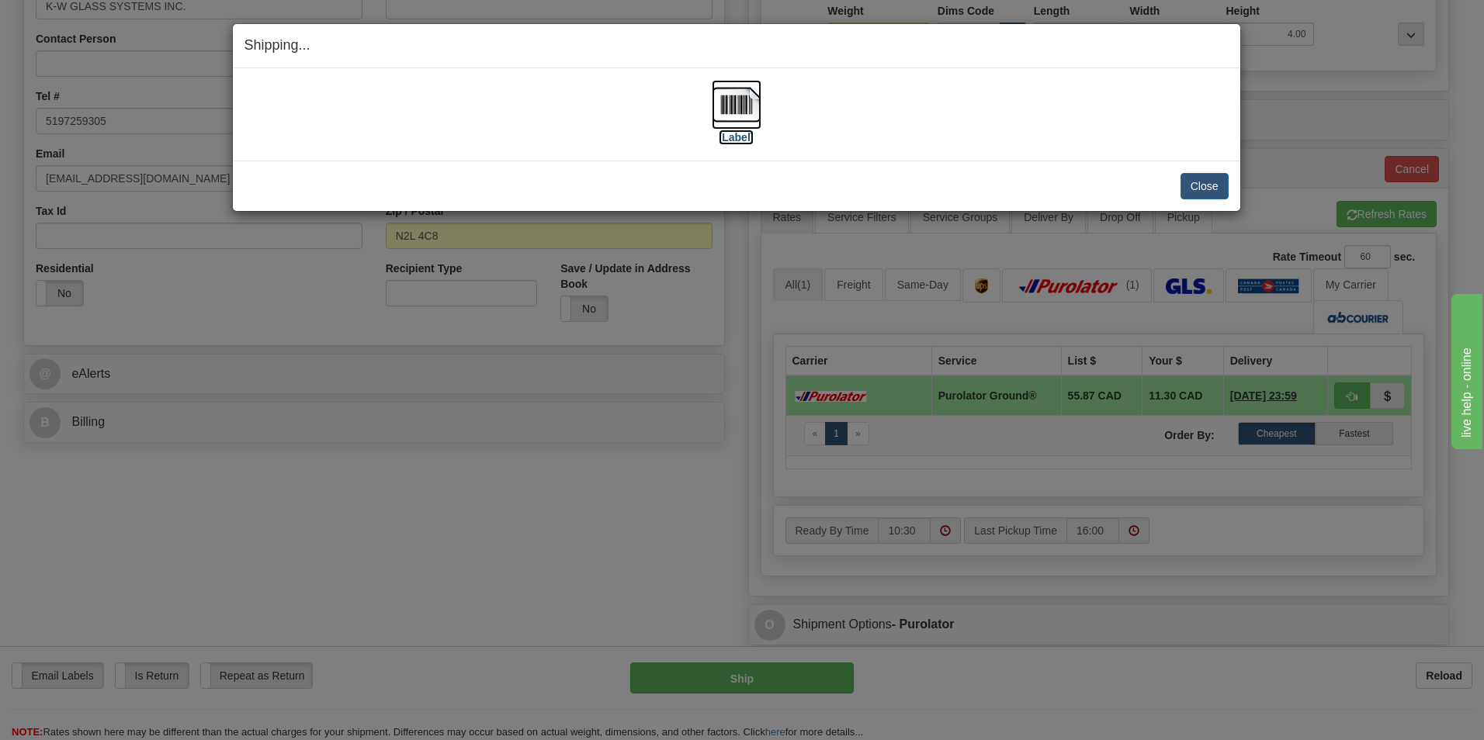
click at [733, 90] on img at bounding box center [737, 105] width 50 height 50
click at [1193, 184] on button "Close" at bounding box center [1204, 186] width 48 height 26
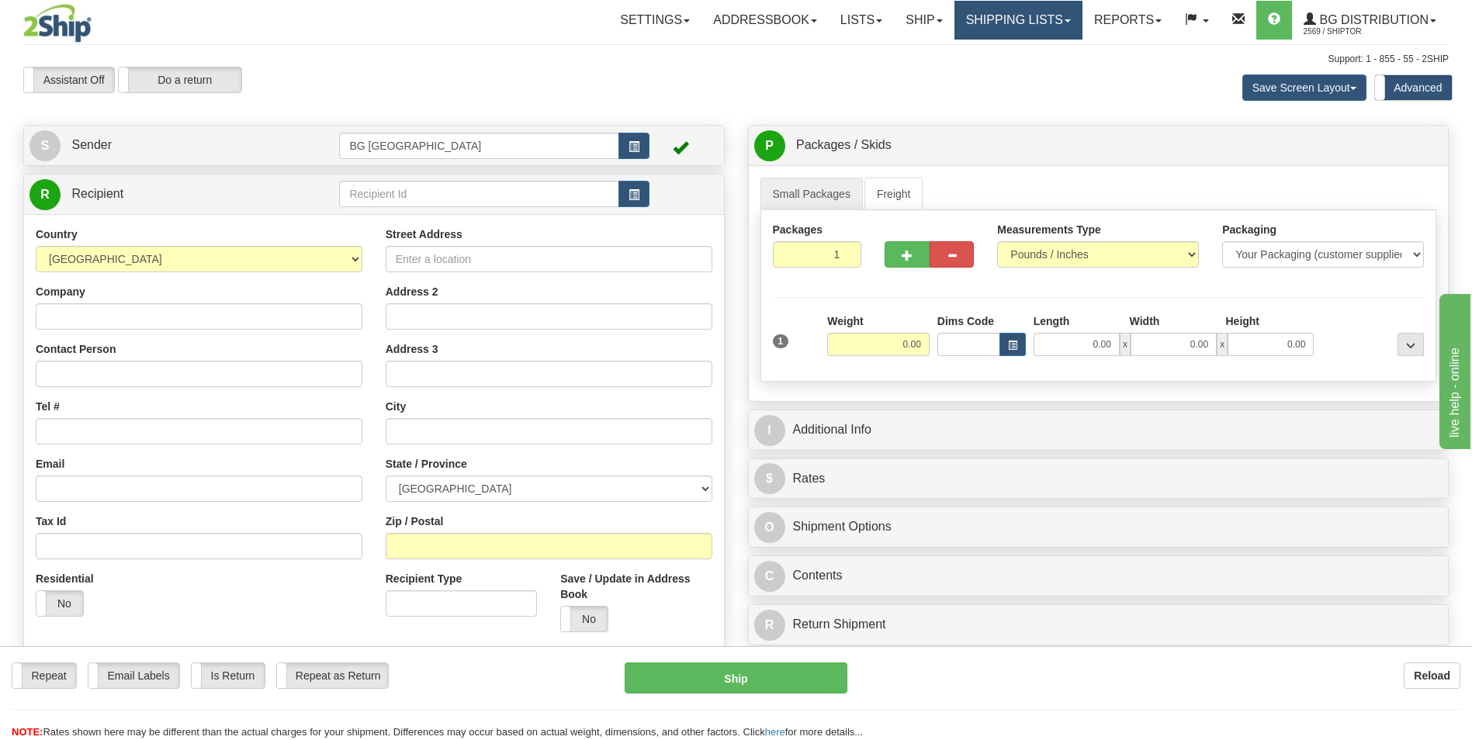
click at [997, 32] on link "Shipping lists" at bounding box center [1018, 20] width 128 height 39
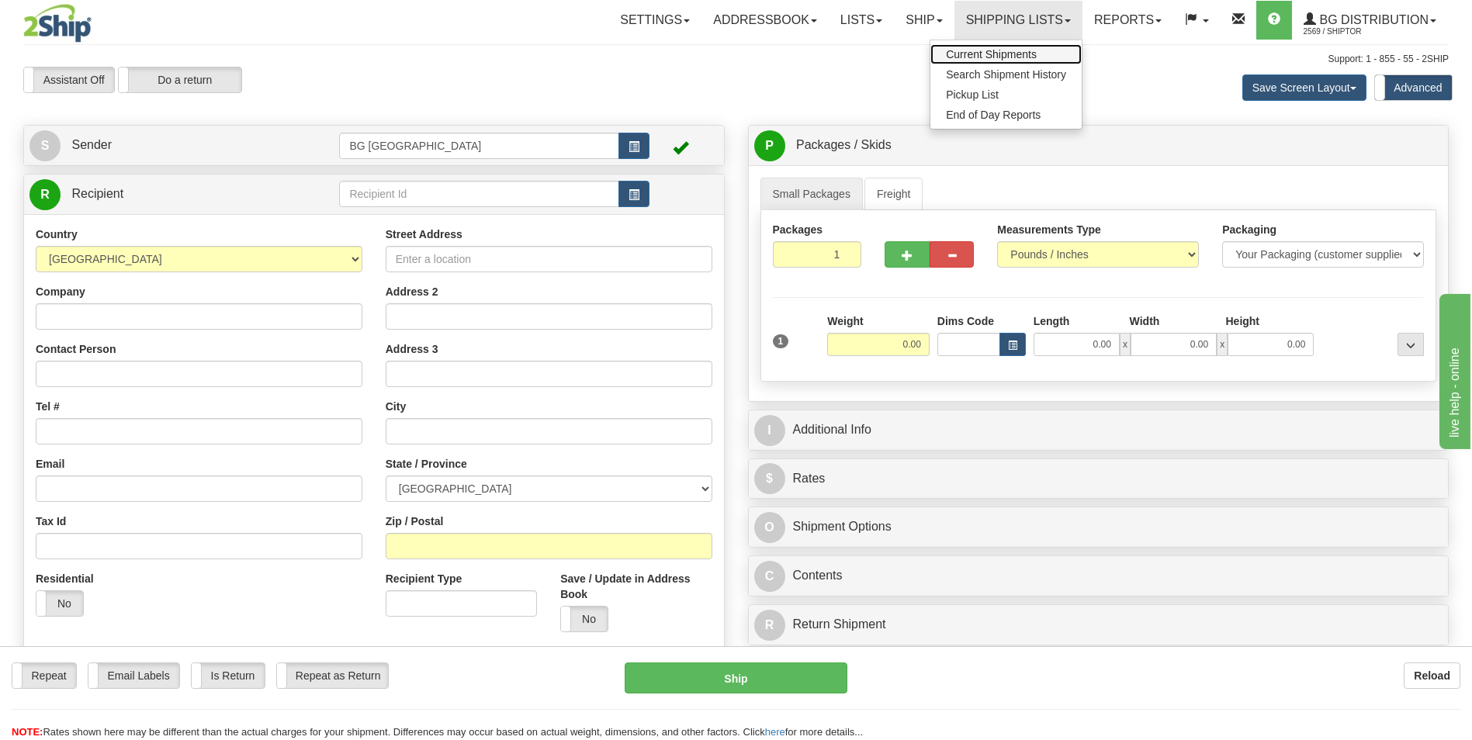
click at [981, 54] on span "Current Shipments" at bounding box center [991, 54] width 91 height 12
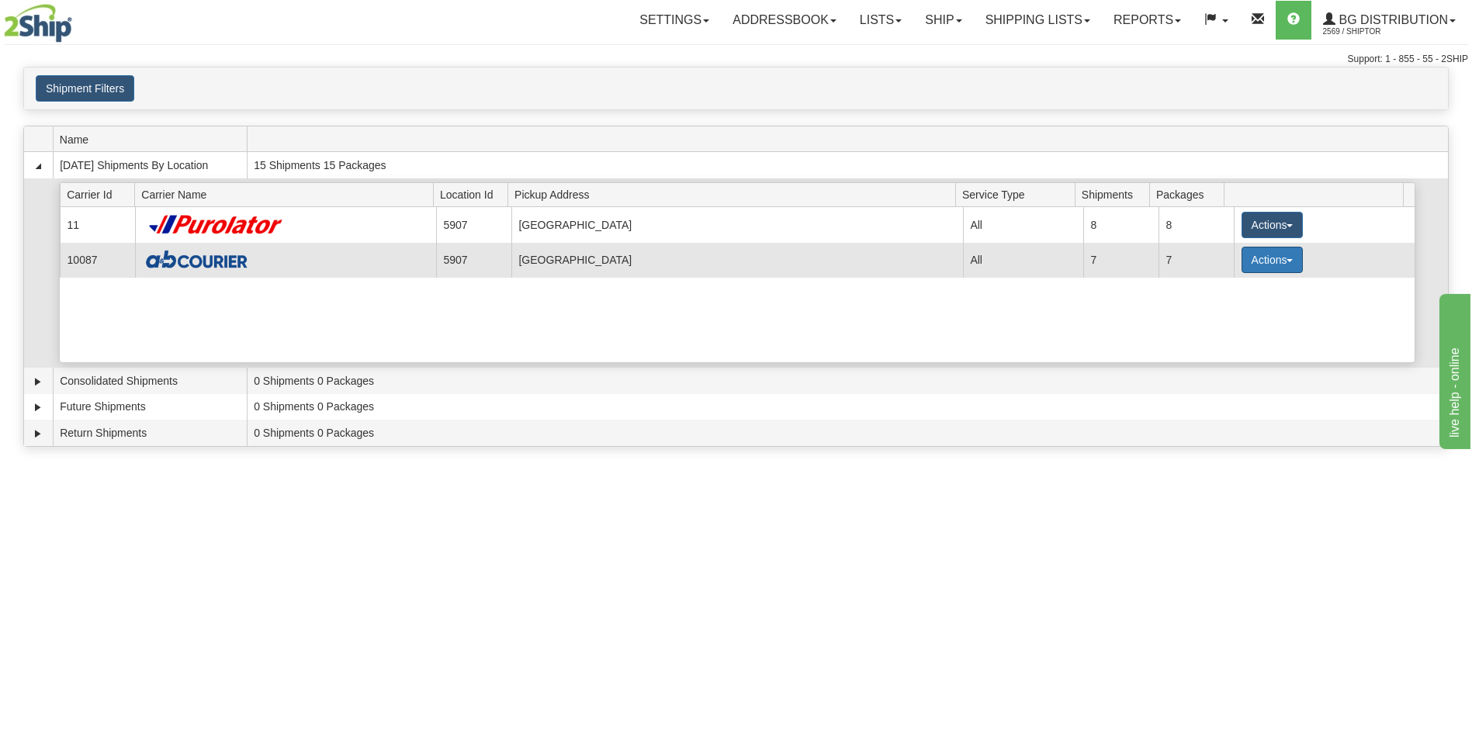
click at [1266, 267] on button "Actions" at bounding box center [1273, 260] width 62 height 26
click at [1234, 284] on span "Details" at bounding box center [1214, 288] width 42 height 11
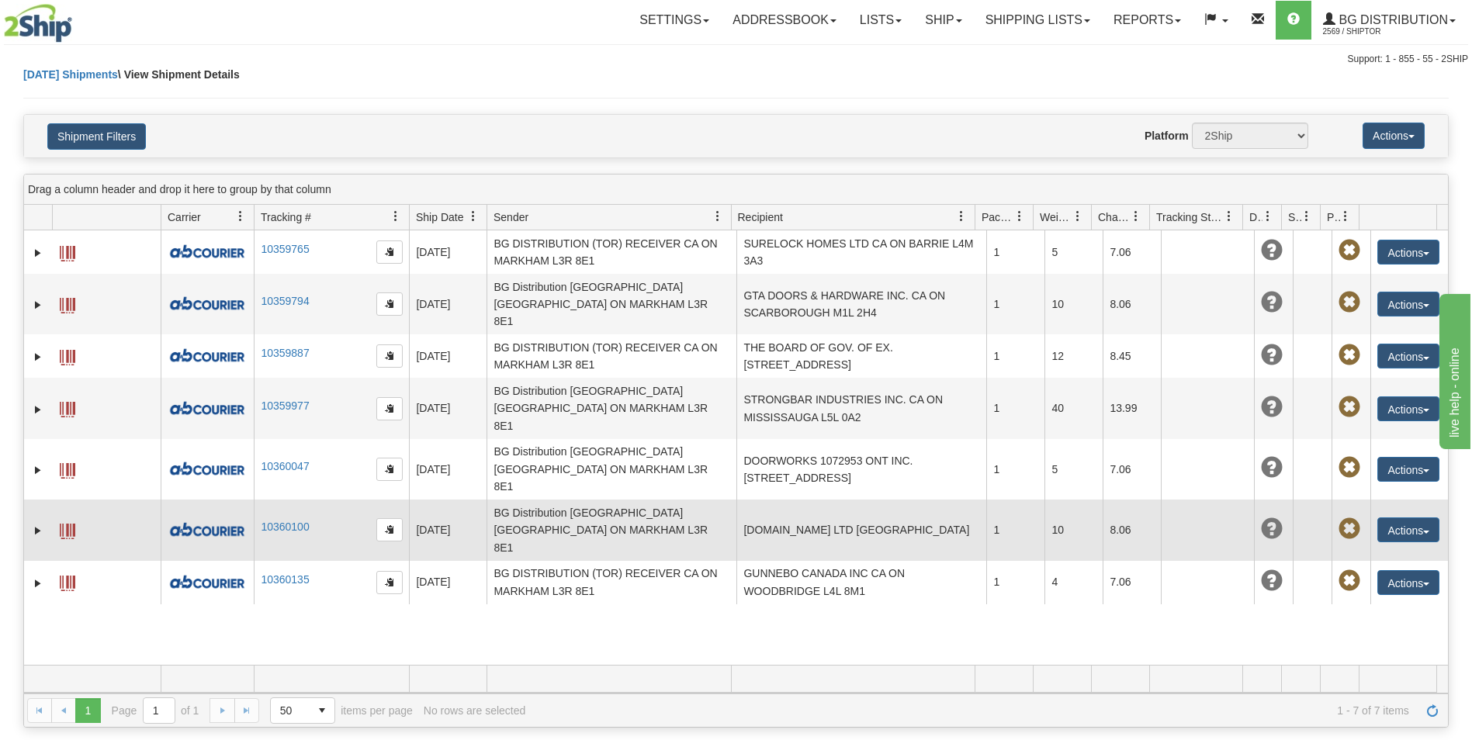
click at [827, 500] on td "[DOMAIN_NAME] LTD [GEOGRAPHIC_DATA]" at bounding box center [861, 530] width 250 height 61
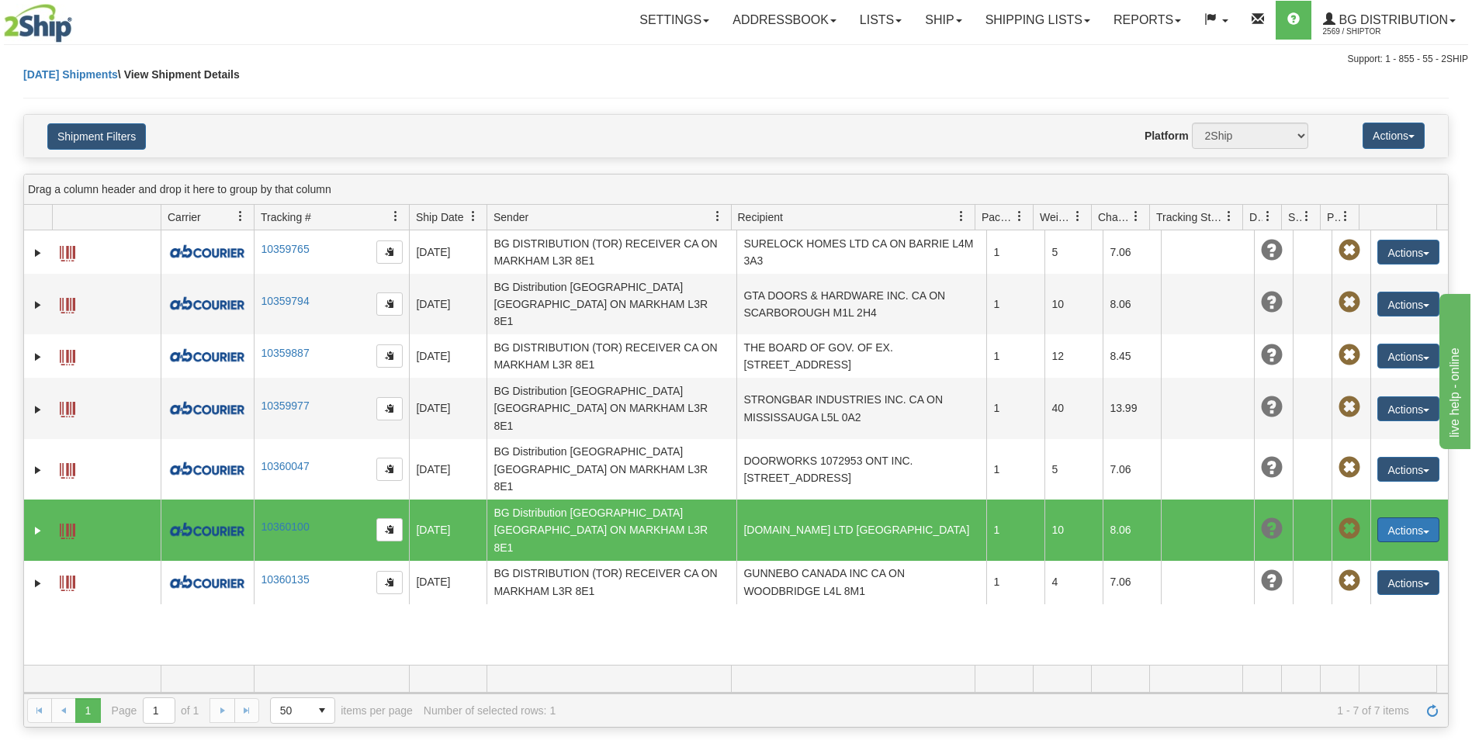
click at [1392, 518] on button "Actions" at bounding box center [1408, 530] width 62 height 25
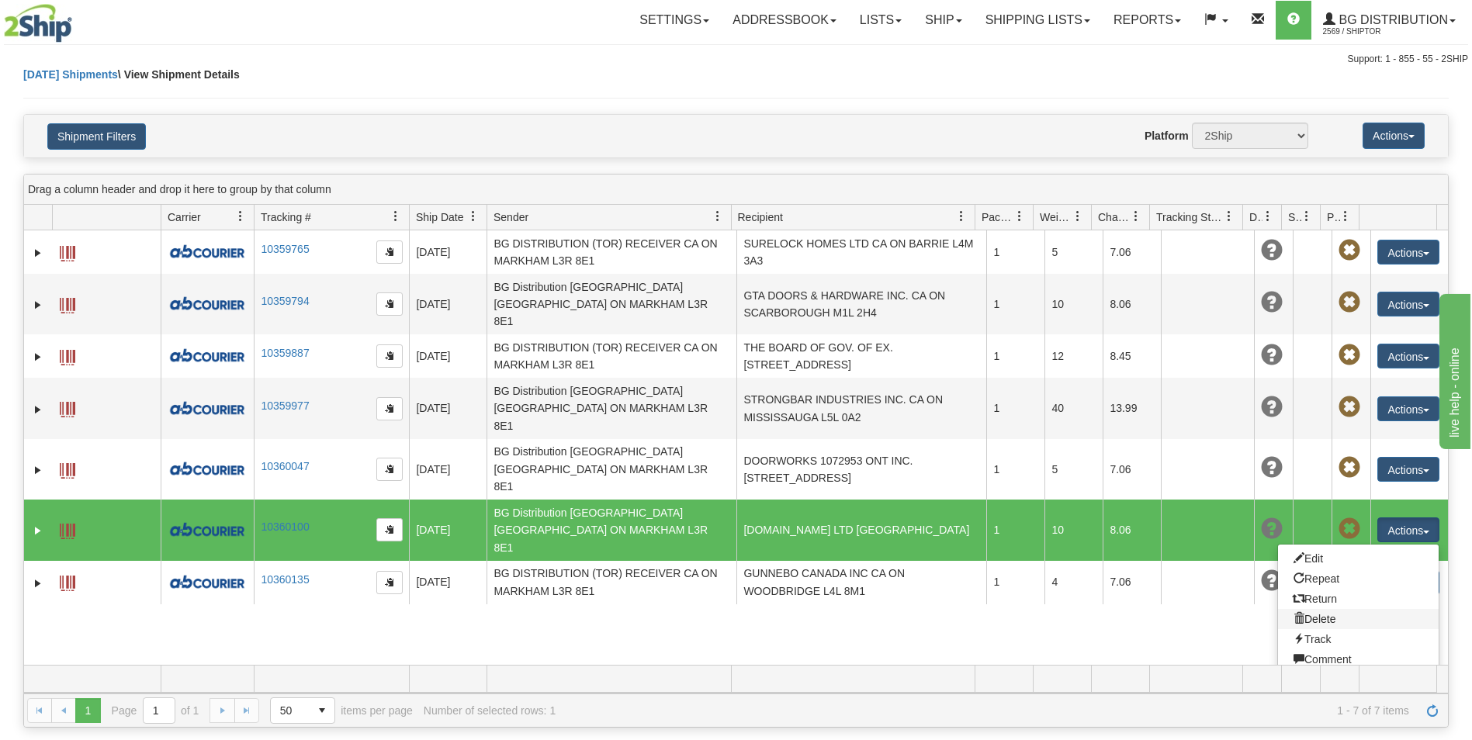
click at [1306, 609] on link "Delete" at bounding box center [1358, 619] width 161 height 20
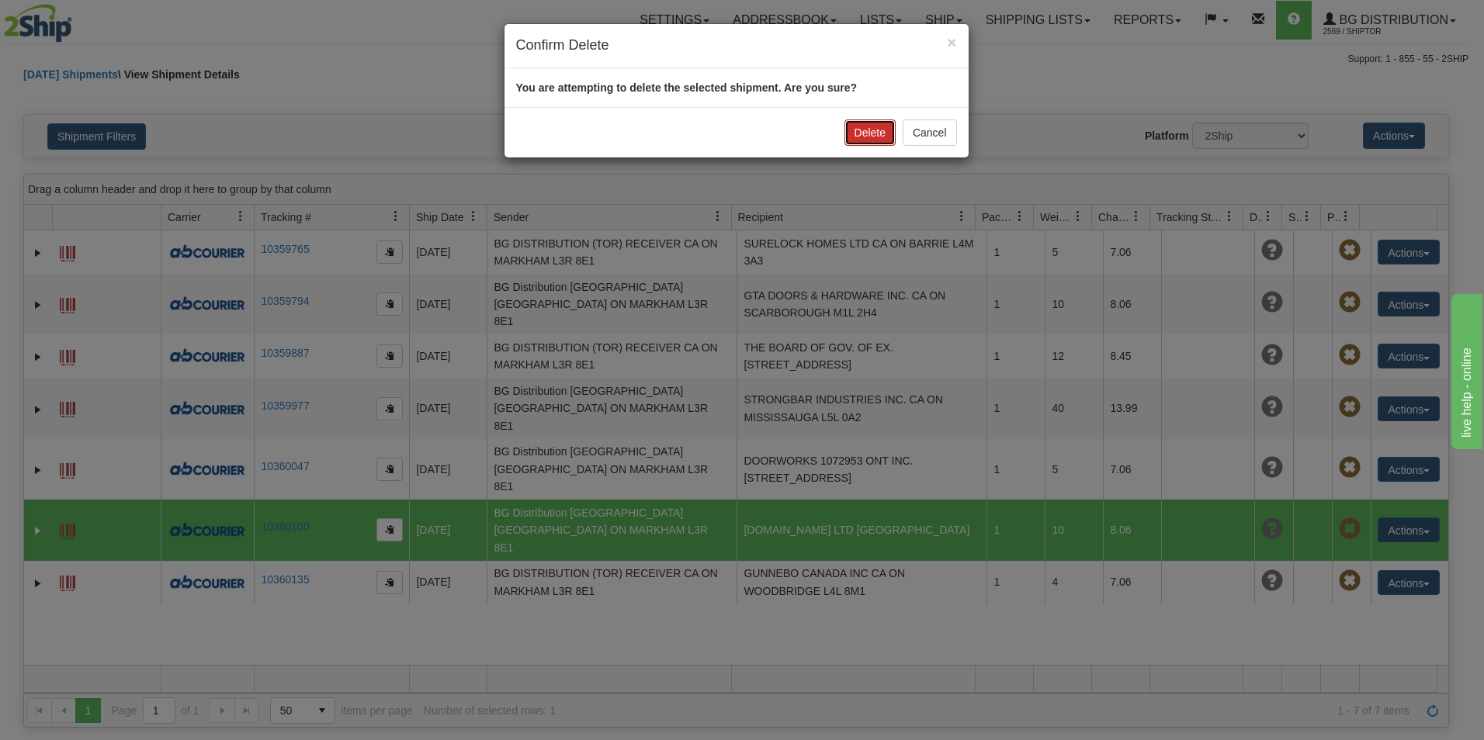
click at [861, 133] on button "Delete" at bounding box center [869, 133] width 51 height 26
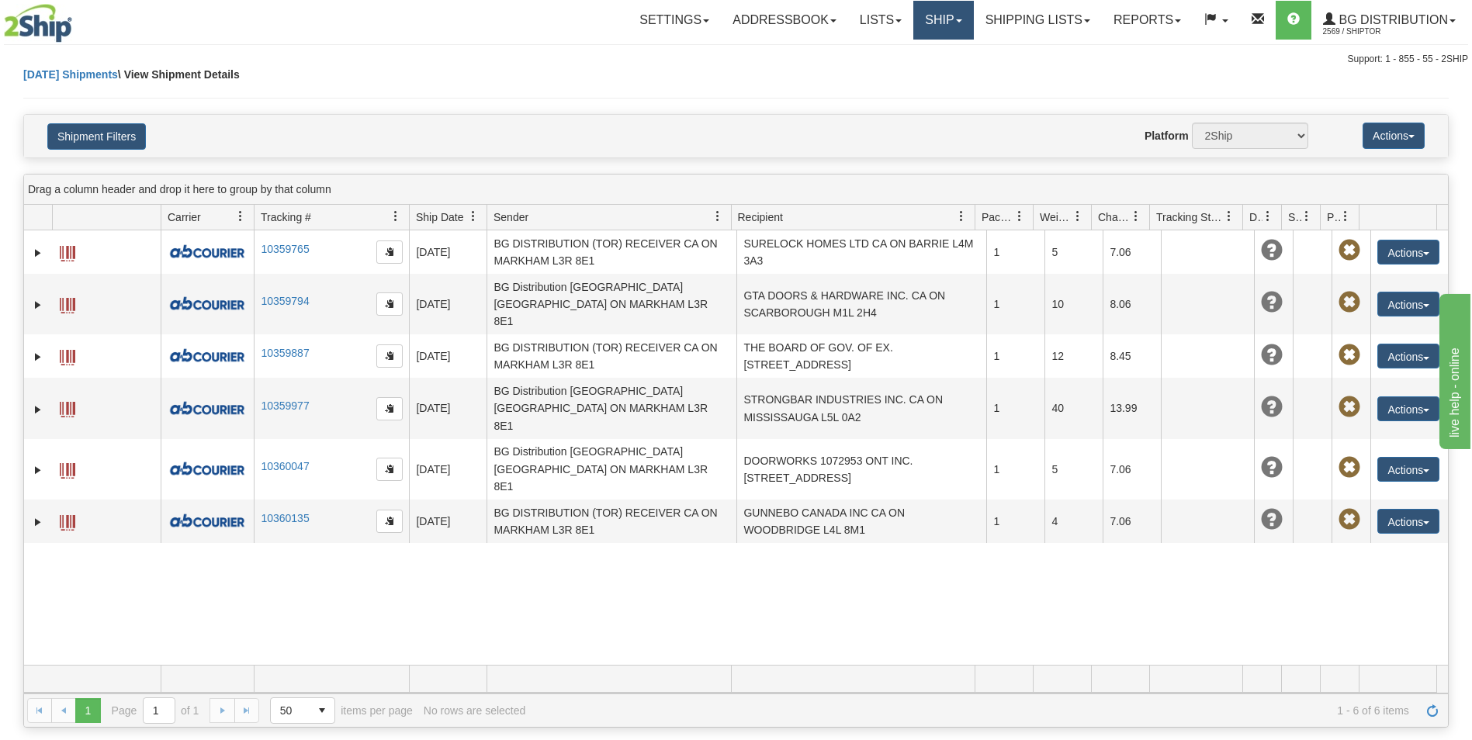
click at [945, 24] on link "Ship" at bounding box center [943, 20] width 60 height 39
click at [915, 54] on span "Ship Screen" at bounding box center [895, 54] width 59 height 12
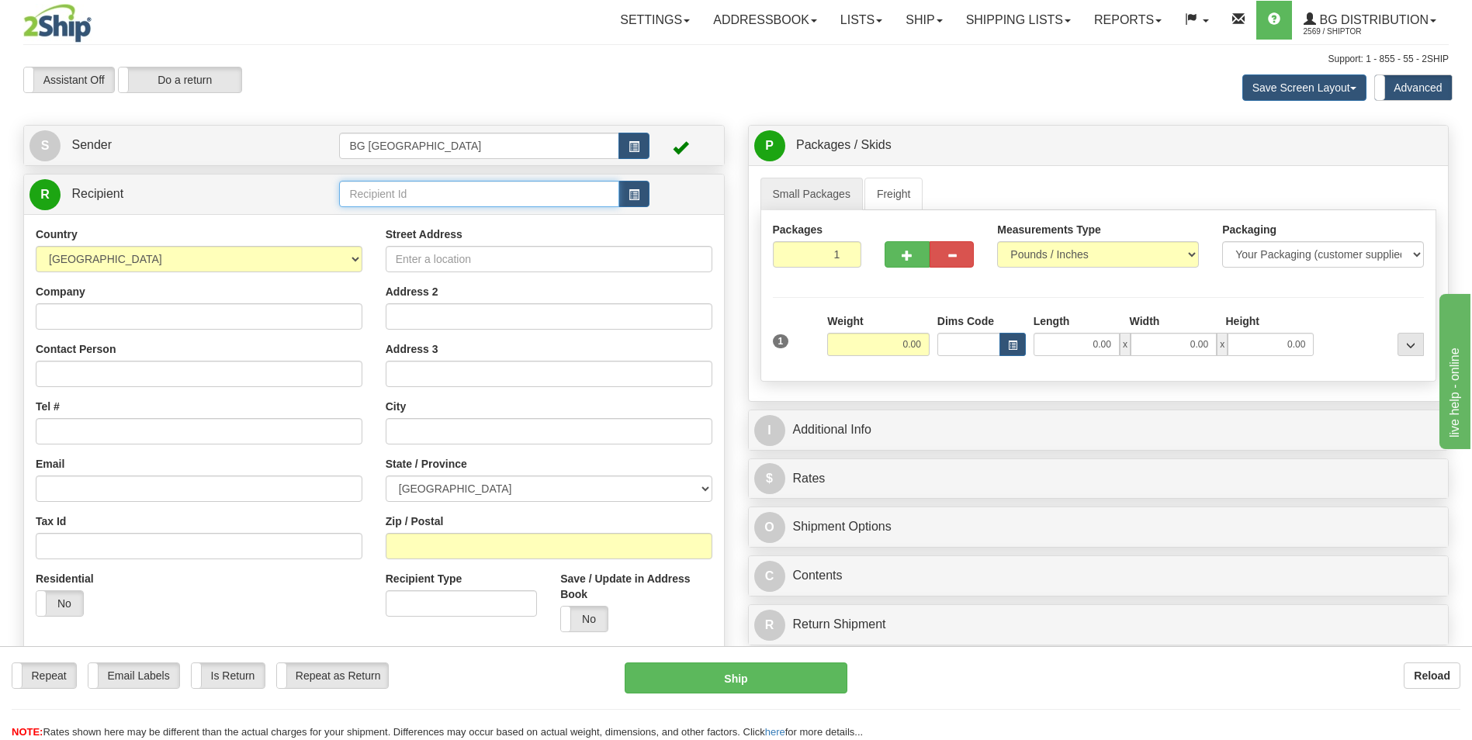
click at [422, 203] on input "text" at bounding box center [478, 194] width 279 height 26
click at [393, 217] on div "60057" at bounding box center [476, 218] width 265 height 17
type input "60057"
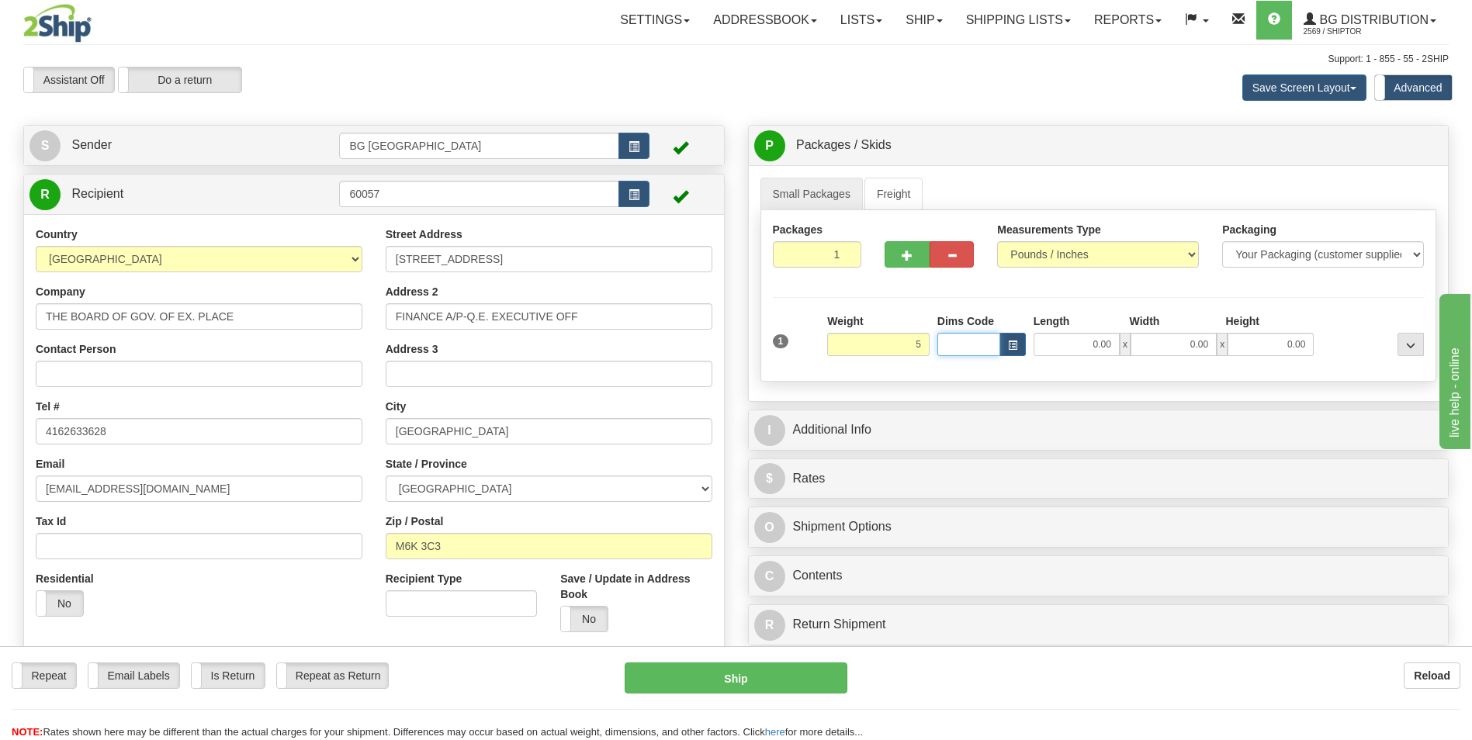
type input "5.00"
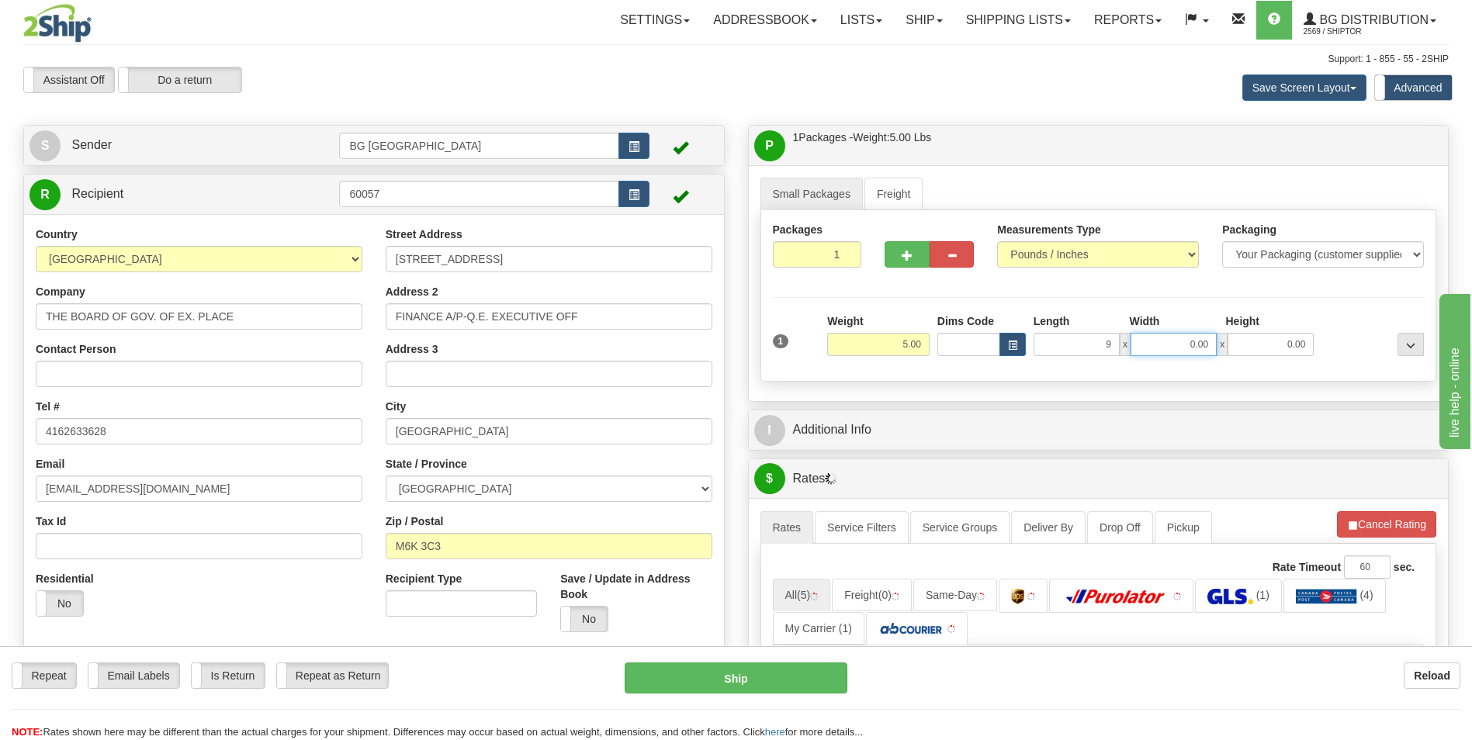
type input "9.00"
type input "5.00"
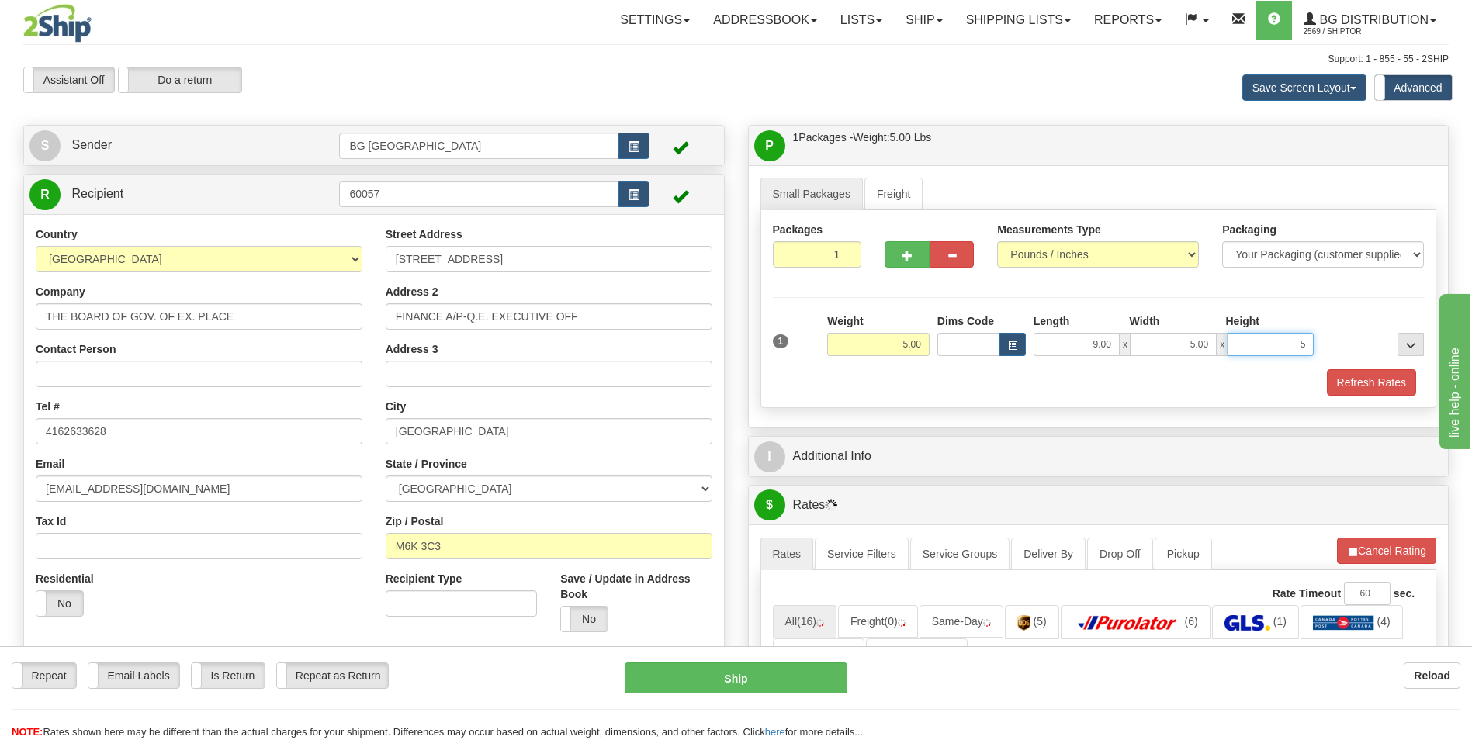
type input "5.00"
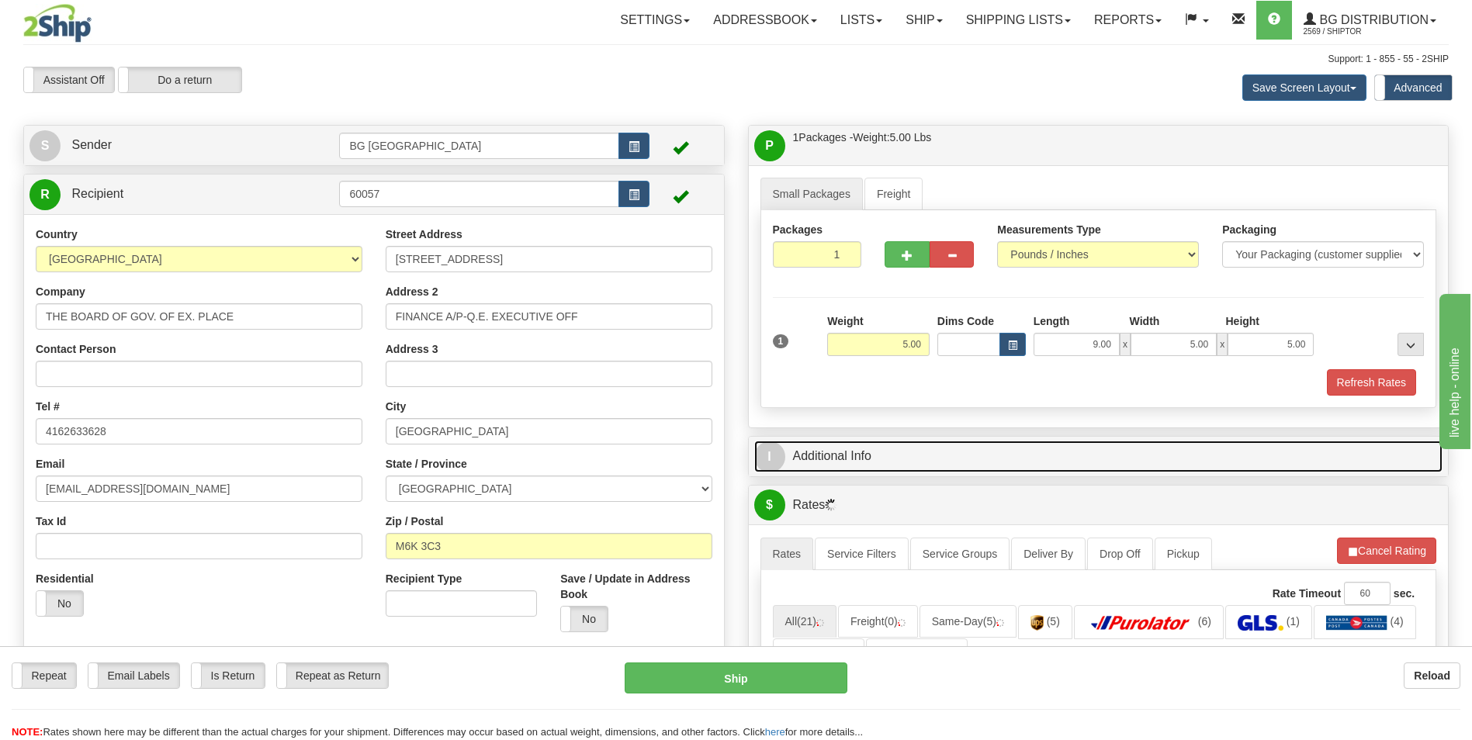
click at [879, 445] on link "I Additional Info" at bounding box center [1098, 457] width 689 height 32
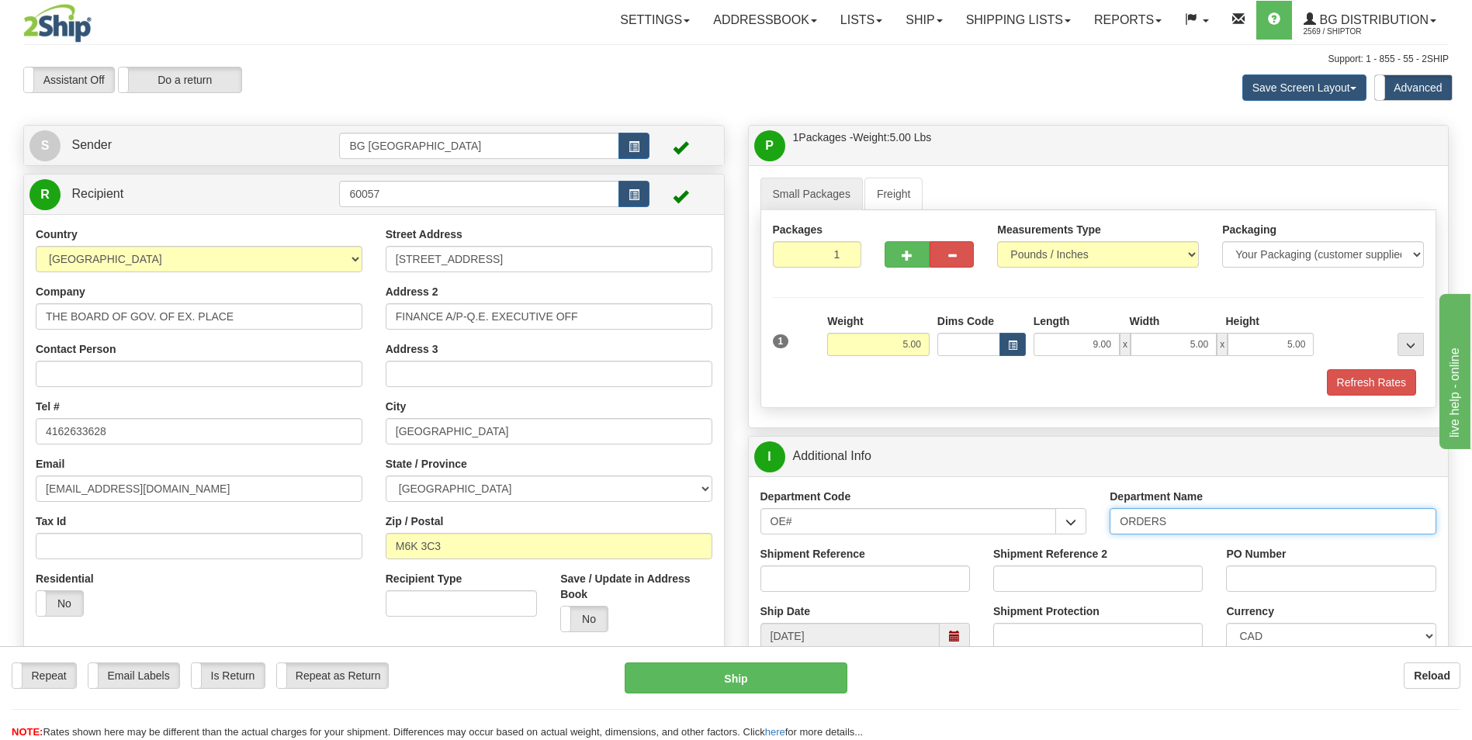
click at [1194, 522] on input "ORDERS" at bounding box center [1273, 521] width 327 height 26
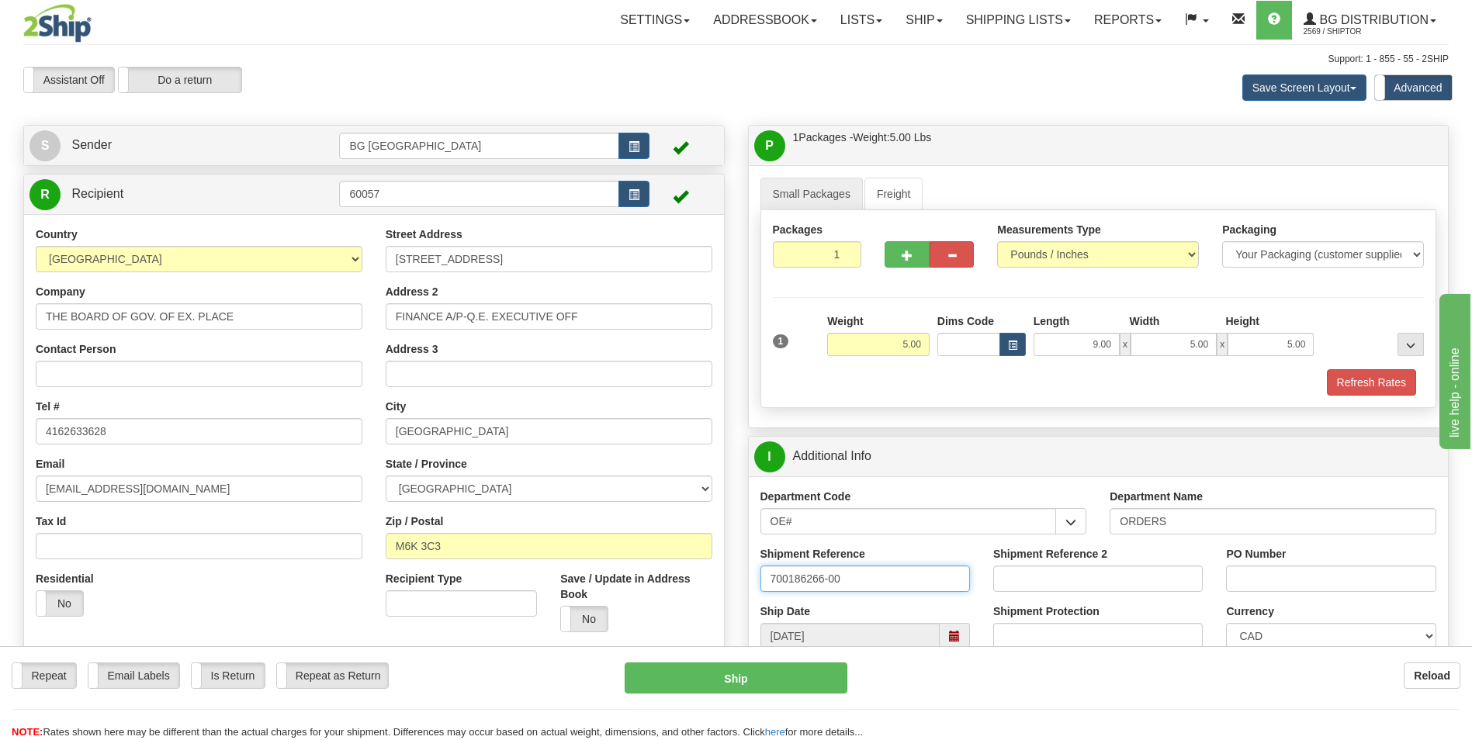
type input "700186266-00"
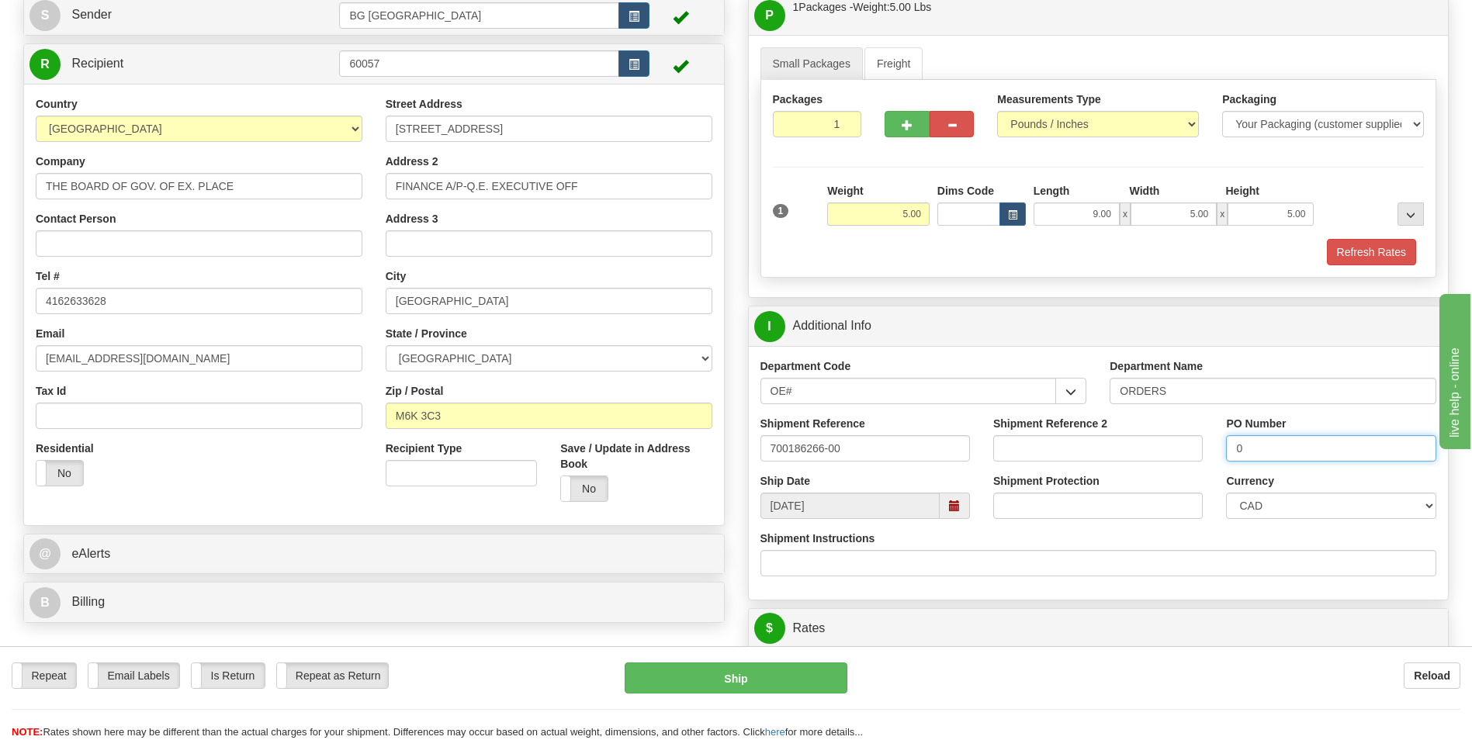
scroll to position [388, 0]
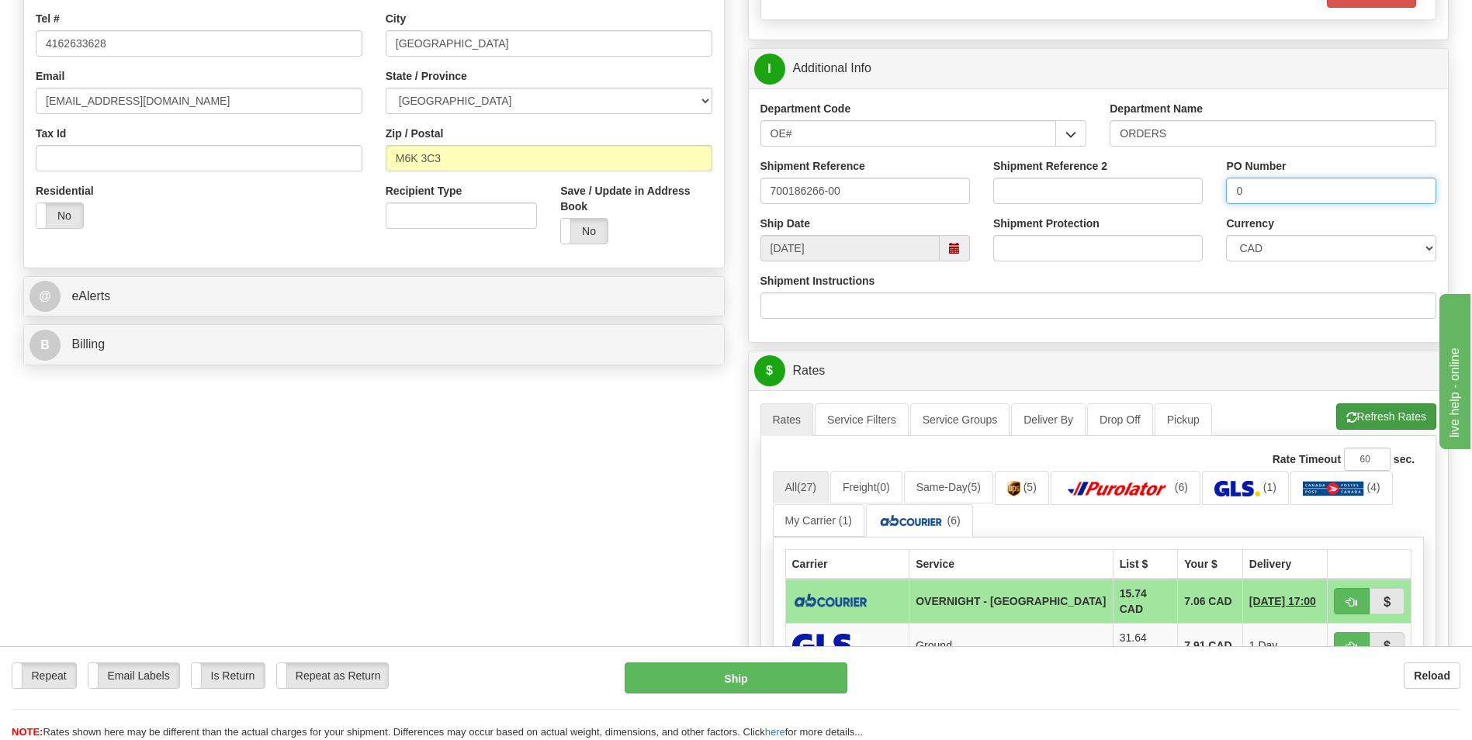
type input "0"
click at [1348, 418] on span "button" at bounding box center [1351, 418] width 11 height 10
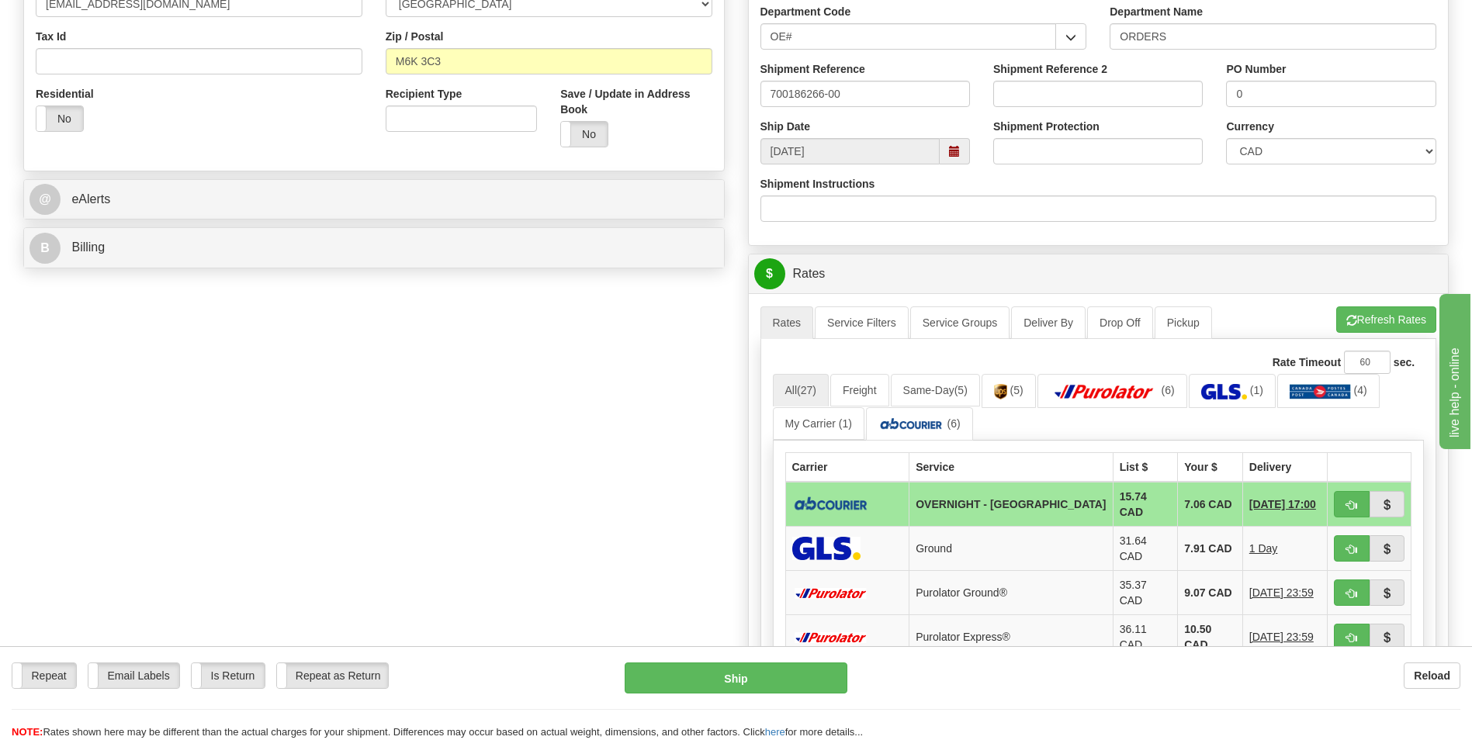
scroll to position [621, 0]
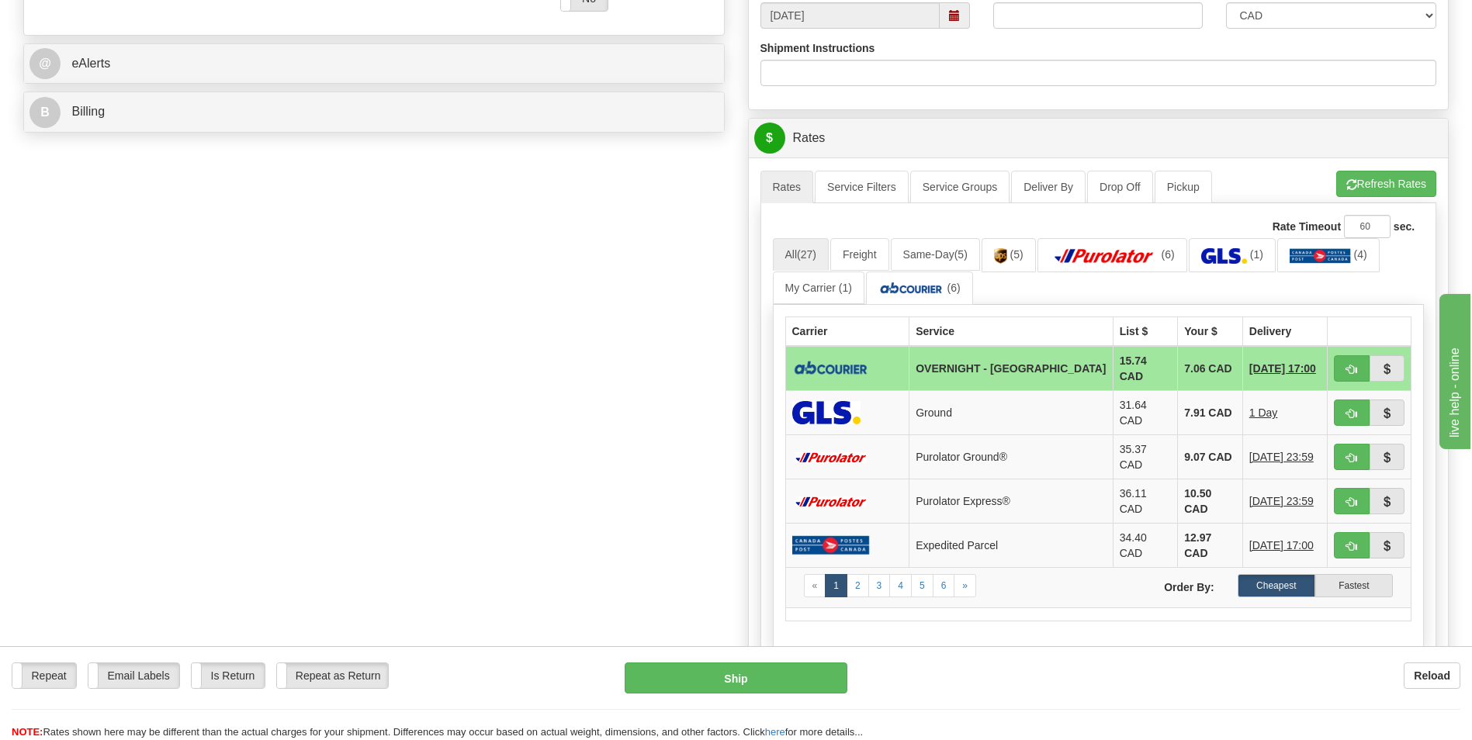
click at [1178, 378] on td "7.06 CAD" at bounding box center [1210, 368] width 65 height 45
click at [1356, 365] on span "button" at bounding box center [1351, 370] width 11 height 10
type input "4"
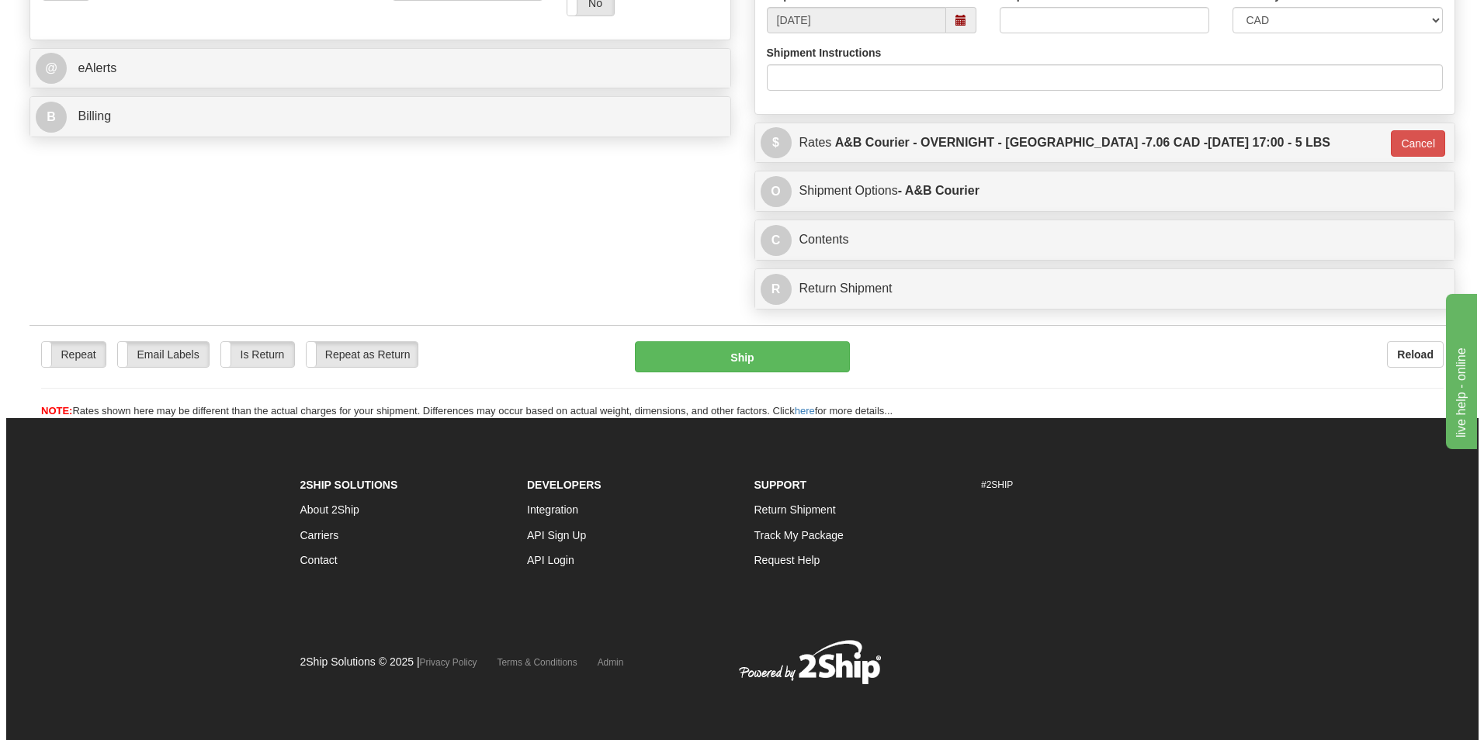
scroll to position [615, 0]
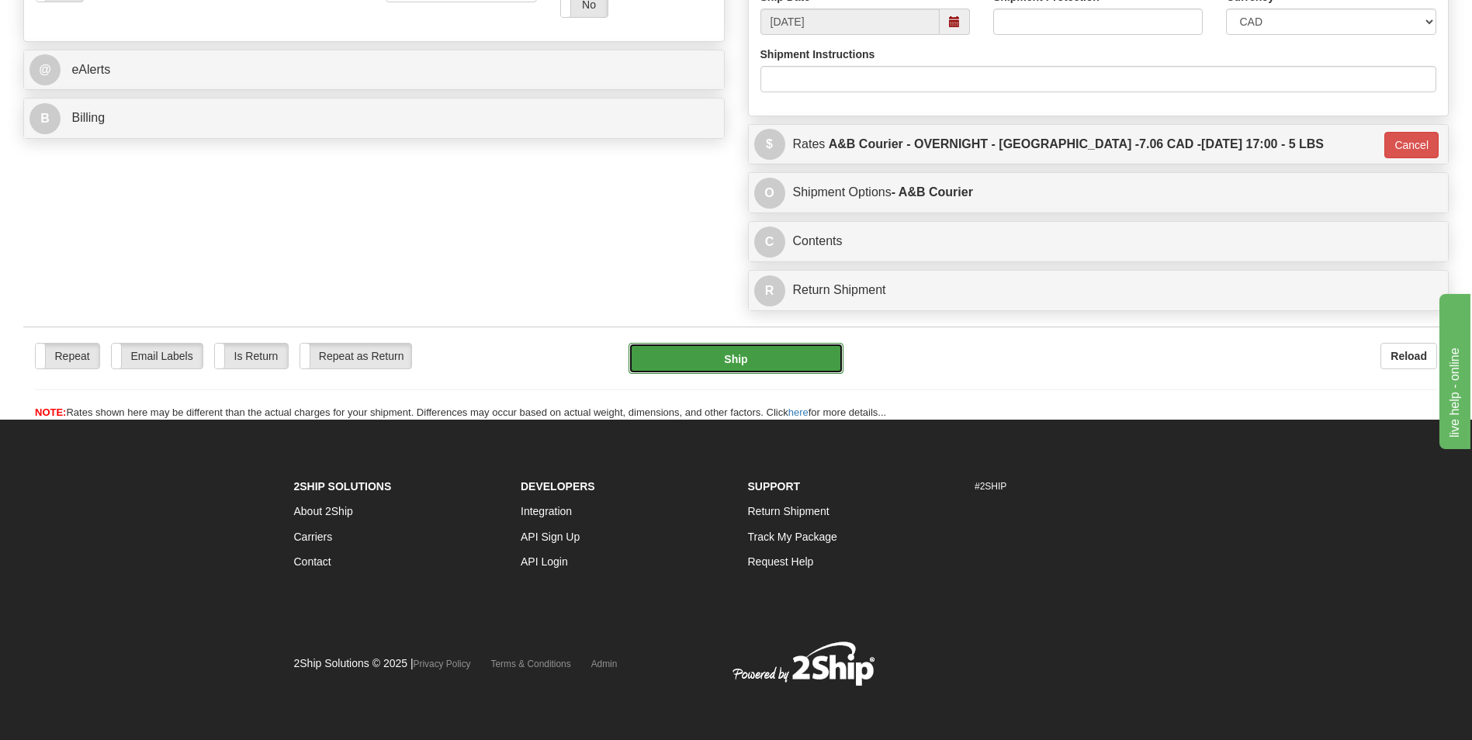
click at [751, 362] on button "Ship" at bounding box center [736, 358] width 214 height 31
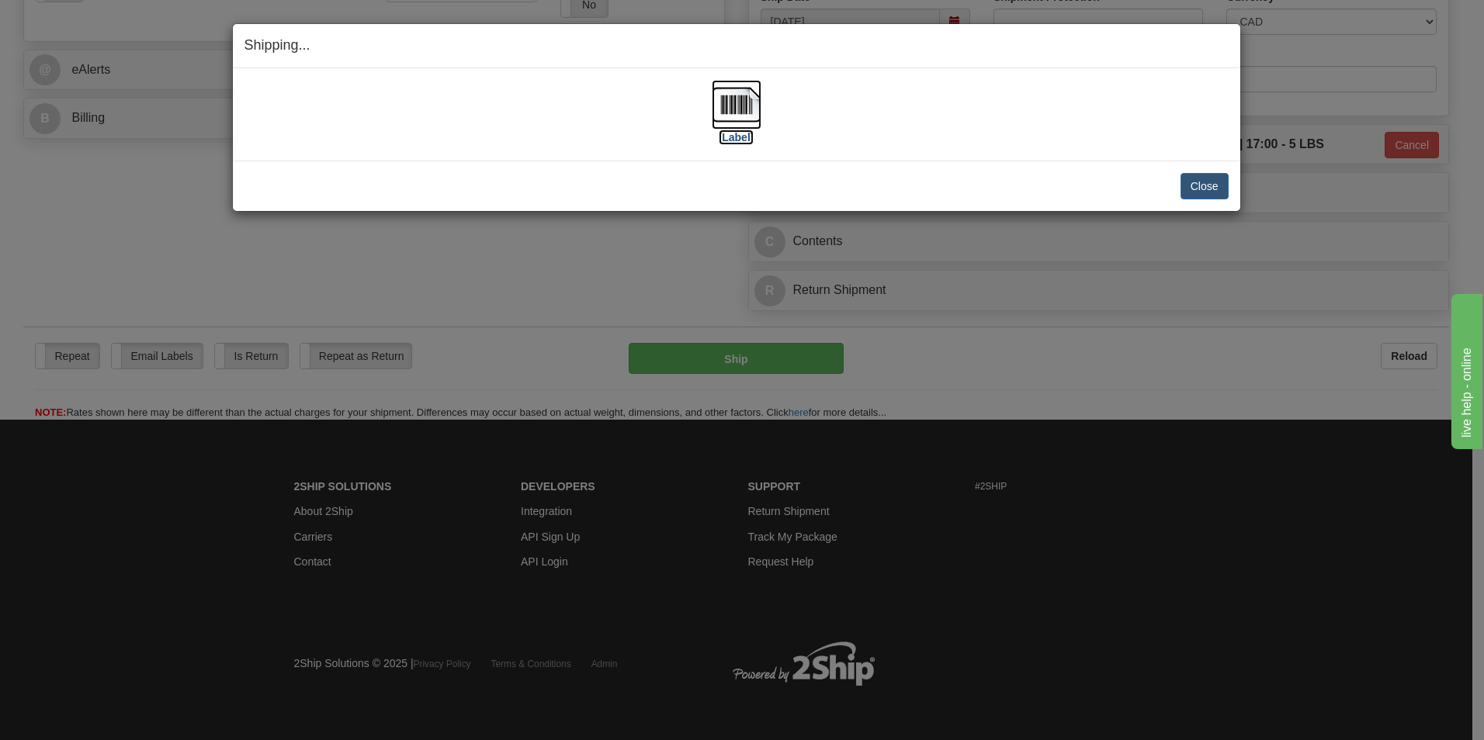
click at [719, 103] on img at bounding box center [737, 105] width 50 height 50
click at [1194, 178] on button "Close" at bounding box center [1204, 186] width 48 height 26
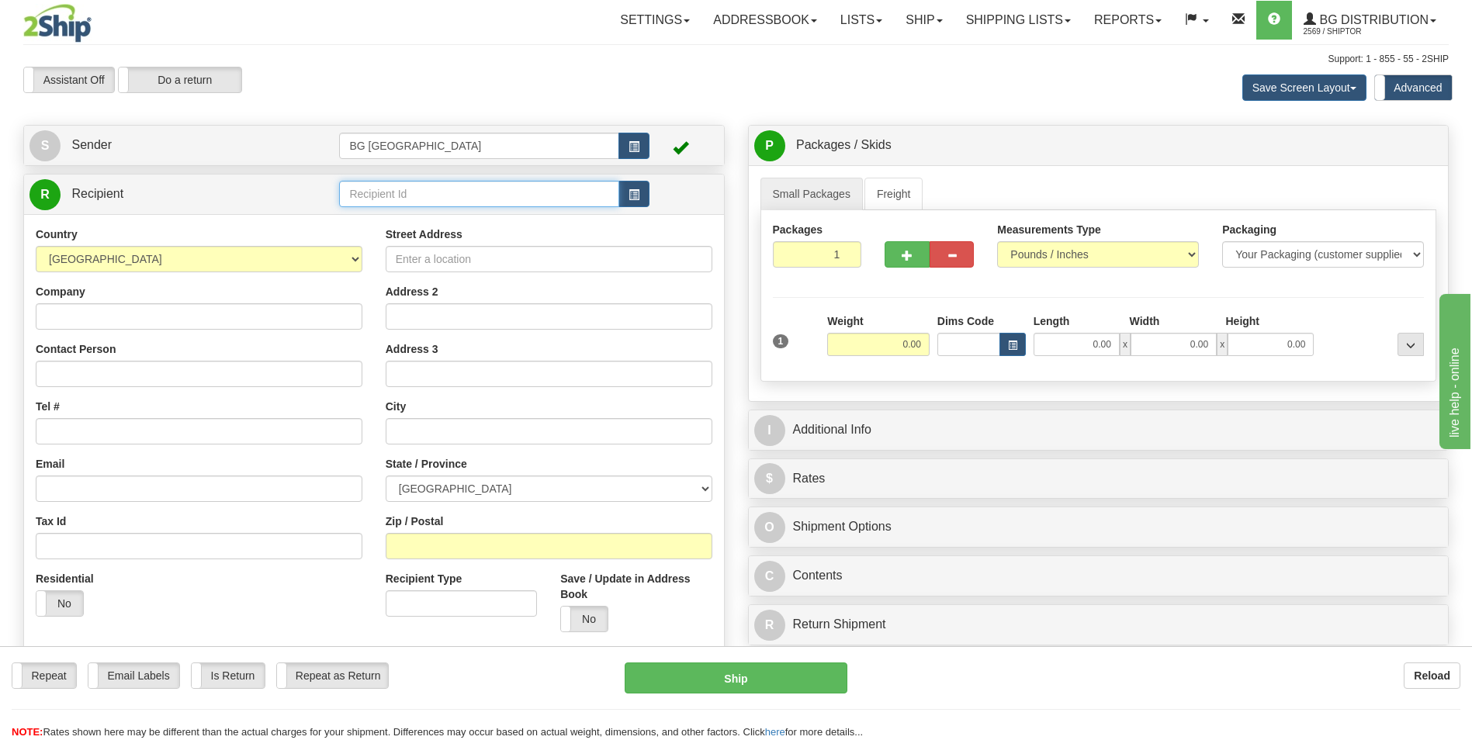
click at [441, 206] on input "text" at bounding box center [478, 194] width 279 height 26
click at [421, 211] on div "60080" at bounding box center [476, 218] width 265 height 17
type input "60080"
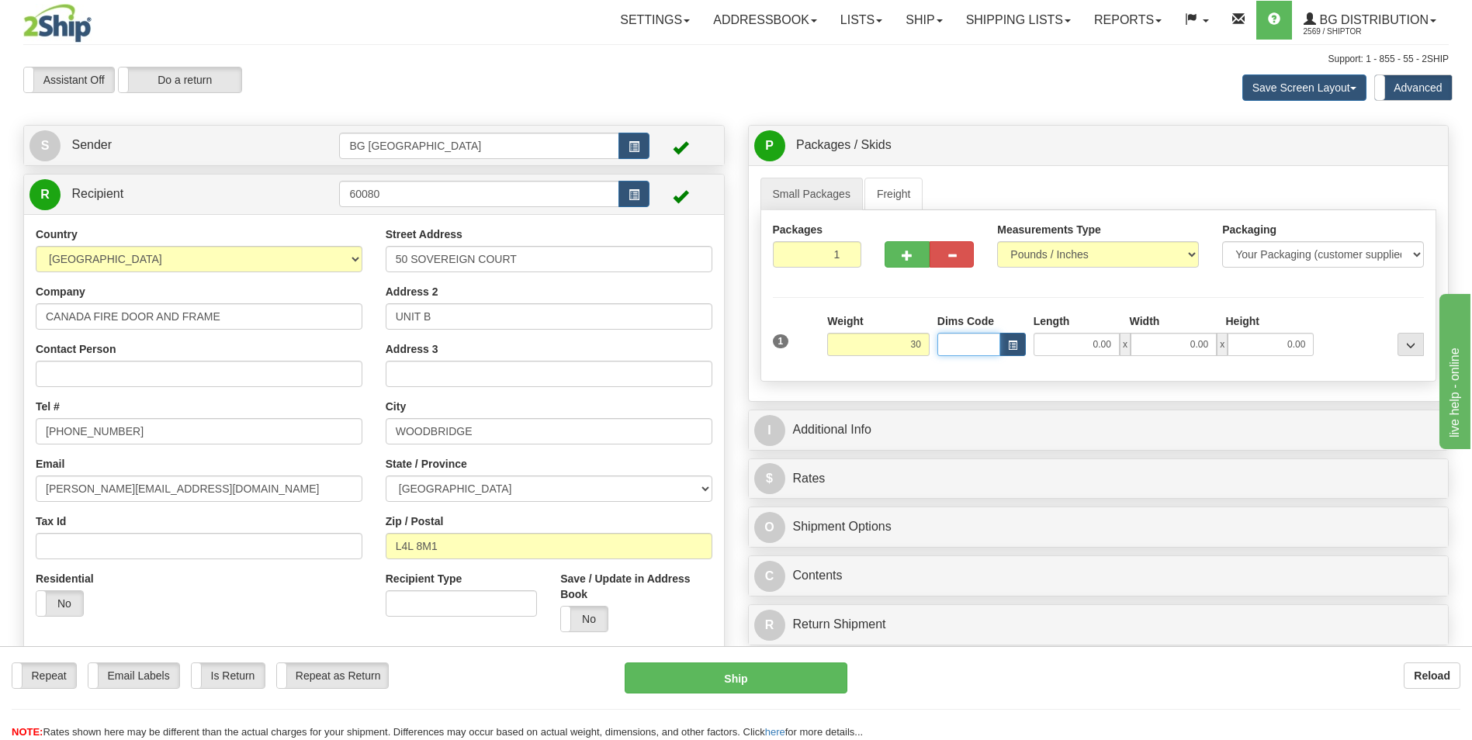
type input "30.00"
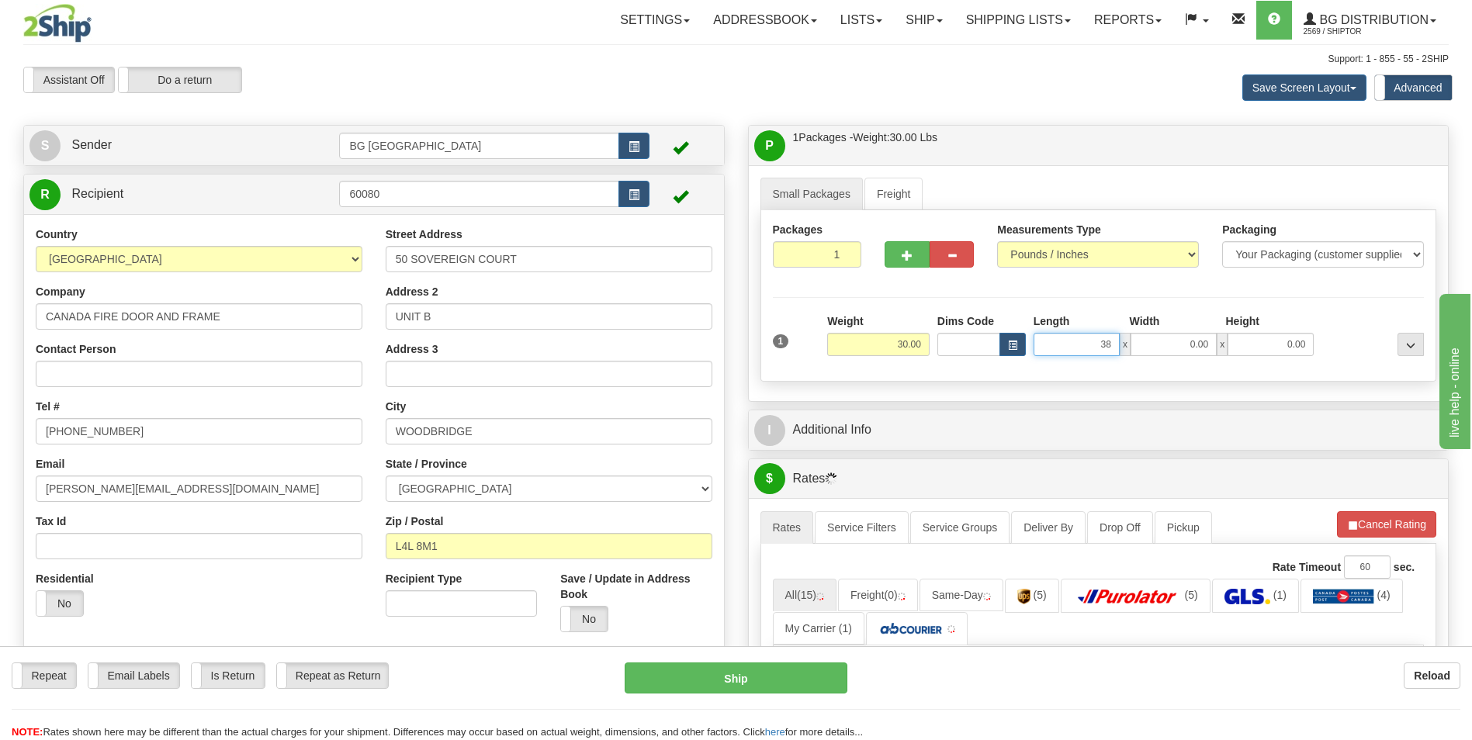
type input "38.00"
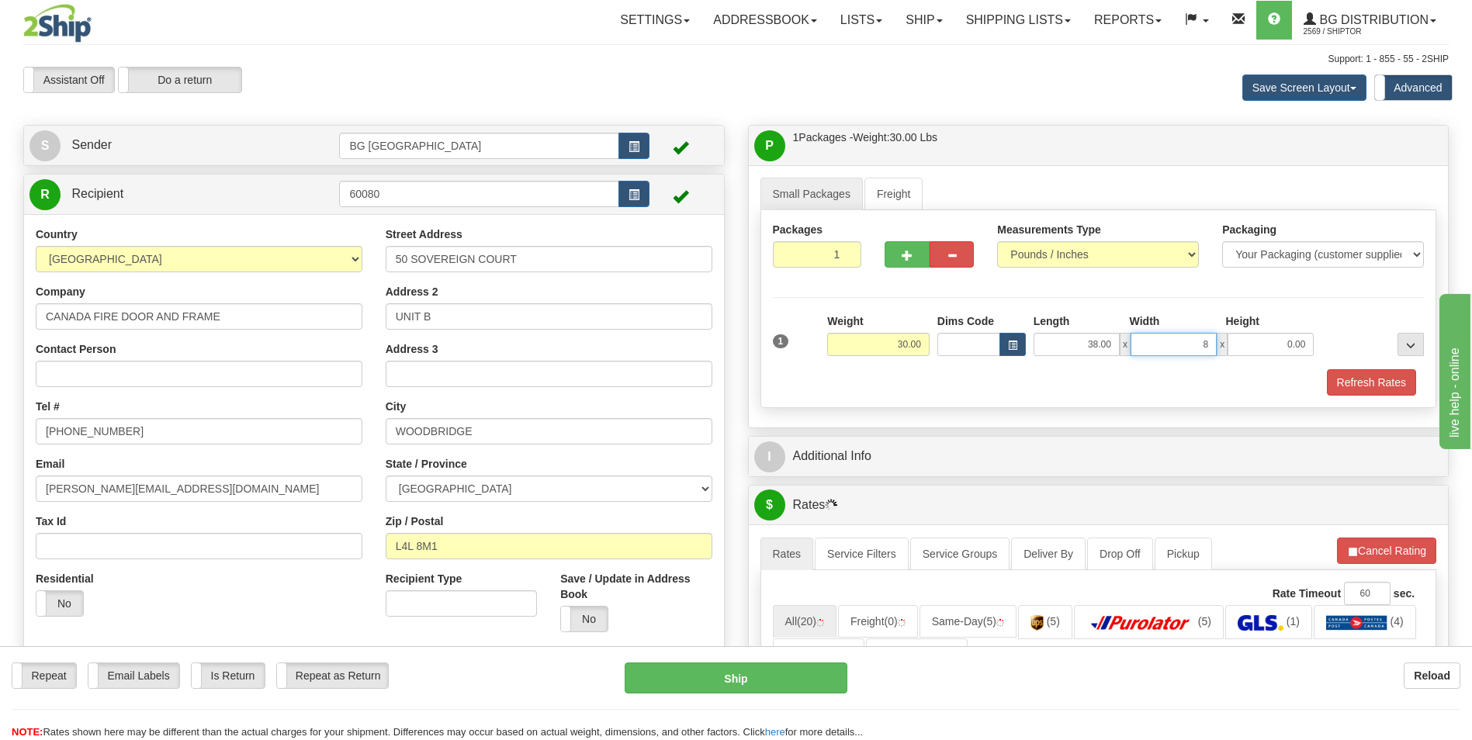
type input "8.00"
click at [916, 253] on button "button" at bounding box center [907, 254] width 44 height 26
type input "2"
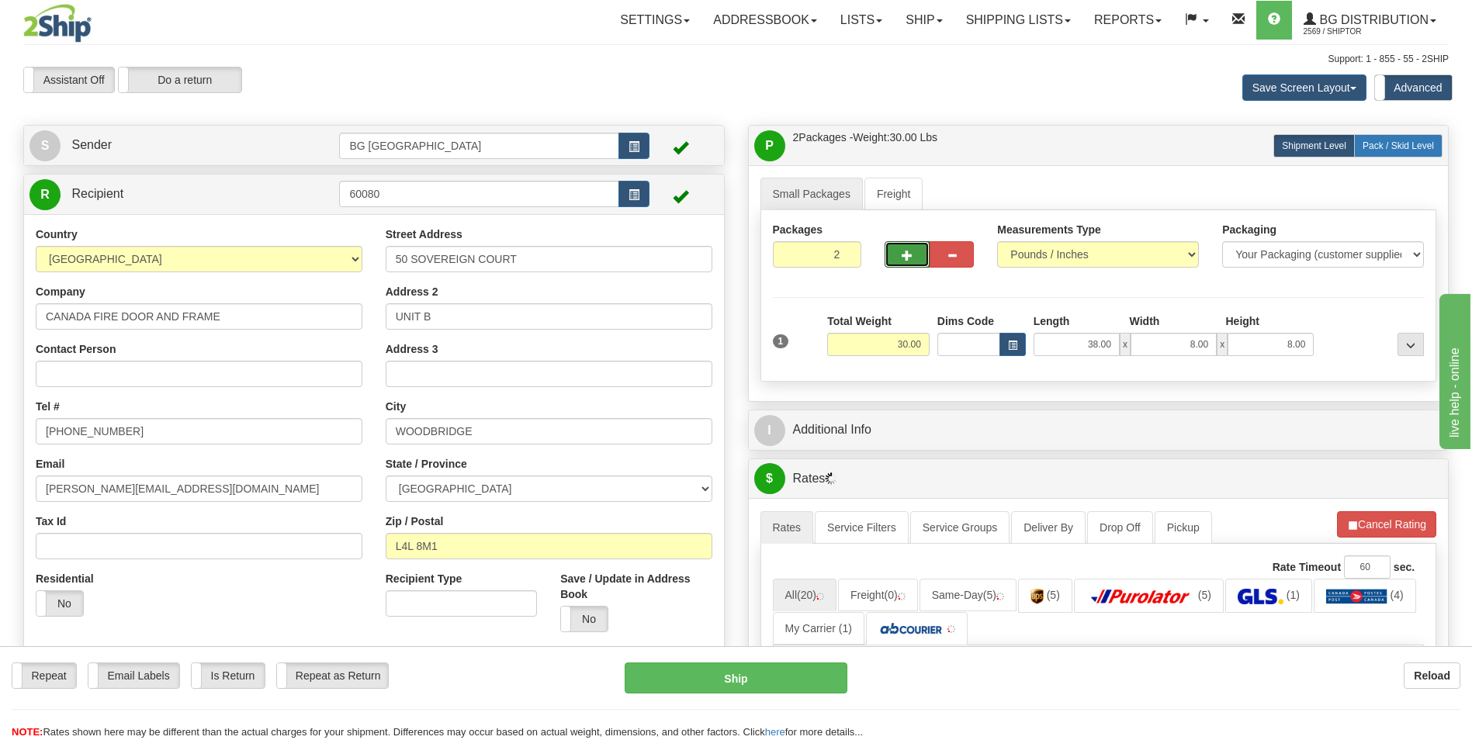
click at [1390, 139] on label "Pack / Skid Level Pack.." at bounding box center [1398, 145] width 88 height 23
radio input "true"
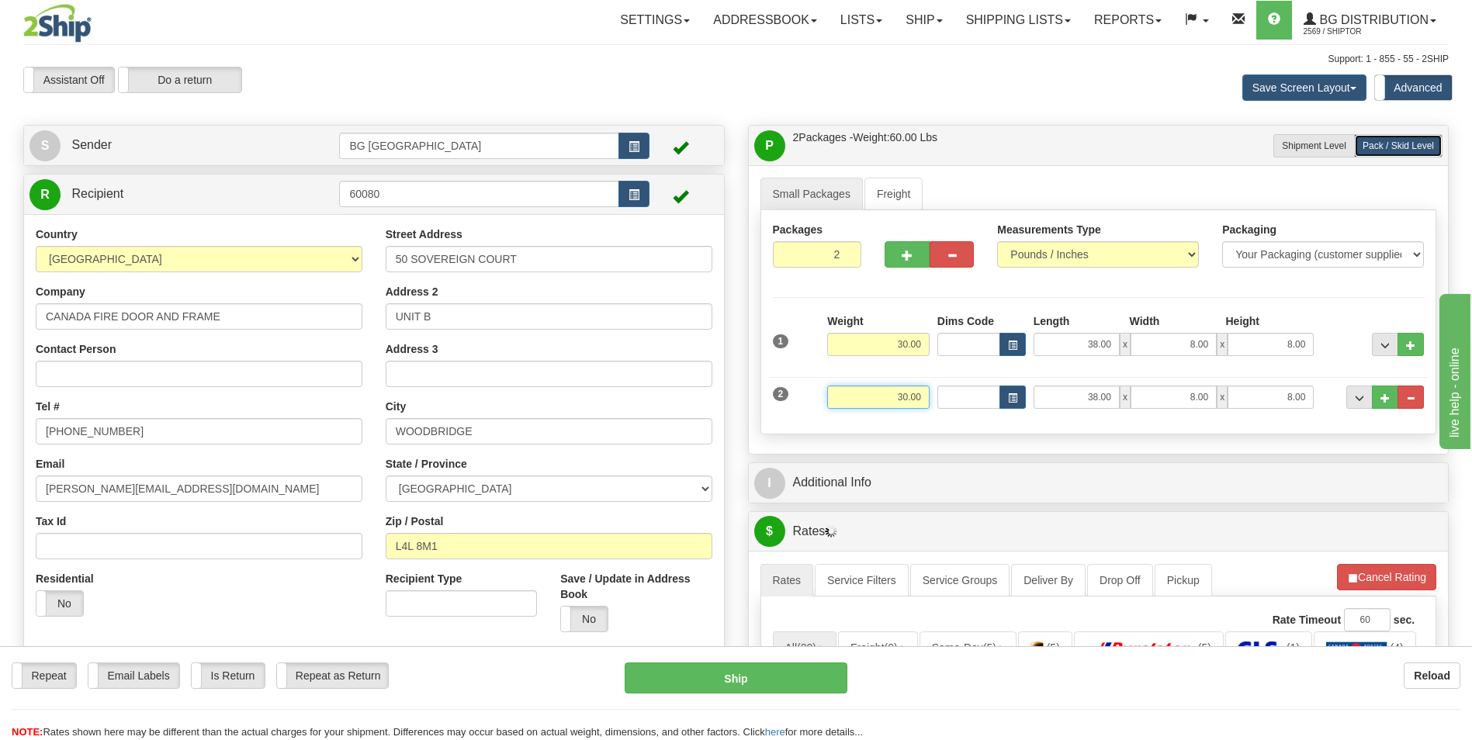
click at [907, 393] on input "30.00" at bounding box center [878, 397] width 102 height 23
type input "5.00"
type input "9.00"
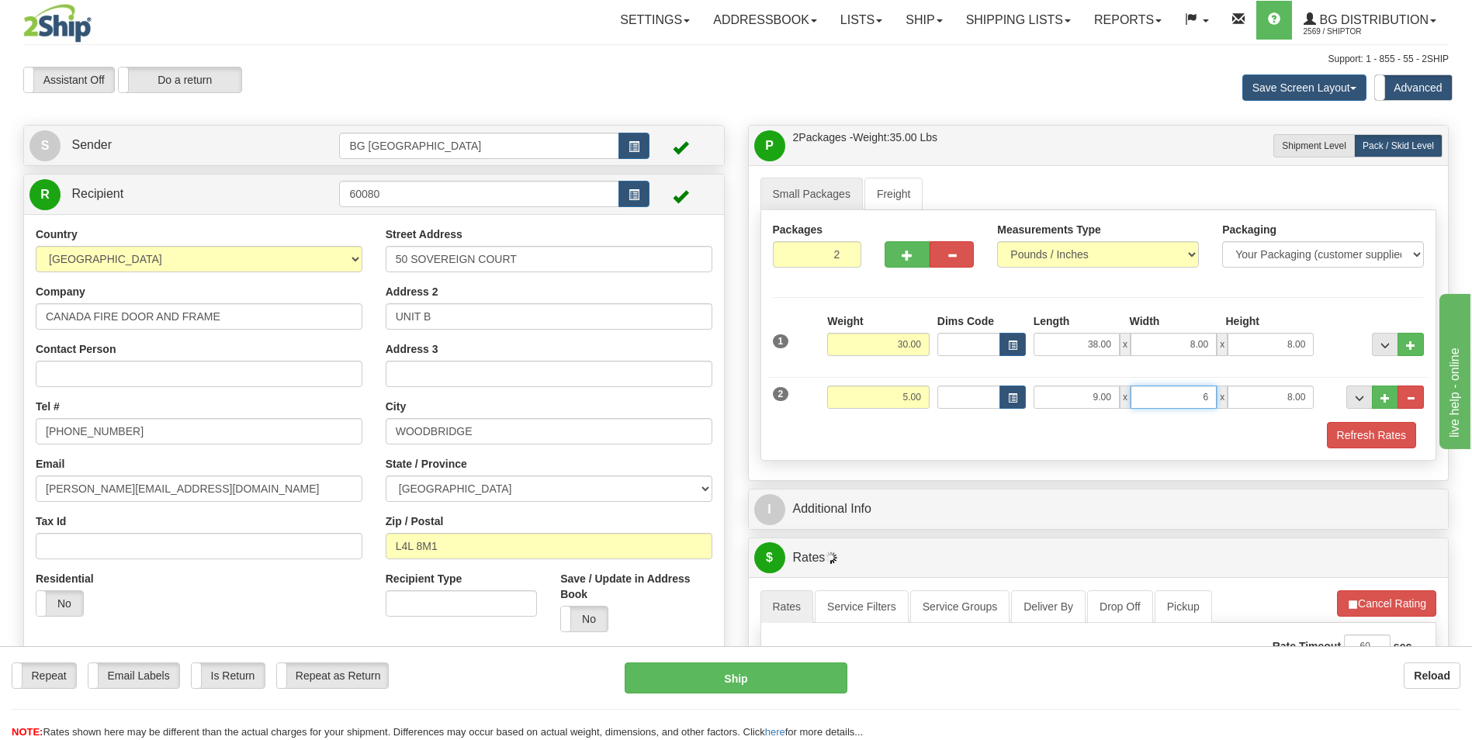
type input "6.00"
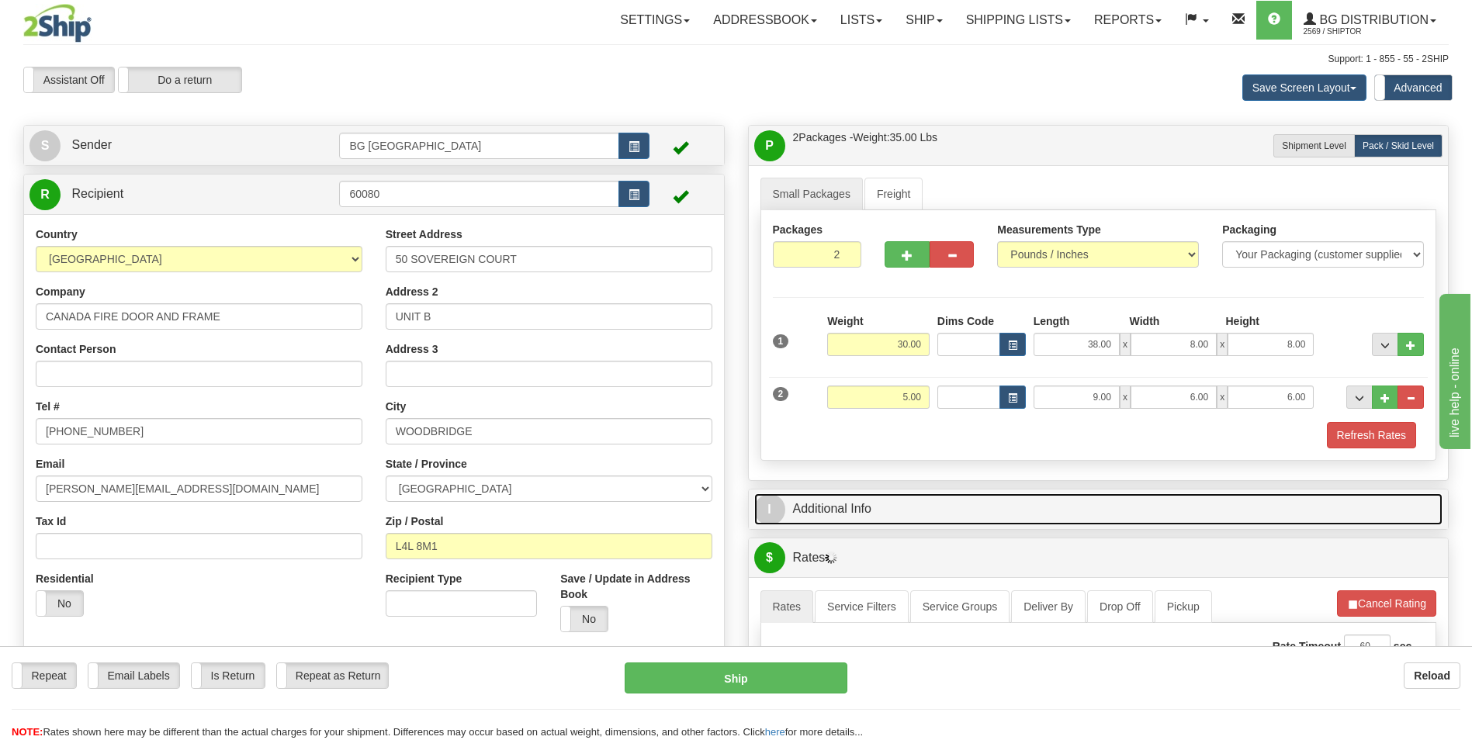
click at [889, 513] on link "I Additional Info" at bounding box center [1098, 510] width 689 height 32
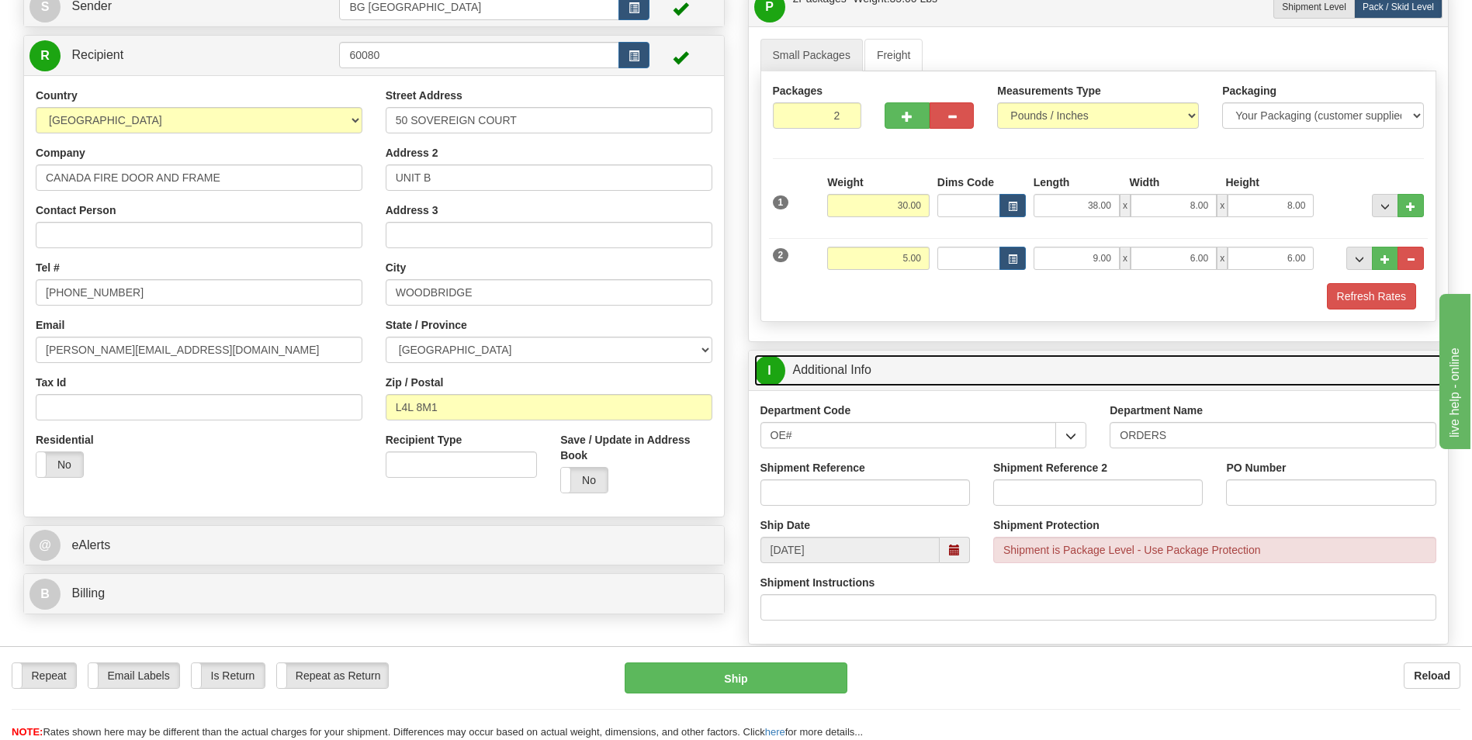
scroll to position [155, 0]
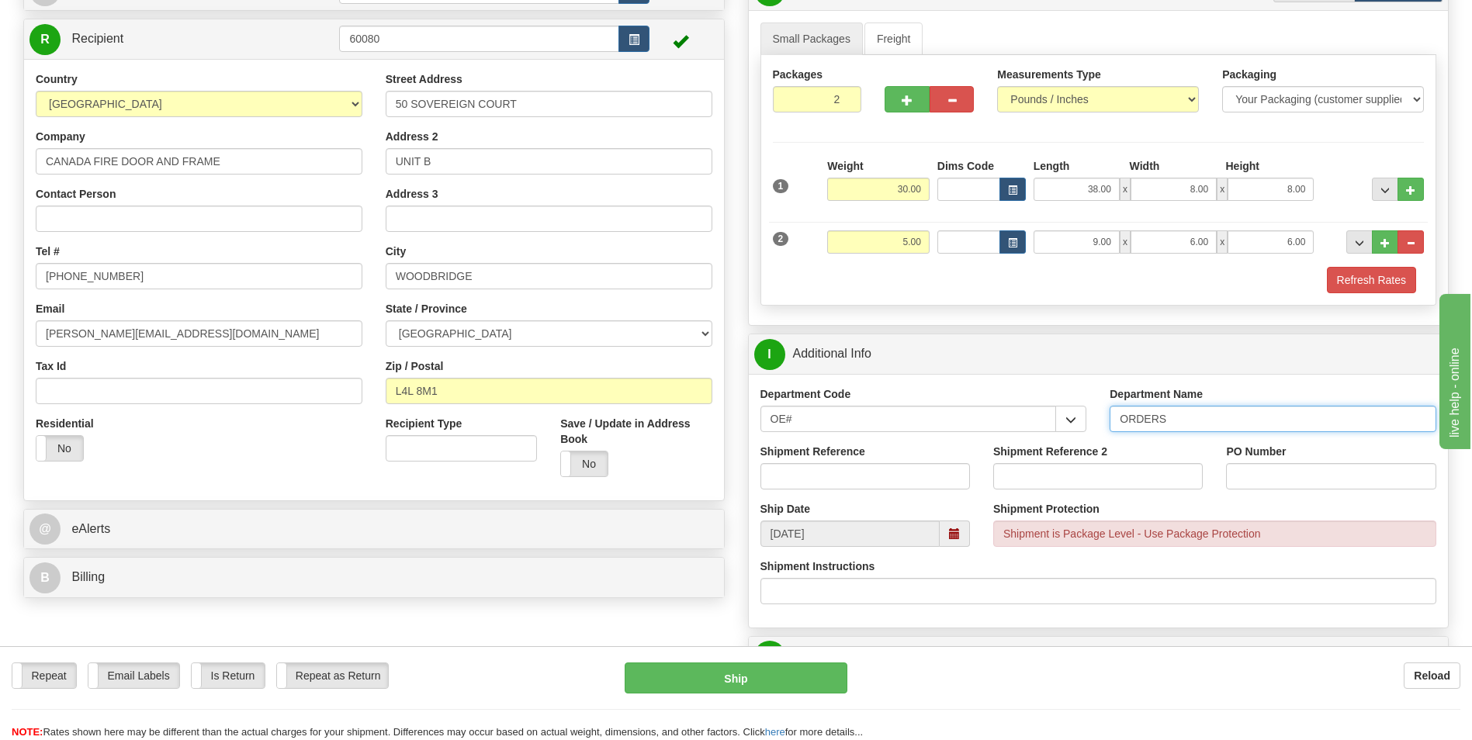
click at [1211, 418] on input "ORDERS" at bounding box center [1273, 419] width 327 height 26
click at [1278, 566] on div "Shipment Instructions" at bounding box center [1098, 582] width 677 height 46
click at [891, 480] on input "70186020" at bounding box center [865, 476] width 210 height 26
paste input "76217-0"
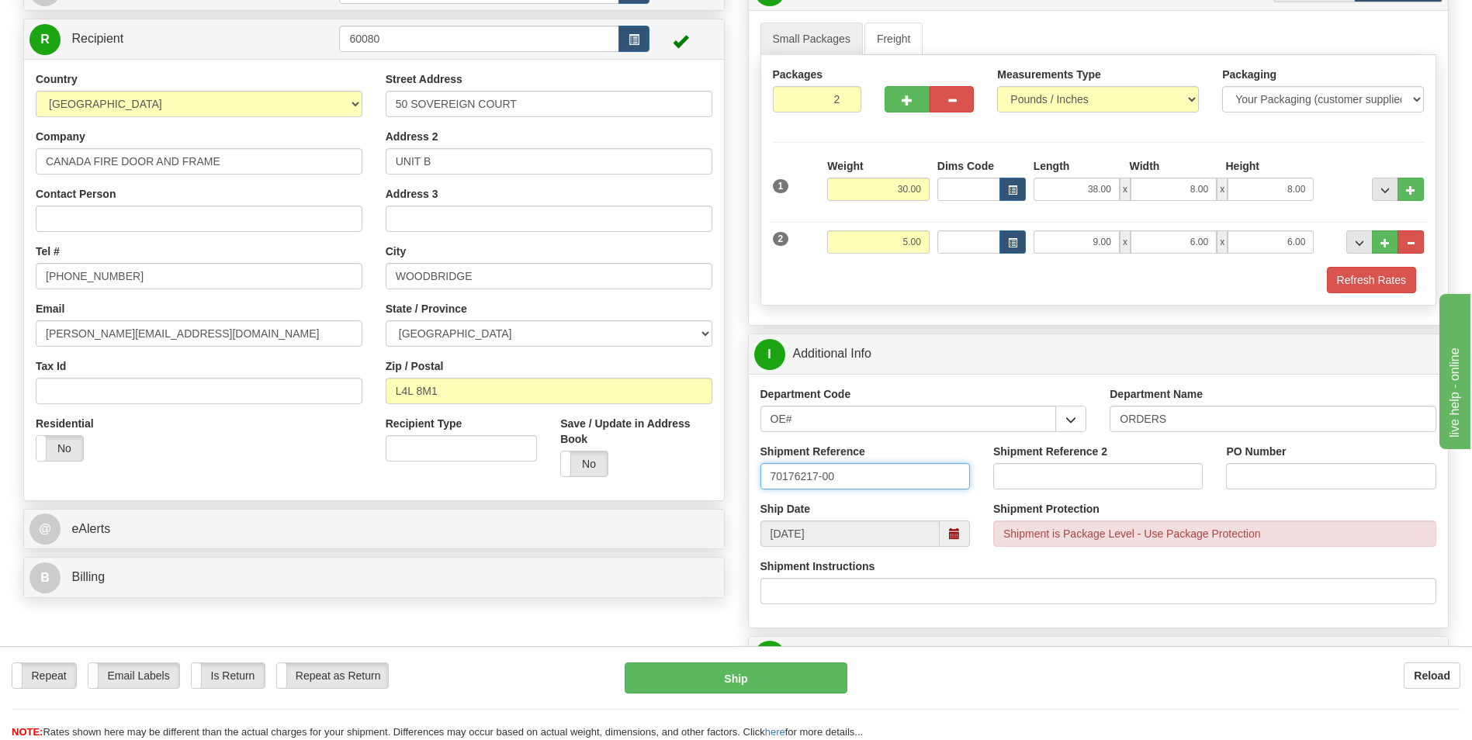
type input "70176217-00"
click at [1245, 479] on input "PO Number" at bounding box center [1331, 476] width 210 height 26
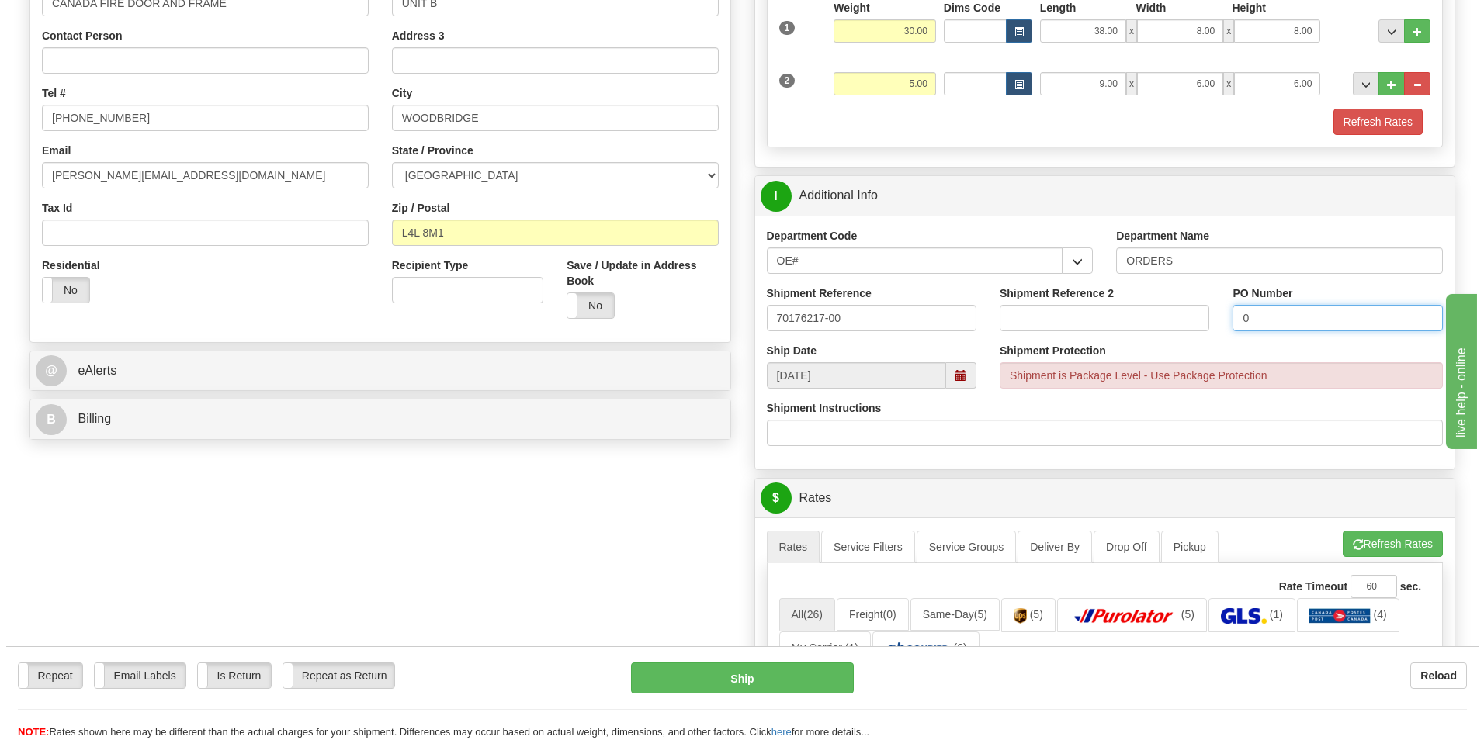
scroll to position [621, 0]
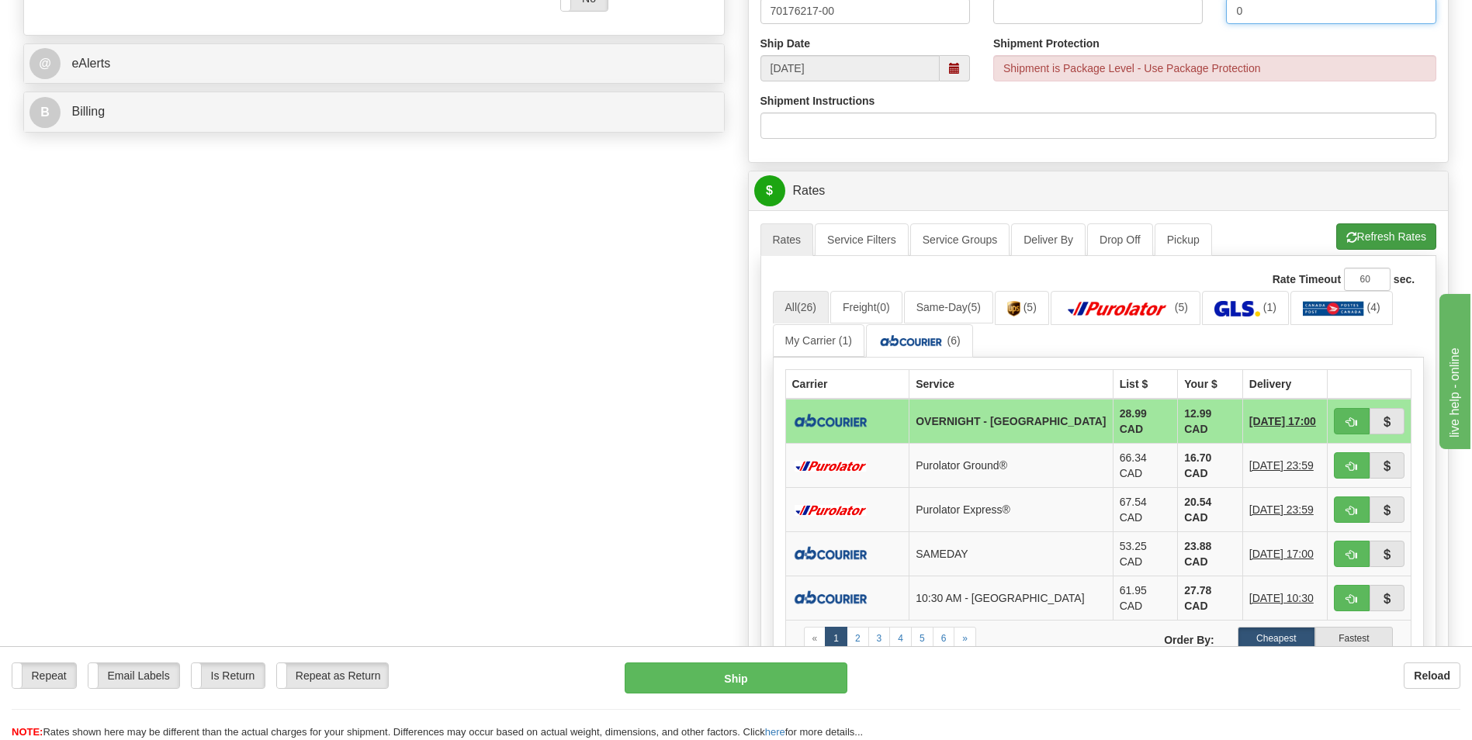
type input "0"
click at [1388, 248] on button "Refresh Rates" at bounding box center [1386, 236] width 100 height 26
click at [1178, 532] on td "23.88 CAD" at bounding box center [1210, 554] width 65 height 44
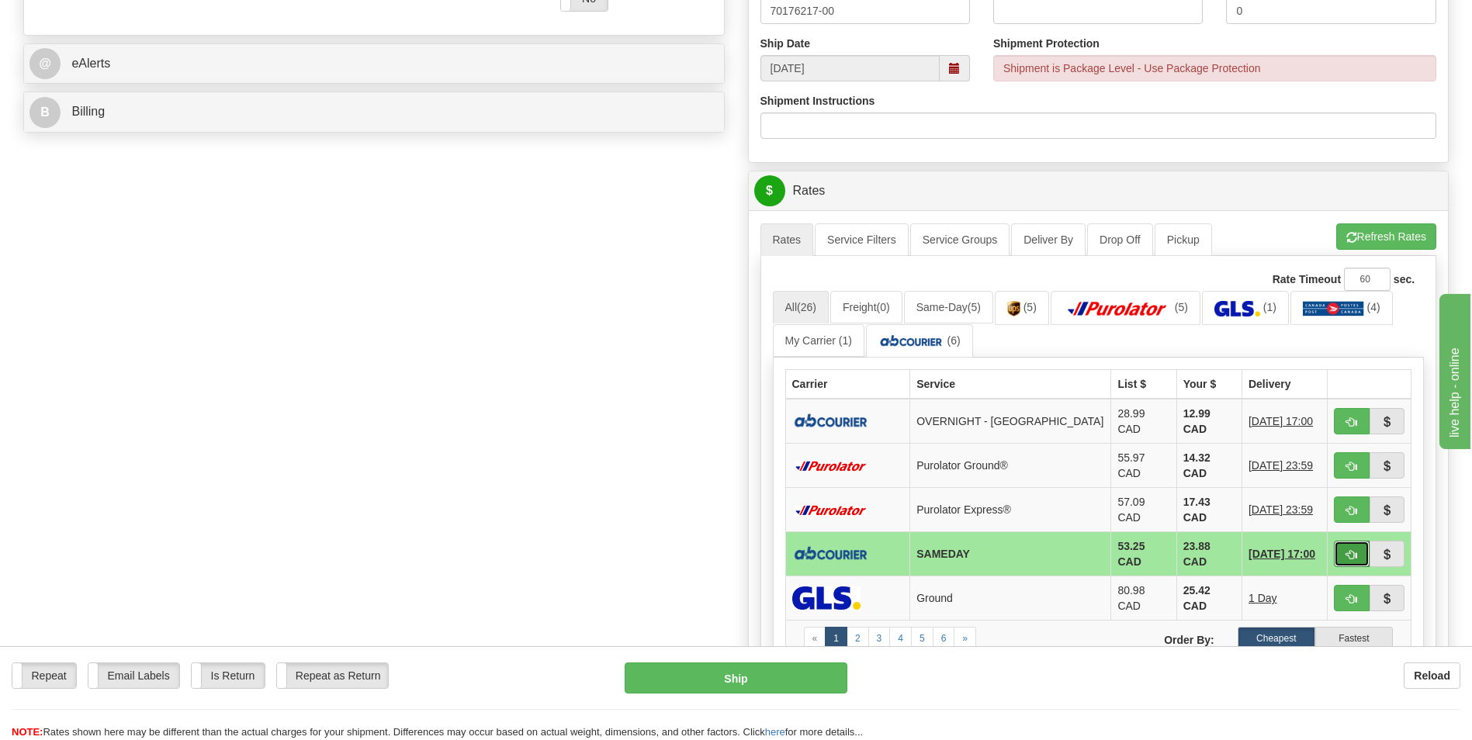
click at [1346, 550] on span "button" at bounding box center [1351, 555] width 11 height 10
type input "3"
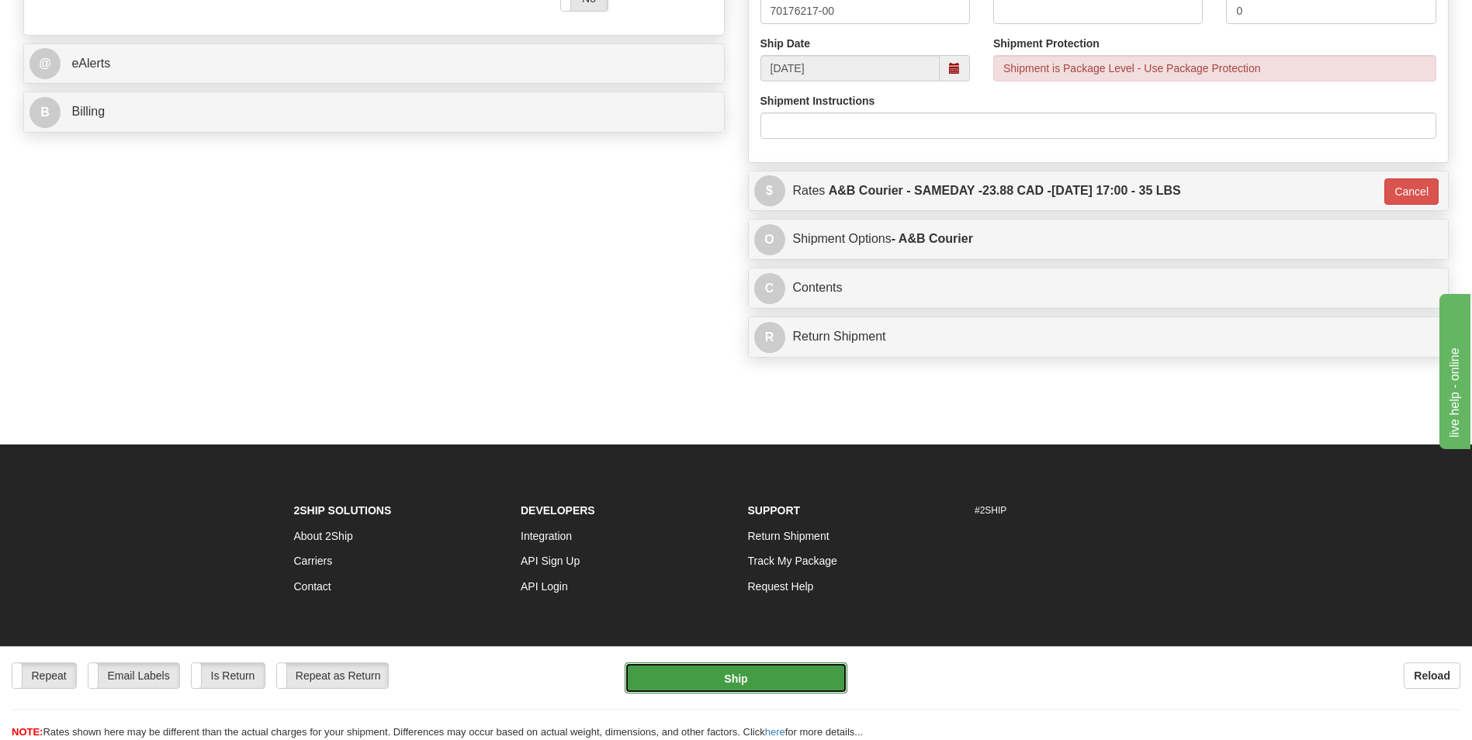
click at [809, 677] on button "Ship" at bounding box center [736, 678] width 222 height 31
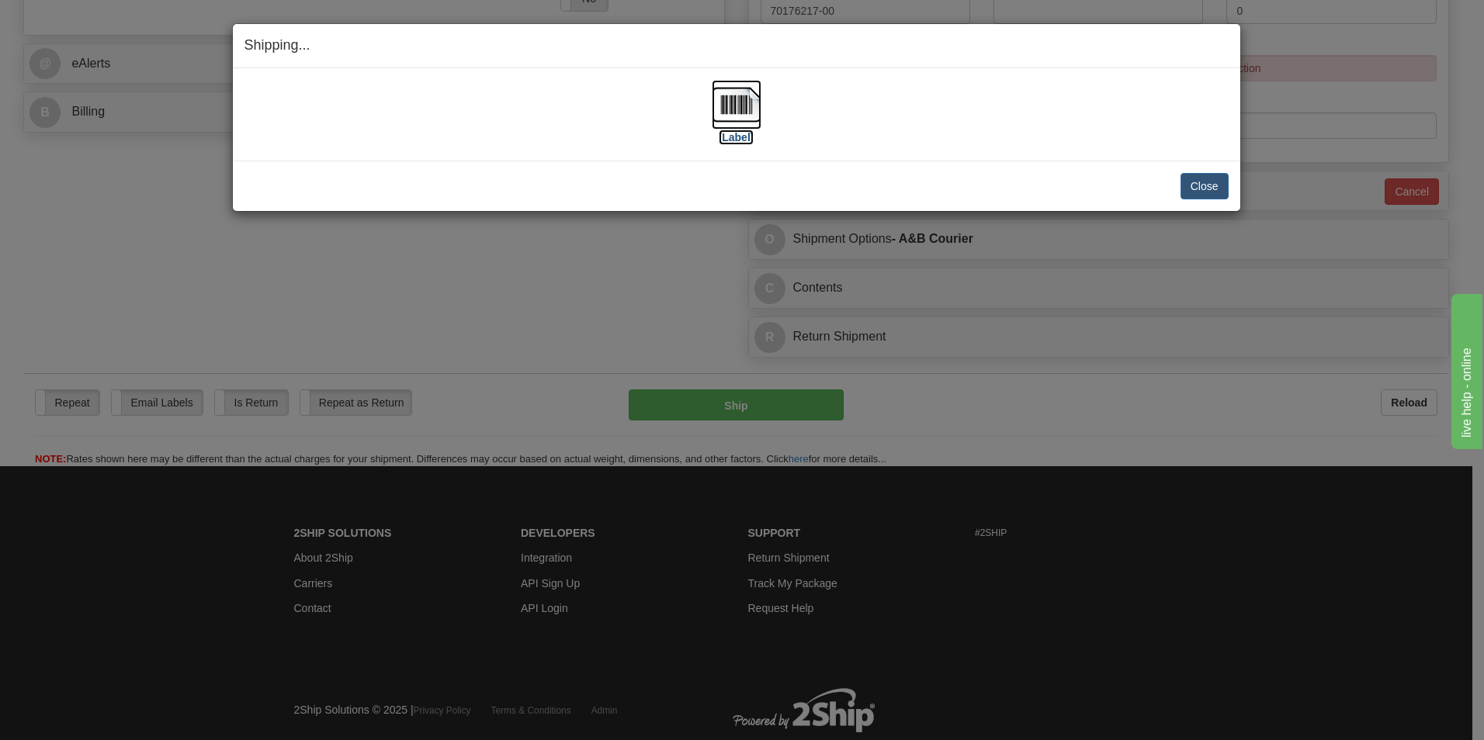
click at [726, 116] on img at bounding box center [737, 105] width 50 height 50
click at [1190, 179] on button "Close" at bounding box center [1204, 186] width 48 height 26
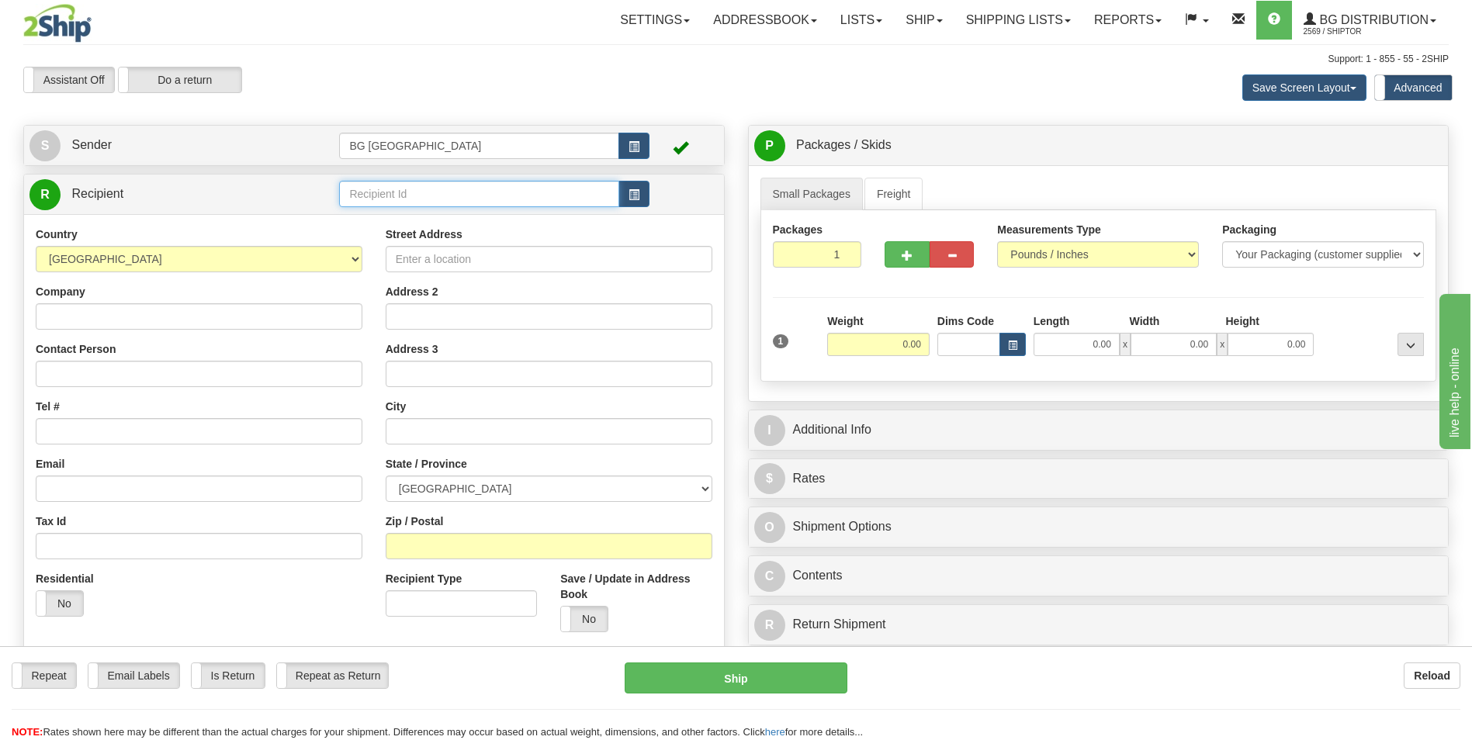
click at [430, 183] on input "text" at bounding box center [478, 194] width 279 height 26
click at [390, 212] on div "60185" at bounding box center [476, 218] width 265 height 17
type input "60185"
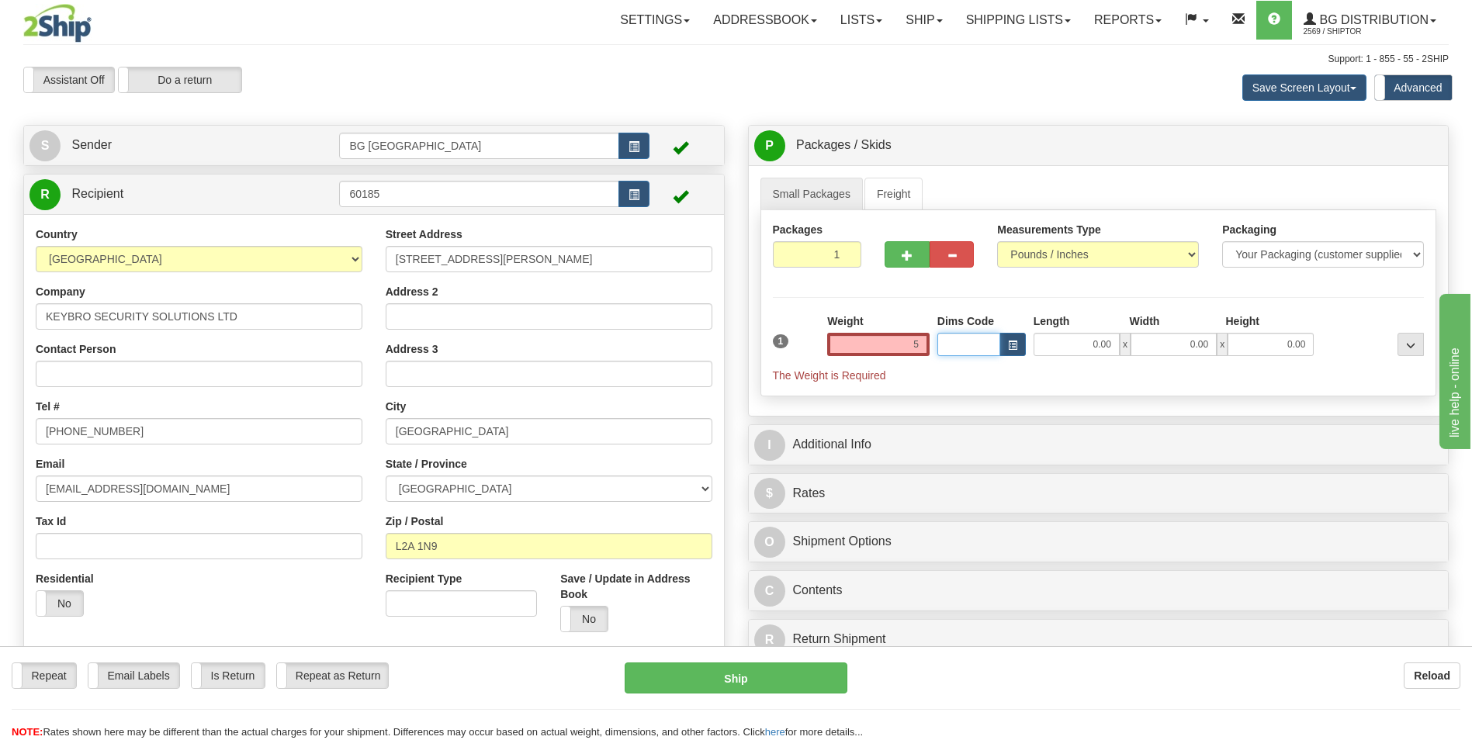
type input "5.00"
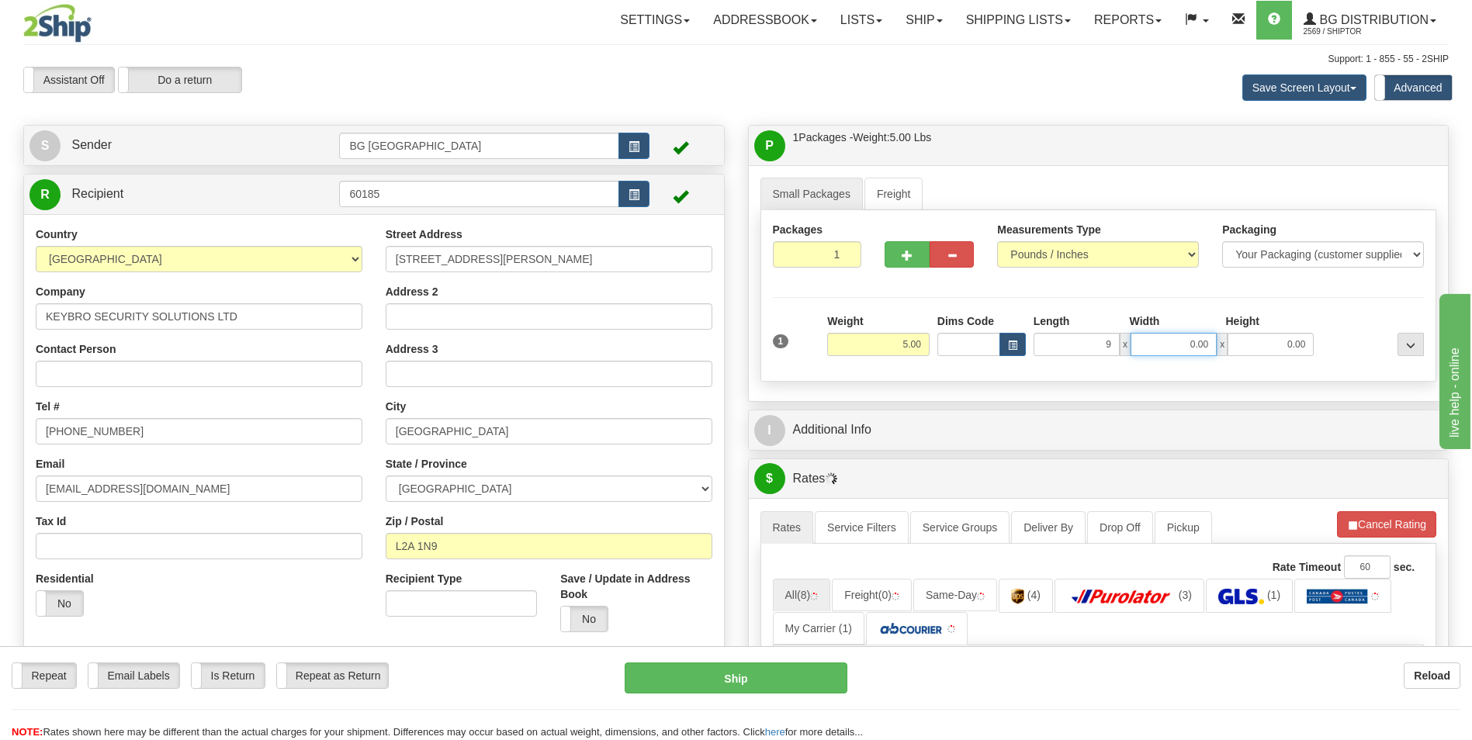
type input "9.00"
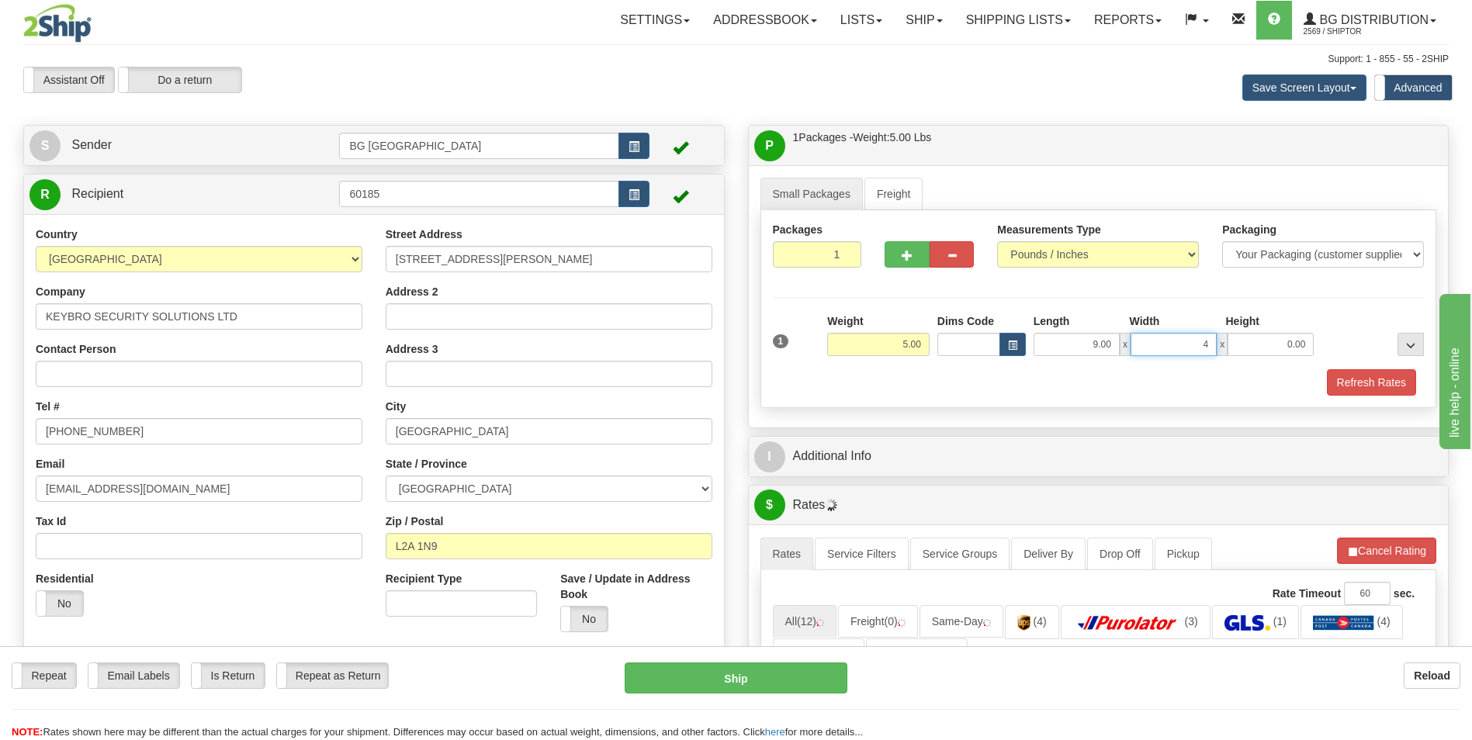
type input "4.00"
type input "3.00"
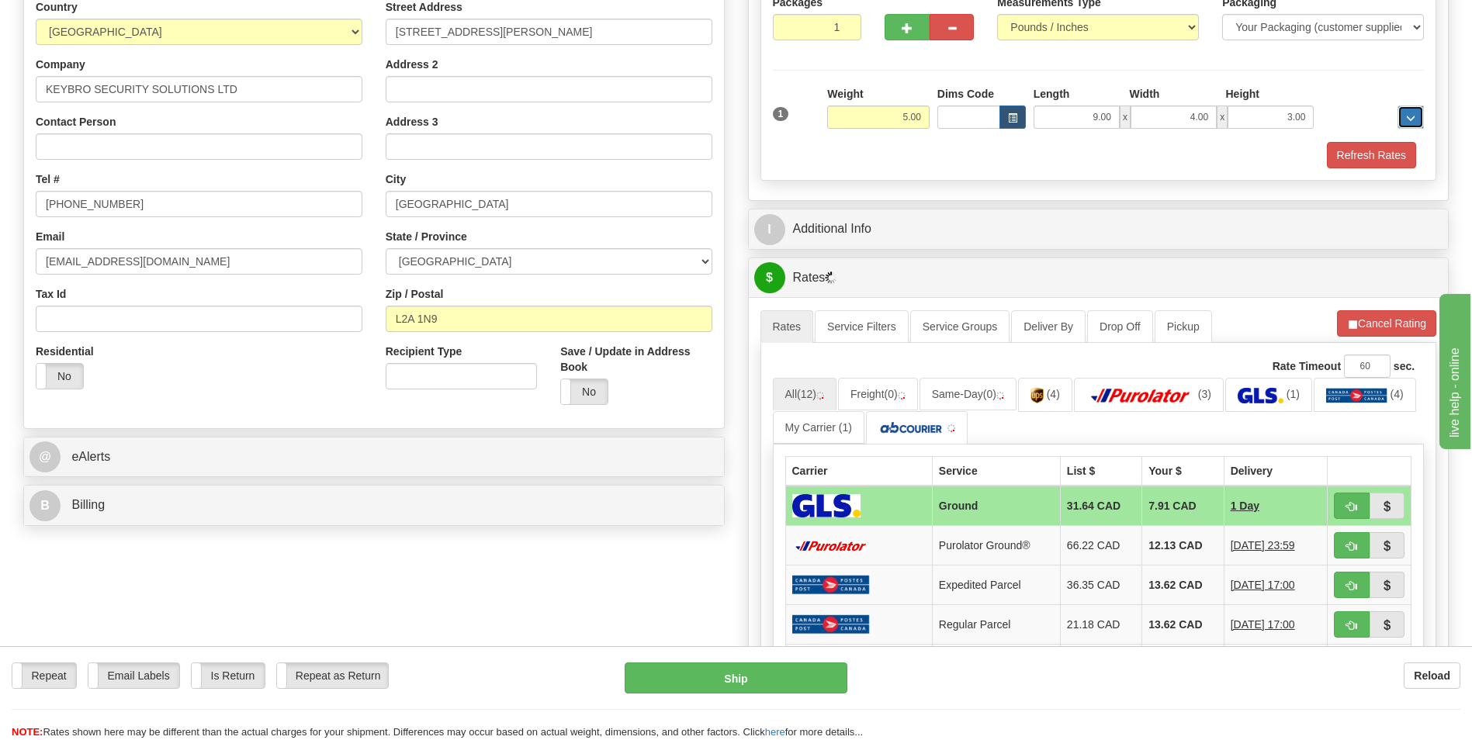
scroll to position [233, 0]
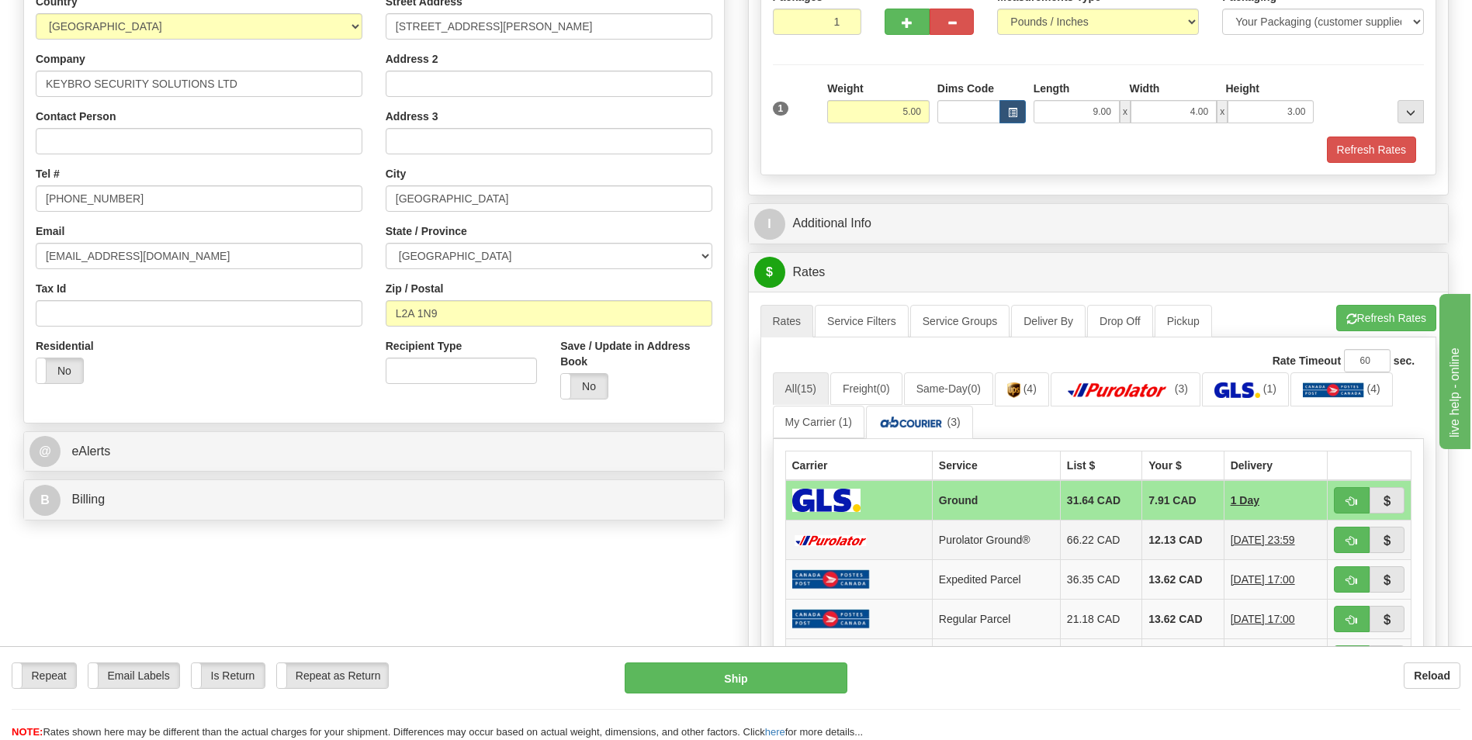
click at [1151, 529] on td "12.13 CAD" at bounding box center [1182, 541] width 81 height 40
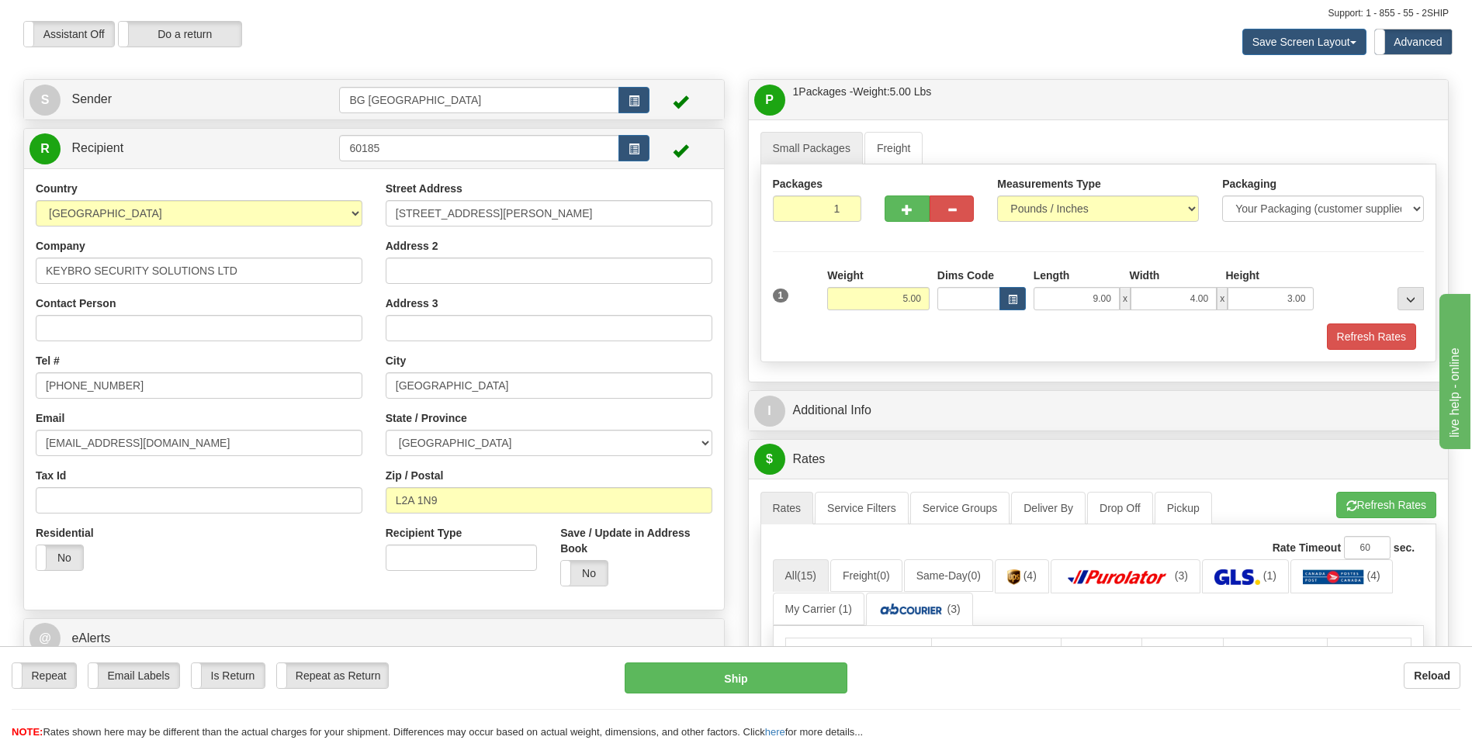
scroll to position [0, 0]
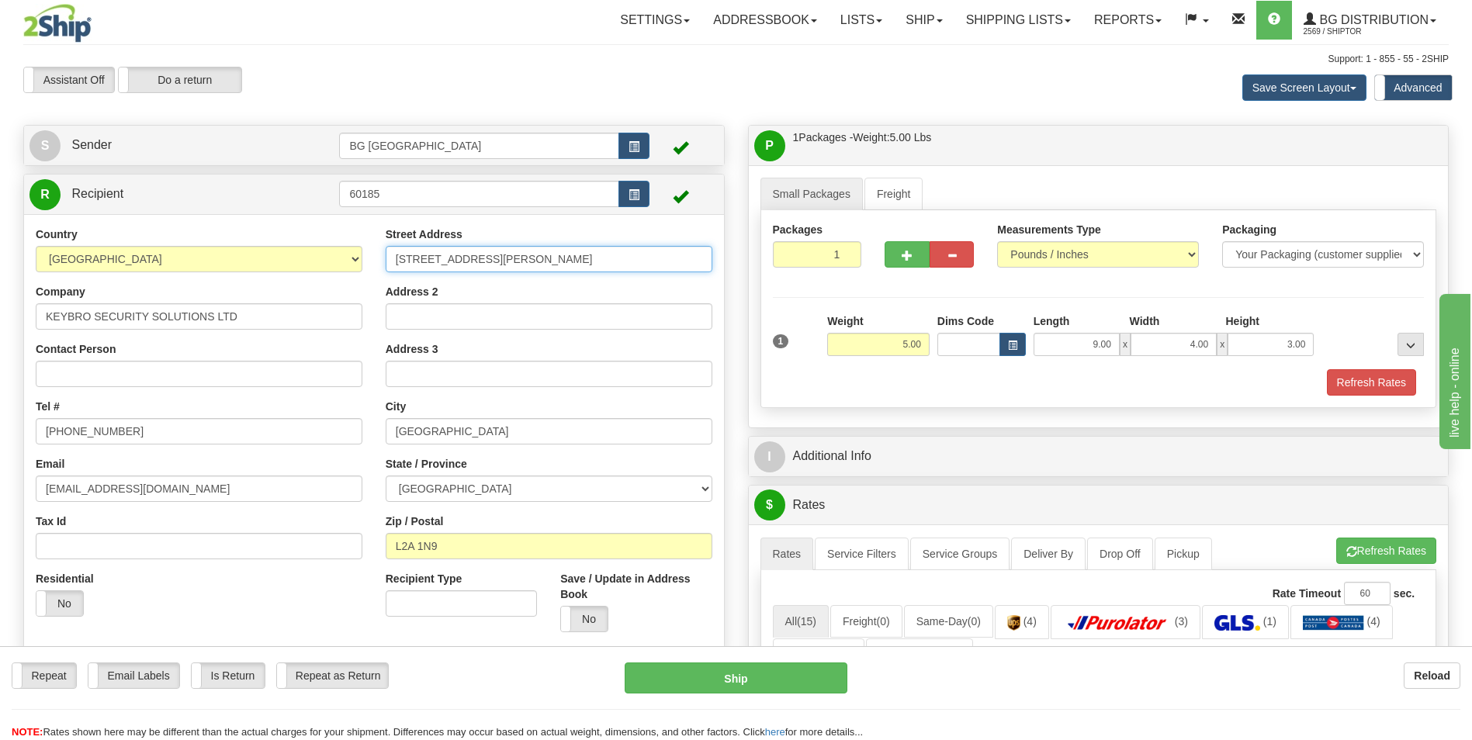
click at [482, 262] on input "[STREET_ADDRESS][PERSON_NAME]" at bounding box center [549, 259] width 327 height 26
paste input "[STREET_ADDRESS]"
type input "[STREET_ADDRESS]"
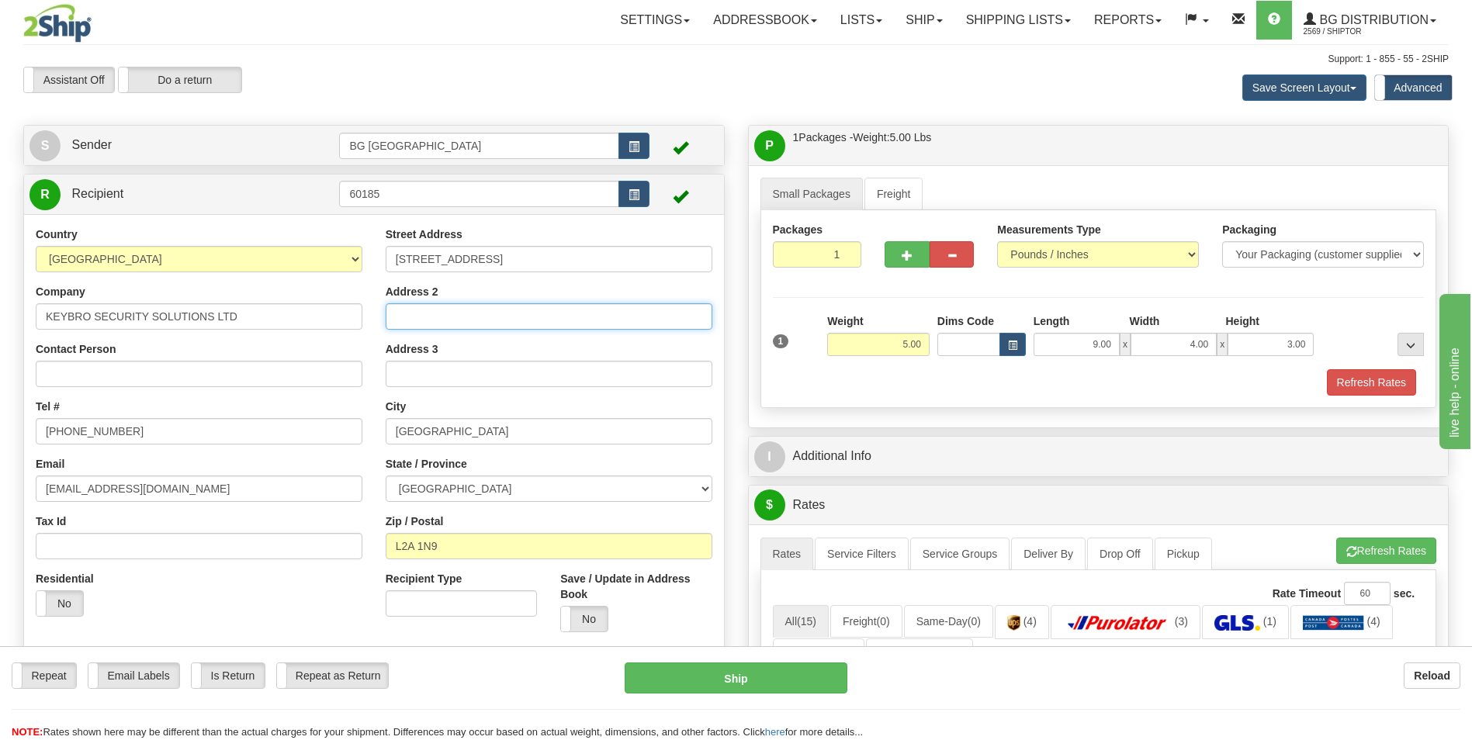
click at [473, 325] on input "Address 2" at bounding box center [549, 316] width 327 height 26
paste input "UNIT #6"
type input "UNIT #6"
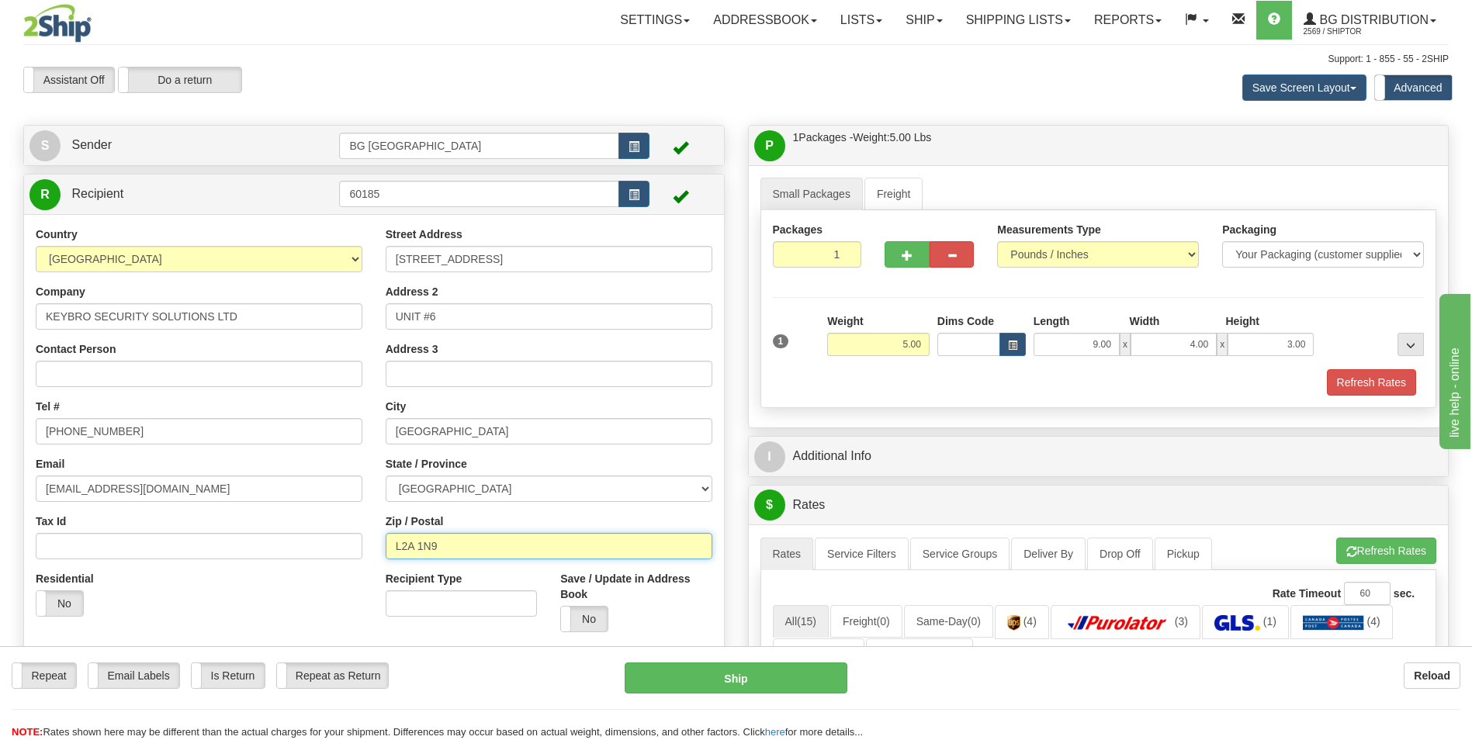
click at [487, 535] on input "L2A 1N9" at bounding box center [549, 546] width 327 height 26
paste input "5M4"
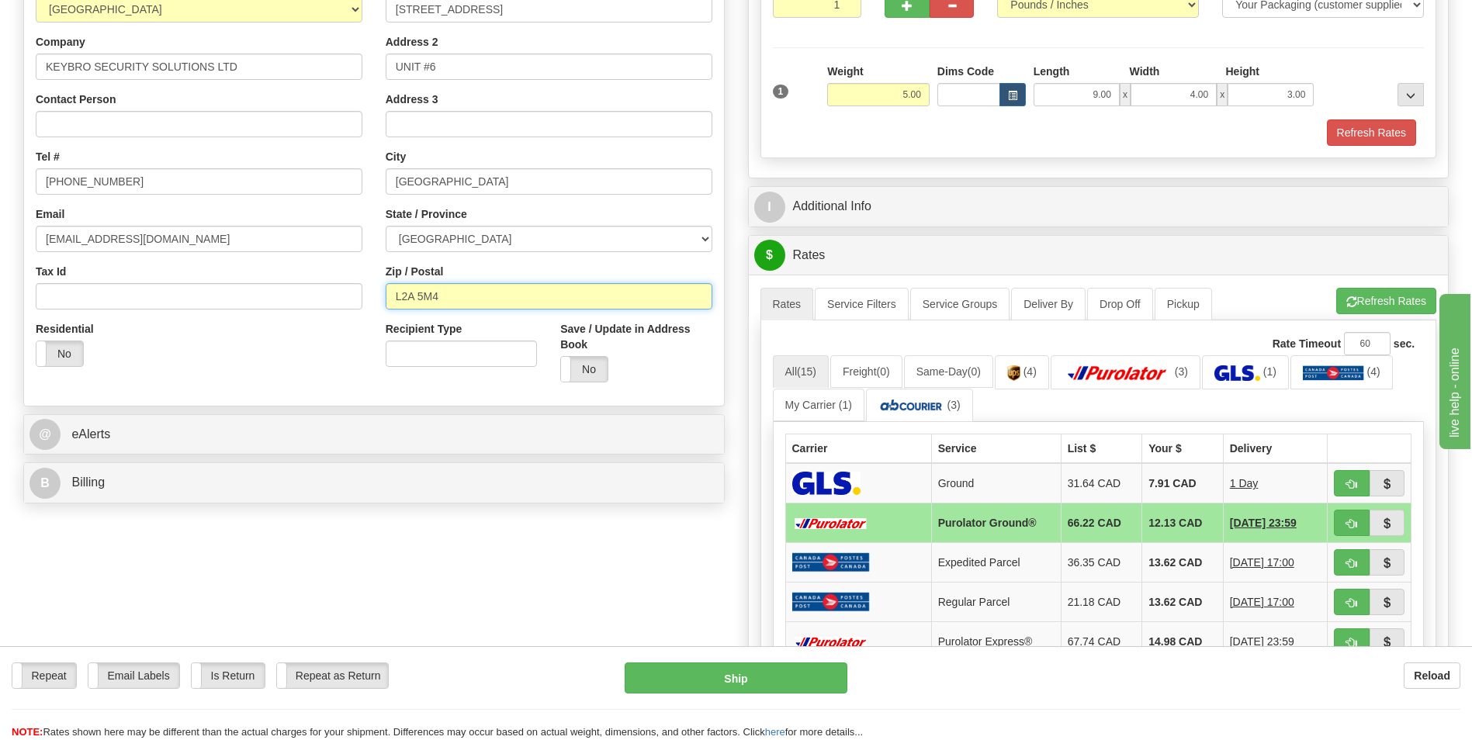
scroll to position [310, 0]
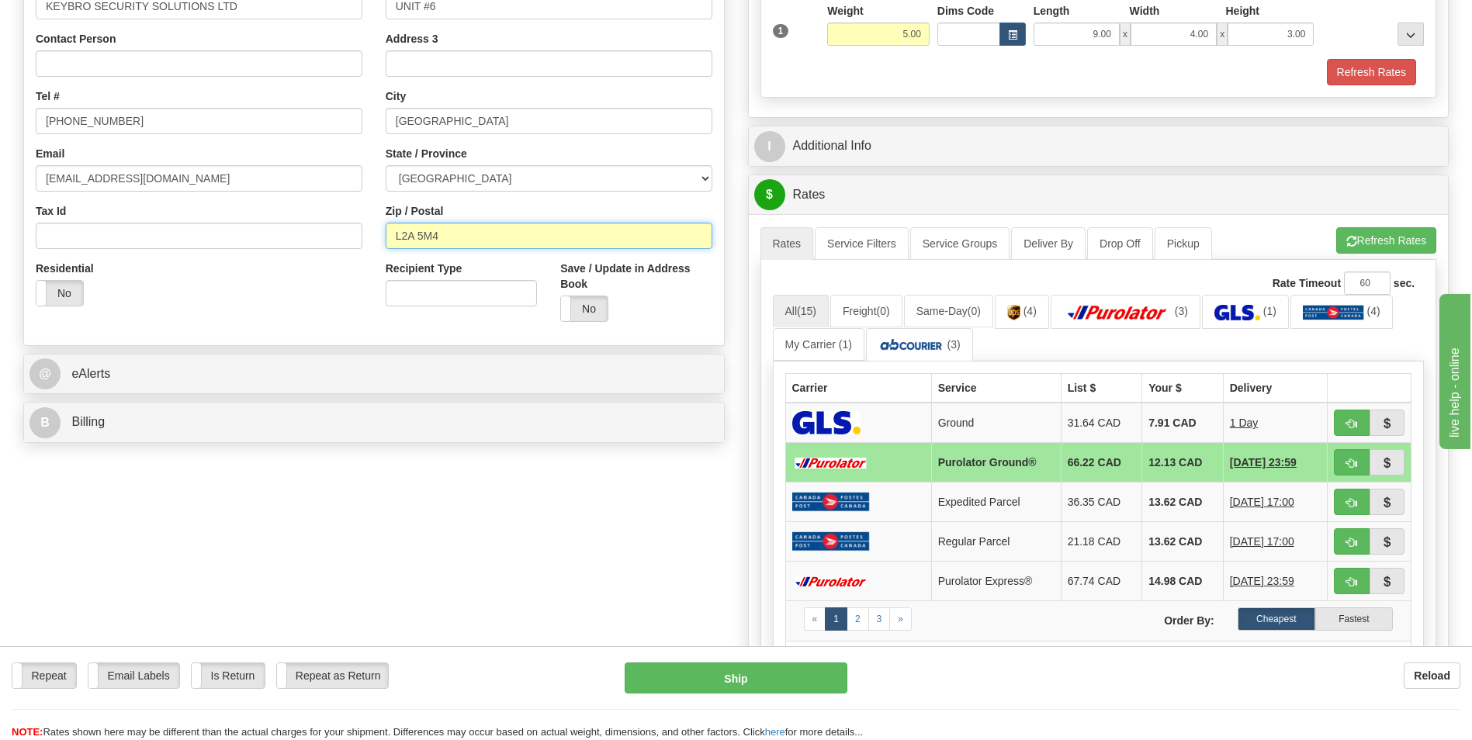
type input "L2A 5M4"
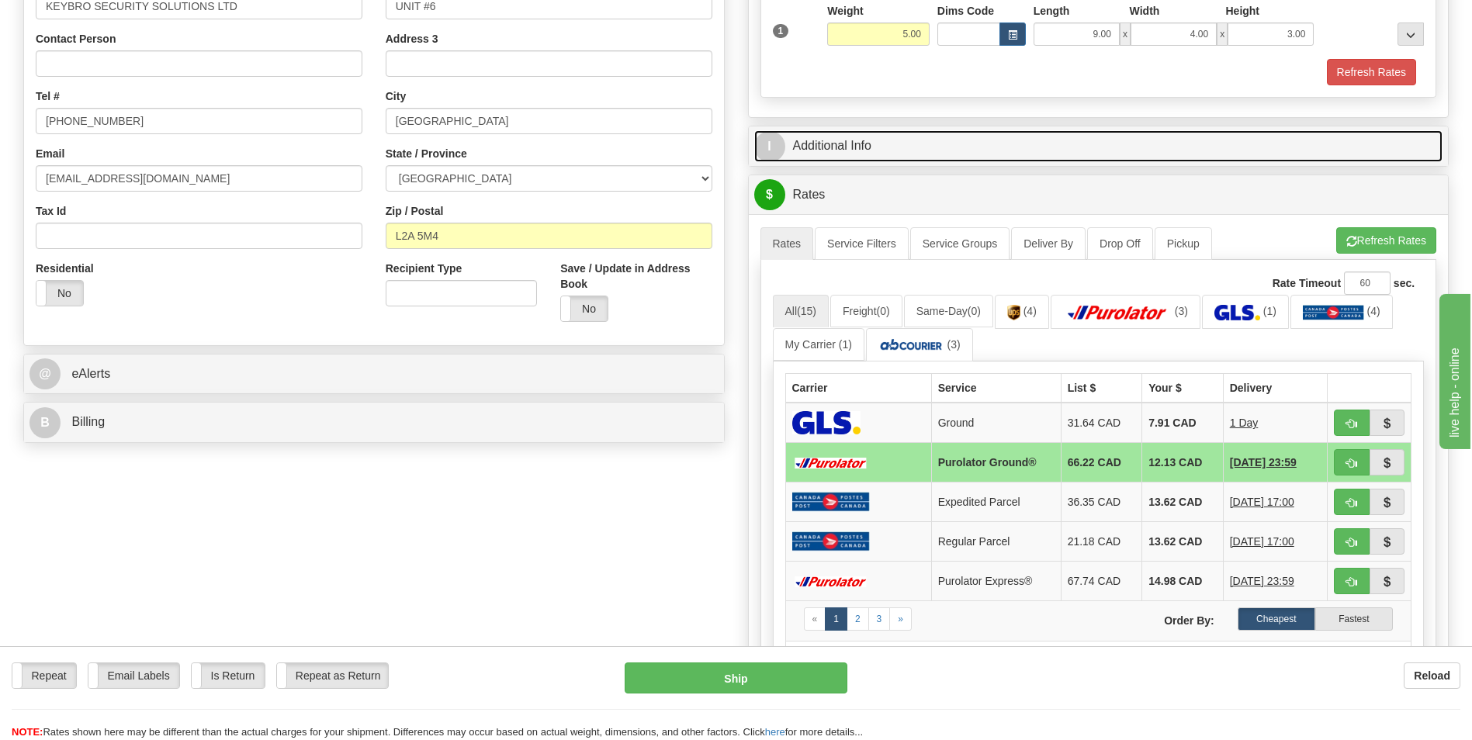
click at [877, 140] on link "I Additional Info" at bounding box center [1098, 146] width 689 height 32
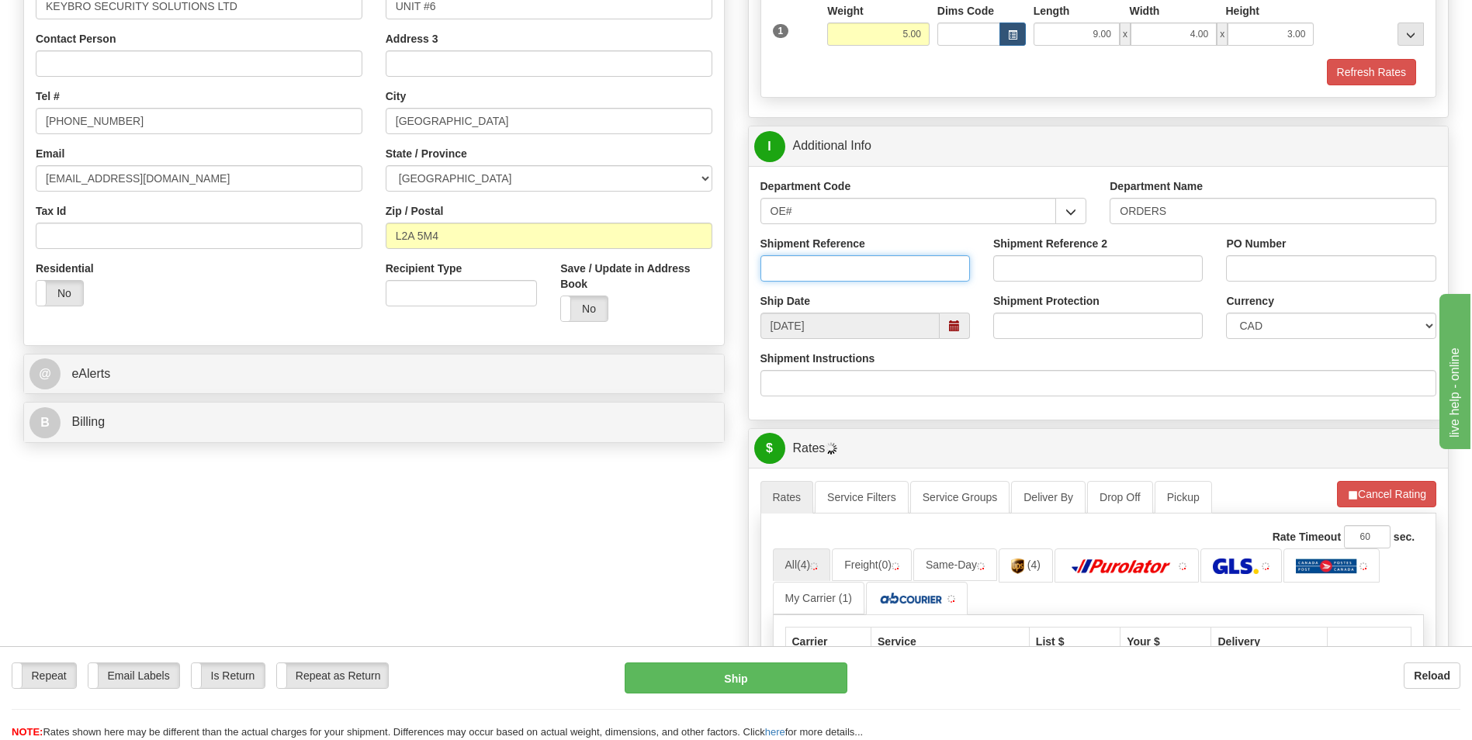
click at [852, 271] on input "Shipment Reference" at bounding box center [865, 268] width 210 height 26
type input "70186251-00"
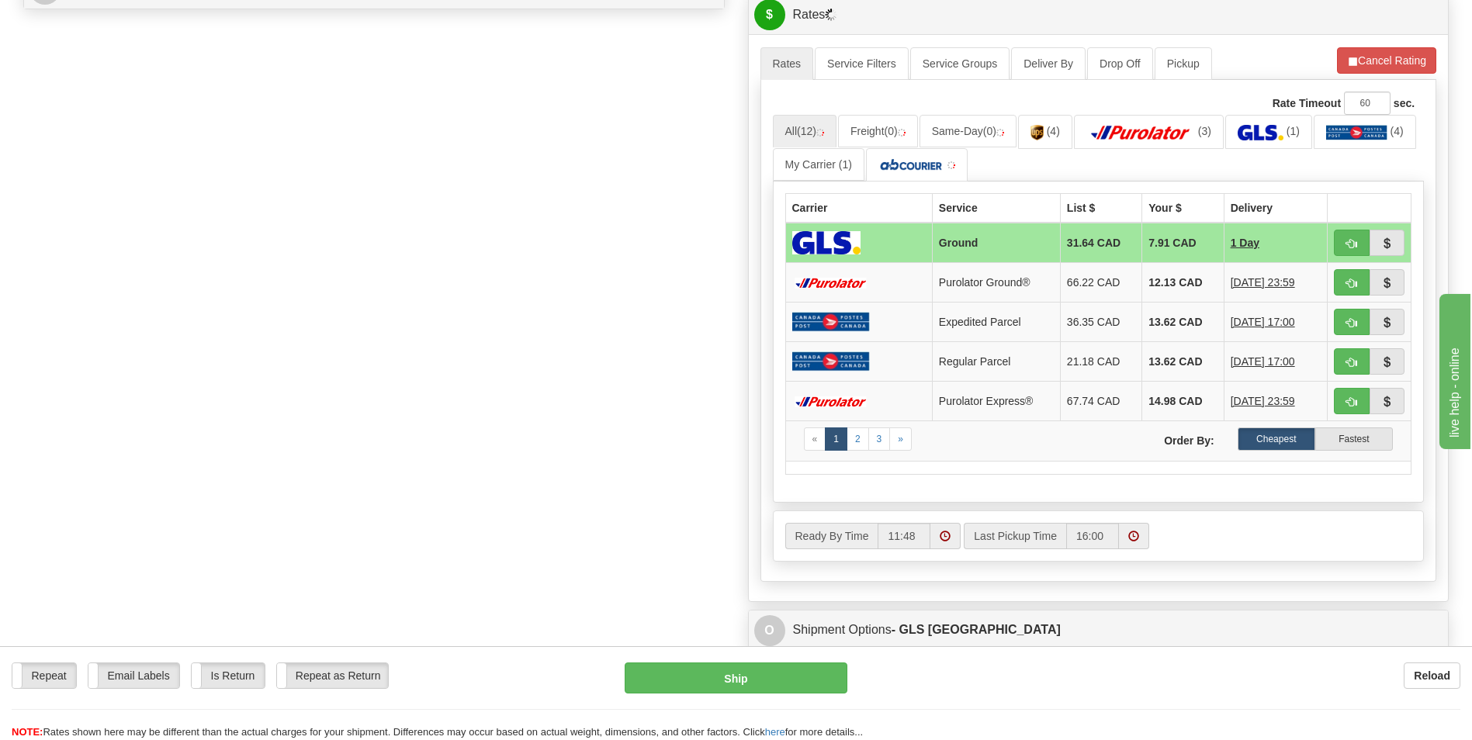
scroll to position [776, 0]
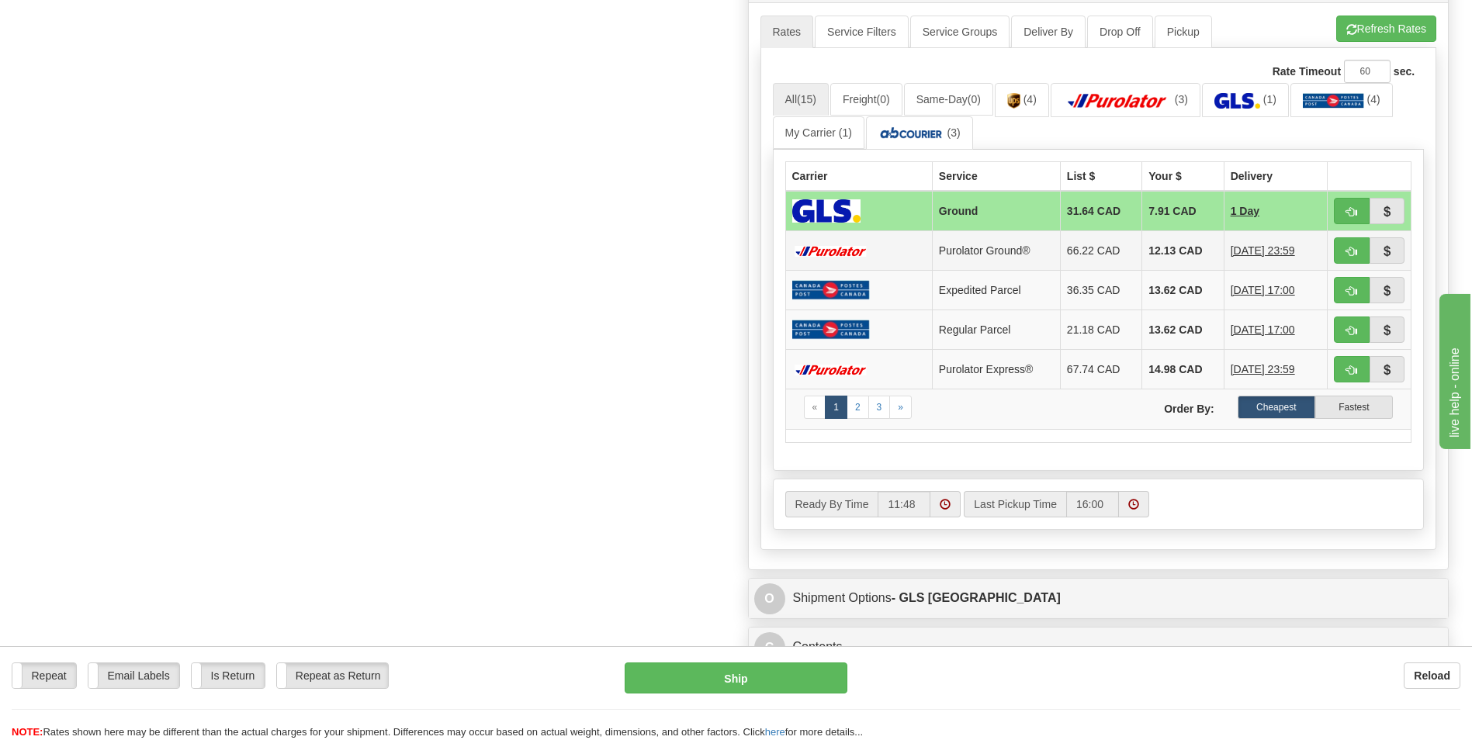
type input "0"
click at [1142, 255] on td "12.13 CAD" at bounding box center [1182, 251] width 81 height 40
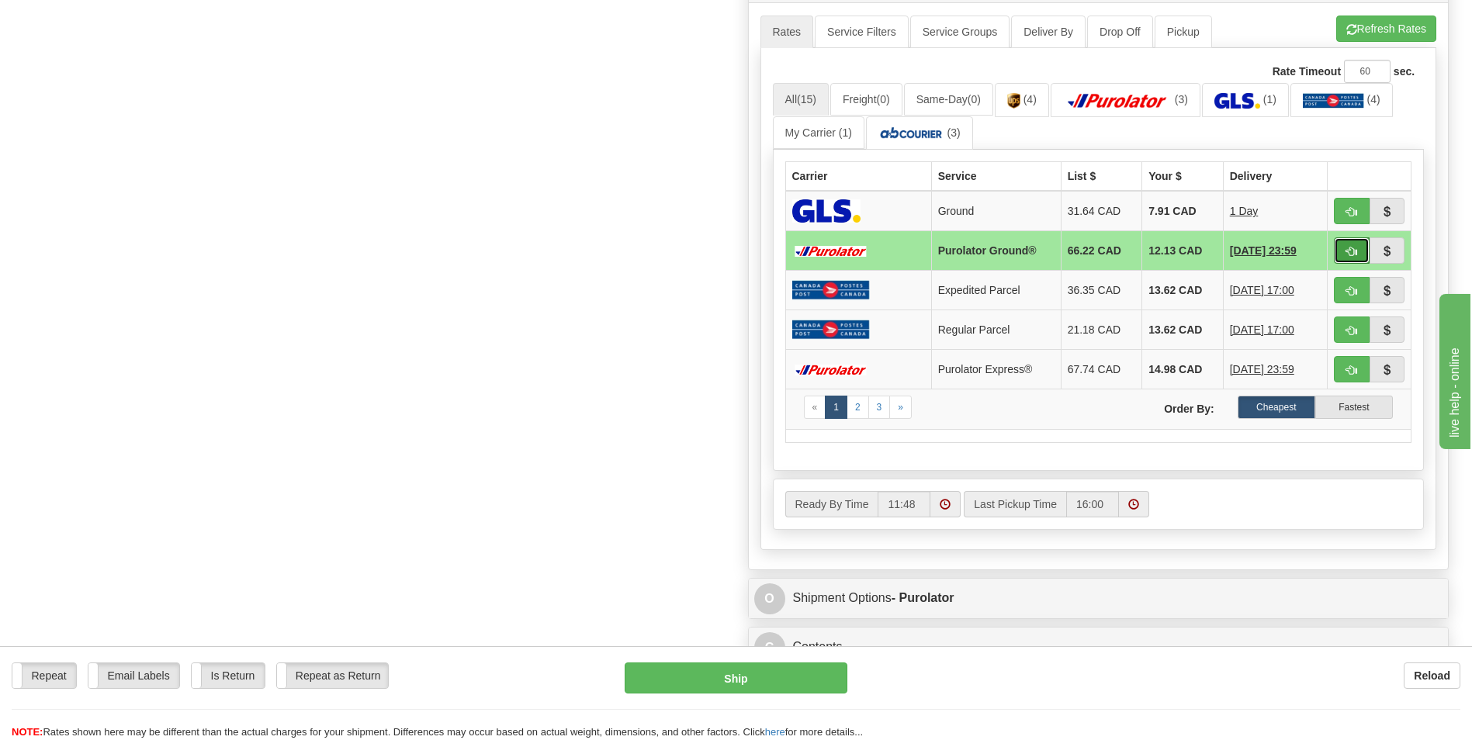
click at [1336, 253] on button "button" at bounding box center [1352, 250] width 36 height 26
type input "260"
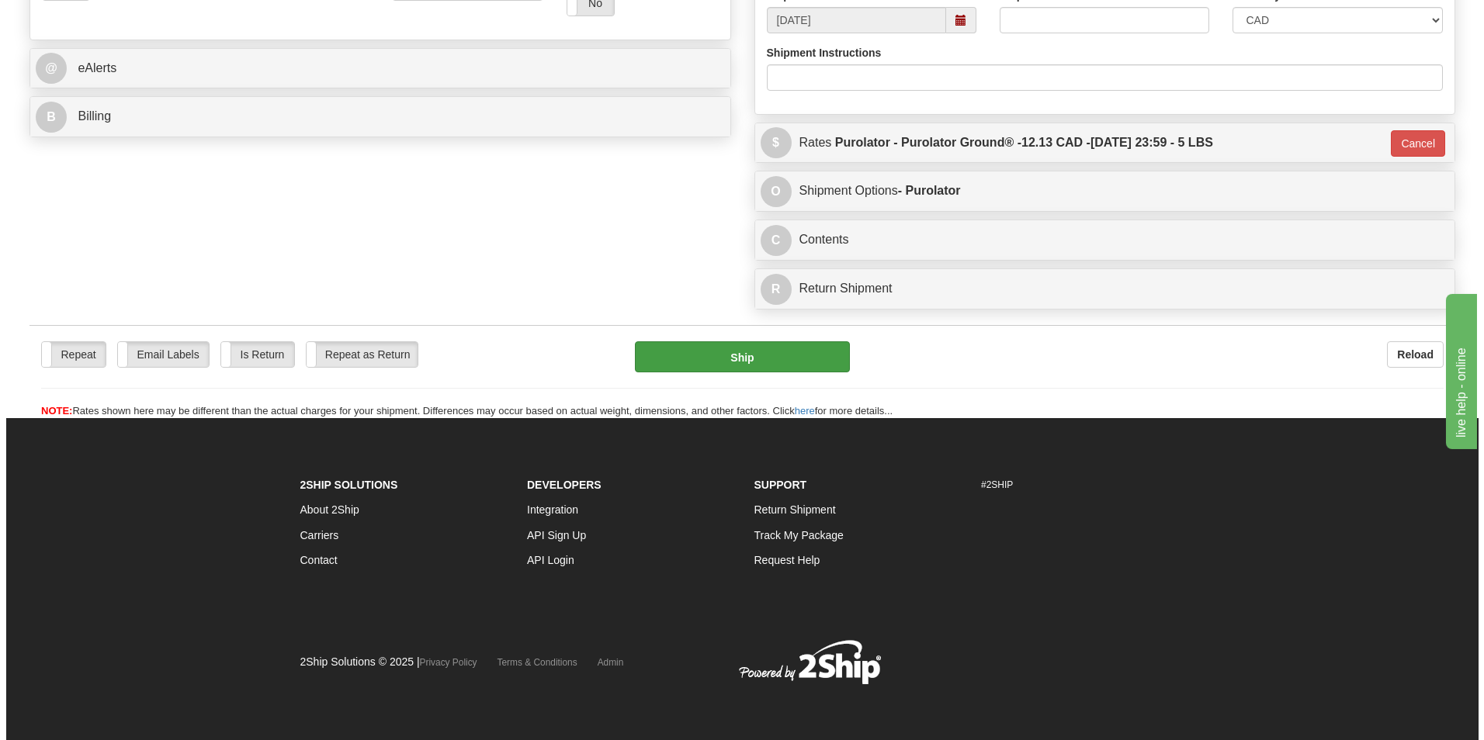
scroll to position [616, 0]
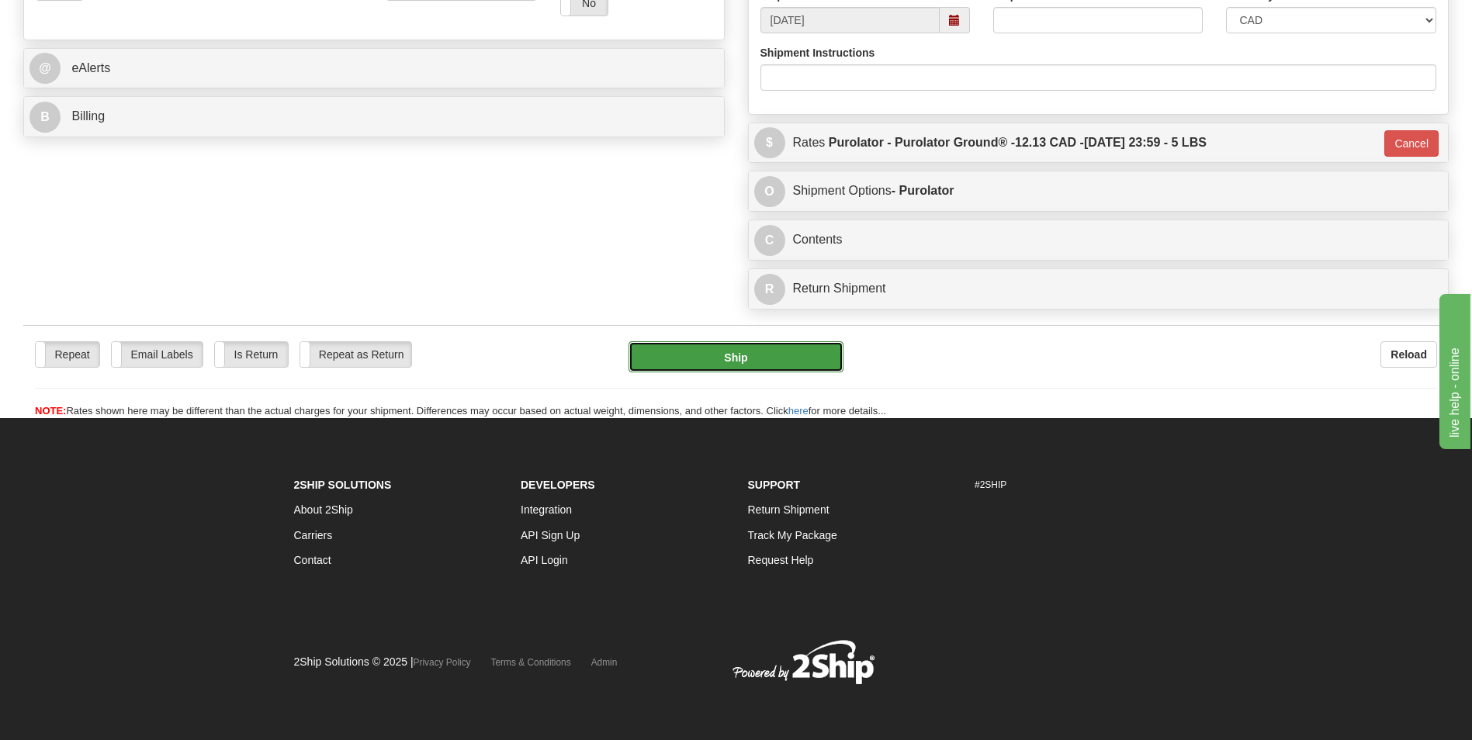
click at [830, 363] on button "Ship" at bounding box center [736, 356] width 214 height 31
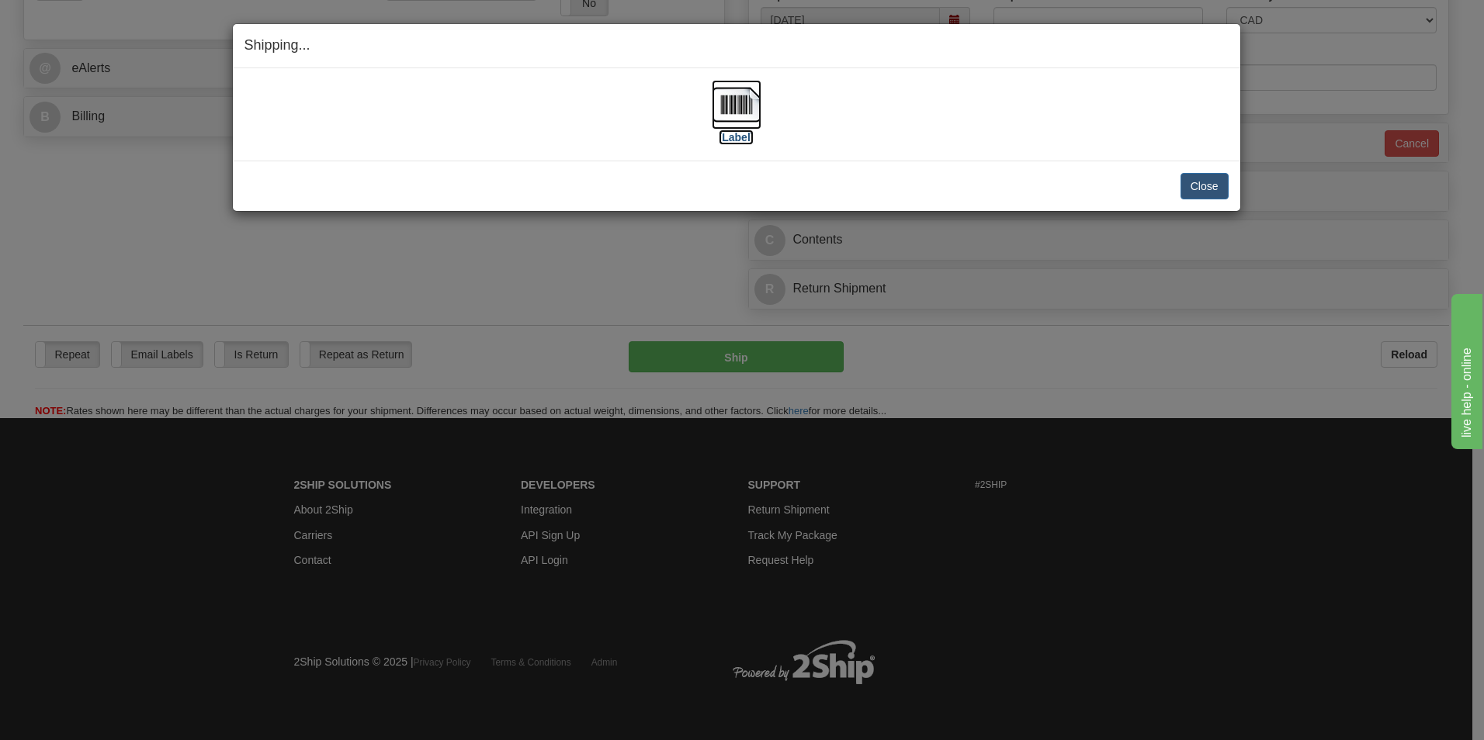
click at [753, 84] on img at bounding box center [737, 105] width 50 height 50
click at [1193, 175] on button "Close" at bounding box center [1204, 186] width 48 height 26
